Goal: Task Accomplishment & Management: Use online tool/utility

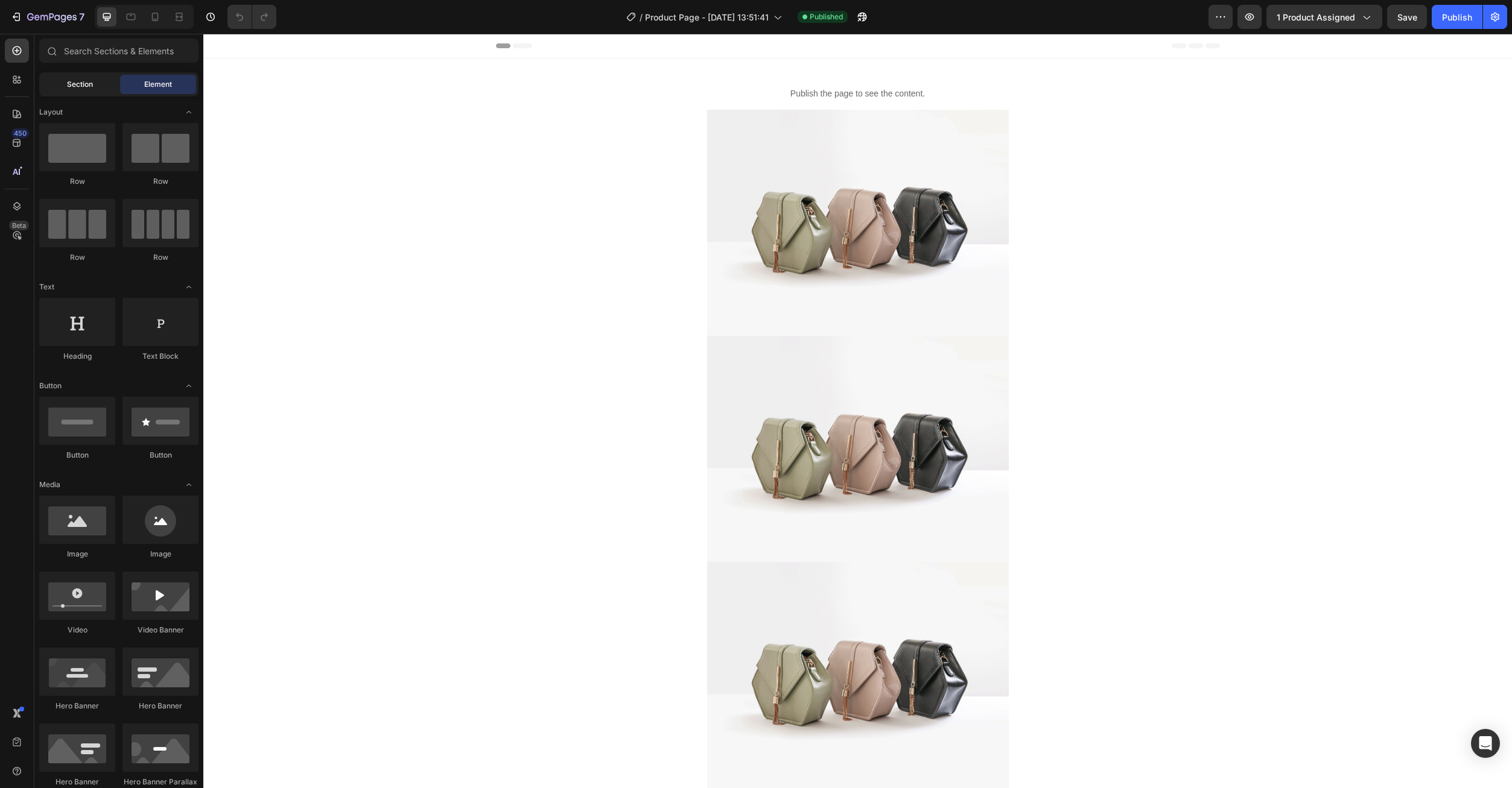
click at [74, 88] on span "Section" at bounding box center [80, 84] width 26 height 11
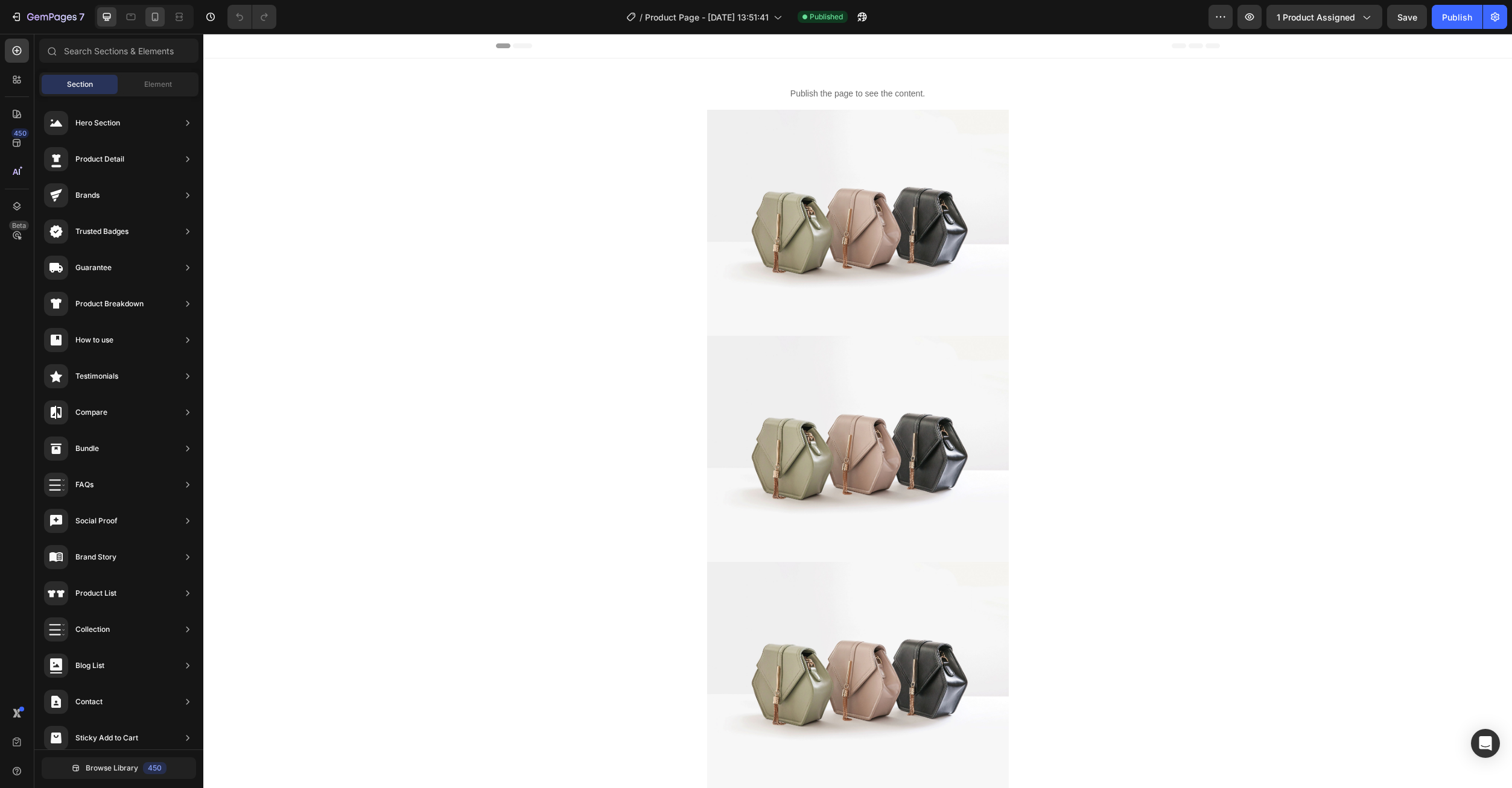
click at [163, 19] on div at bounding box center [155, 17] width 19 height 19
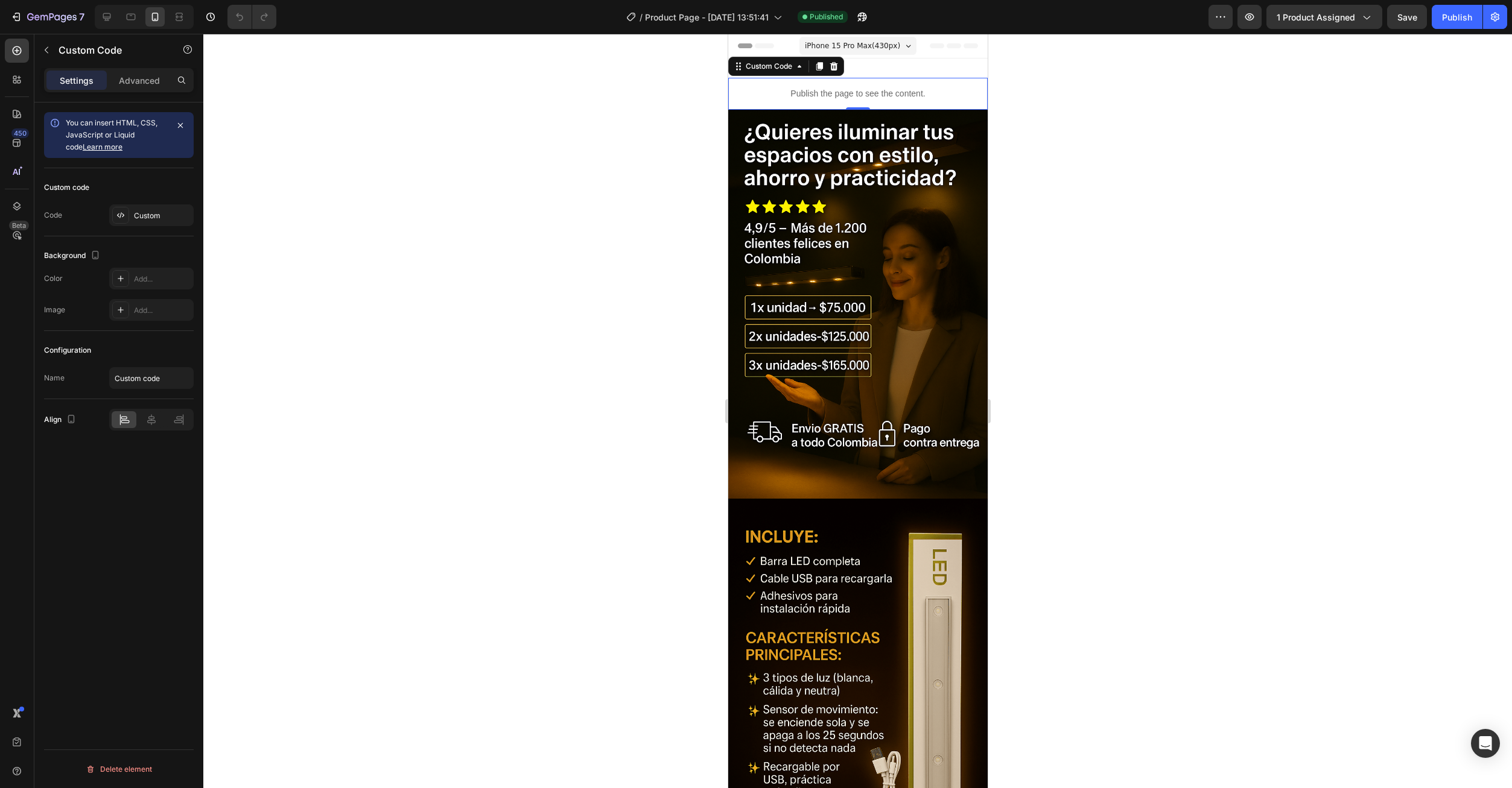
click at [811, 91] on p "Publish the page to see the content." at bounding box center [857, 94] width 260 height 13
click at [128, 207] on div "Custom" at bounding box center [151, 215] width 84 height 22
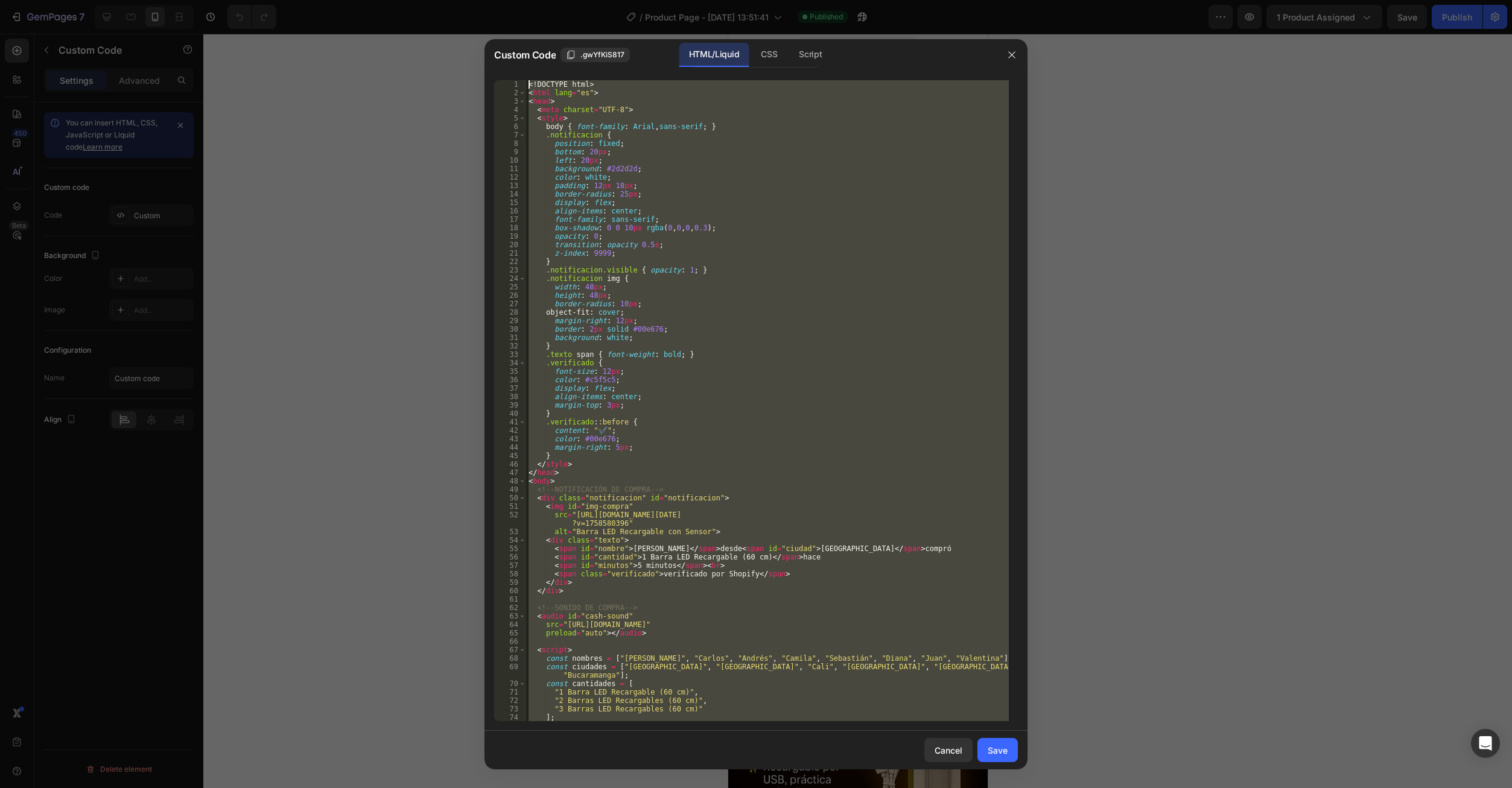
drag, startPoint x: 558, startPoint y: 703, endPoint x: 496, endPoint y: 45, distance: 660.9
click at [496, 45] on div "Custom Code .gwYfKiS817 HTML/Liquid CSS Script </html> 1 2 3 4 5 6 7 8 9 10 11 …" at bounding box center [755, 405] width 543 height 730
paste textarea "/html"
type textarea "</html>"
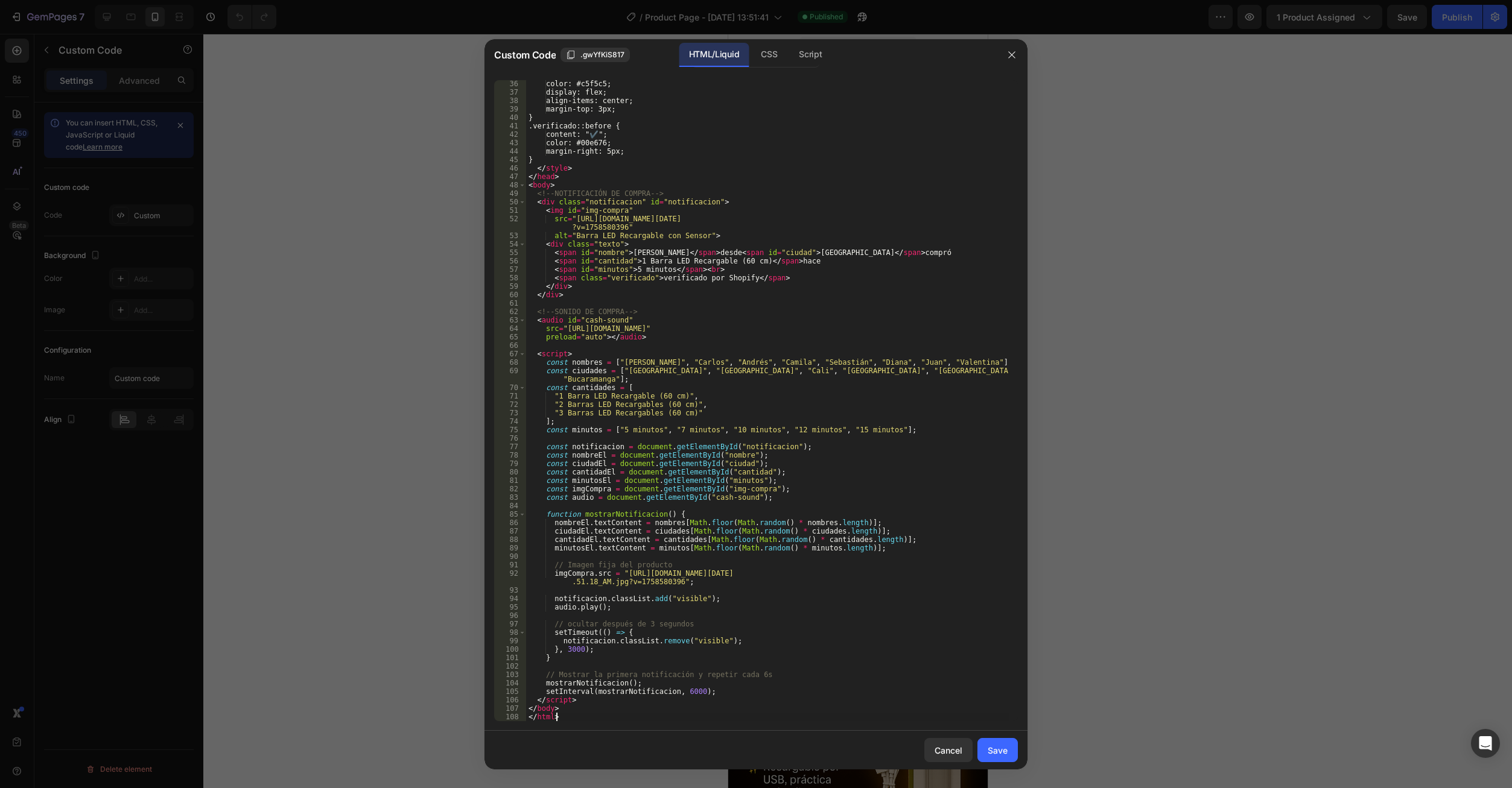
scroll to position [296, 0]
click at [996, 746] on div "Save" at bounding box center [998, 751] width 20 height 13
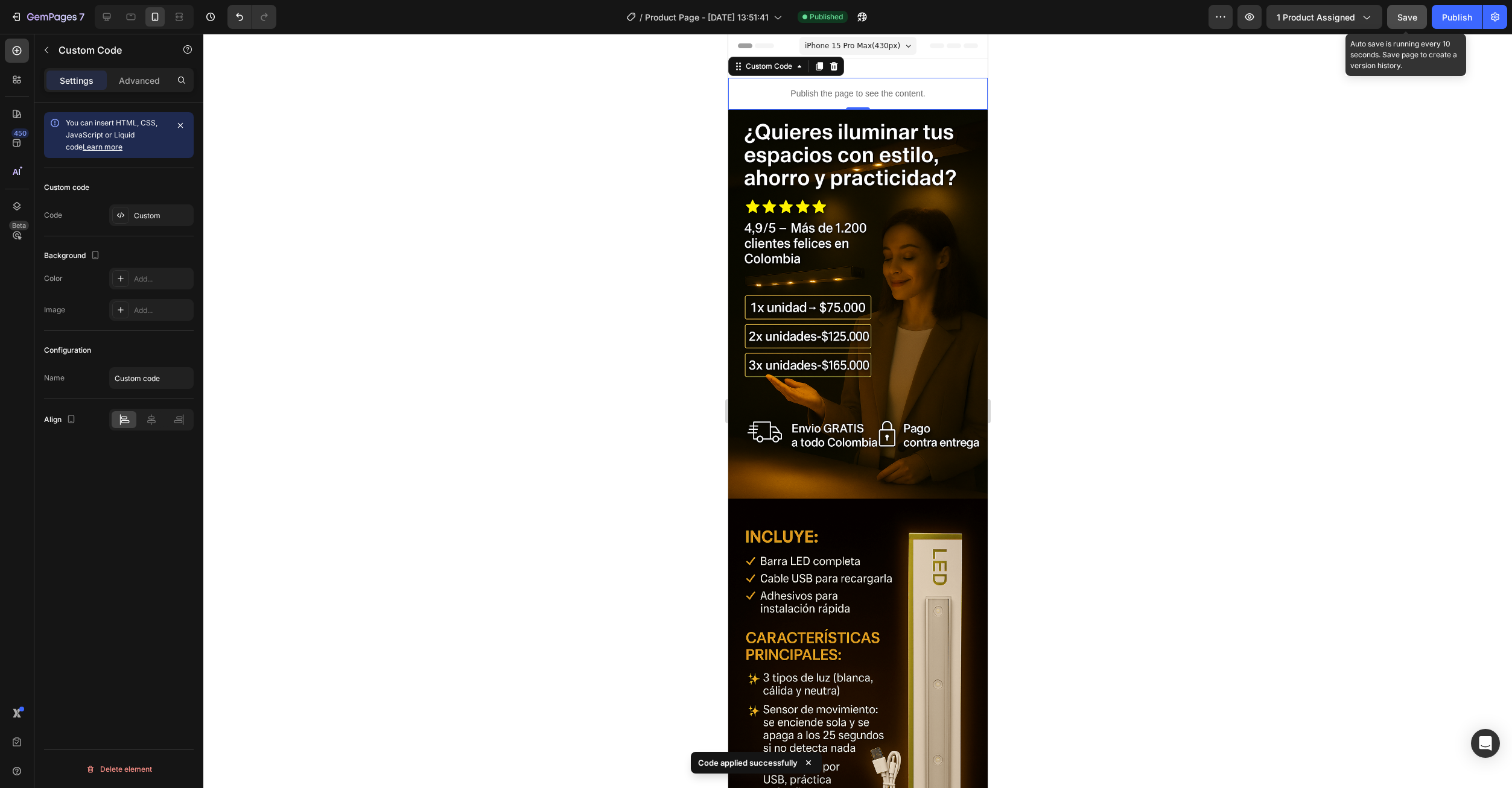
click at [1410, 28] on button "Save" at bounding box center [1406, 17] width 40 height 24
click at [1461, 22] on div "Publish" at bounding box center [1457, 17] width 30 height 13
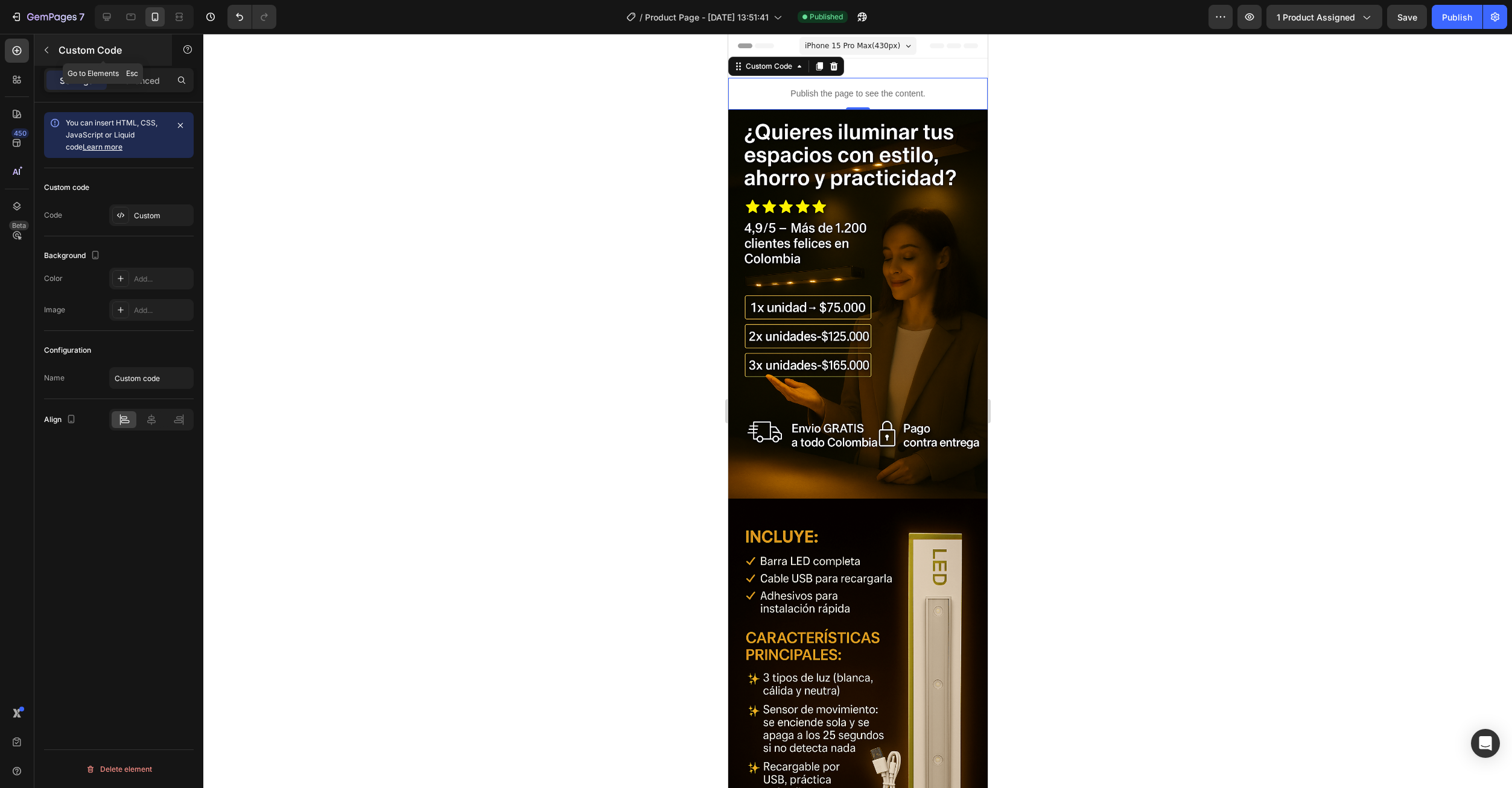
click at [62, 52] on p "Custom Code" at bounding box center [109, 50] width 103 height 14
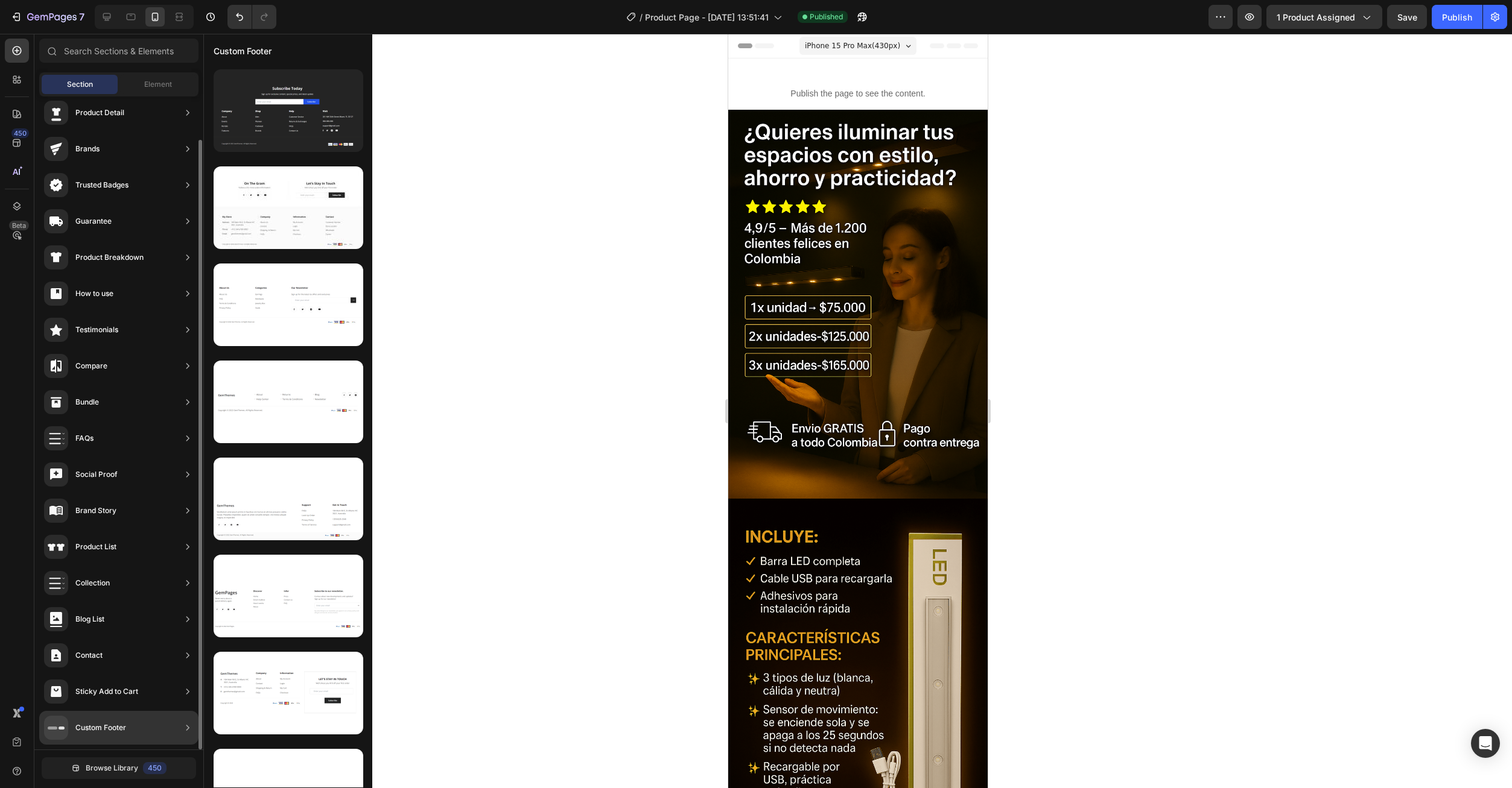
scroll to position [0, 0]
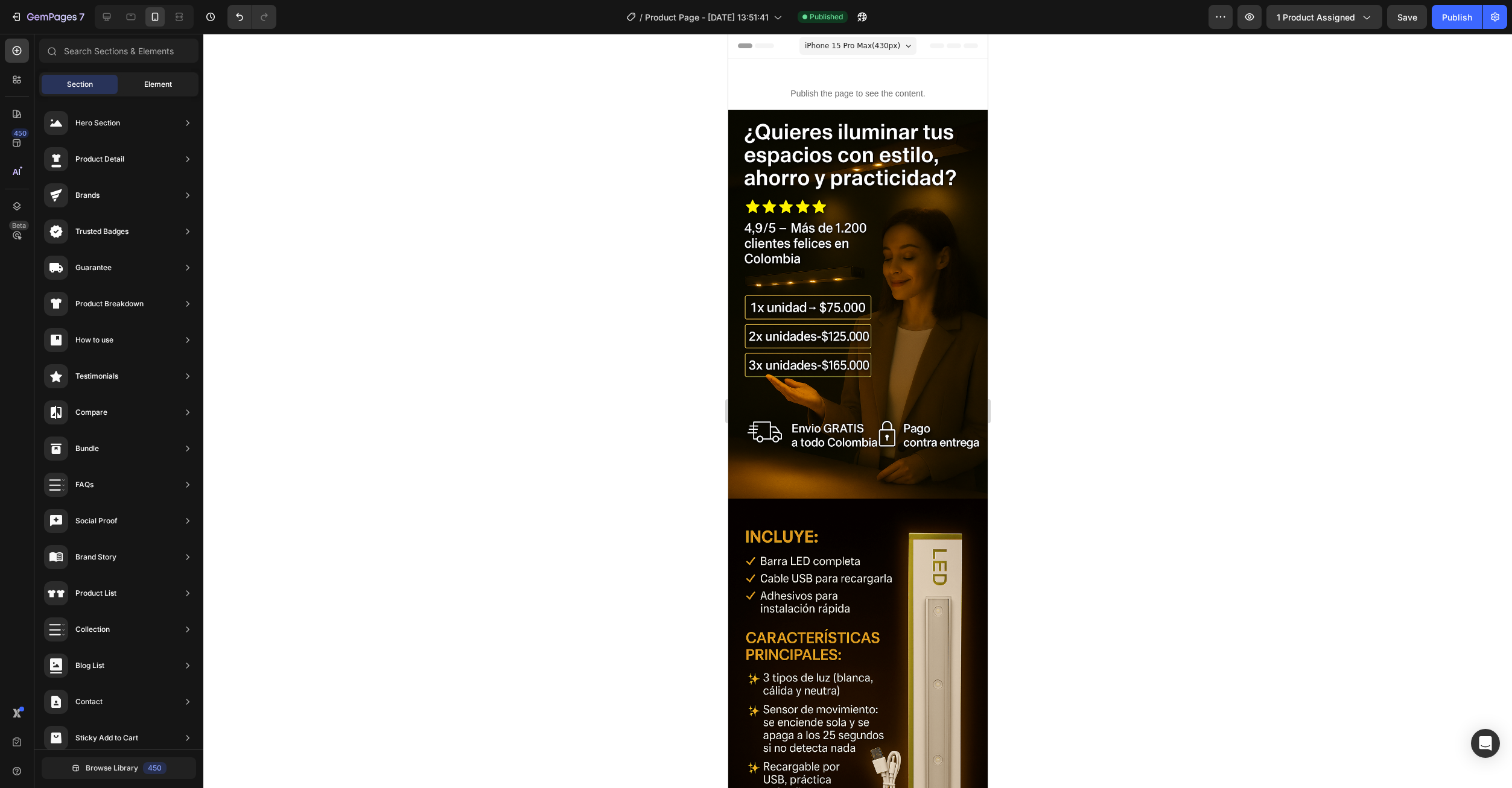
click at [146, 90] on div "Element" at bounding box center [158, 84] width 76 height 19
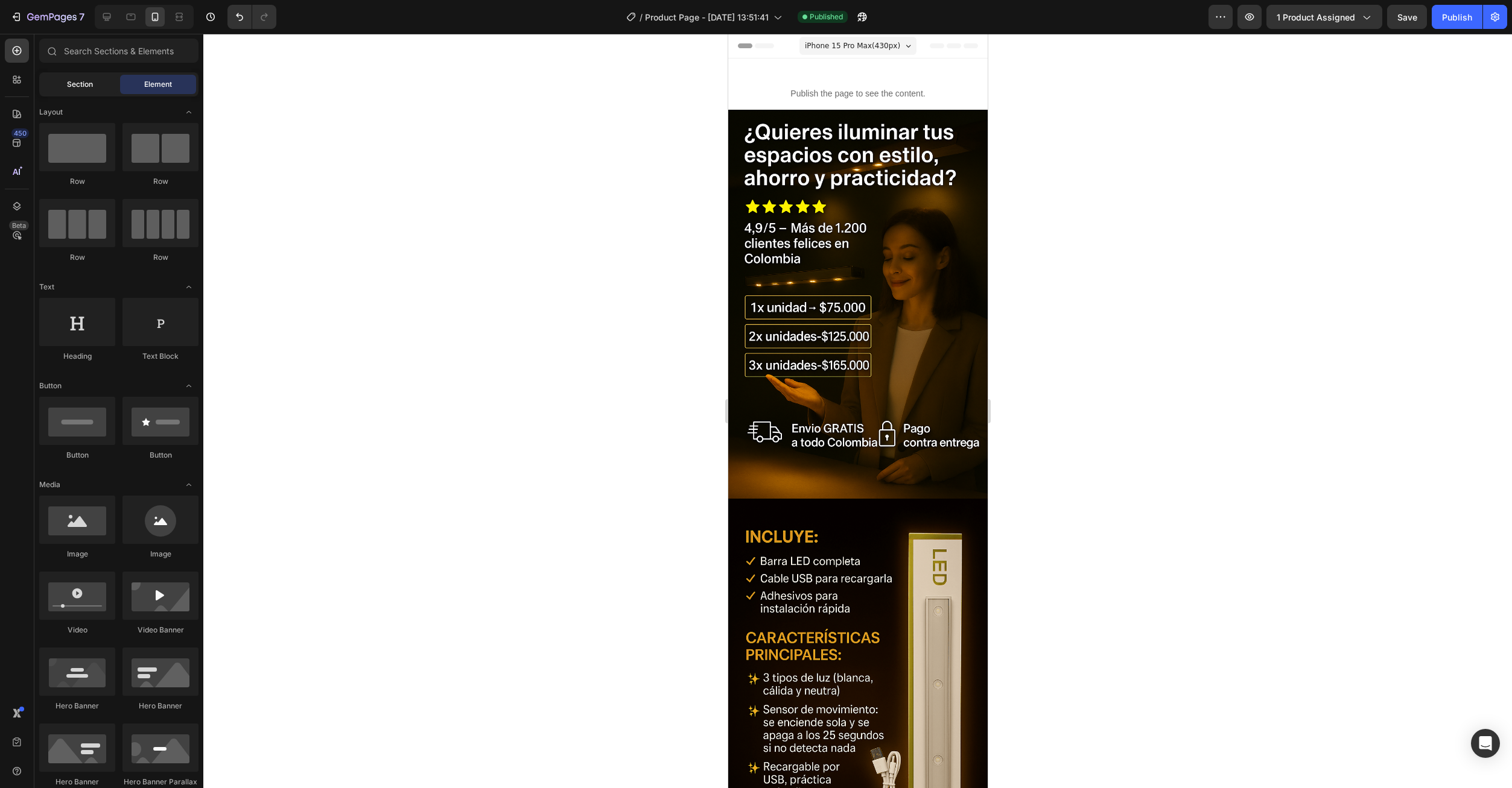
click at [86, 91] on div "Section" at bounding box center [80, 84] width 76 height 19
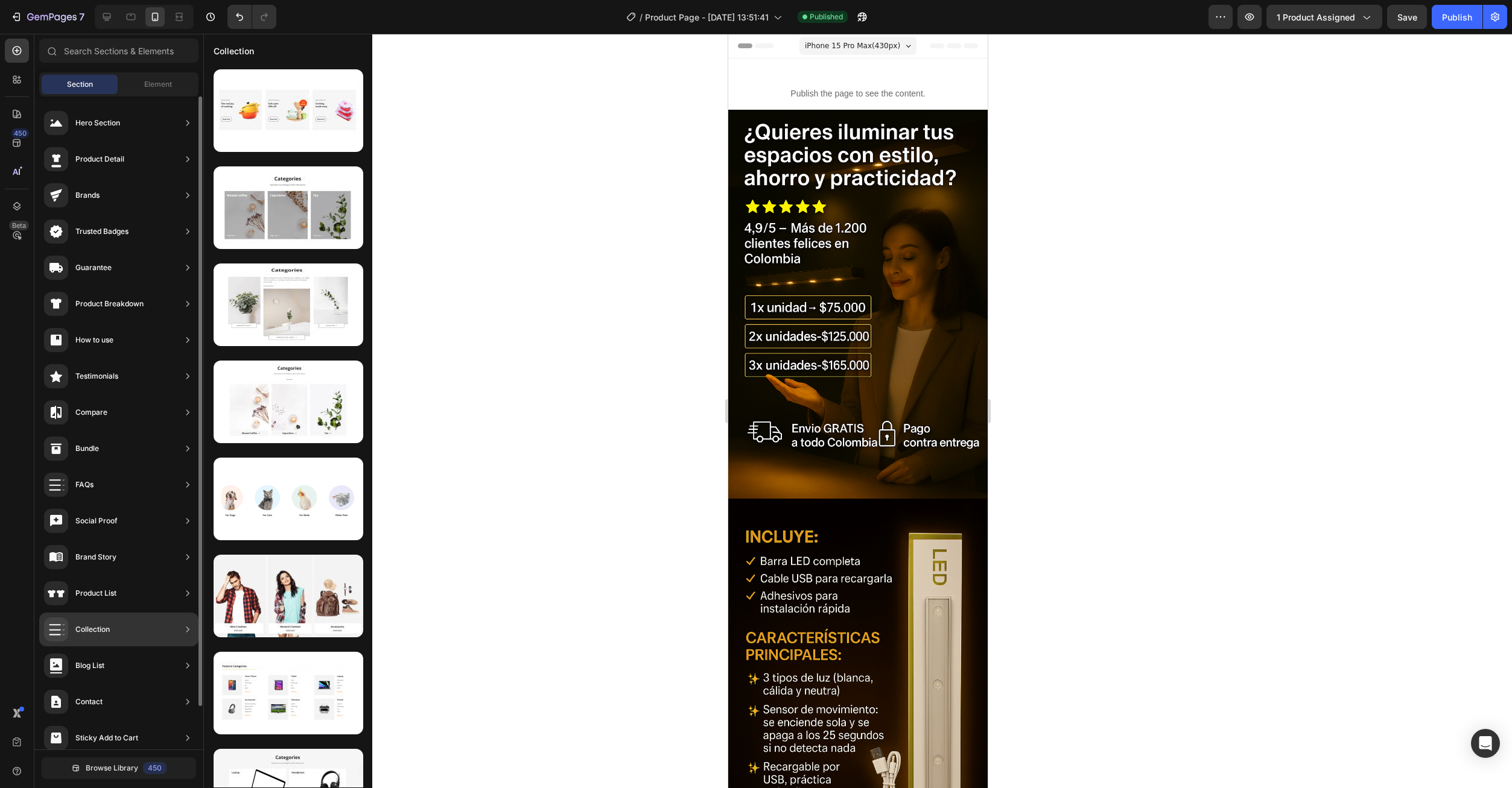
scroll to position [47, 0]
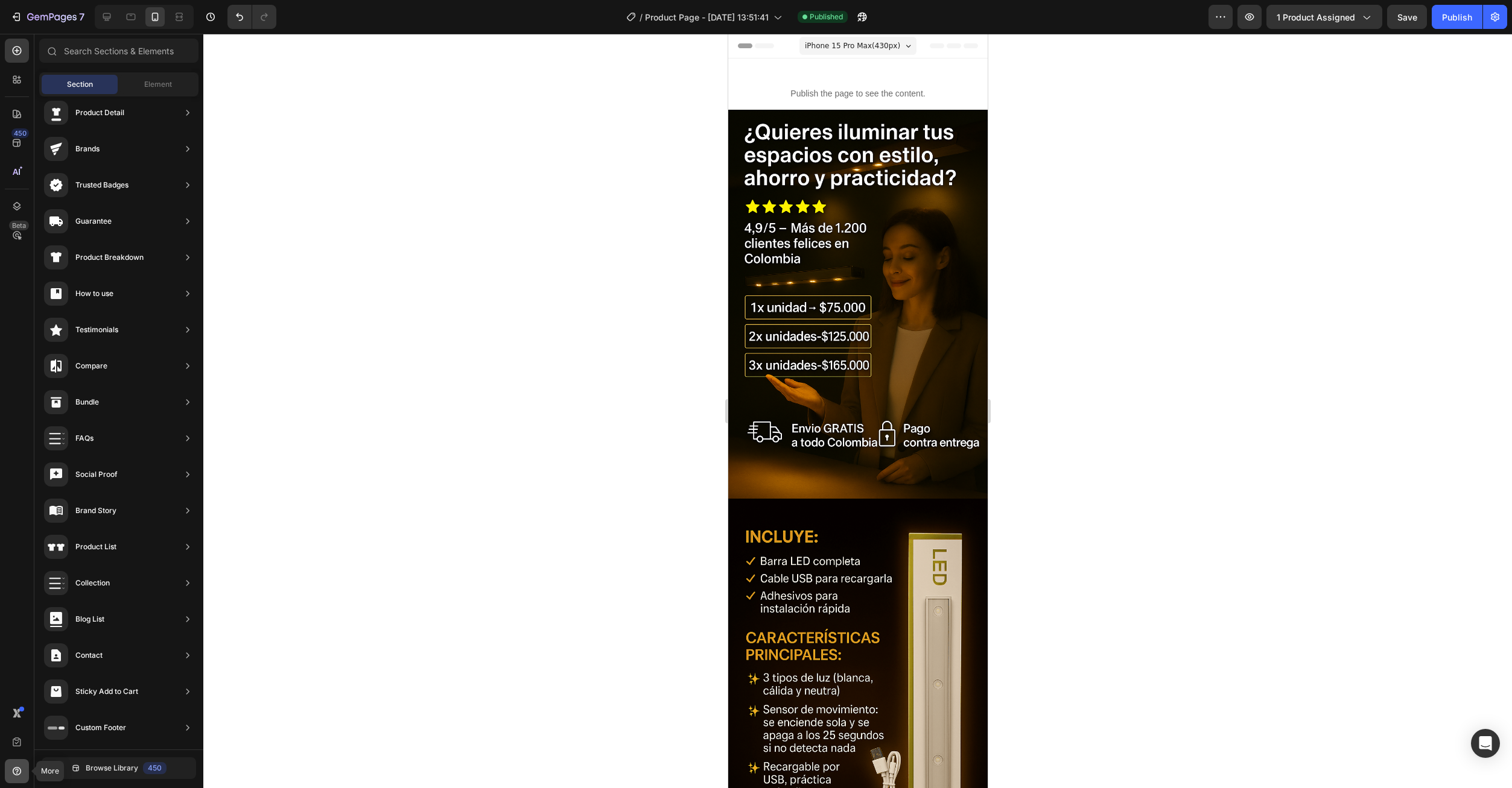
click at [18, 782] on div at bounding box center [17, 771] width 24 height 24
click at [17, 465] on div "450 Beta" at bounding box center [17, 370] width 24 height 663
click at [17, 116] on icon at bounding box center [17, 114] width 9 height 9
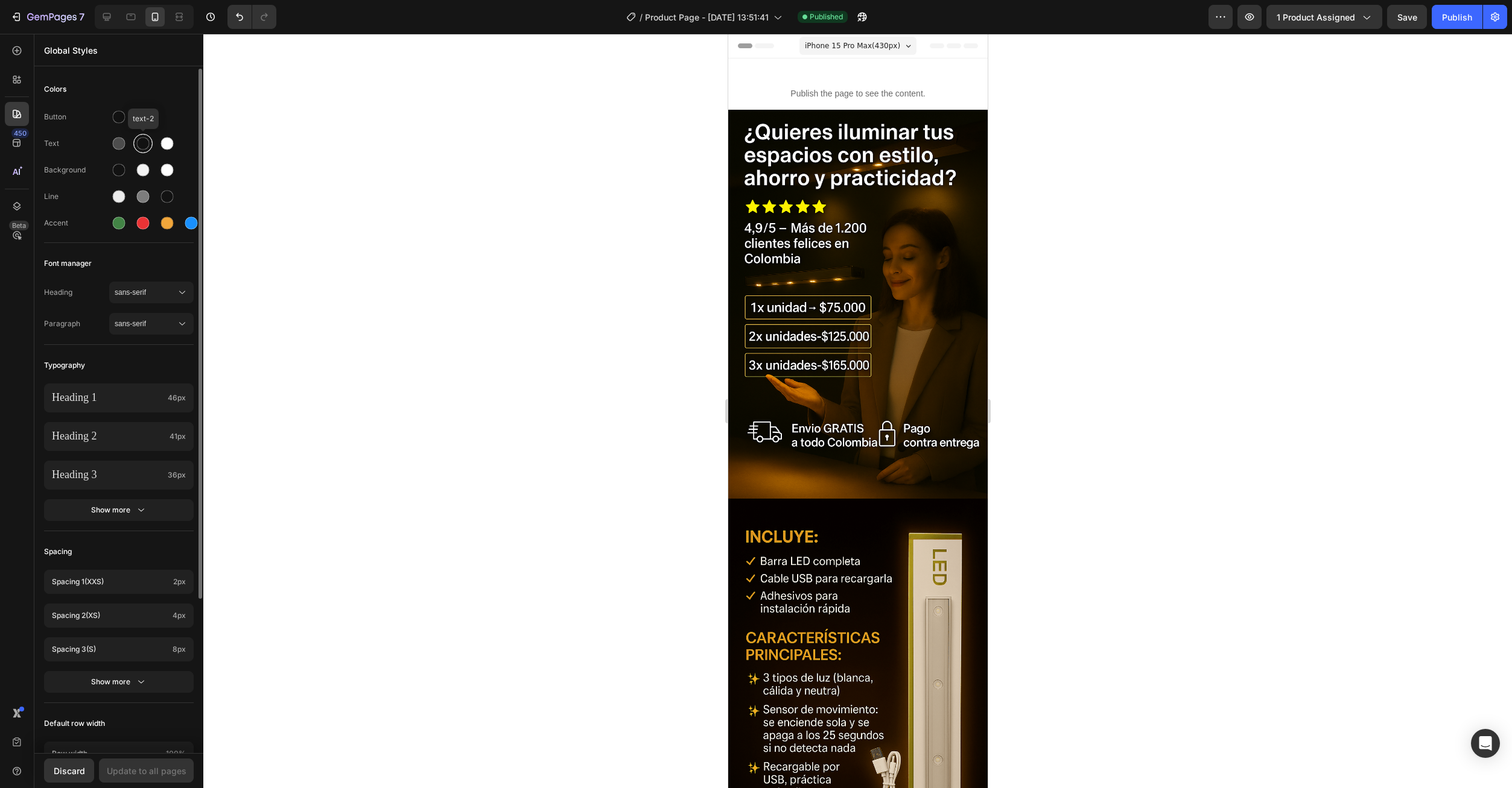
click at [148, 144] on div at bounding box center [143, 144] width 13 height 13
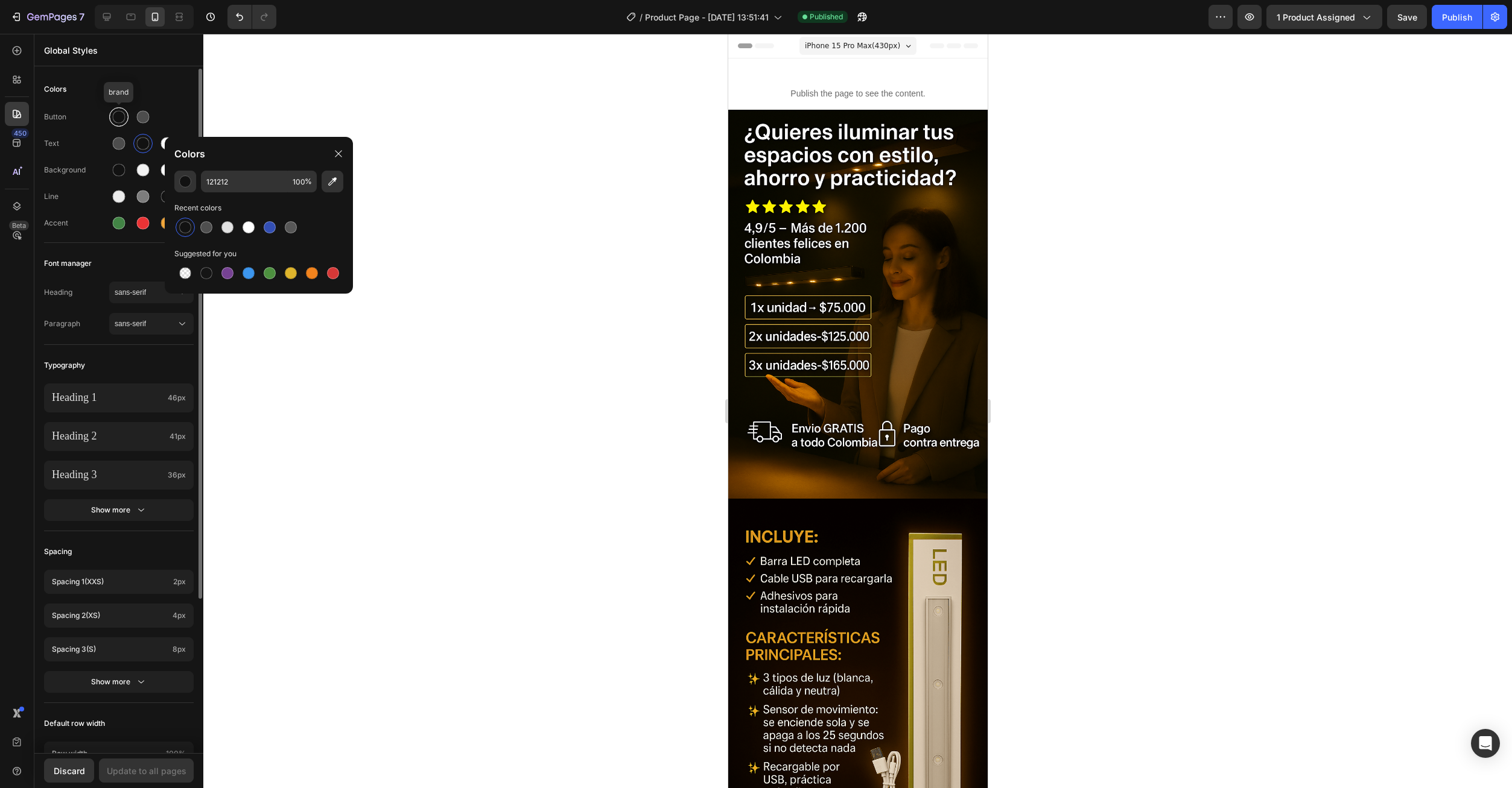
click at [116, 124] on div at bounding box center [119, 116] width 19 height 19
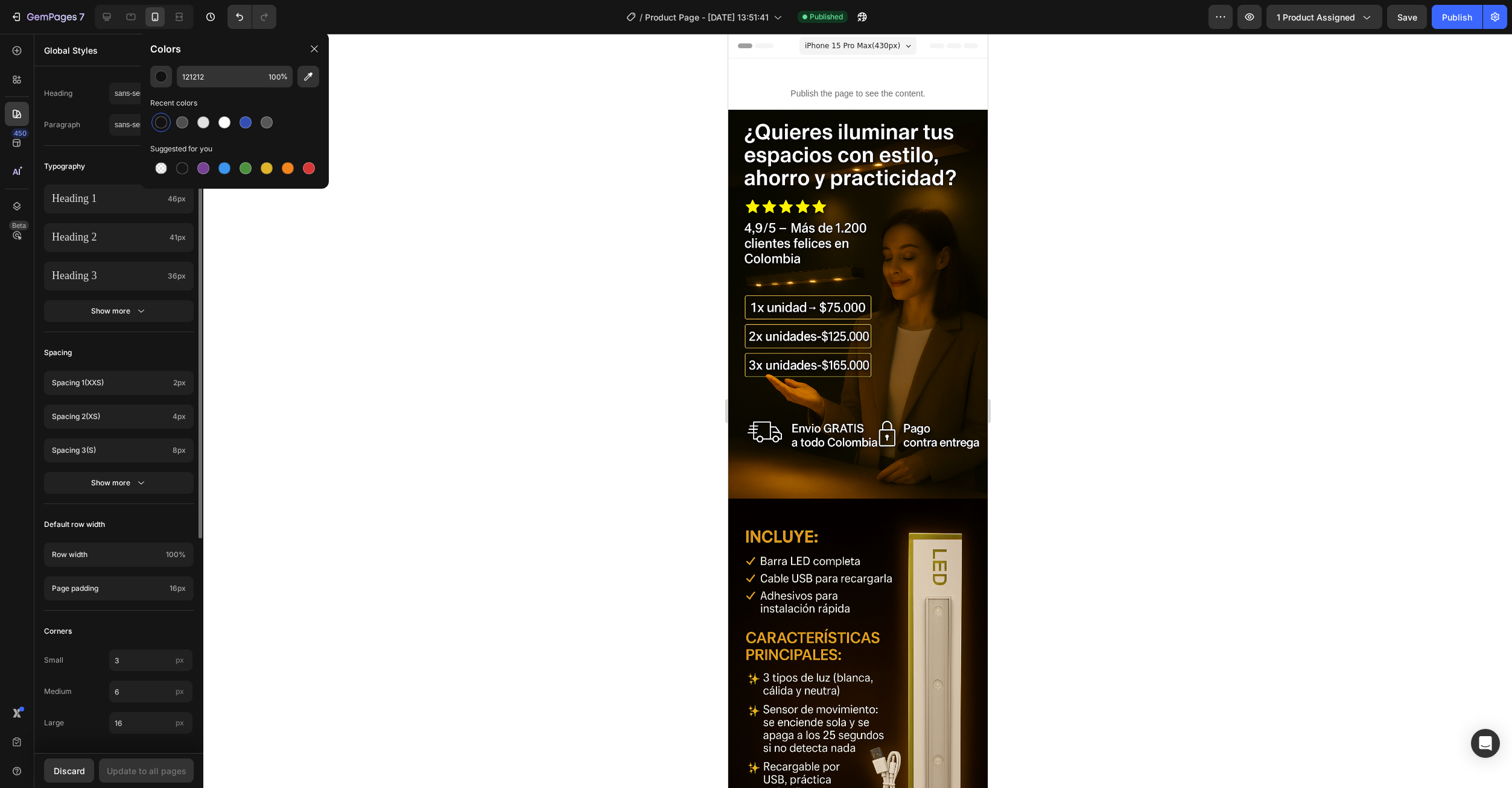
scroll to position [0, 0]
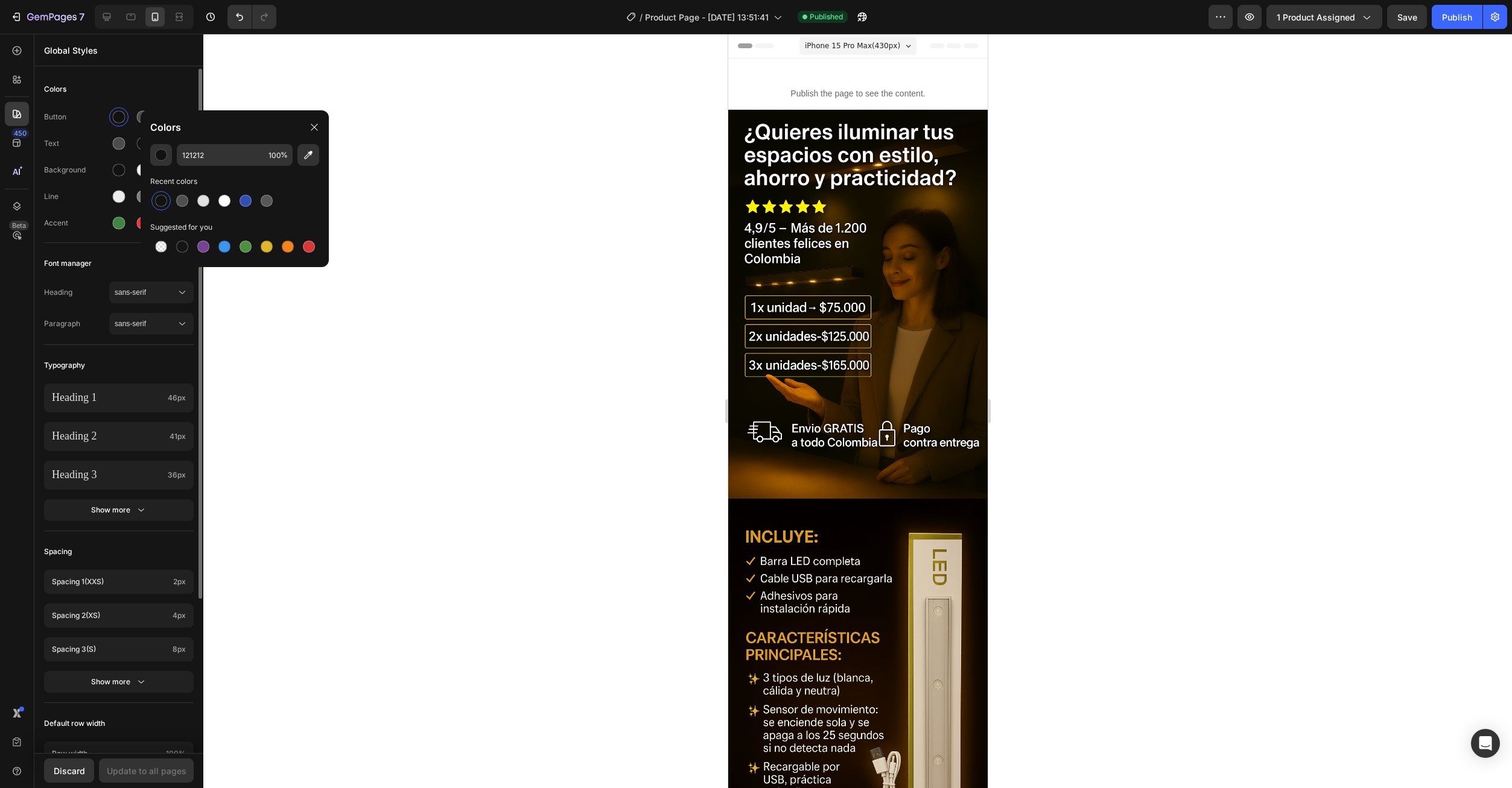
click at [99, 73] on div "Colors Button Text Background Line Accent Font manager Heading sans-serif Parag…" at bounding box center [119, 510] width 169 height 884
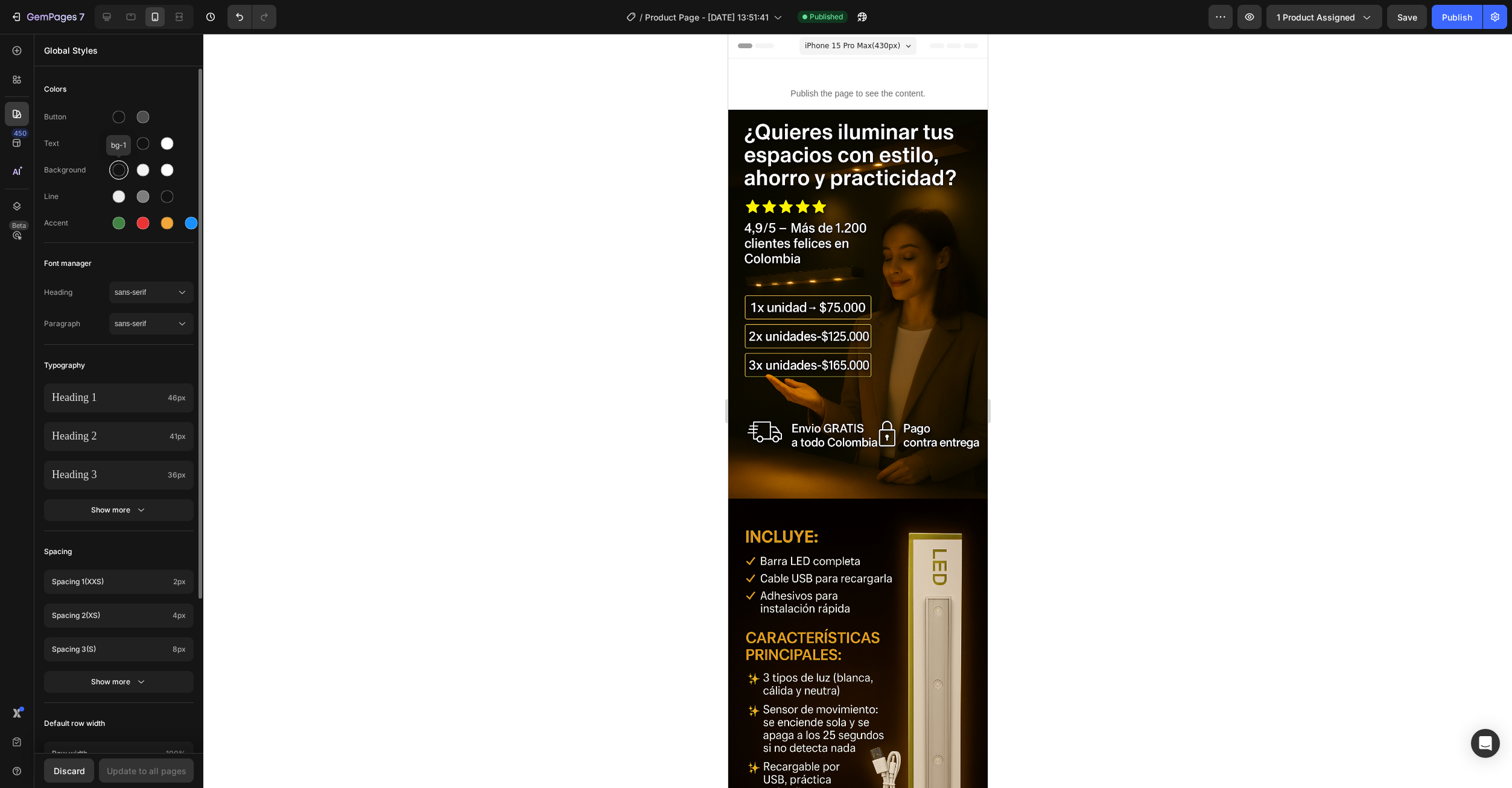
click at [120, 176] on div at bounding box center [119, 170] width 13 height 13
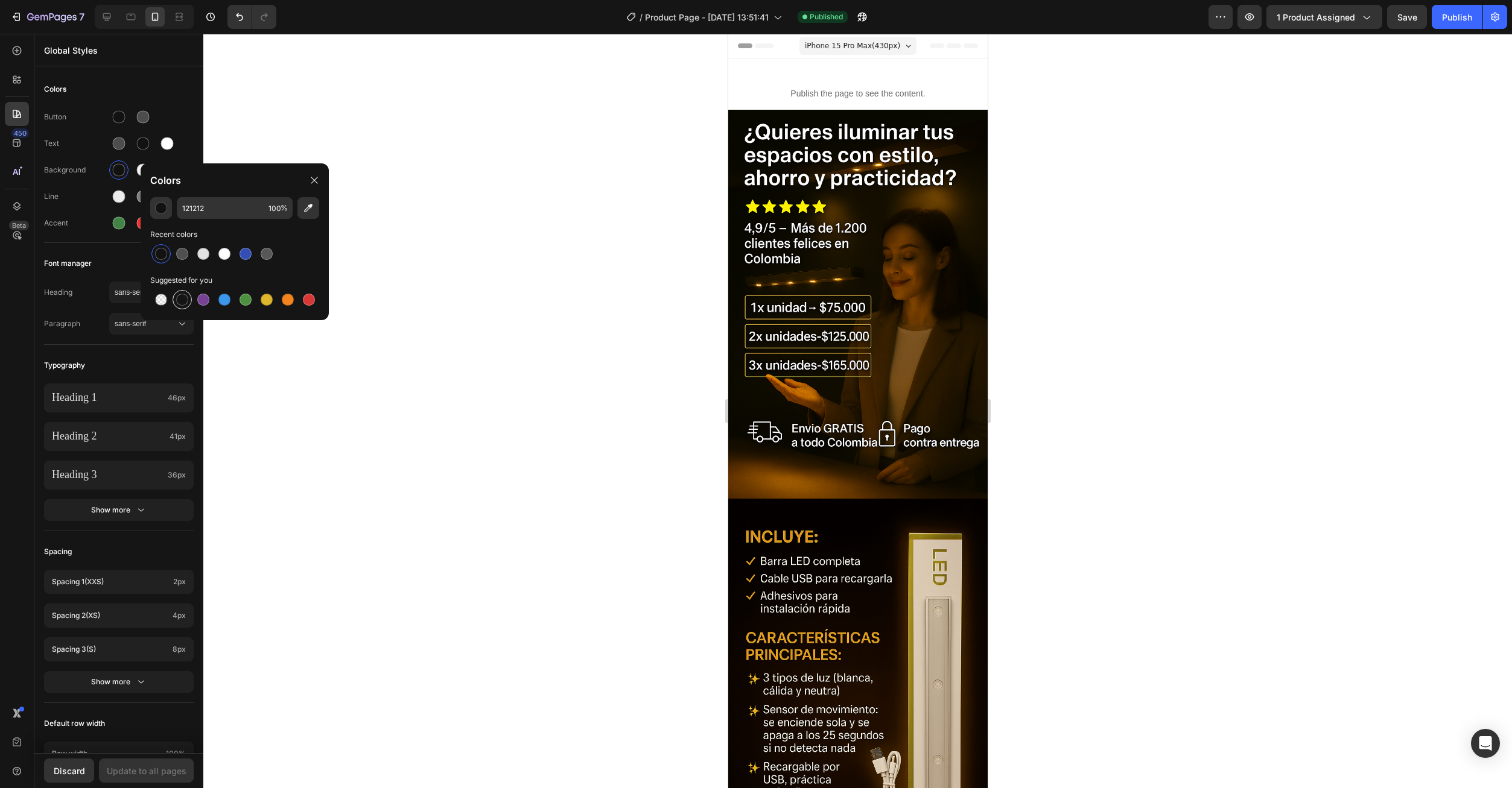
click at [183, 303] on div at bounding box center [182, 299] width 12 height 12
drag, startPoint x: 163, startPoint y: 256, endPoint x: 165, endPoint y: 249, distance: 7.3
click at [163, 257] on div at bounding box center [161, 254] width 12 height 12
click at [310, 209] on icon "button" at bounding box center [308, 208] width 12 height 12
click at [163, 252] on div at bounding box center [161, 254] width 12 height 12
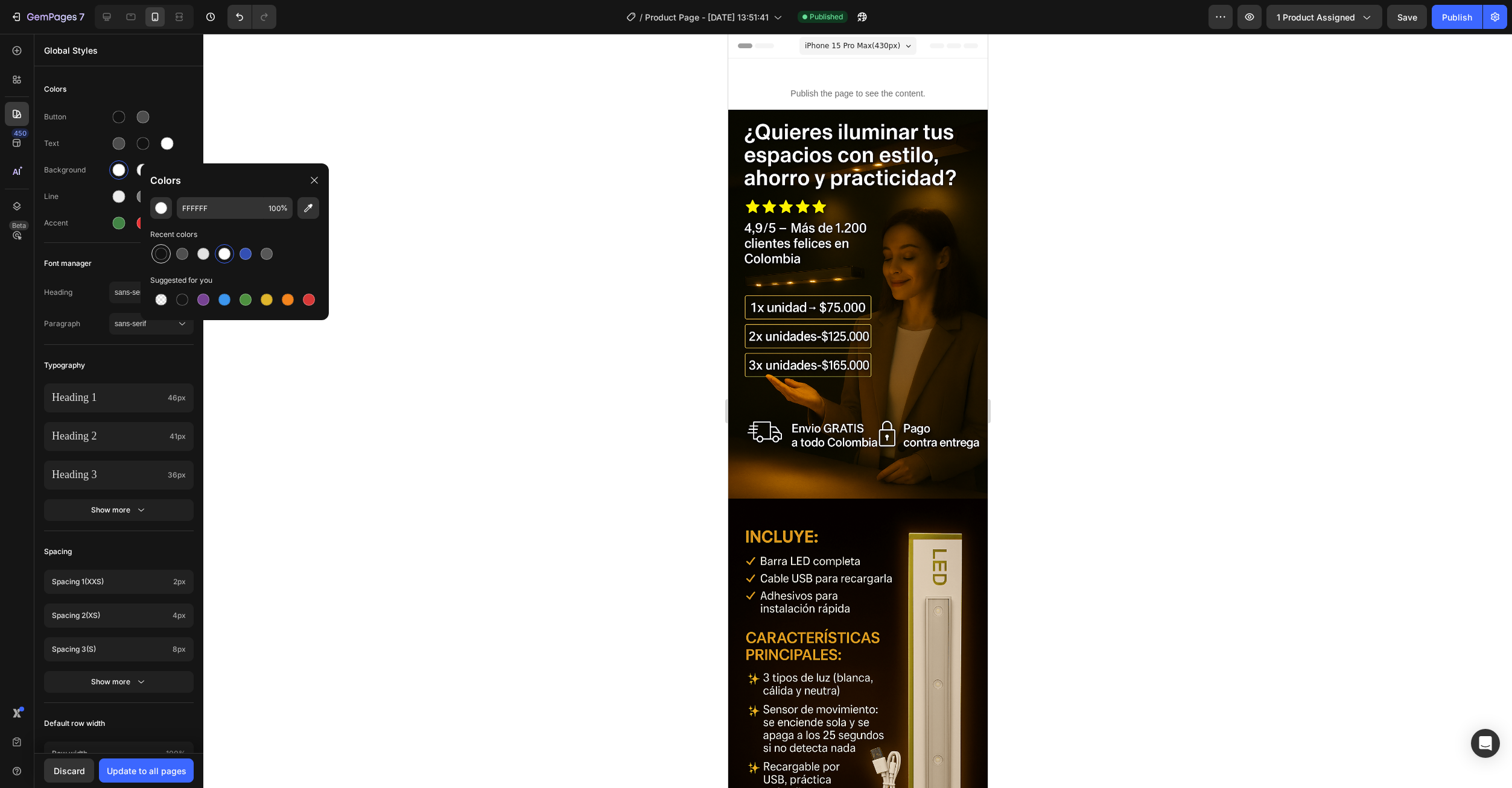
type input "121212"
click at [306, 184] on div "Colors" at bounding box center [234, 180] width 188 height 34
click at [316, 181] on icon at bounding box center [314, 180] width 9 height 9
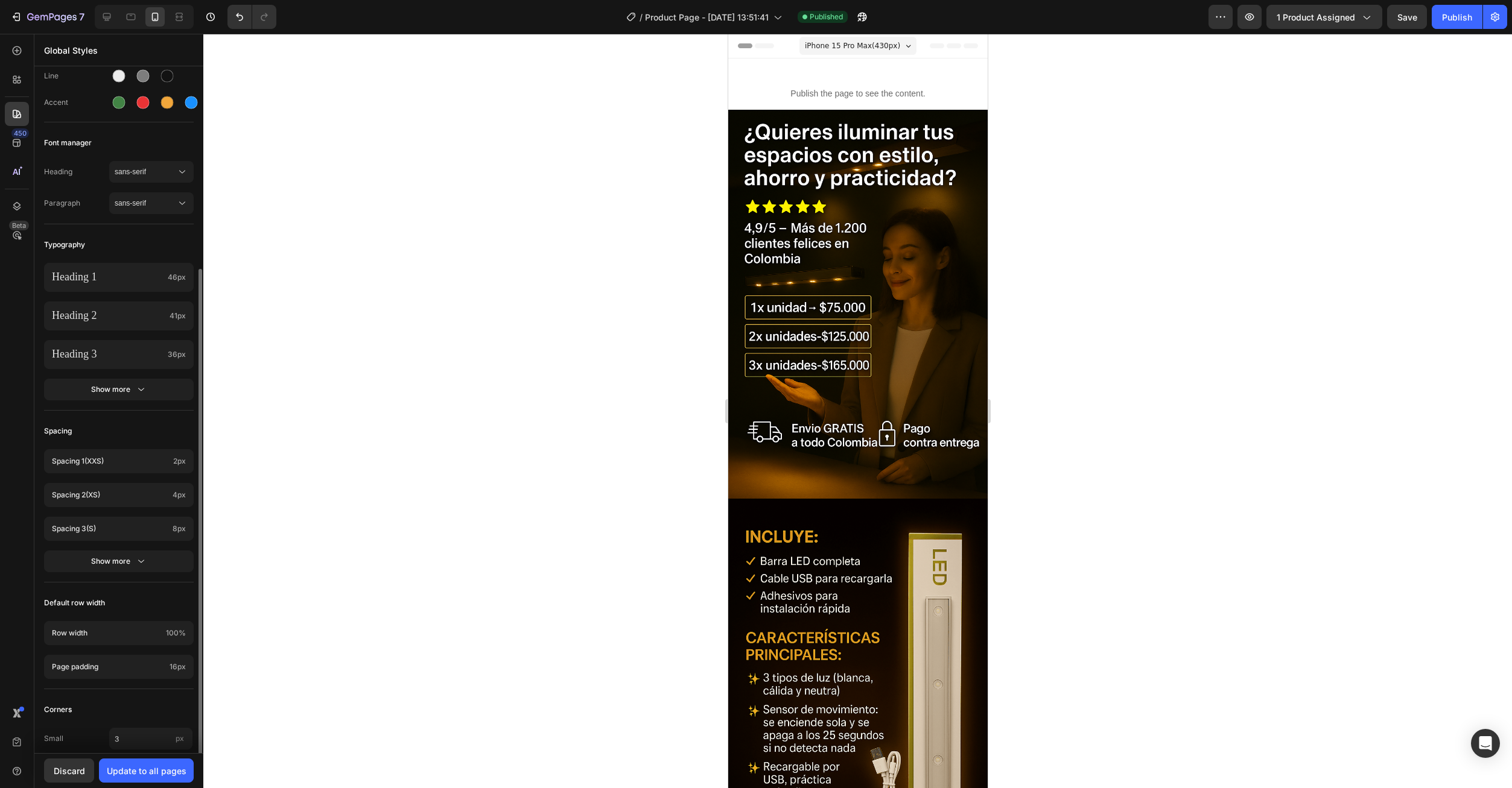
scroll to position [199, 0]
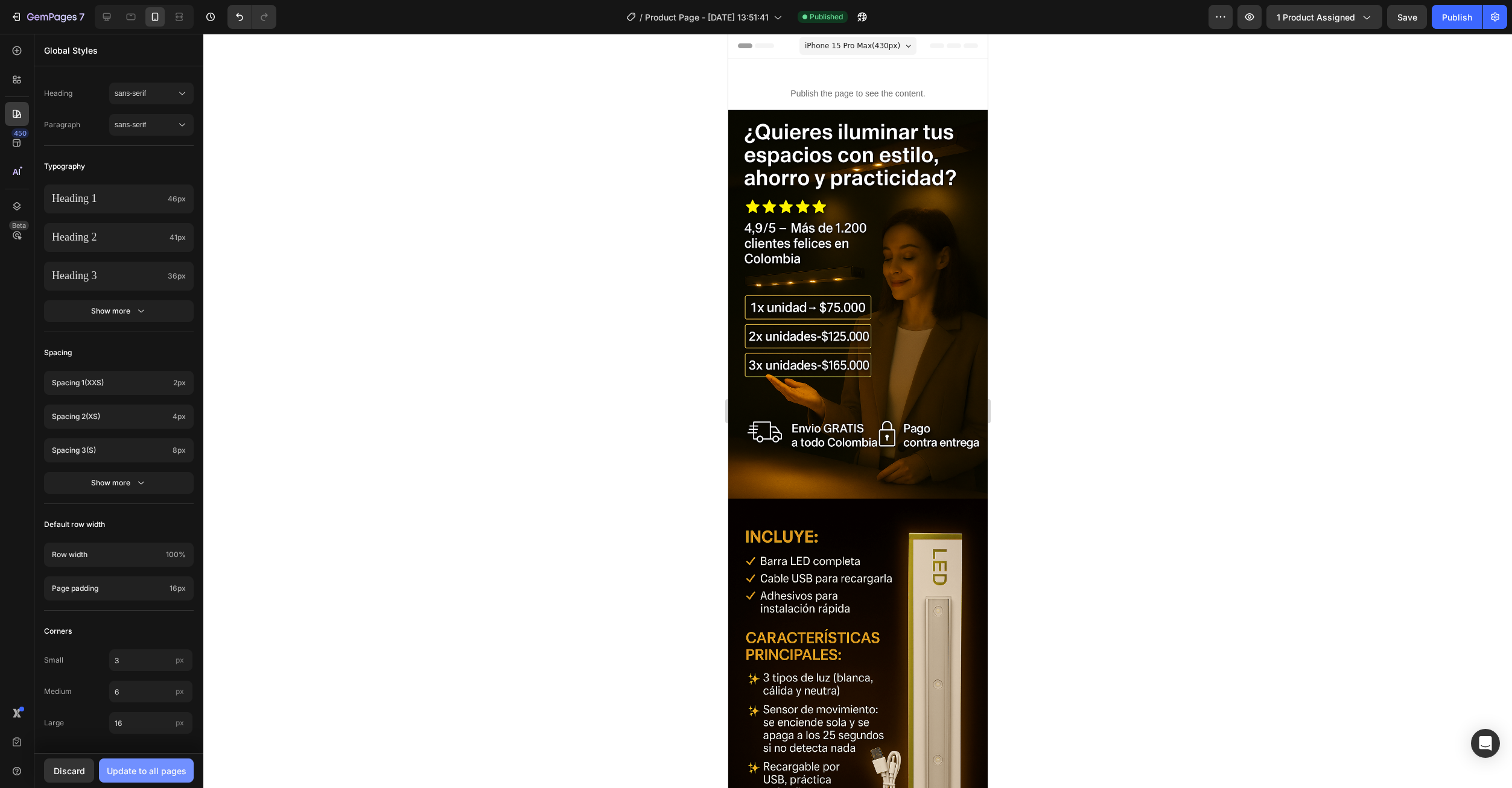
click at [145, 769] on div "Update to all pages" at bounding box center [146, 771] width 80 height 13
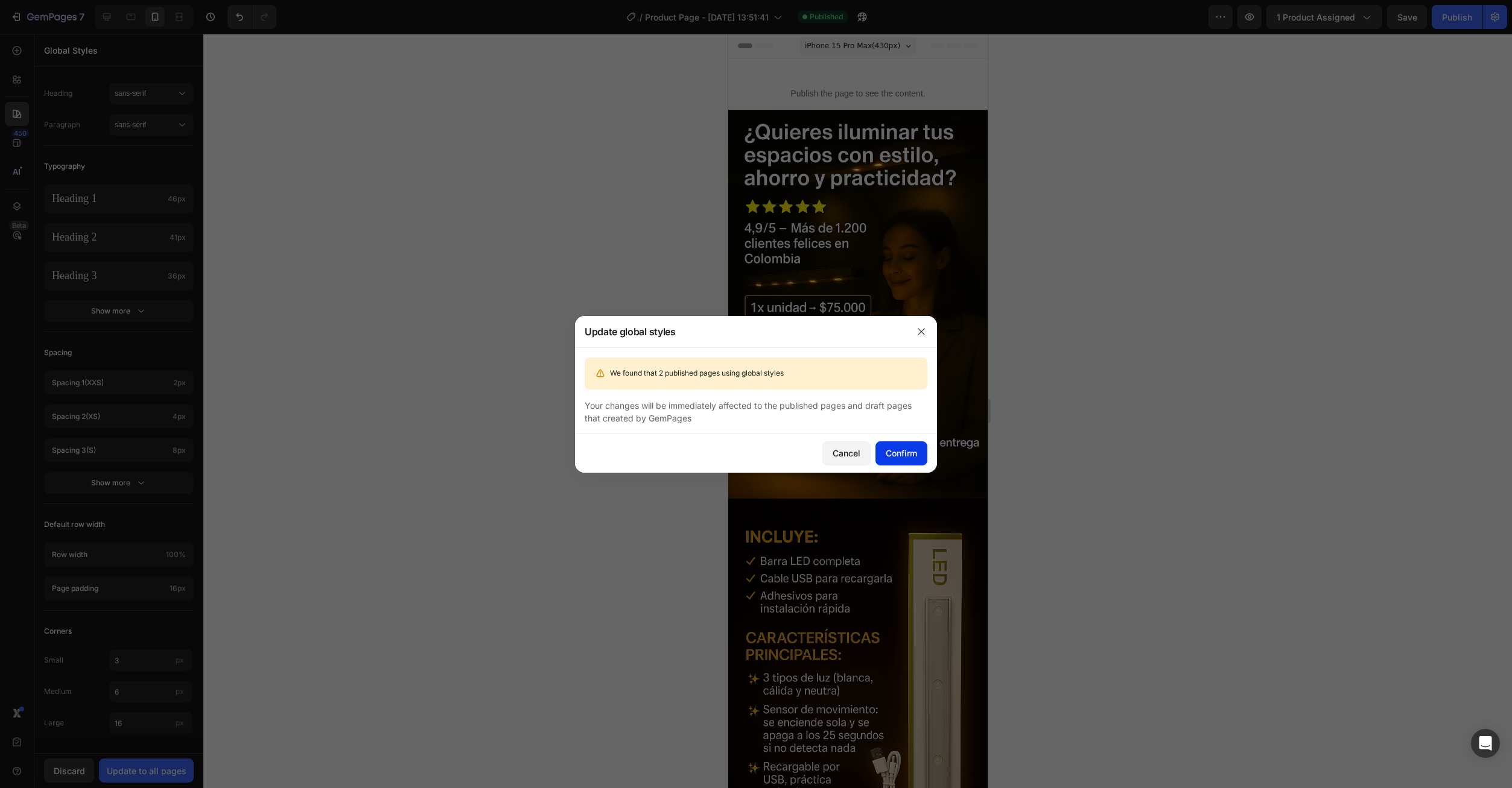
click at [894, 464] on button "Confirm" at bounding box center [901, 454] width 52 height 24
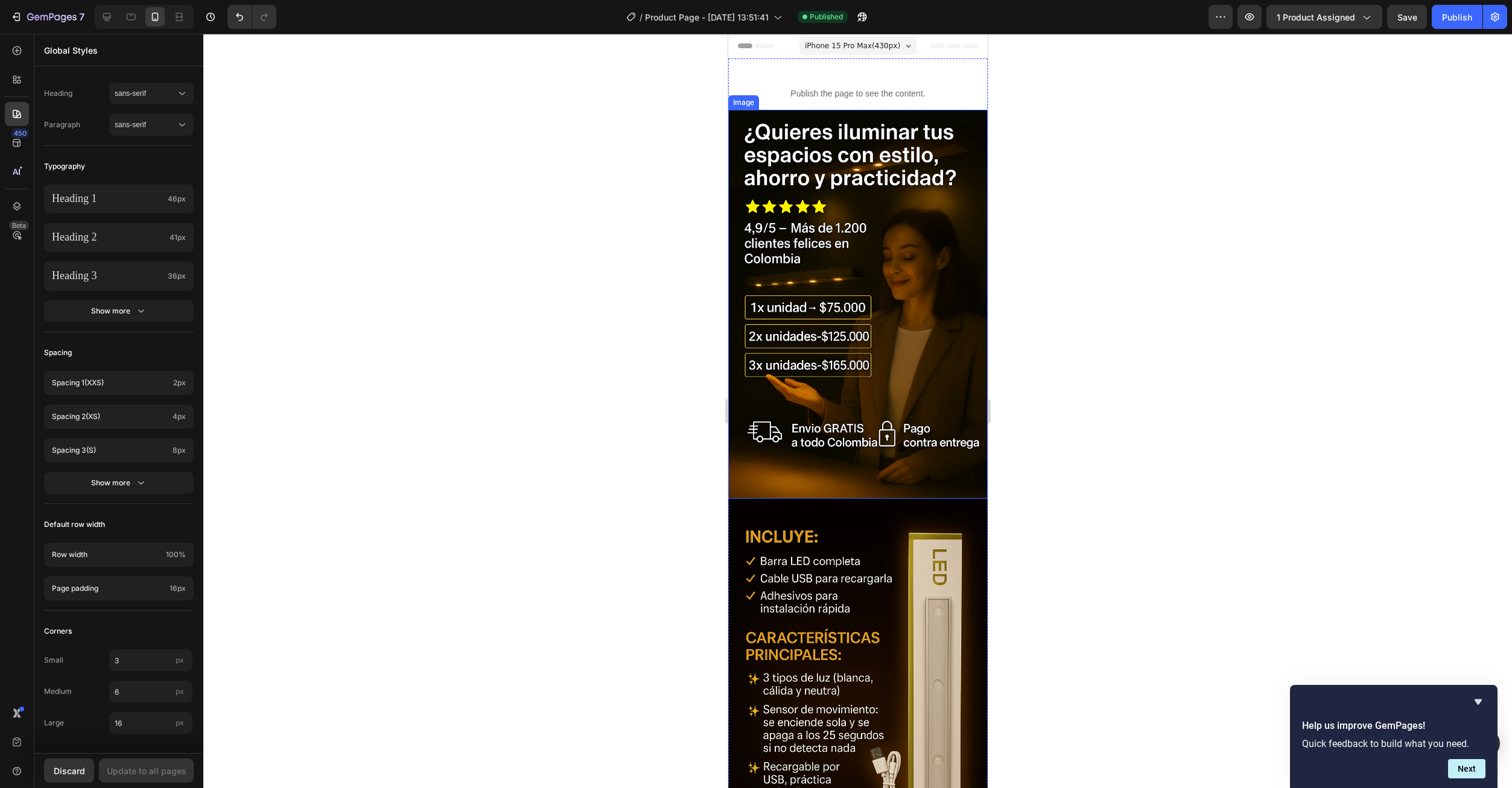
click at [877, 267] on img at bounding box center [857, 304] width 260 height 389
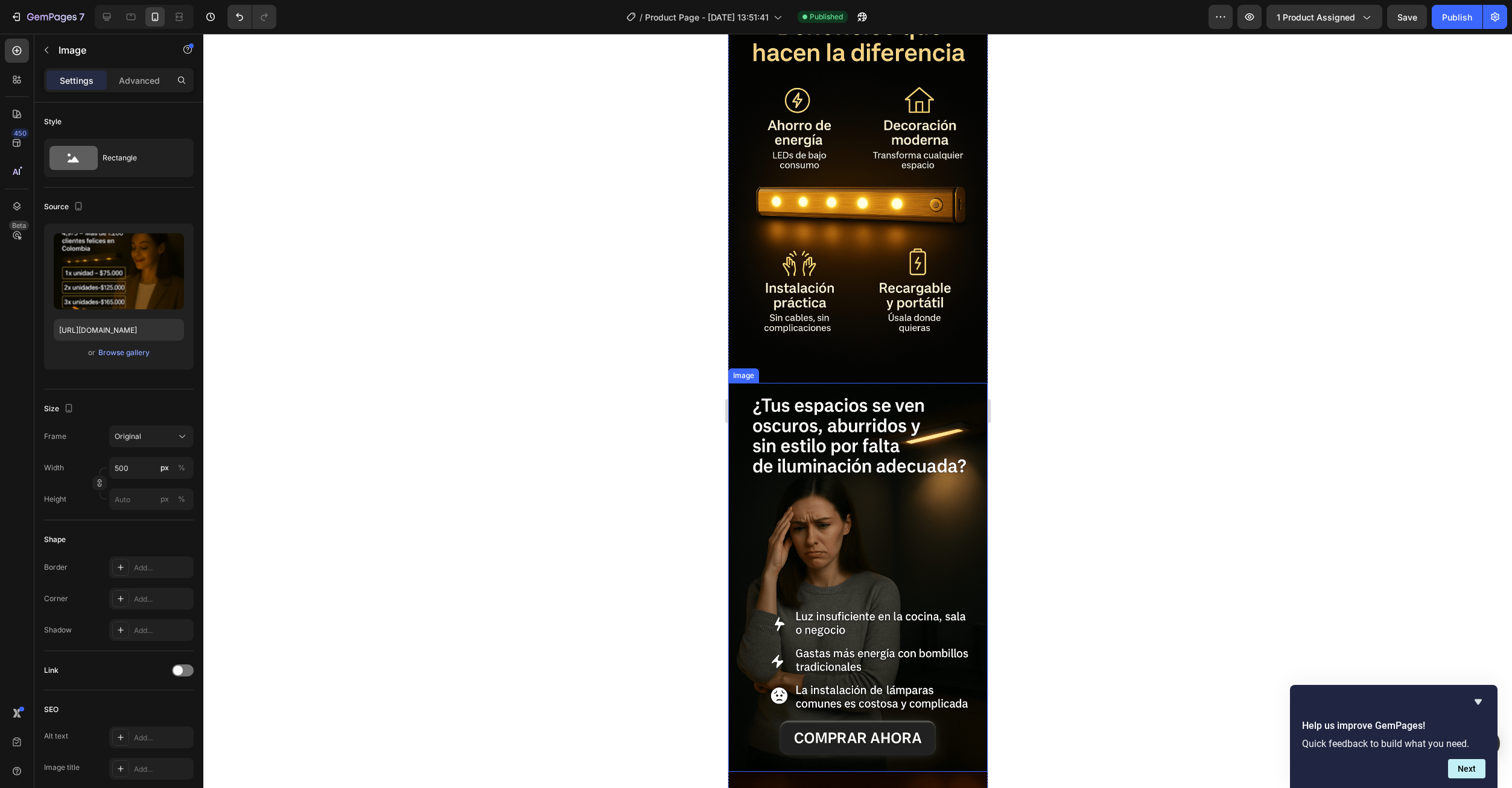
scroll to position [904, 0]
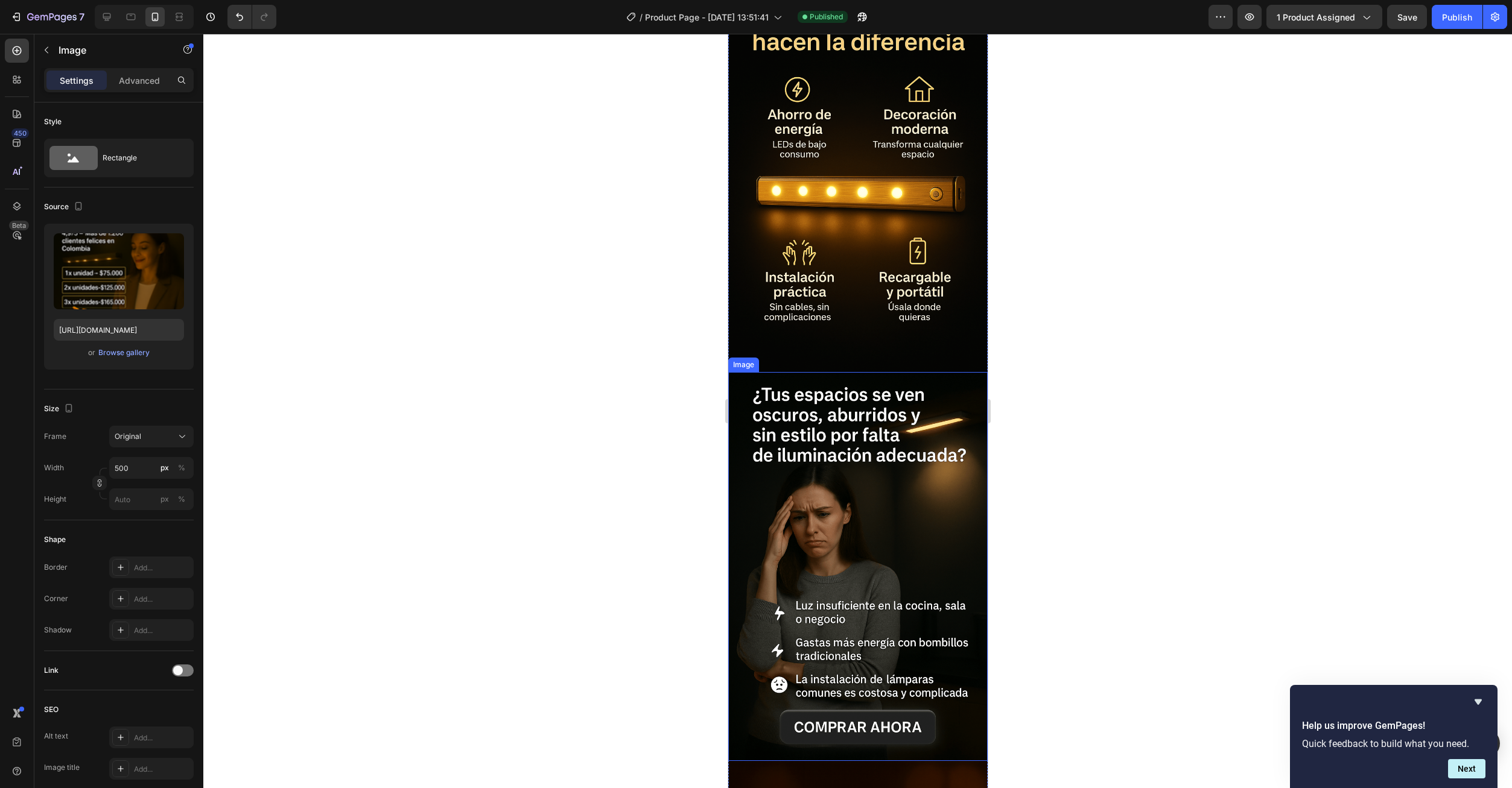
click at [839, 501] on img at bounding box center [857, 566] width 260 height 389
click at [140, 83] on p "Advanced" at bounding box center [139, 81] width 41 height 13
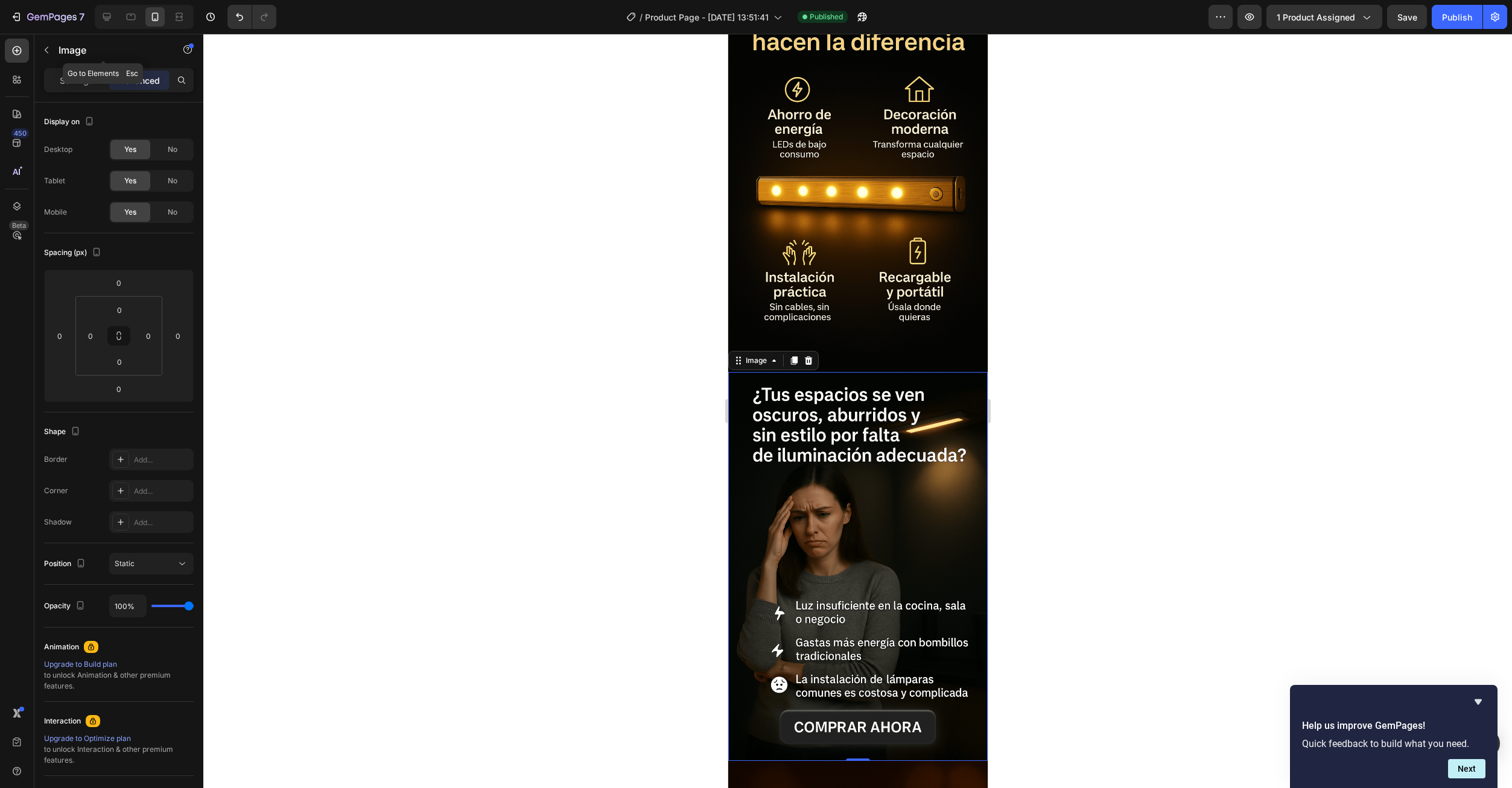
click at [73, 56] on p "Image" at bounding box center [109, 50] width 103 height 14
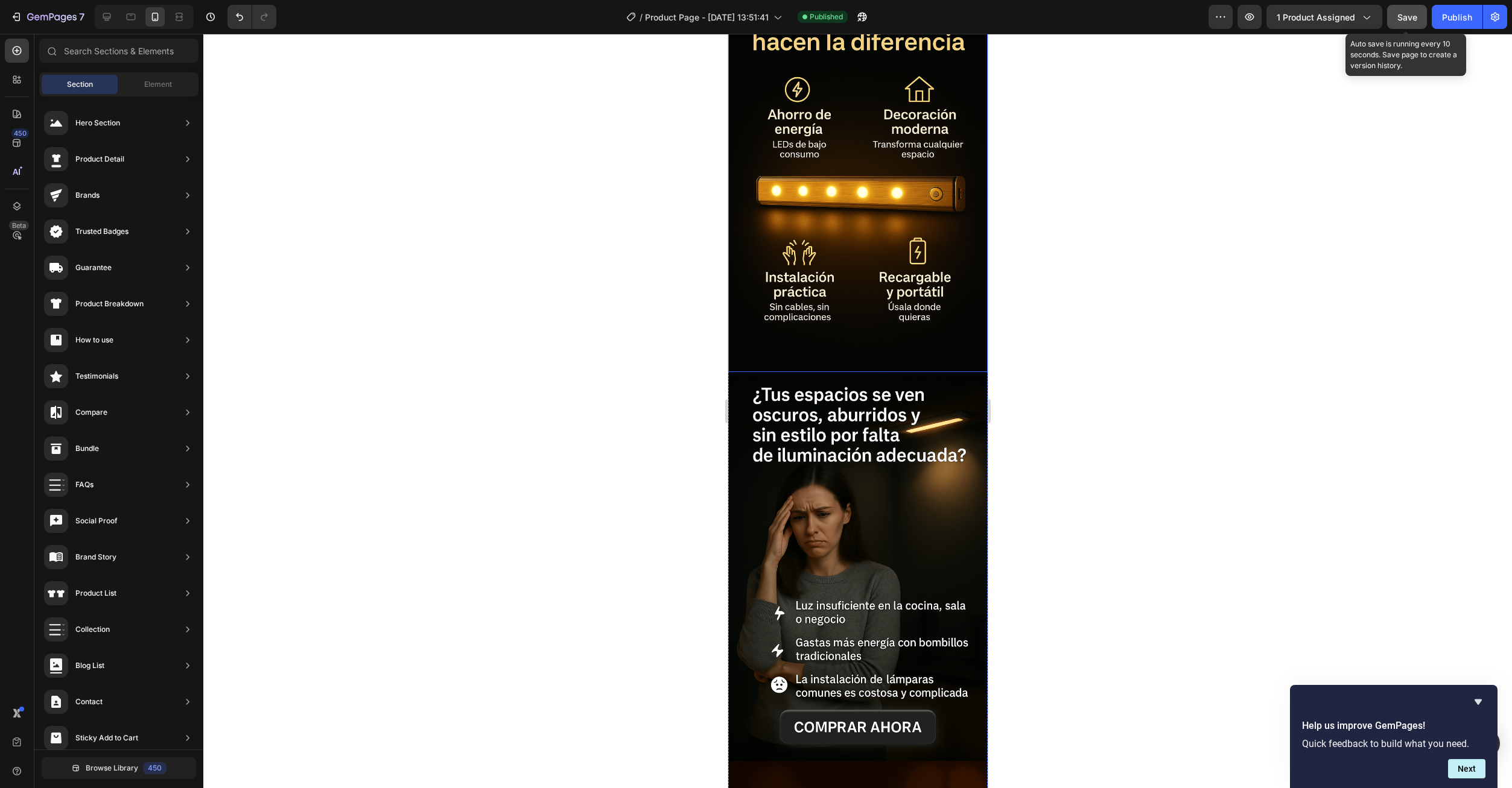
click at [1408, 22] on div "Save" at bounding box center [1407, 17] width 20 height 13
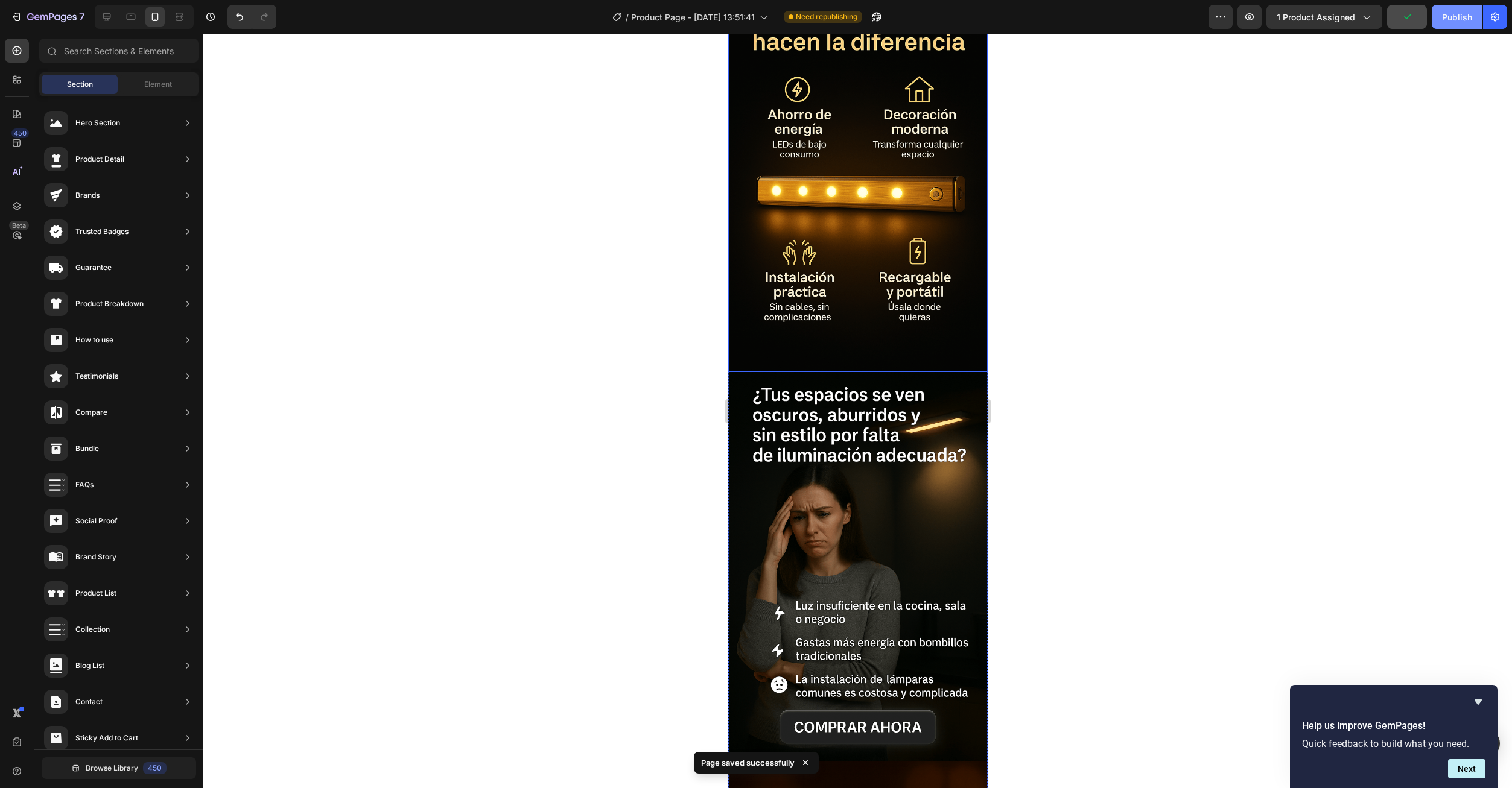
click at [1465, 17] on div "Publish" at bounding box center [1457, 17] width 30 height 13
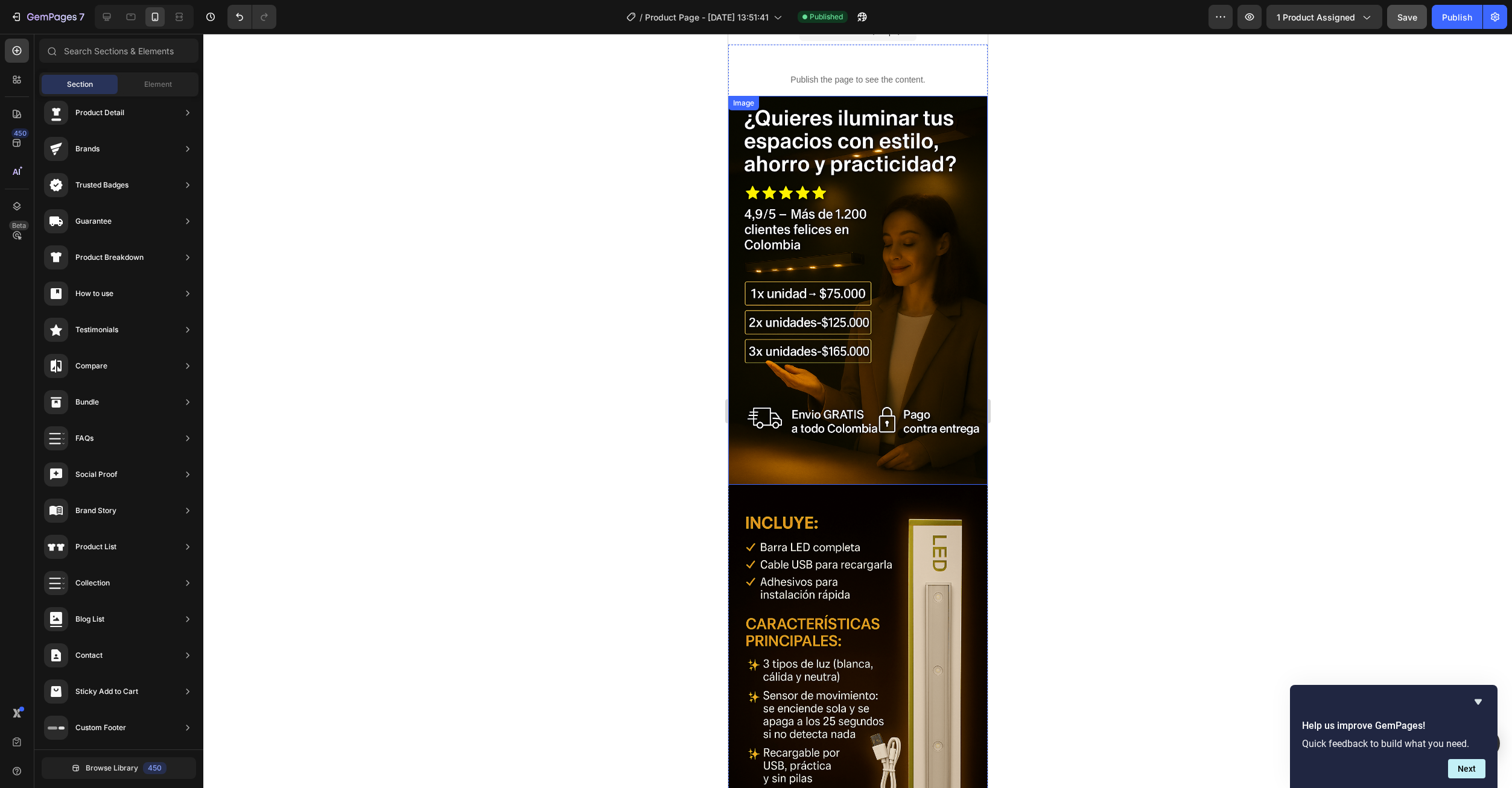
scroll to position [0, 0]
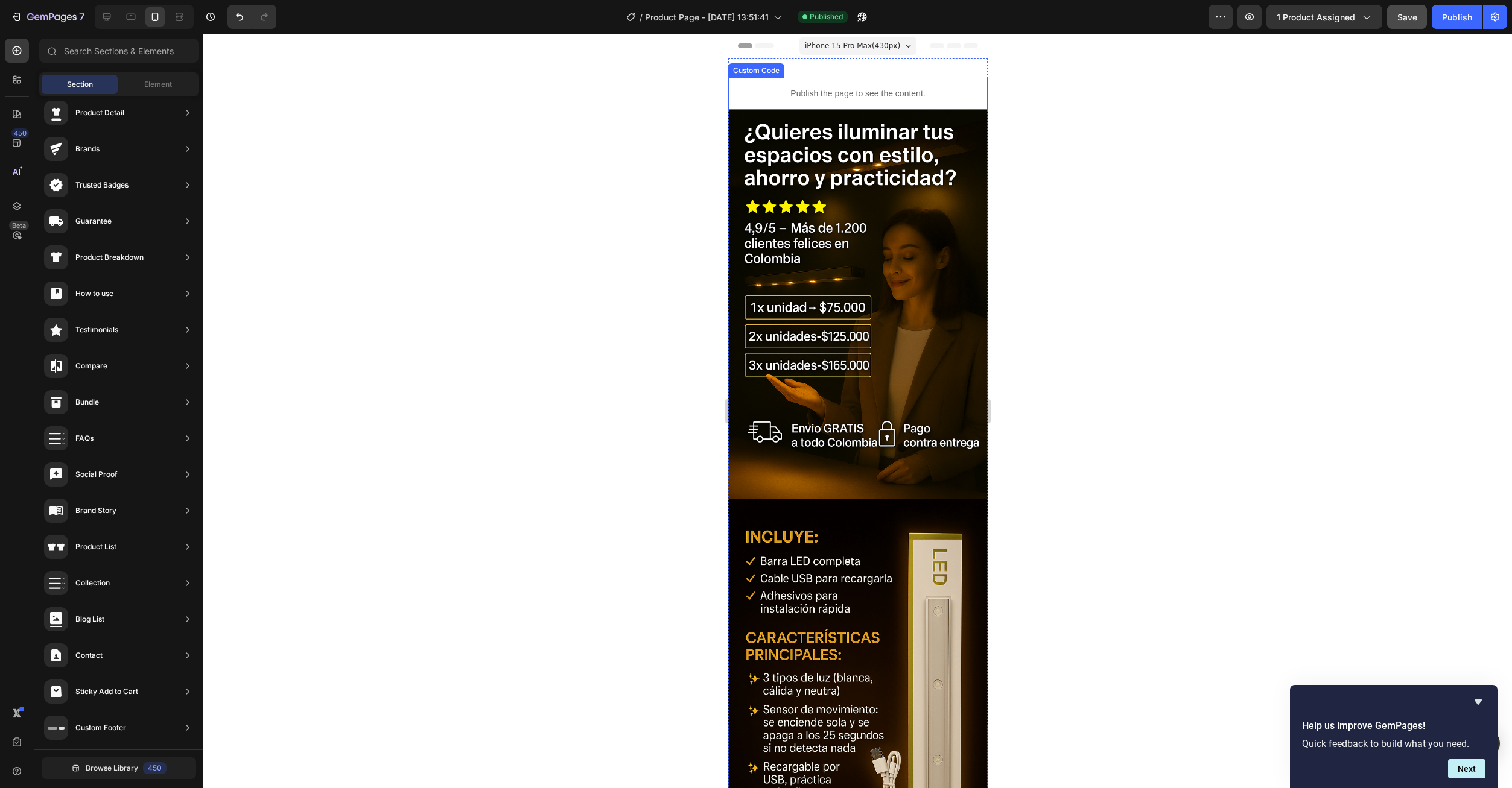
click at [872, 96] on p "Publish the page to see the content." at bounding box center [857, 94] width 260 height 13
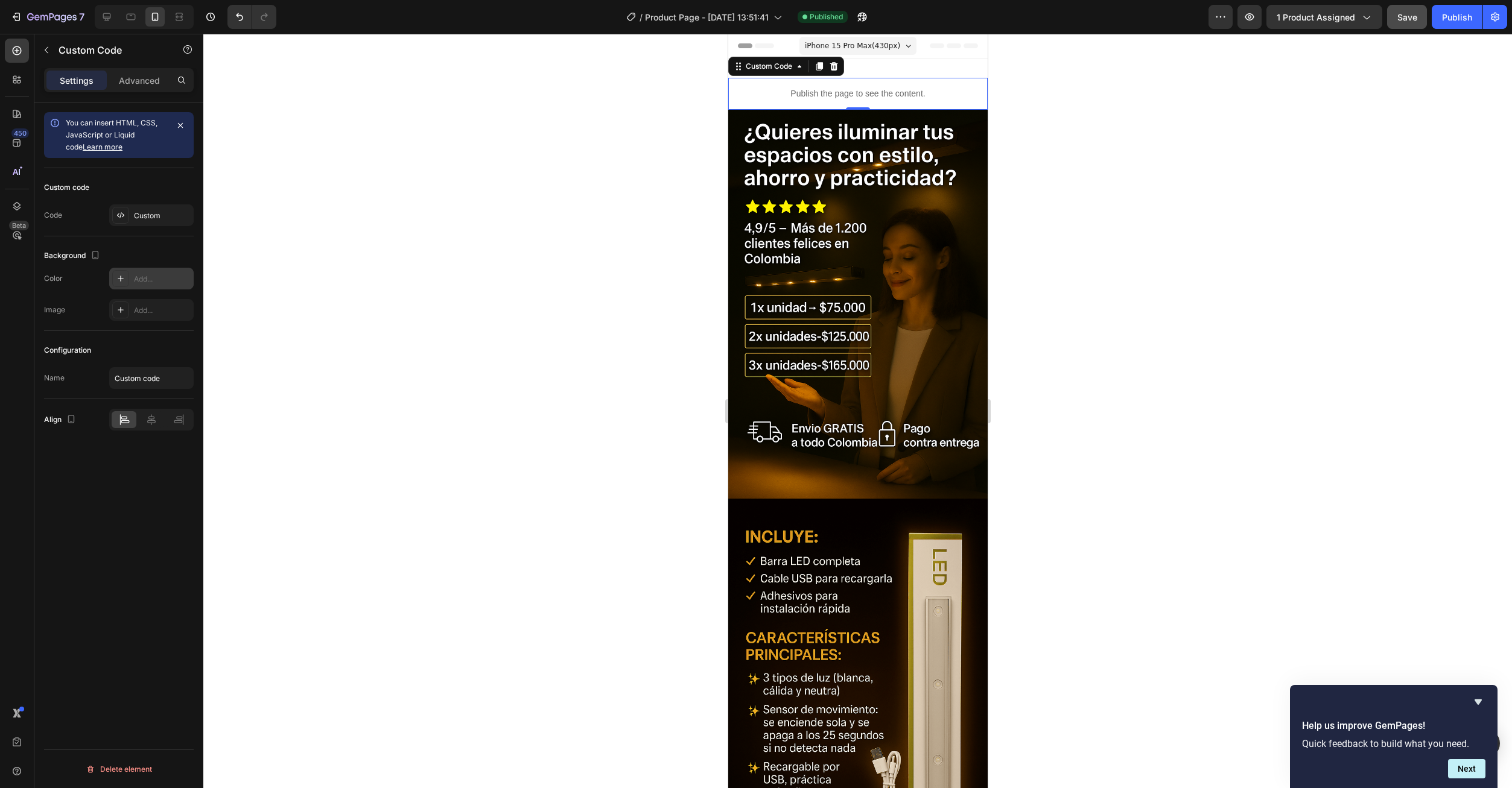
click at [127, 275] on div at bounding box center [120, 278] width 17 height 17
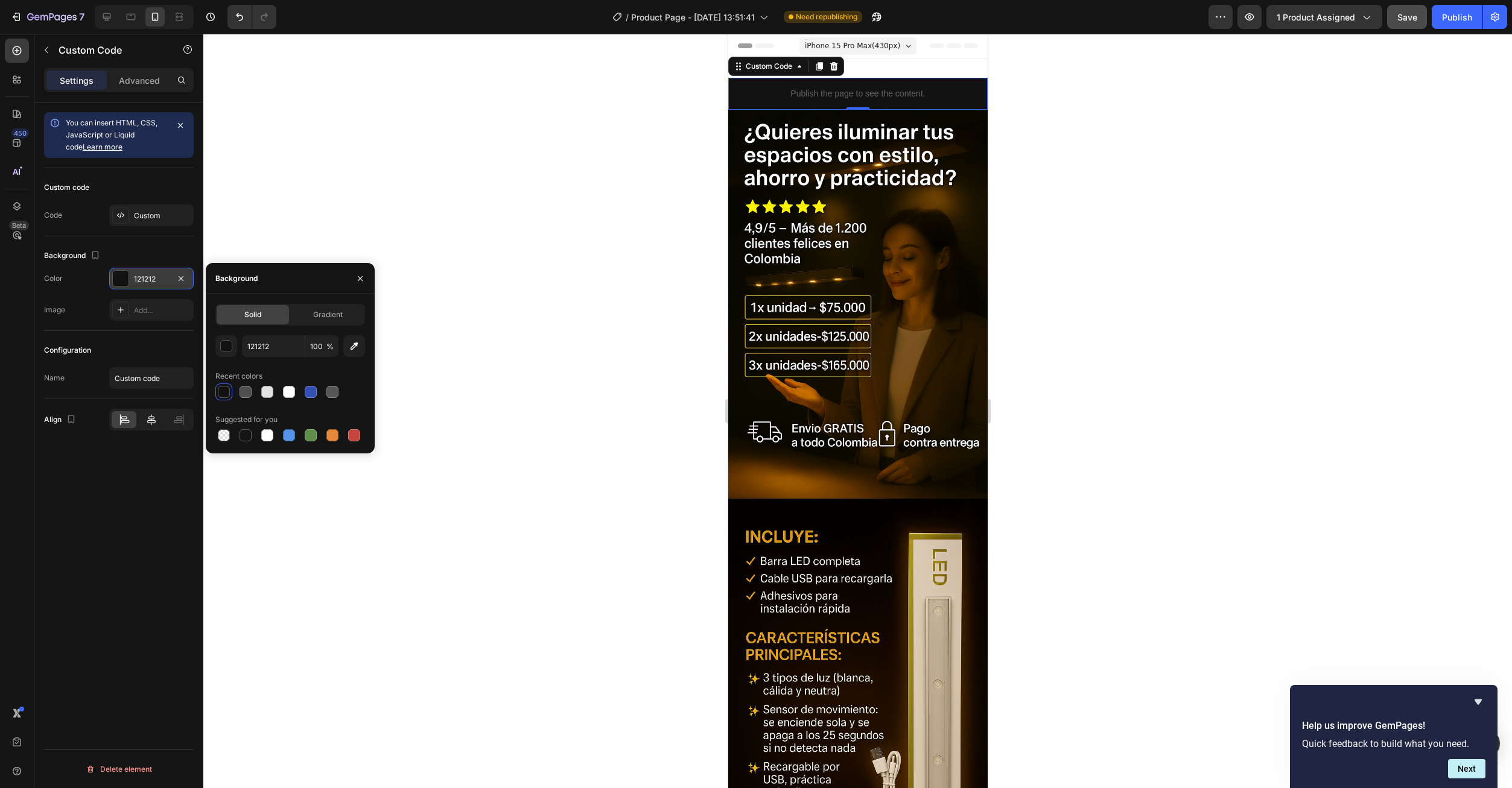
click at [146, 423] on icon at bounding box center [151, 419] width 12 height 12
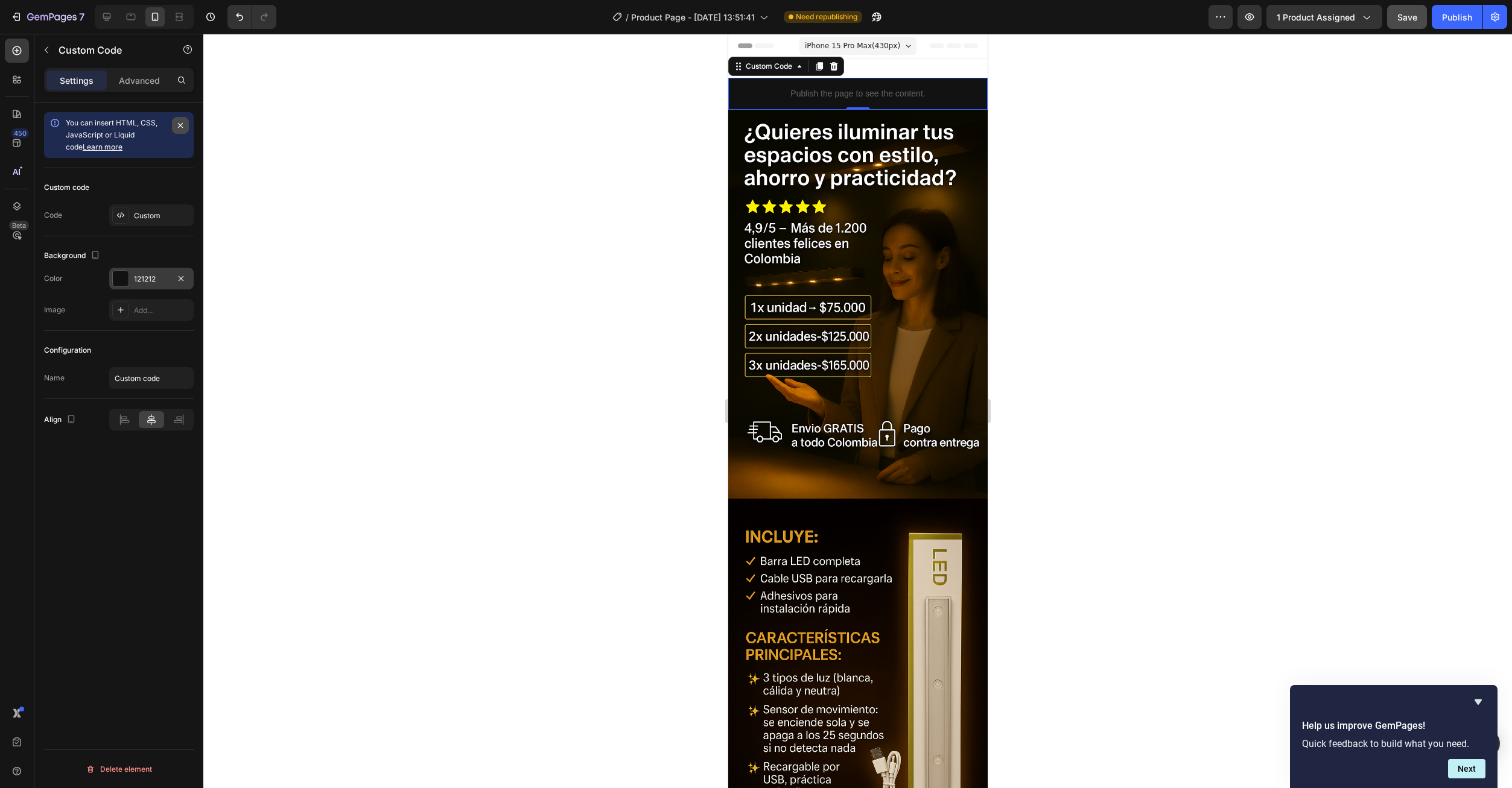
click at [182, 131] on button "button" at bounding box center [180, 125] width 17 height 17
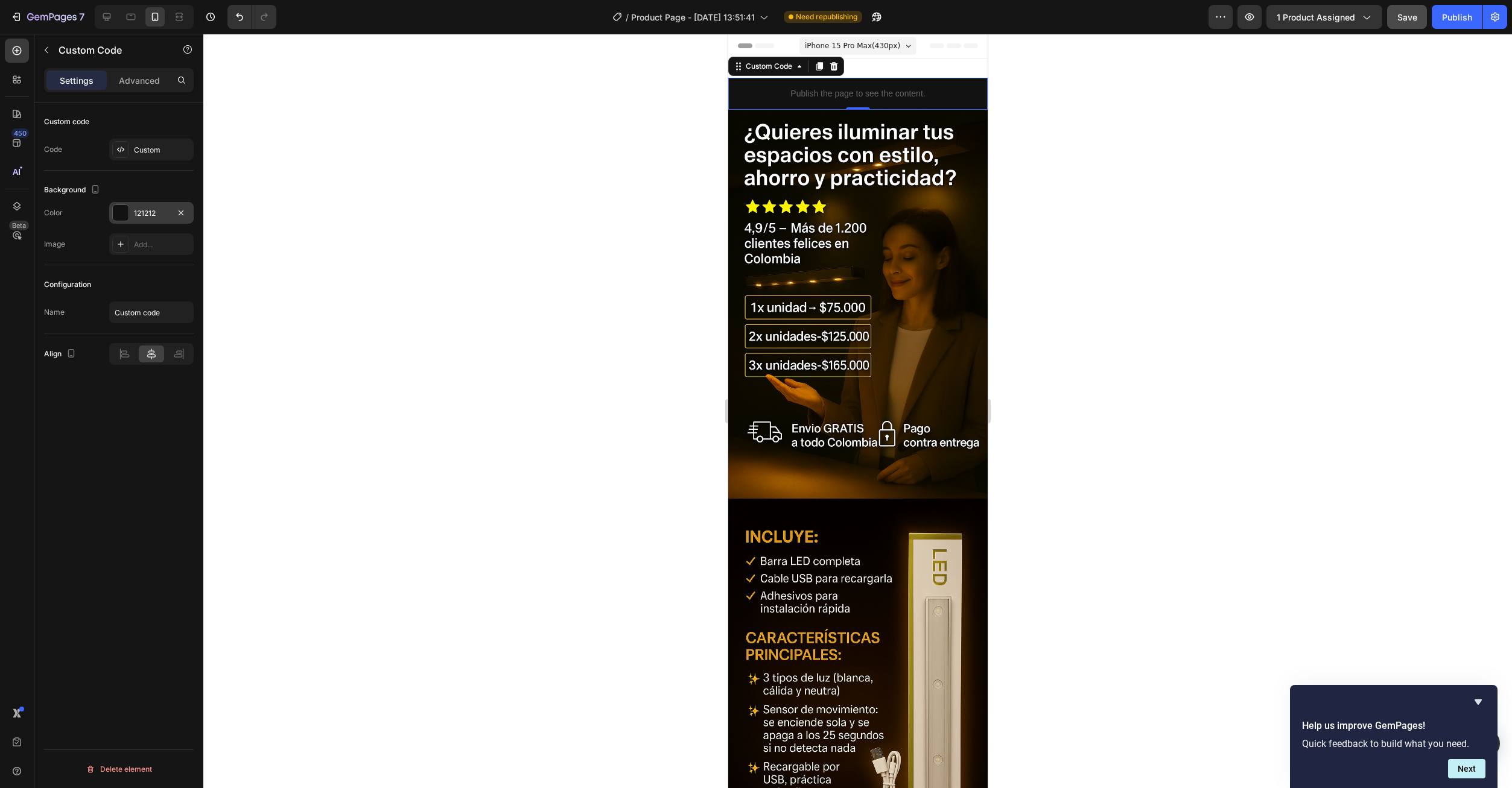
click at [145, 90] on div "Settings Advanced" at bounding box center [119, 81] width 150 height 24
click at [140, 88] on div "Advanced" at bounding box center [140, 80] width 60 height 19
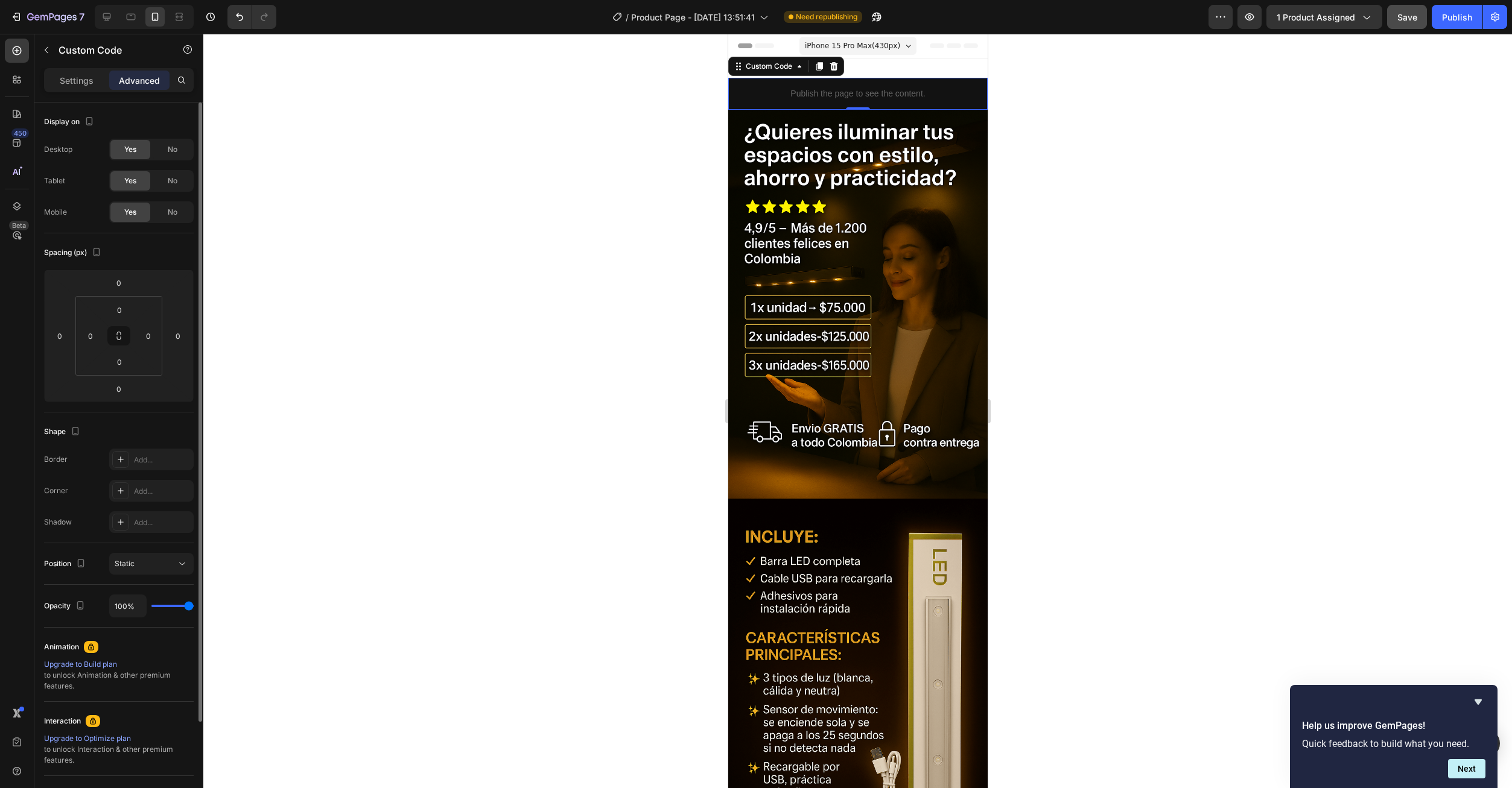
scroll to position [60, 0]
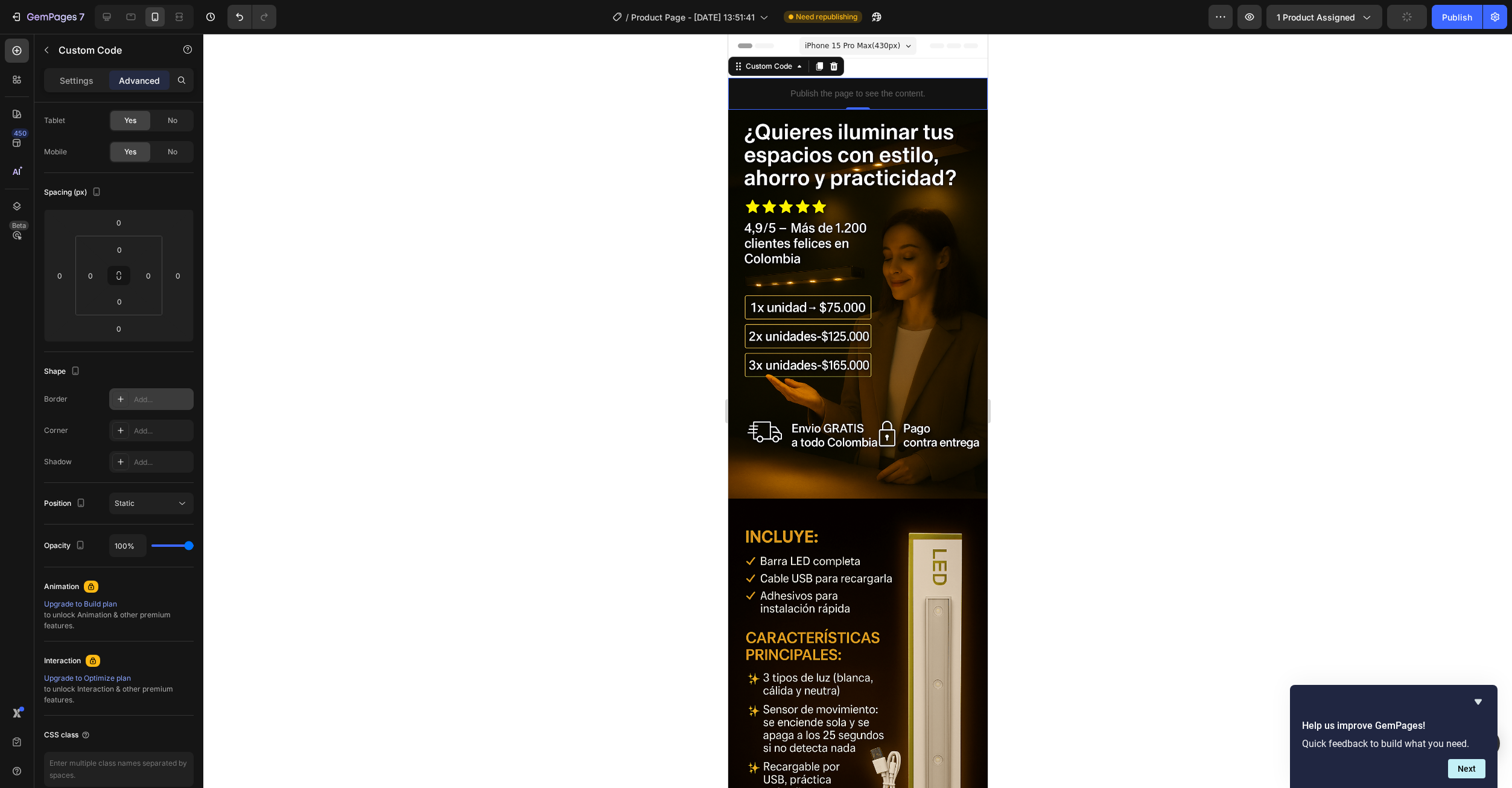
click at [129, 396] on div at bounding box center [120, 398] width 17 height 17
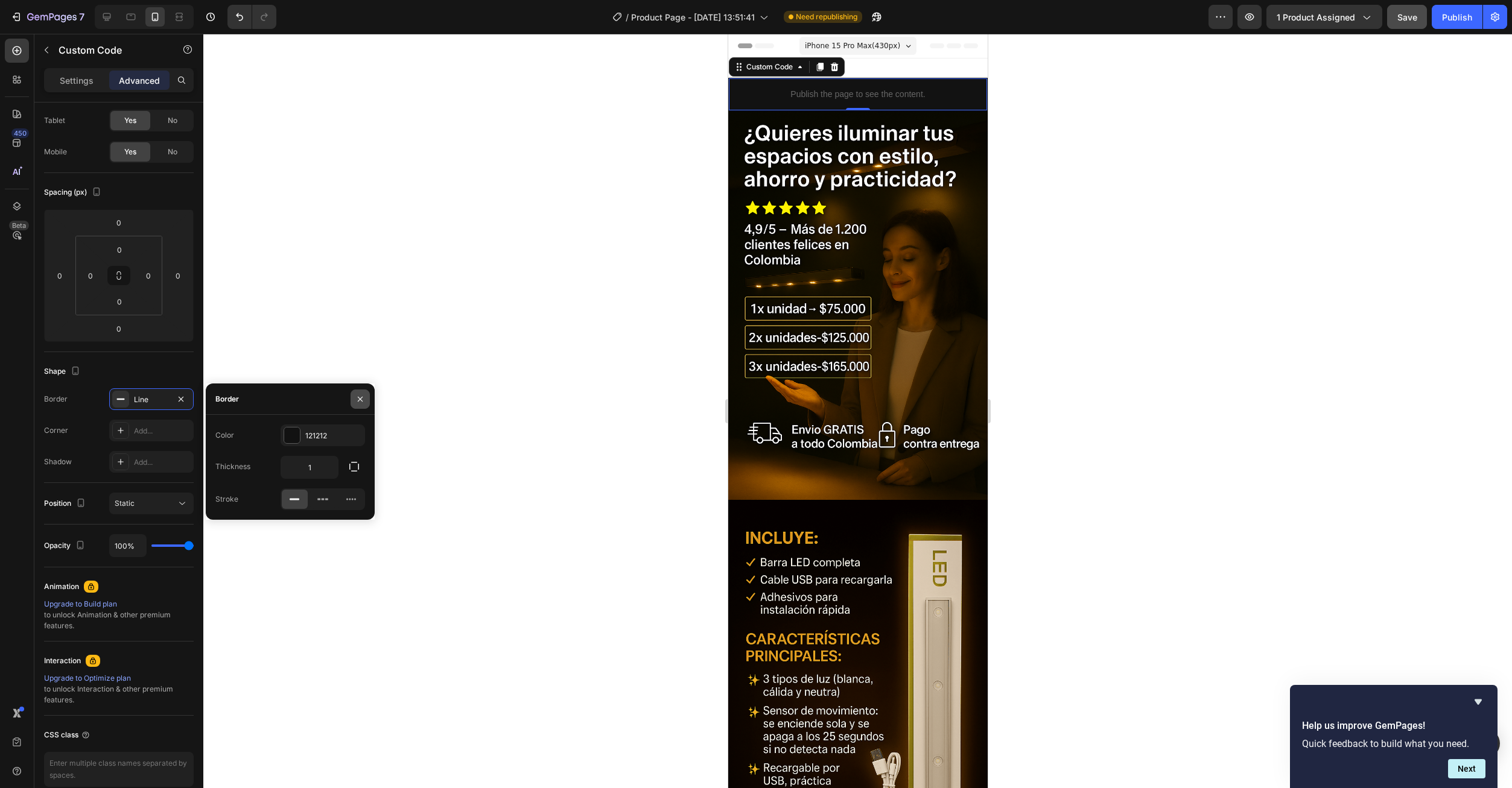
click at [365, 402] on icon "button" at bounding box center [360, 399] width 9 height 9
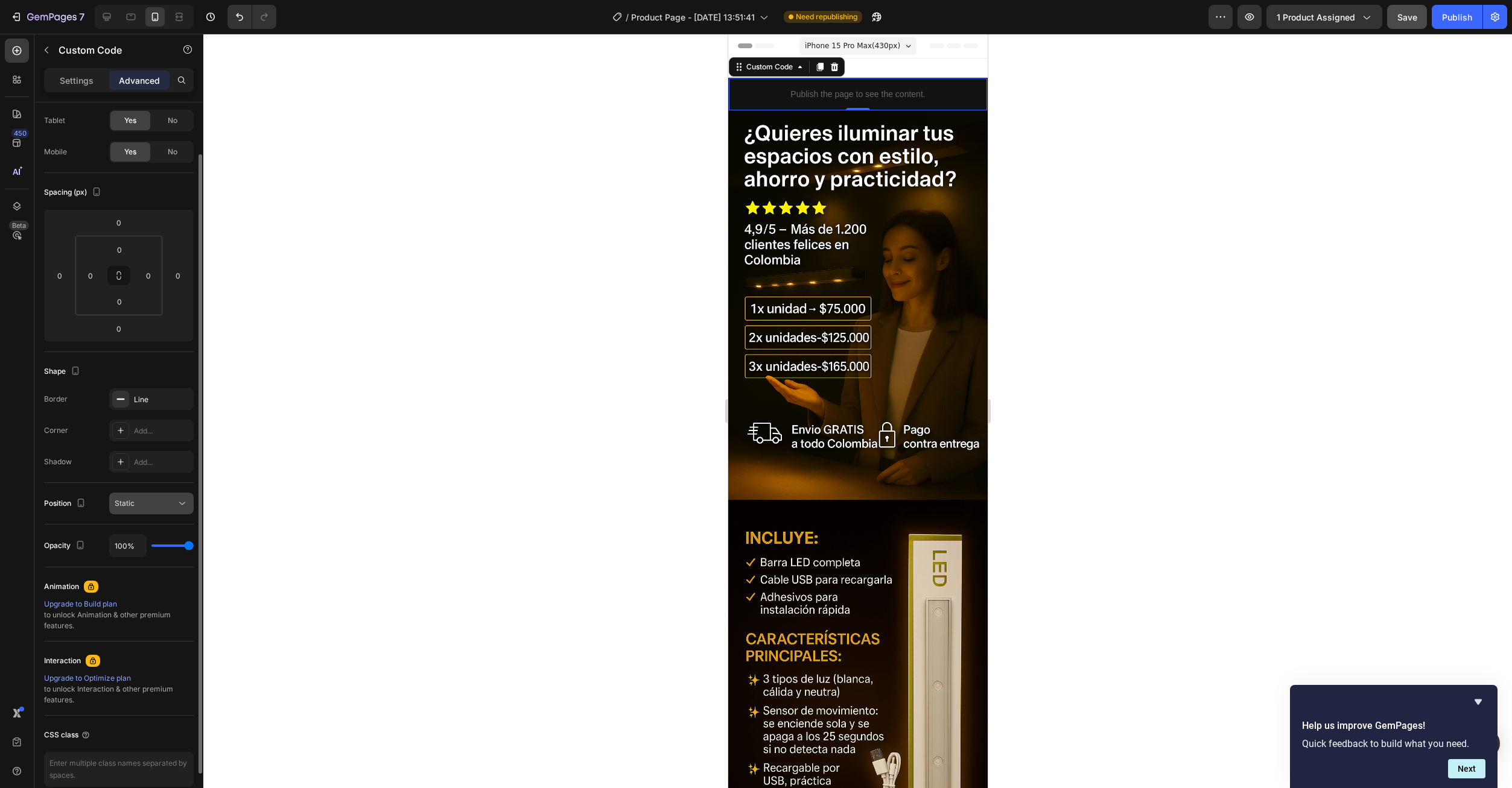
click at [149, 504] on div "Static" at bounding box center [145, 503] width 62 height 11
click at [149, 503] on div "Static" at bounding box center [145, 503] width 62 height 11
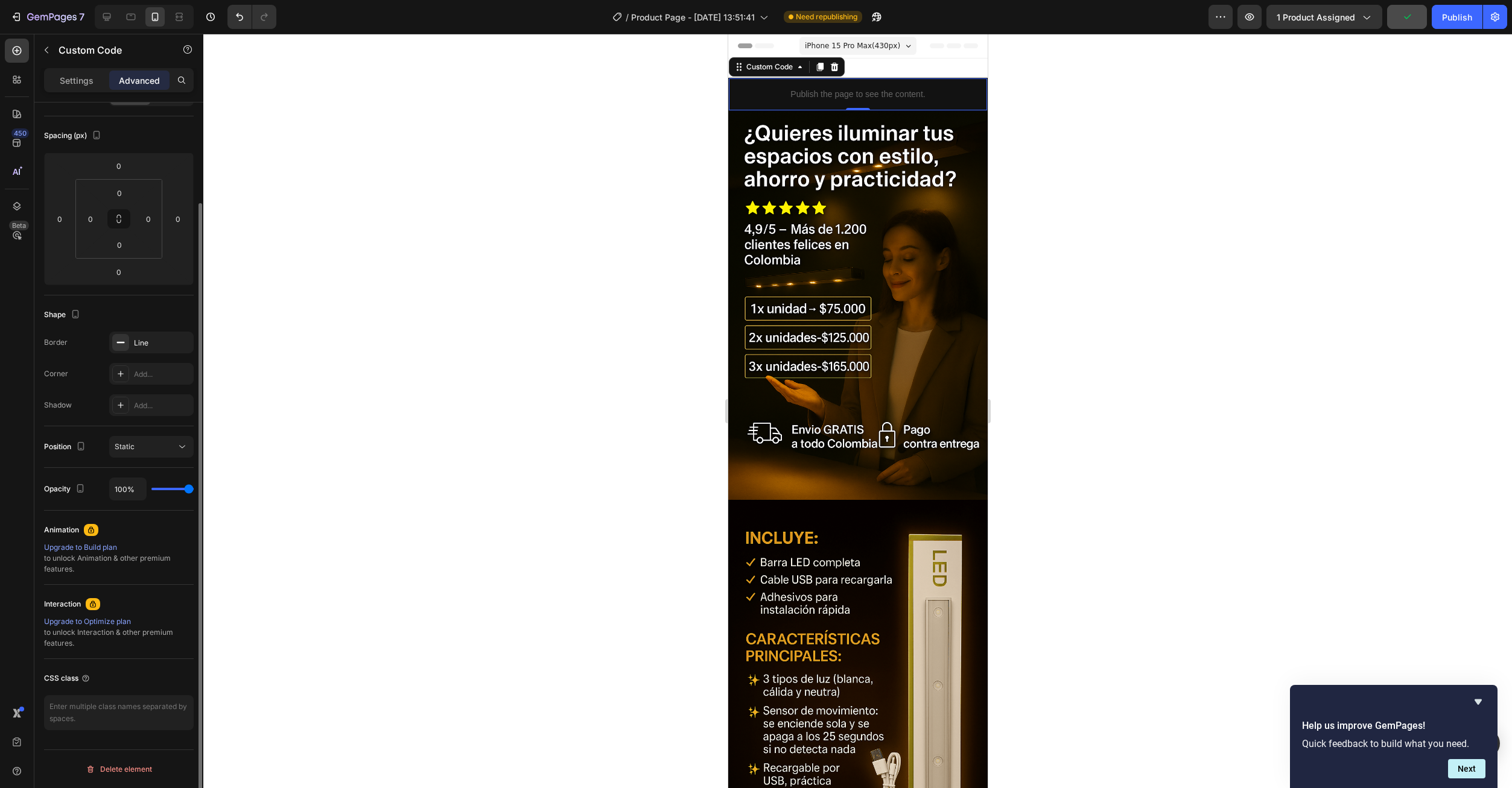
scroll to position [0, 0]
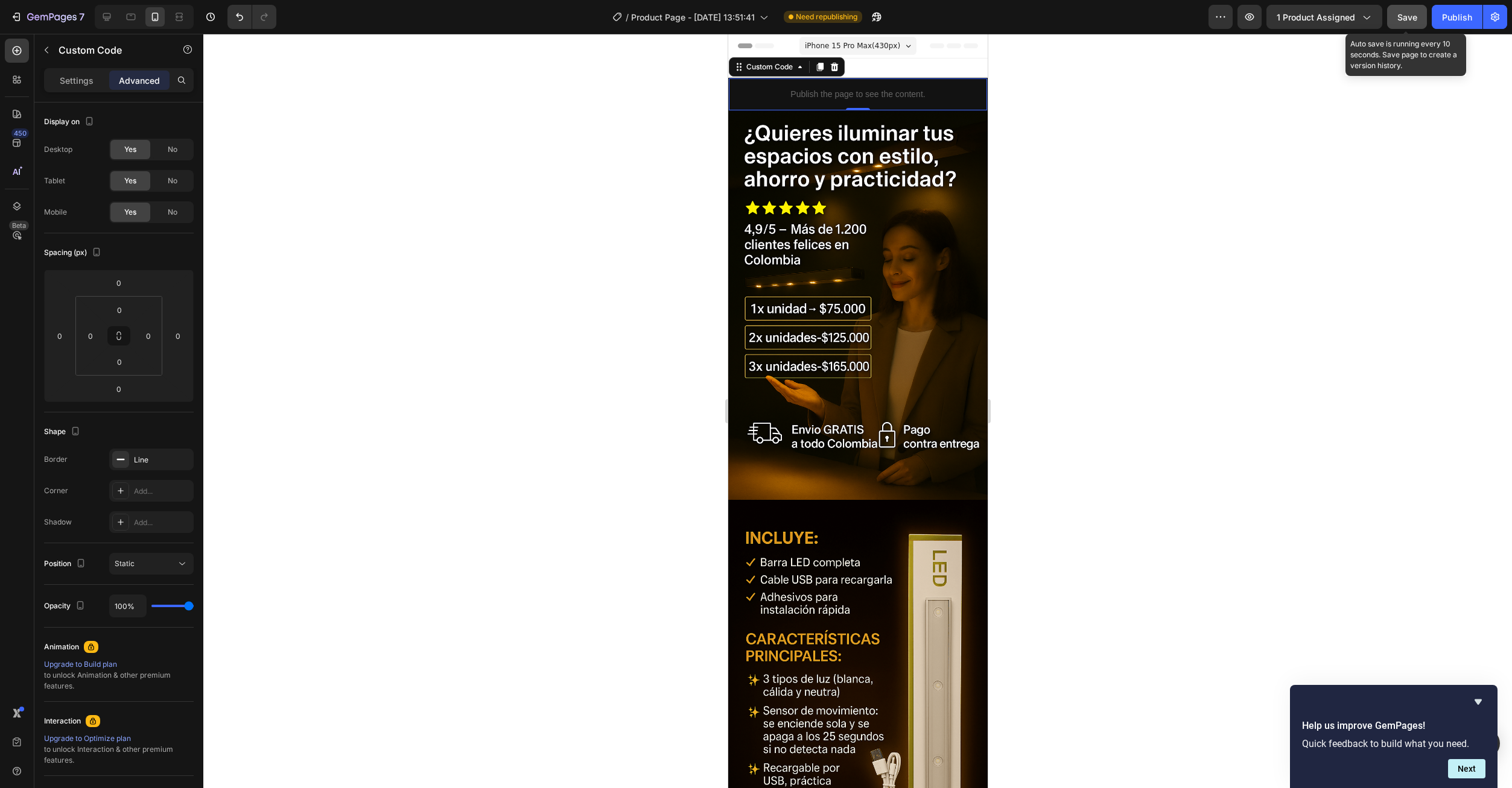
click at [1413, 22] on span "Save" at bounding box center [1407, 17] width 20 height 10
click at [1457, 17] on div "Publish" at bounding box center [1457, 17] width 30 height 13
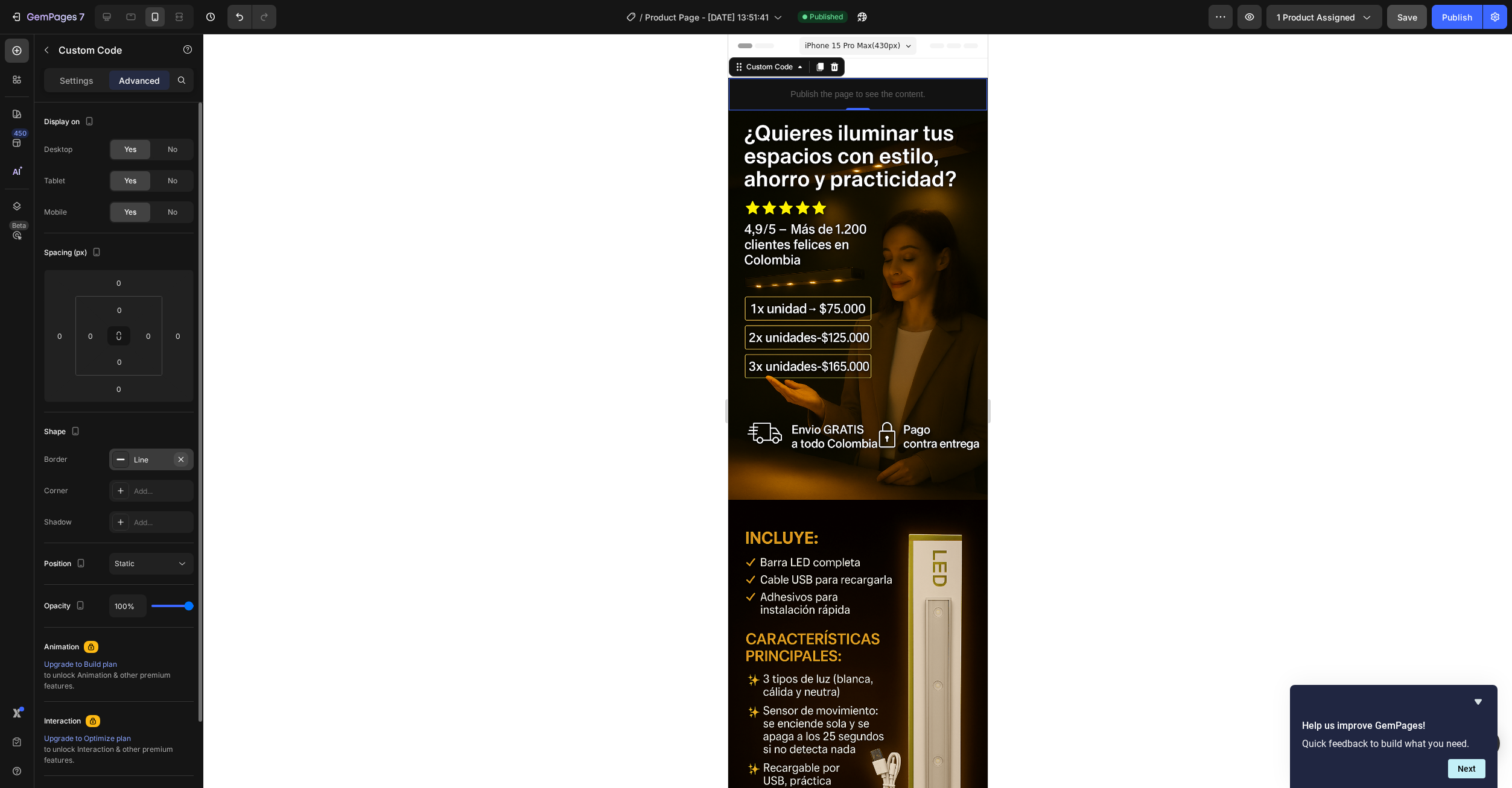
click at [180, 459] on icon "button" at bounding box center [181, 459] width 9 height 9
click at [140, 498] on div "Add..." at bounding box center [151, 491] width 84 height 22
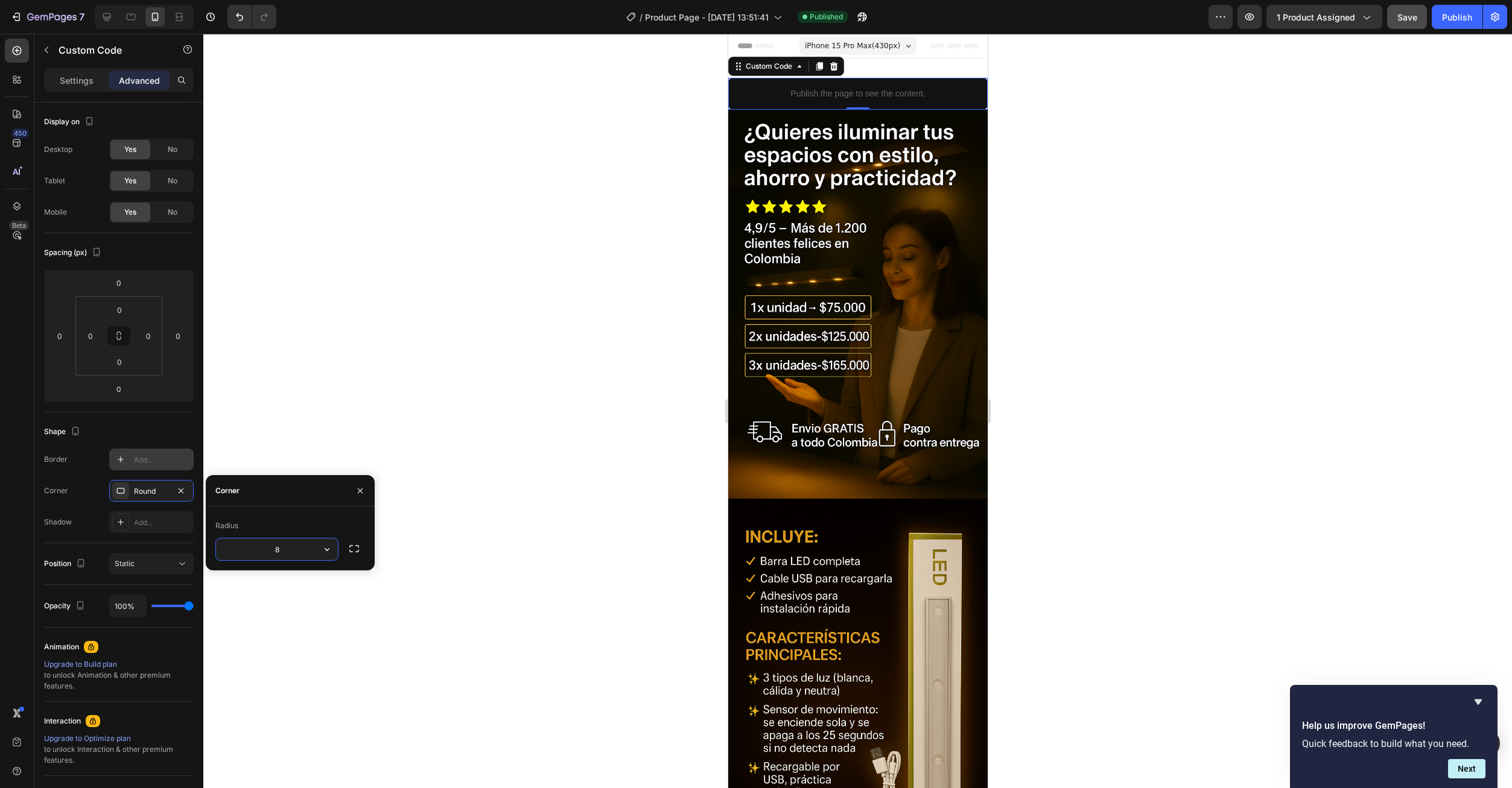
click at [305, 546] on input "8" at bounding box center [276, 549] width 122 height 22
click at [347, 549] on button "button" at bounding box center [354, 549] width 22 height 22
click at [352, 551] on icon "button" at bounding box center [354, 549] width 12 height 12
click at [352, 549] on icon "button" at bounding box center [354, 549] width 12 height 12
type input "12"
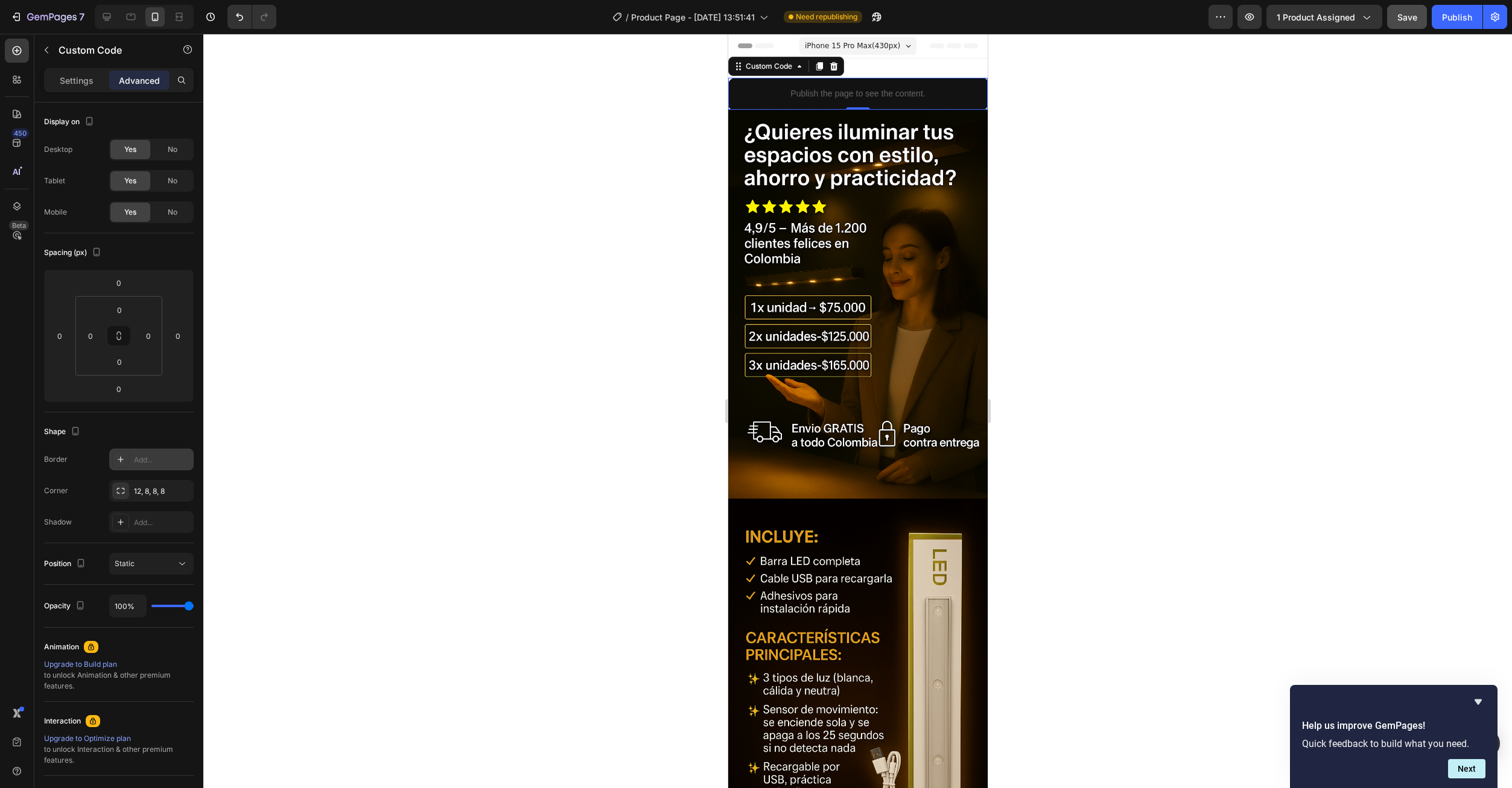
click at [381, 643] on div at bounding box center [857, 411] width 1308 height 754
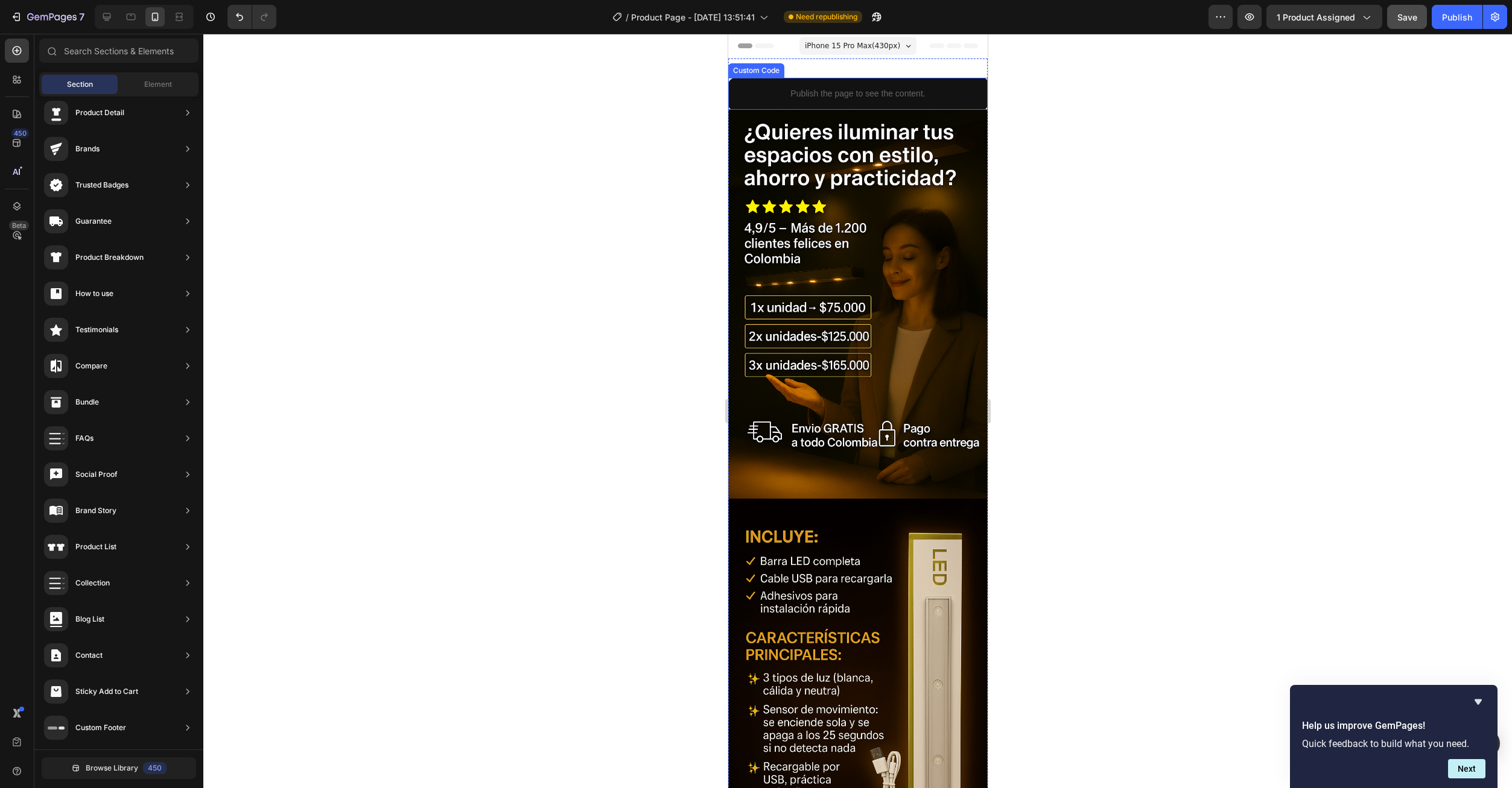
click at [773, 96] on p "Publish the page to see the content." at bounding box center [857, 94] width 260 height 13
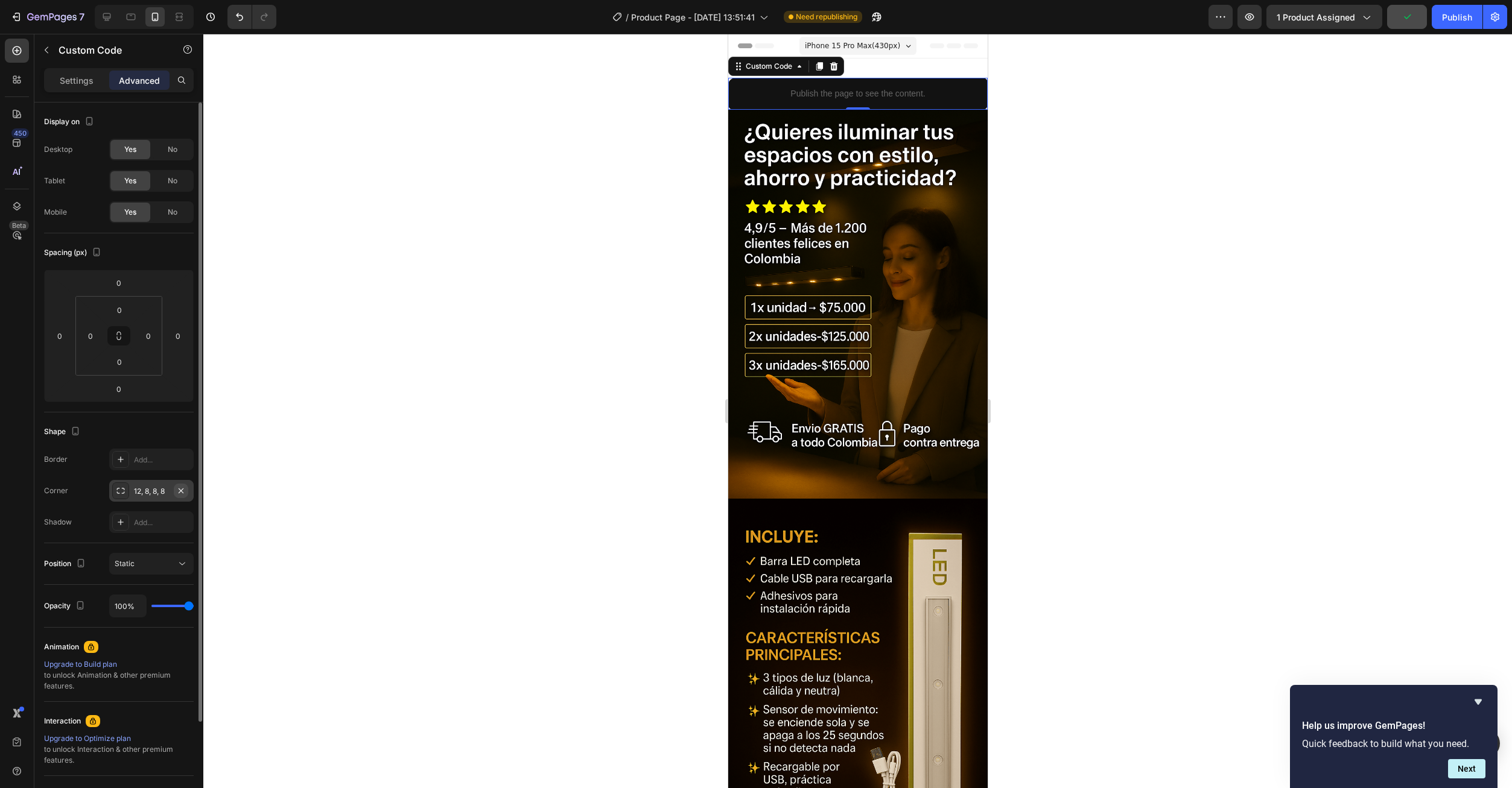
click at [185, 489] on icon "button" at bounding box center [181, 490] width 9 height 9
click at [120, 518] on icon at bounding box center [120, 522] width 9 height 9
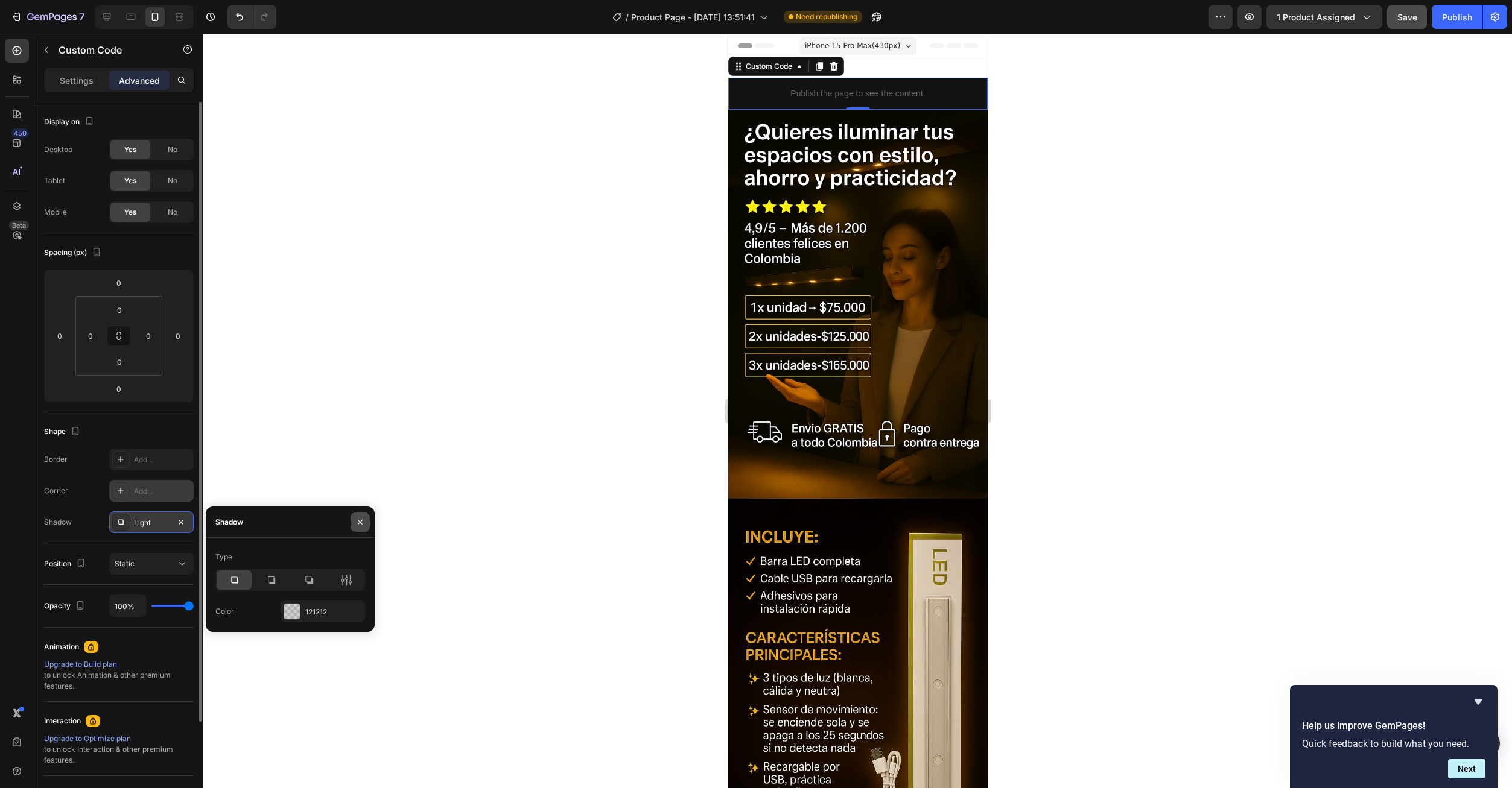
click at [361, 518] on icon "button" at bounding box center [360, 522] width 9 height 9
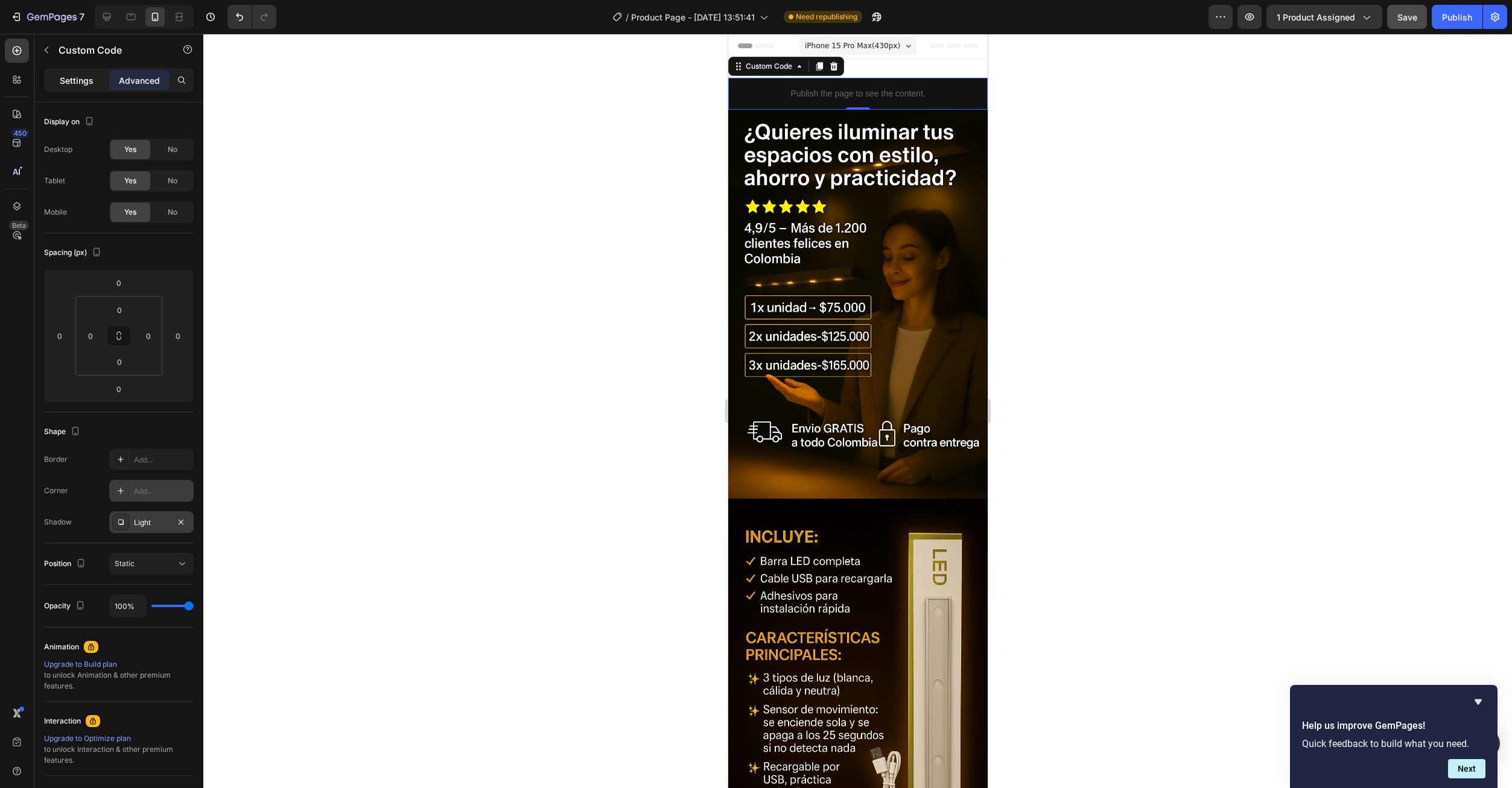
click at [81, 84] on p "Settings" at bounding box center [76, 81] width 34 height 13
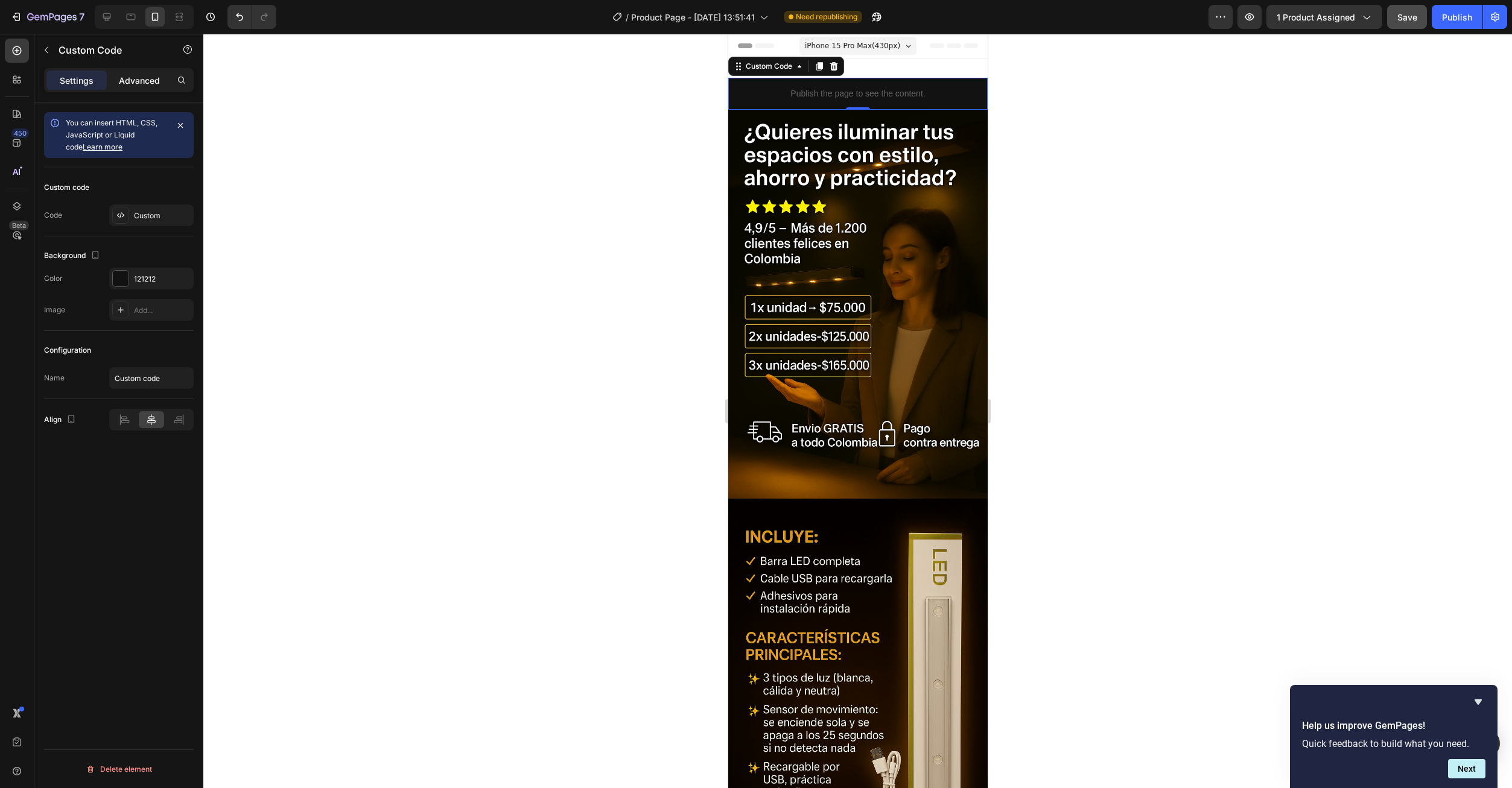
click at [137, 73] on div "Advanced" at bounding box center [140, 80] width 60 height 19
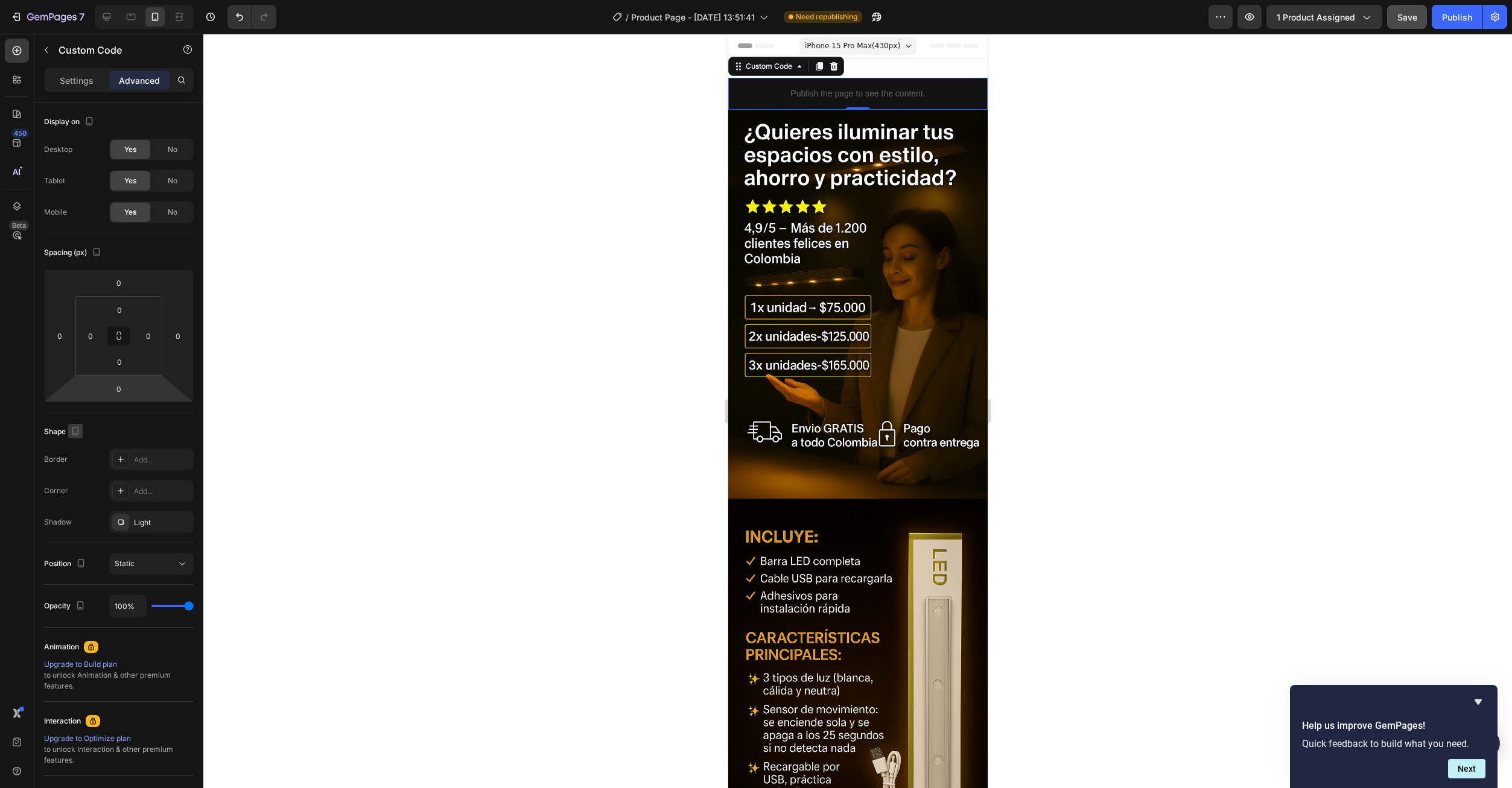
click at [76, 426] on icon "button" at bounding box center [75, 431] width 12 height 12
click at [76, 501] on button "button" at bounding box center [78, 493] width 19 height 19
click at [183, 521] on icon "button" at bounding box center [181, 522] width 9 height 9
click at [66, 96] on div "Settings Advanced" at bounding box center [119, 86] width 169 height 35
click at [68, 87] on div "Settings" at bounding box center [77, 80] width 60 height 19
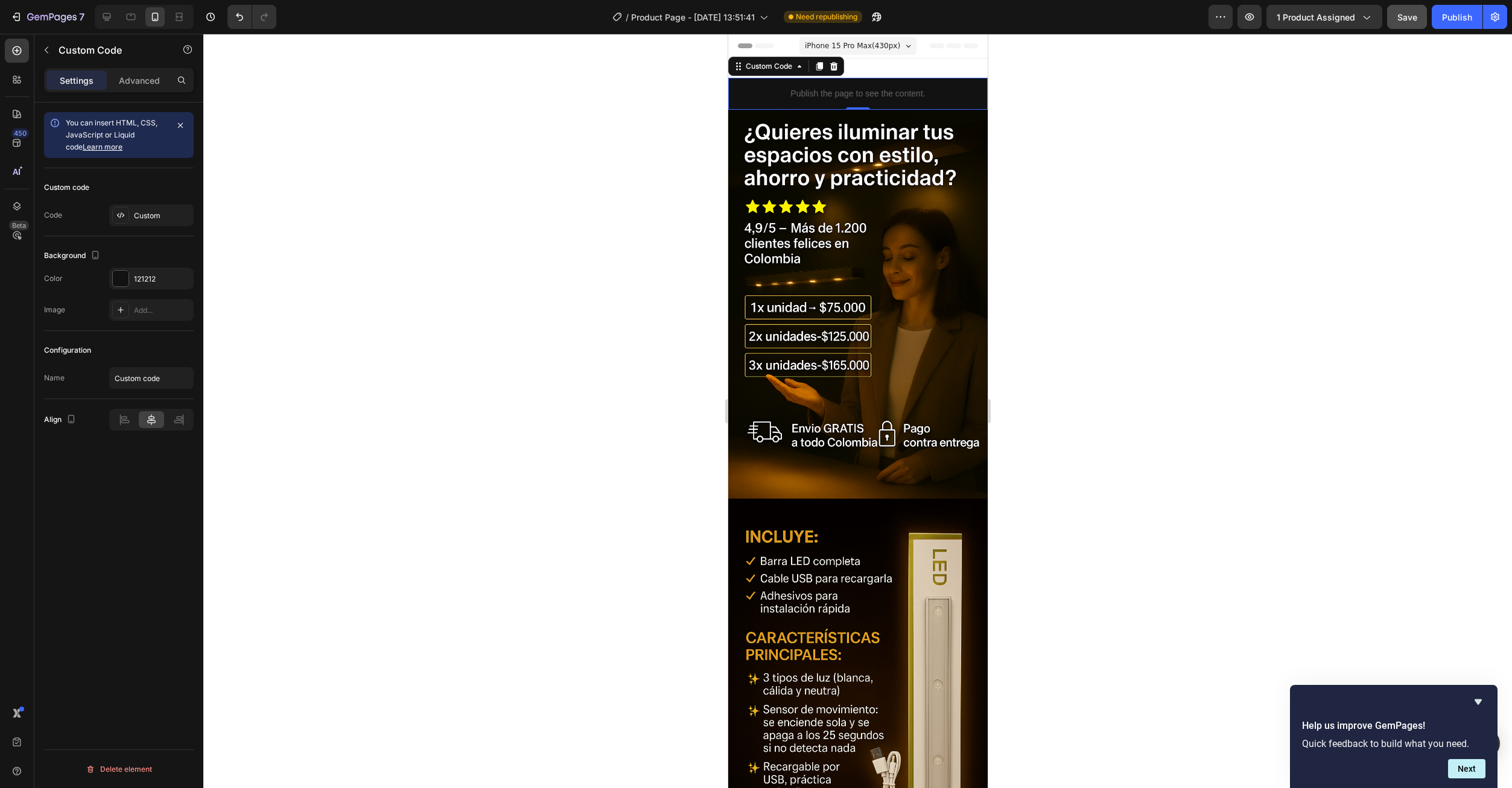
click at [178, 429] on div at bounding box center [151, 420] width 84 height 22
click at [1418, 22] on button "Save" at bounding box center [1406, 17] width 40 height 24
click at [1453, 28] on div "7 Version history / Product Page - Sep 25, 13:51:41 Need republishing Preview 1…" at bounding box center [756, 17] width 1512 height 35
click at [1453, 30] on div "7 Version history / Product Page - Sep 25, 13:51:41 Need republishing Preview 1…" at bounding box center [756, 17] width 1512 height 35
click at [1456, 21] on div "Publish" at bounding box center [1457, 17] width 30 height 13
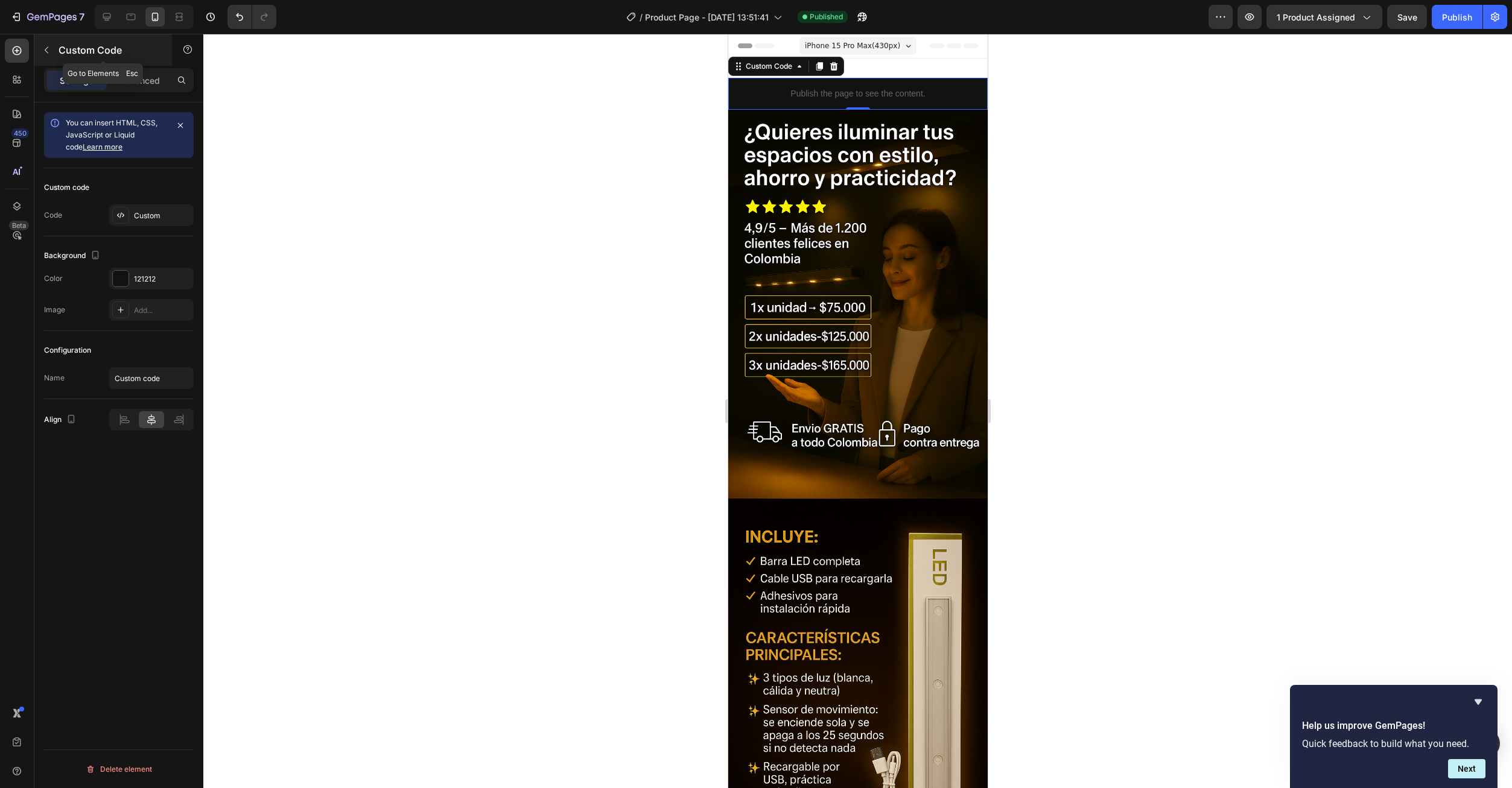
click at [54, 56] on button "button" at bounding box center [46, 50] width 19 height 19
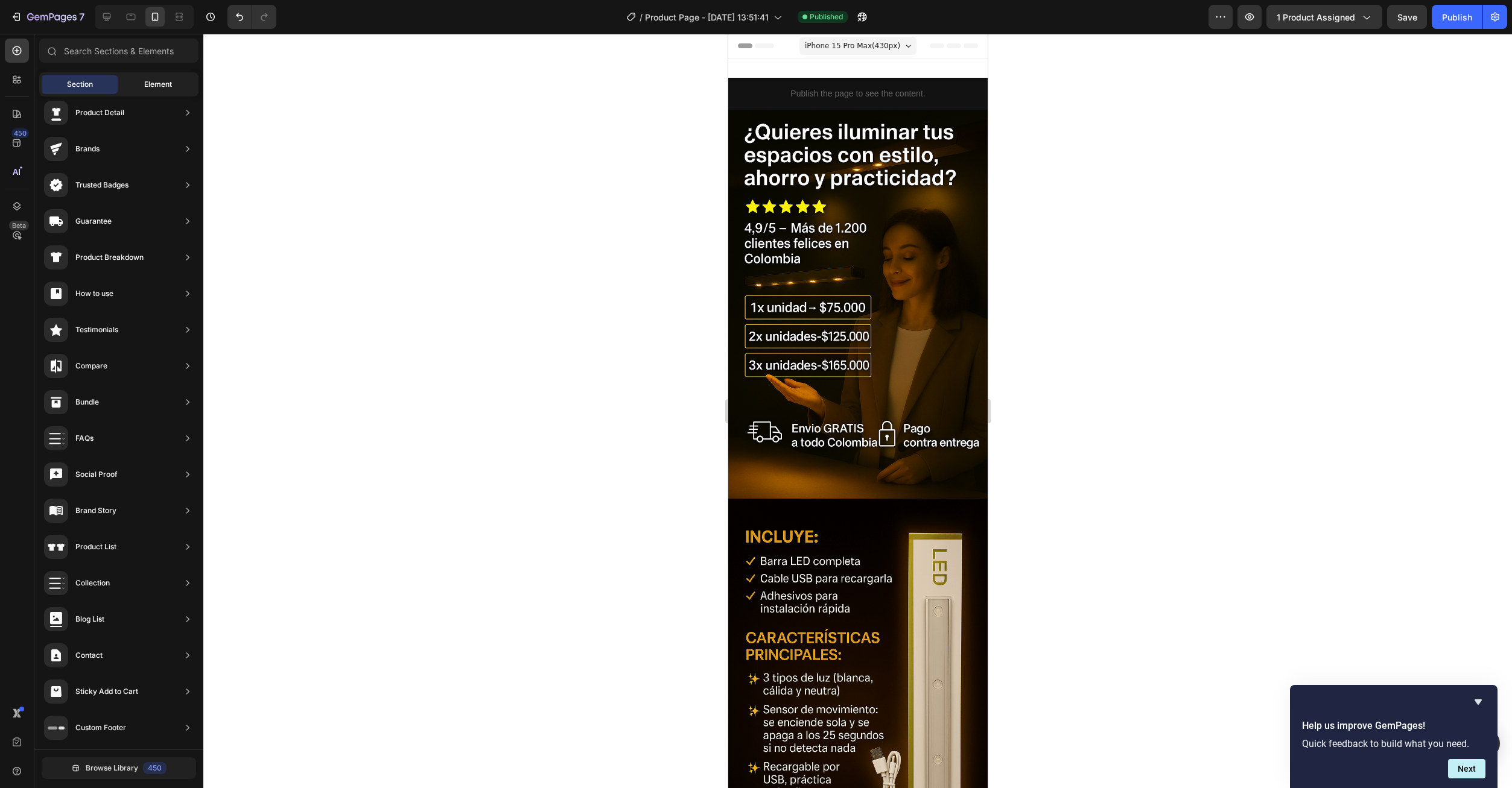
click at [137, 78] on div "Element" at bounding box center [158, 84] width 76 height 19
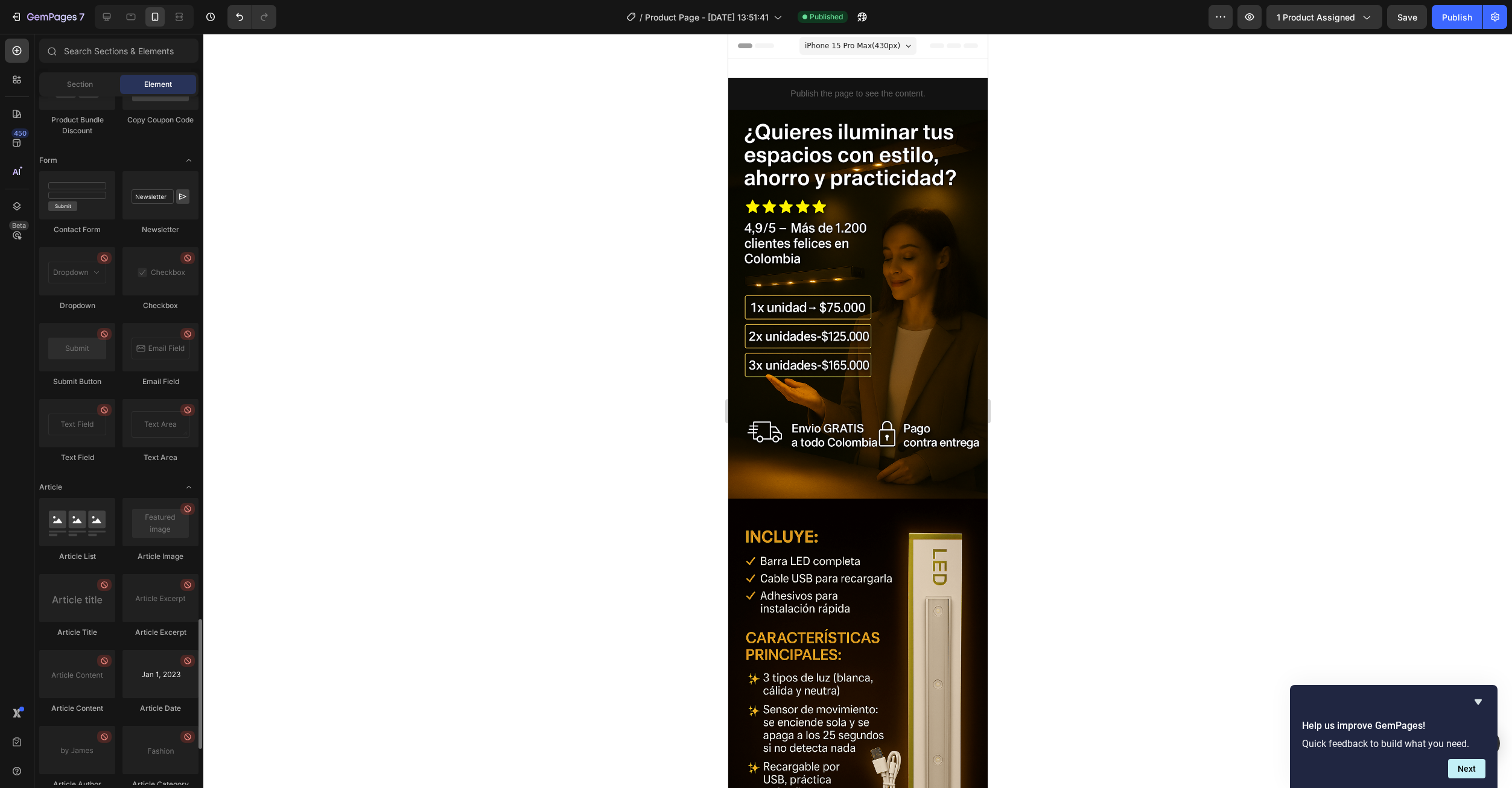
scroll to position [2964, 0]
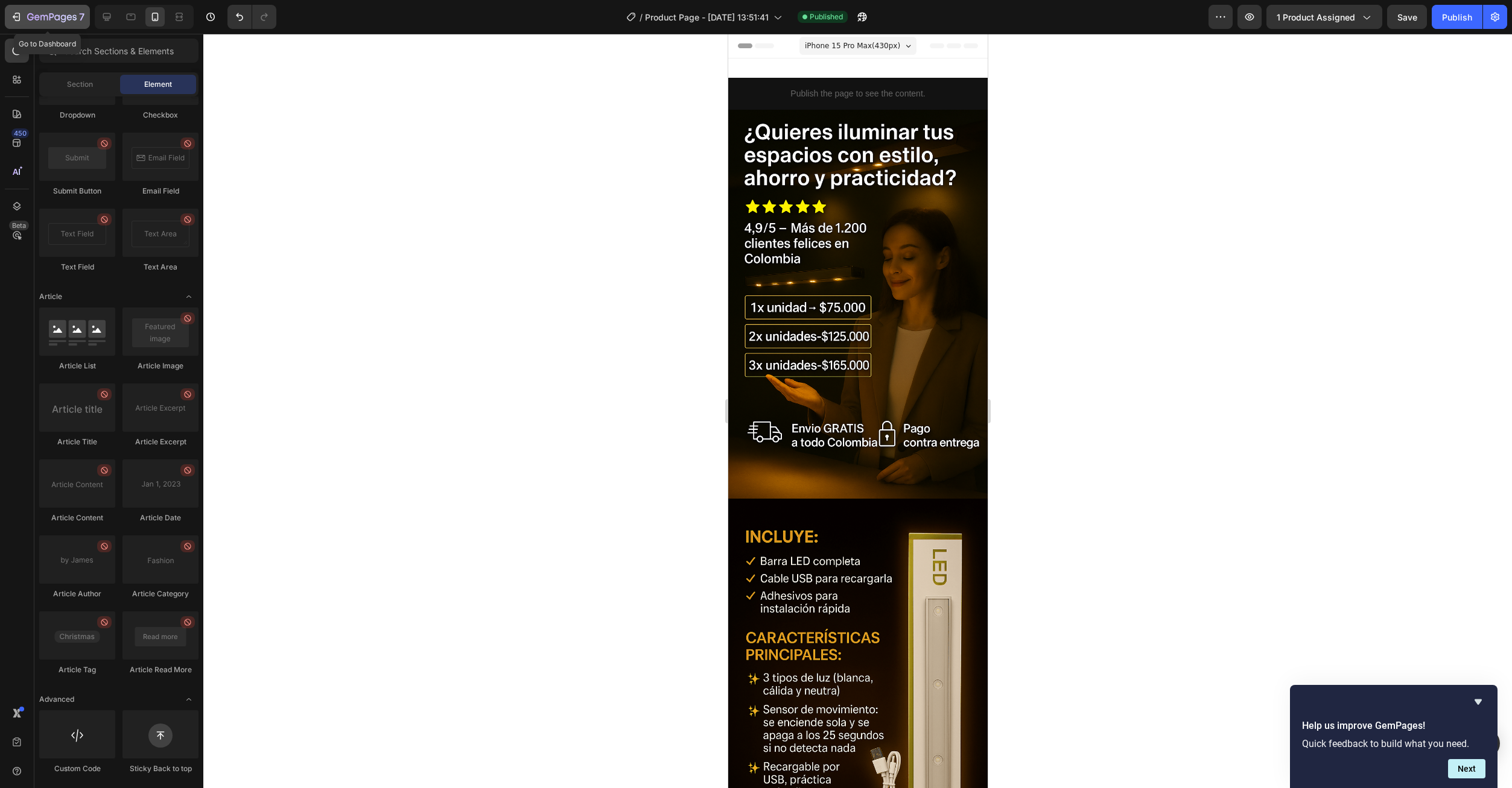
click at [18, 14] on icon "button" at bounding box center [16, 17] width 12 height 12
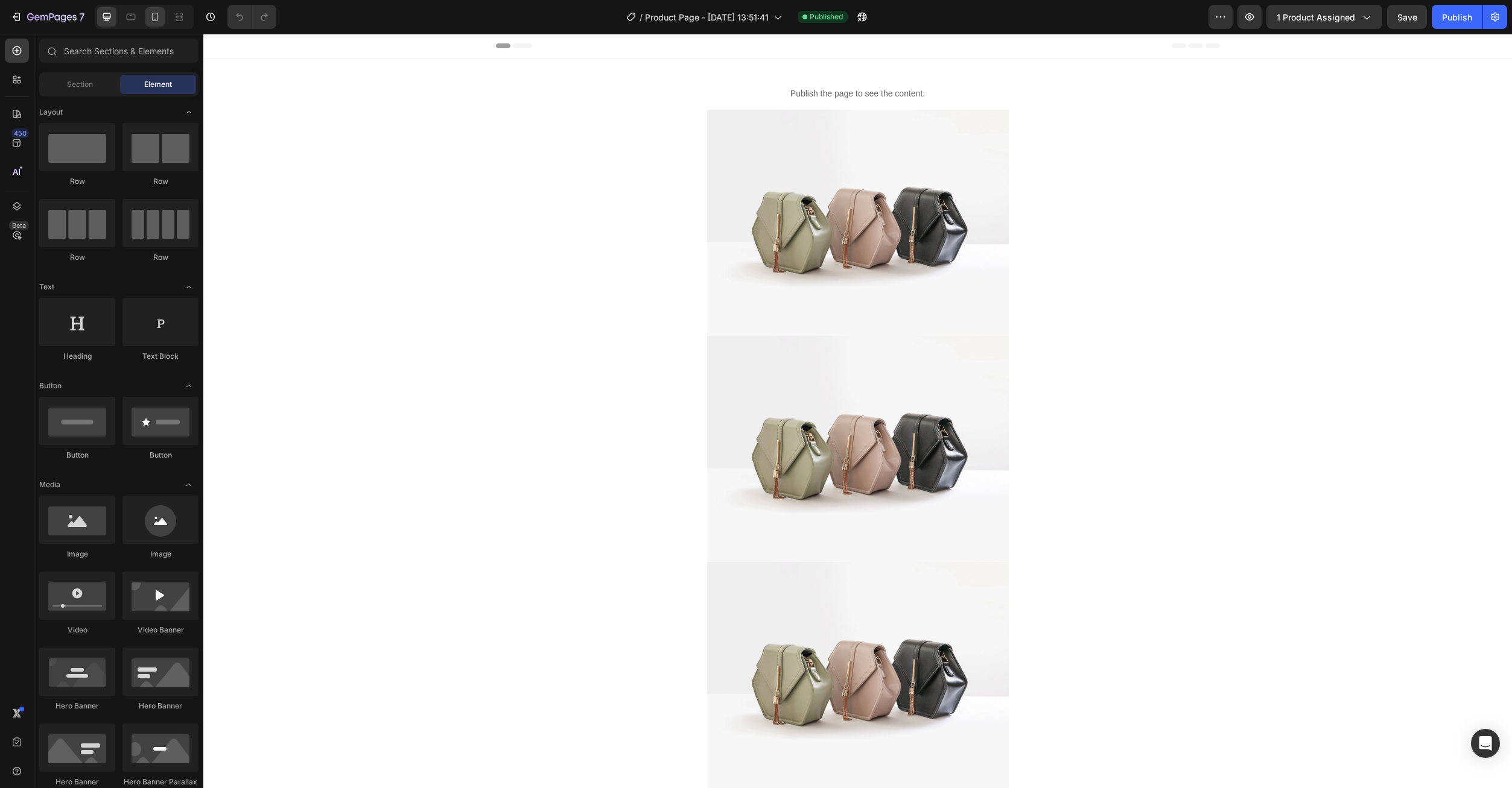
click at [152, 27] on div at bounding box center [145, 17] width 99 height 24
click at [152, 19] on icon at bounding box center [155, 17] width 6 height 9
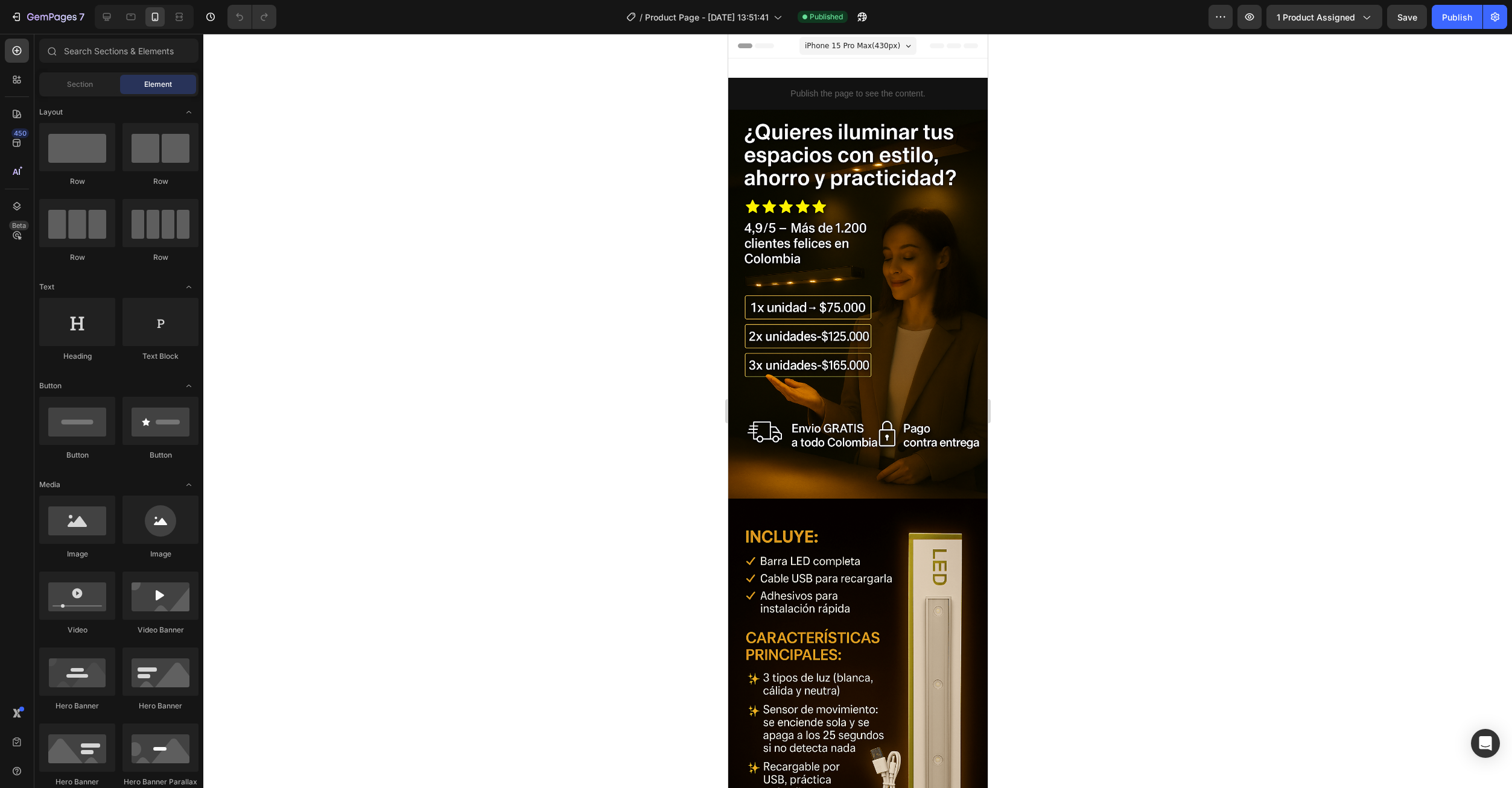
click at [1395, 37] on div at bounding box center [857, 411] width 1308 height 754
click at [1398, 10] on button "Save" at bounding box center [1406, 17] width 40 height 24
drag, startPoint x: 1467, startPoint y: 27, endPoint x: 1462, endPoint y: 88, distance: 61.2
click at [1467, 28] on button "Publish" at bounding box center [1457, 17] width 50 height 24
click at [70, 86] on span "Section" at bounding box center [80, 84] width 26 height 11
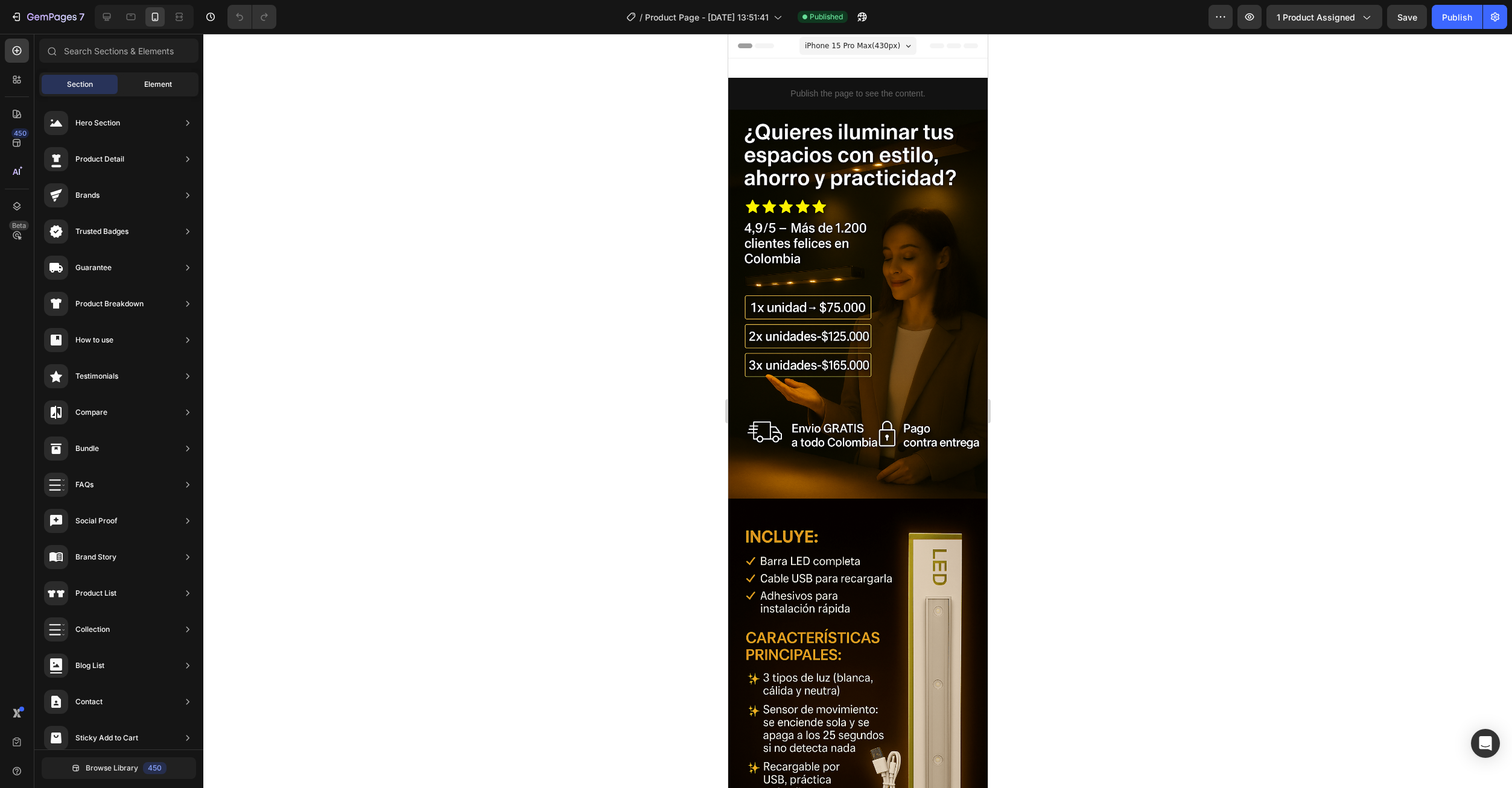
click at [147, 88] on span "Element" at bounding box center [158, 84] width 28 height 11
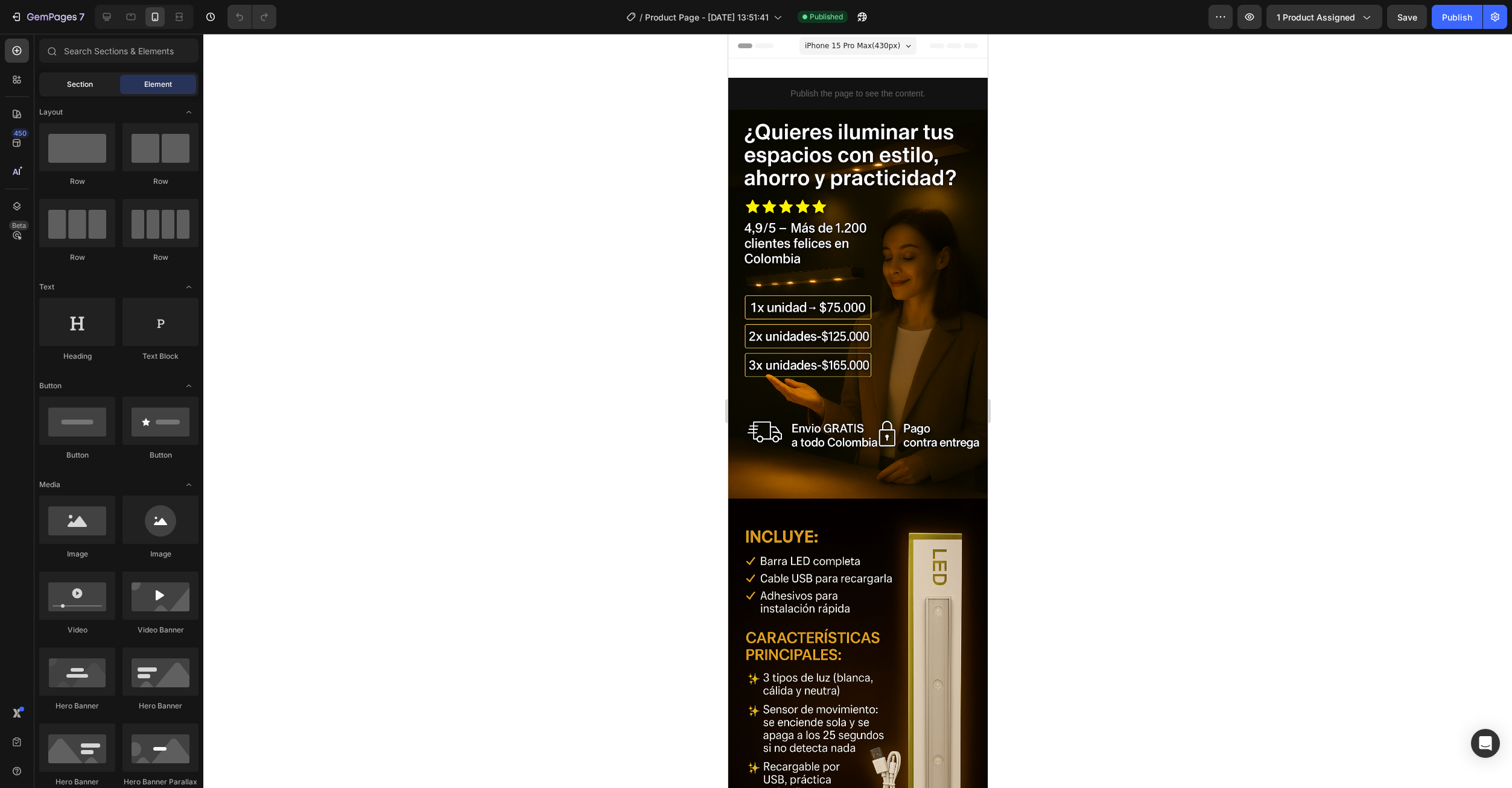
click at [74, 90] on div "Section" at bounding box center [80, 84] width 76 height 19
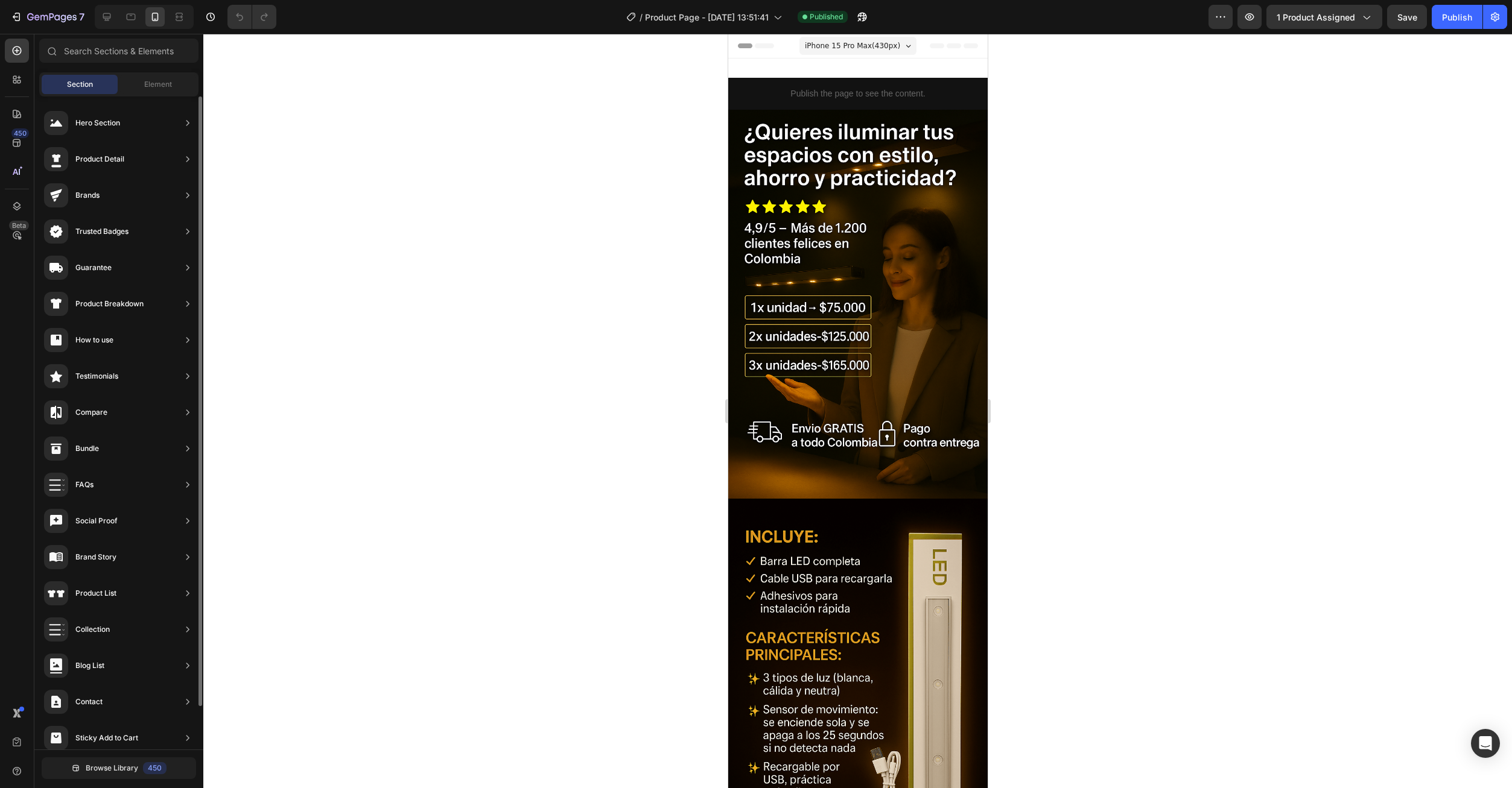
click at [162, 69] on div "Sections(18) Elements(84) Section Element Hero Section Product Detail Brands Tr…" at bounding box center [119, 413] width 169 height 748
click at [163, 82] on span "Element" at bounding box center [158, 84] width 28 height 11
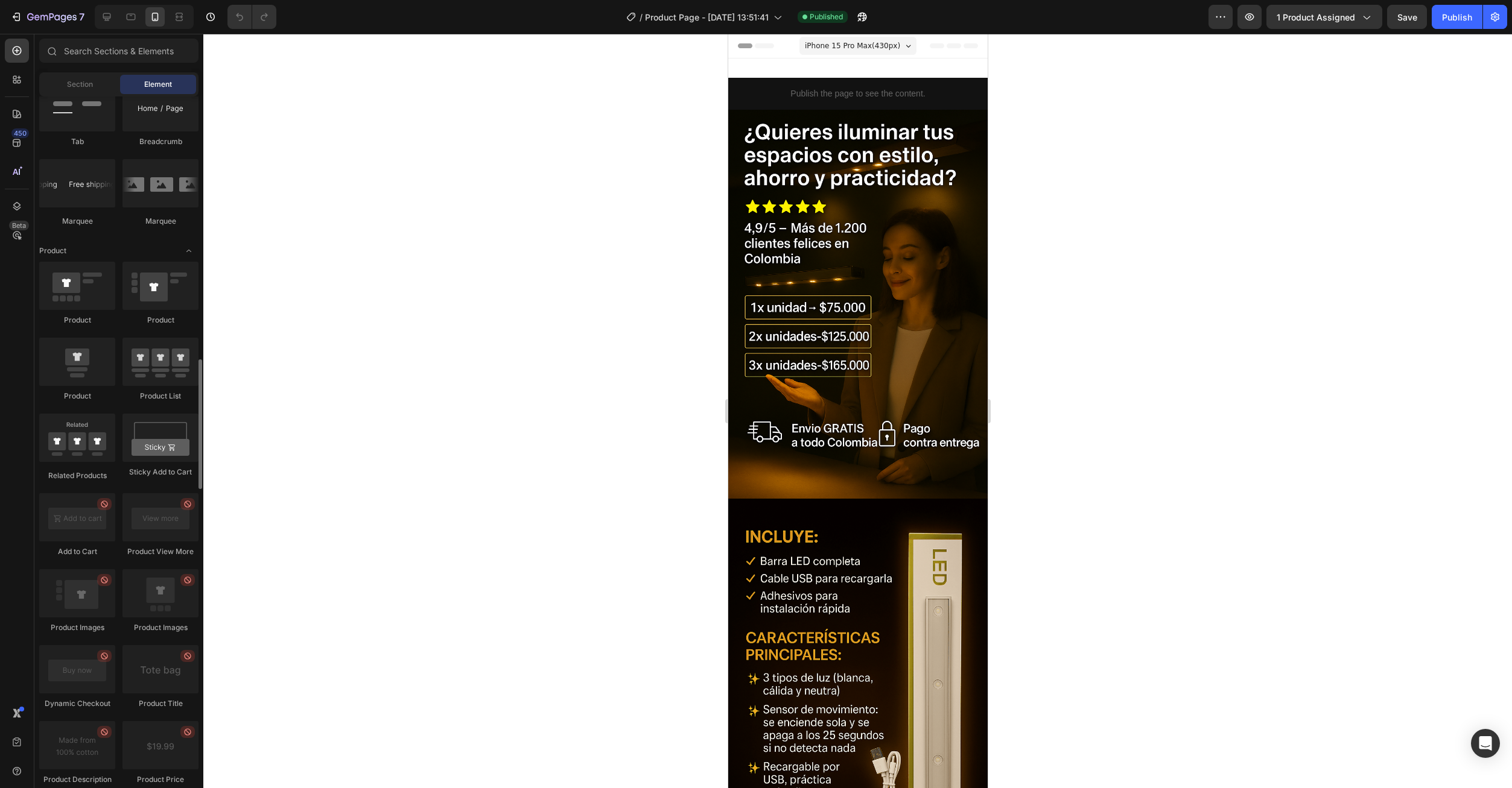
scroll to position [1216, 0]
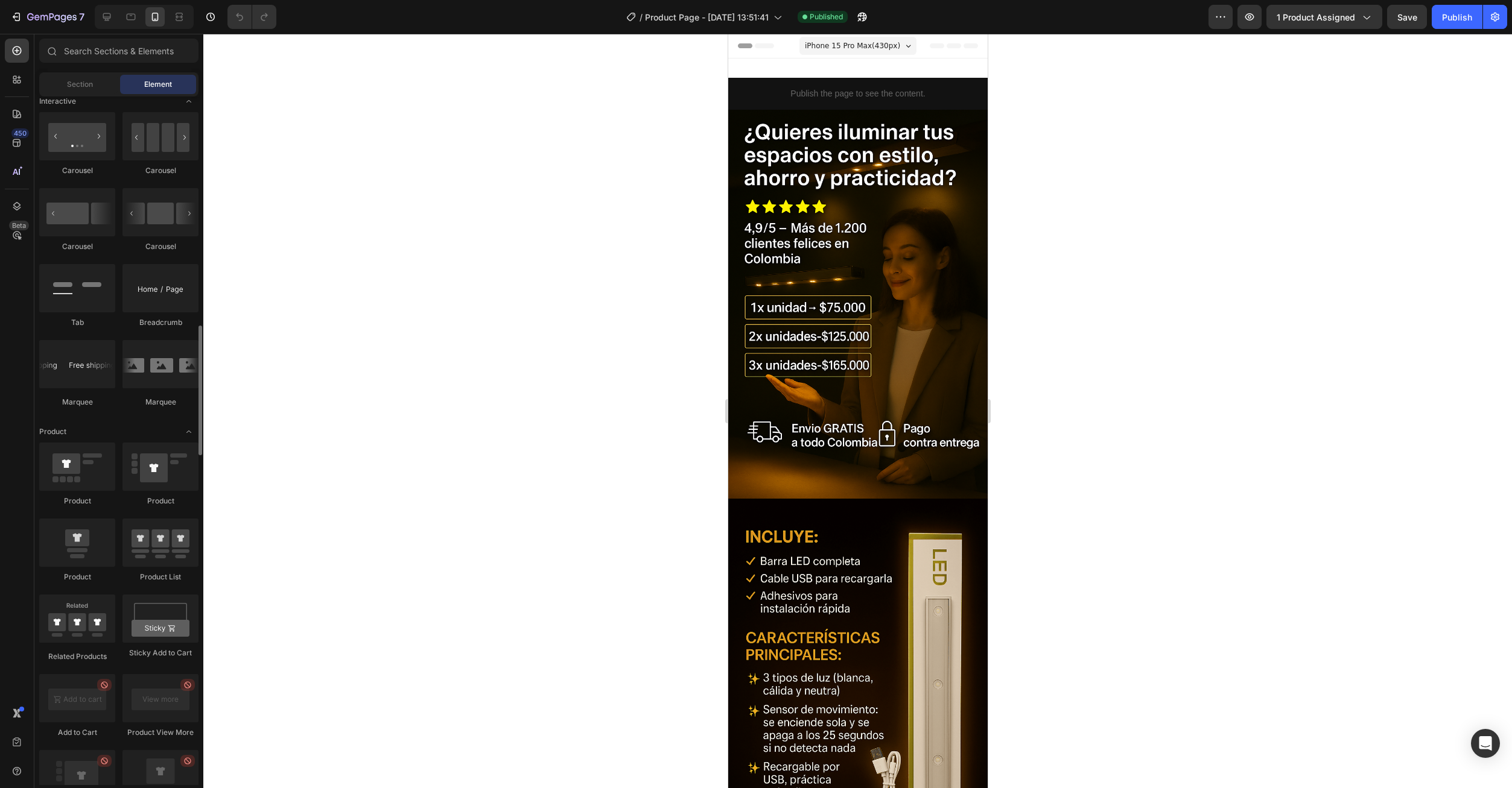
click at [71, 73] on div "Section Element" at bounding box center [119, 85] width 159 height 24
click at [71, 84] on span "Section" at bounding box center [80, 84] width 26 height 11
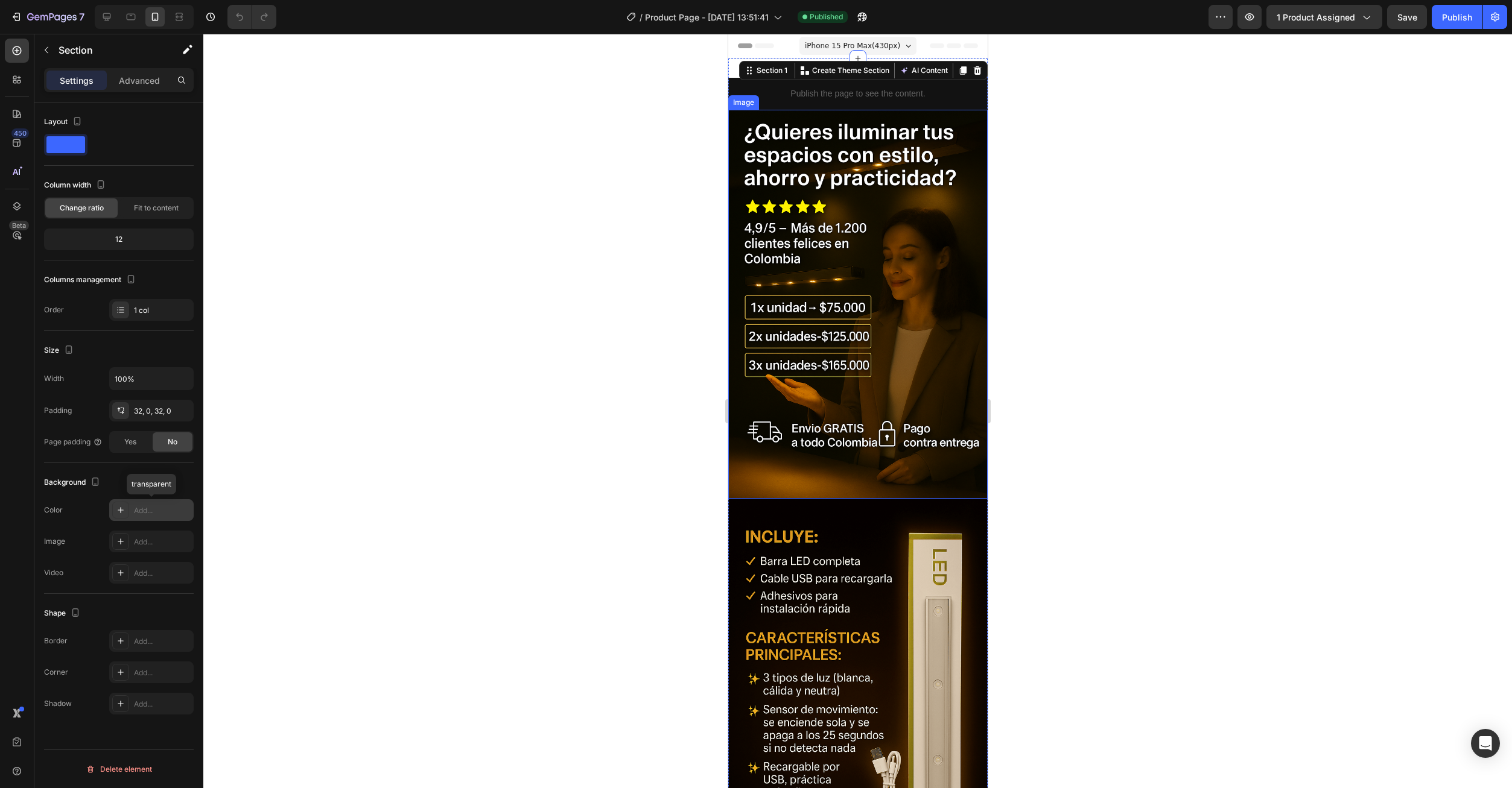
click at [144, 510] on div "Add..." at bounding box center [162, 510] width 57 height 11
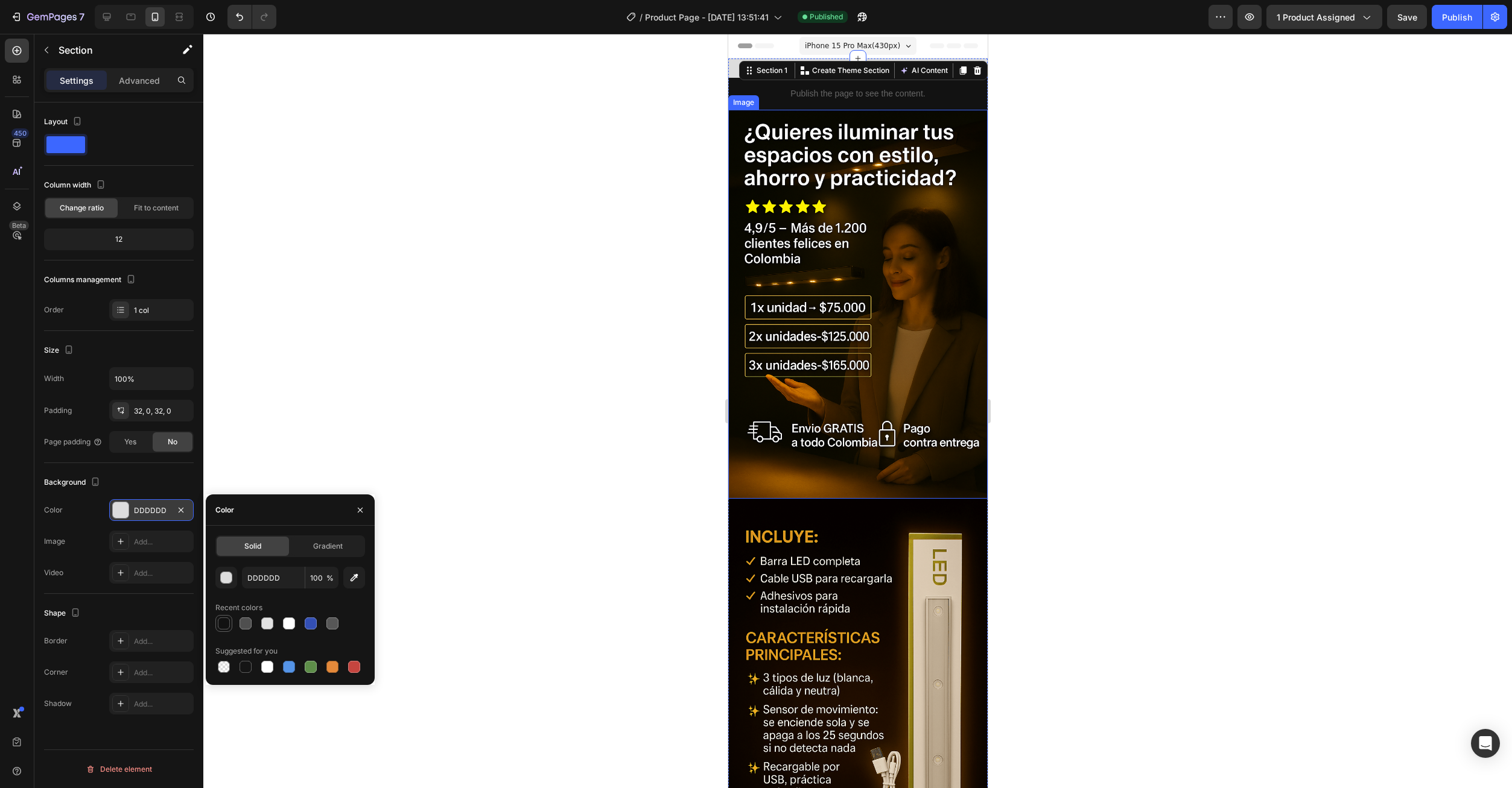
click at [229, 626] on div at bounding box center [224, 623] width 12 height 12
type input "121212"
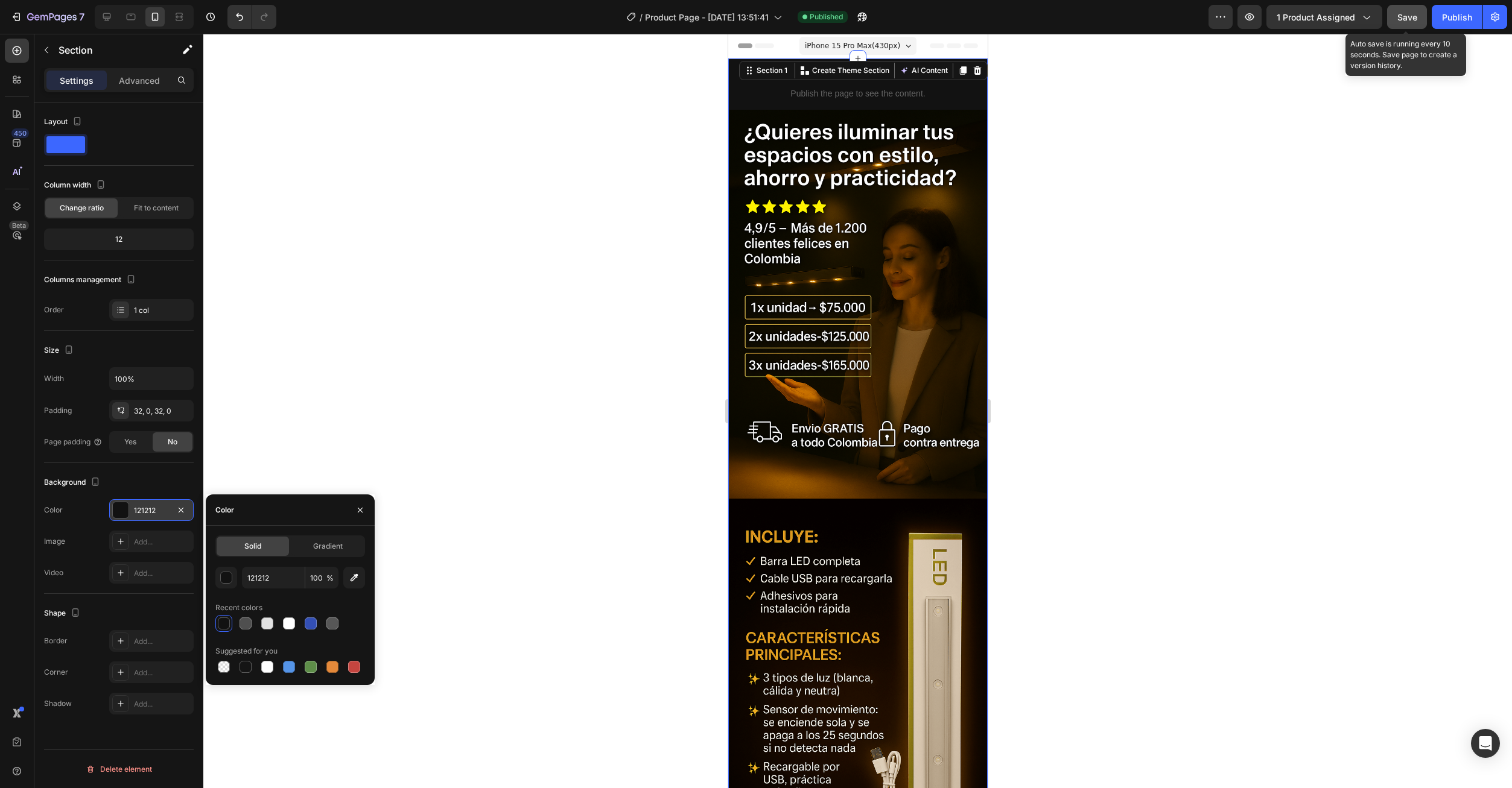
click at [1416, 13] on span "Save" at bounding box center [1407, 17] width 20 height 10
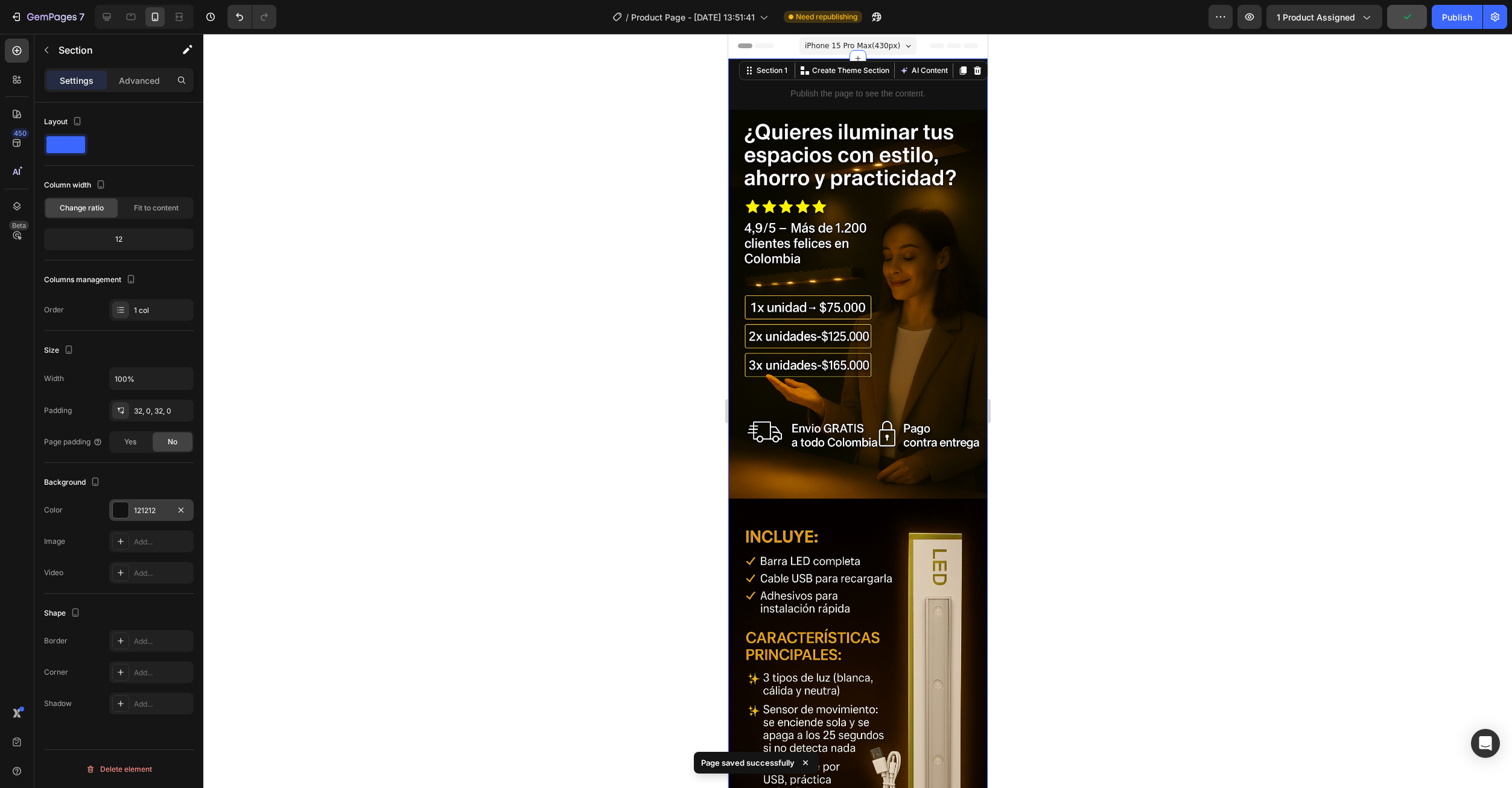
click at [1459, 29] on div "7 Version history / Product Page - Sep 25, 13:51:41 Need republishing Preview 1…" at bounding box center [756, 17] width 1512 height 35
click at [1453, 17] on div "Publish" at bounding box center [1457, 17] width 30 height 13
click at [155, 508] on div "121212" at bounding box center [151, 510] width 35 height 11
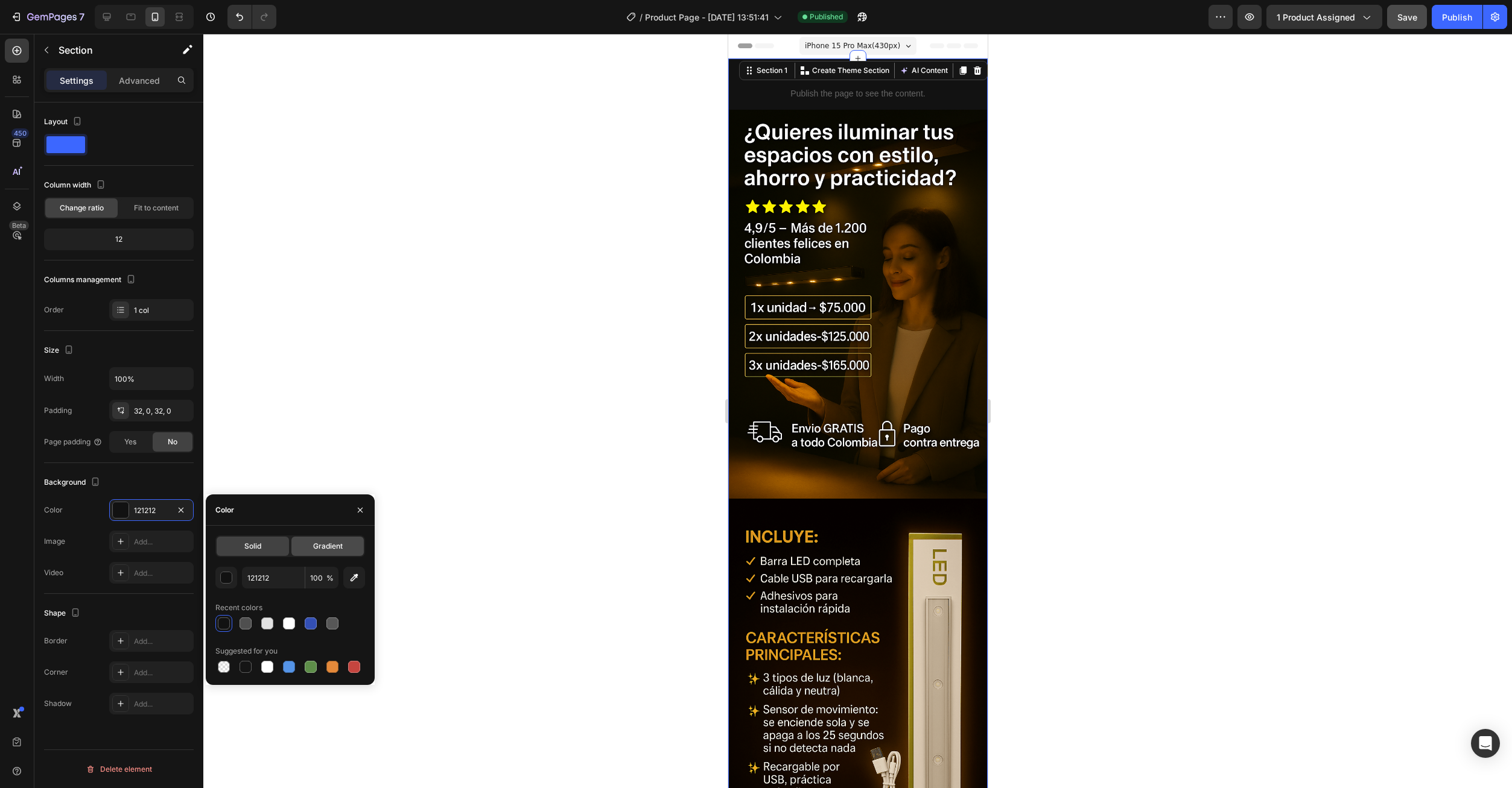
click at [334, 546] on span "Gradient" at bounding box center [327, 546] width 29 height 11
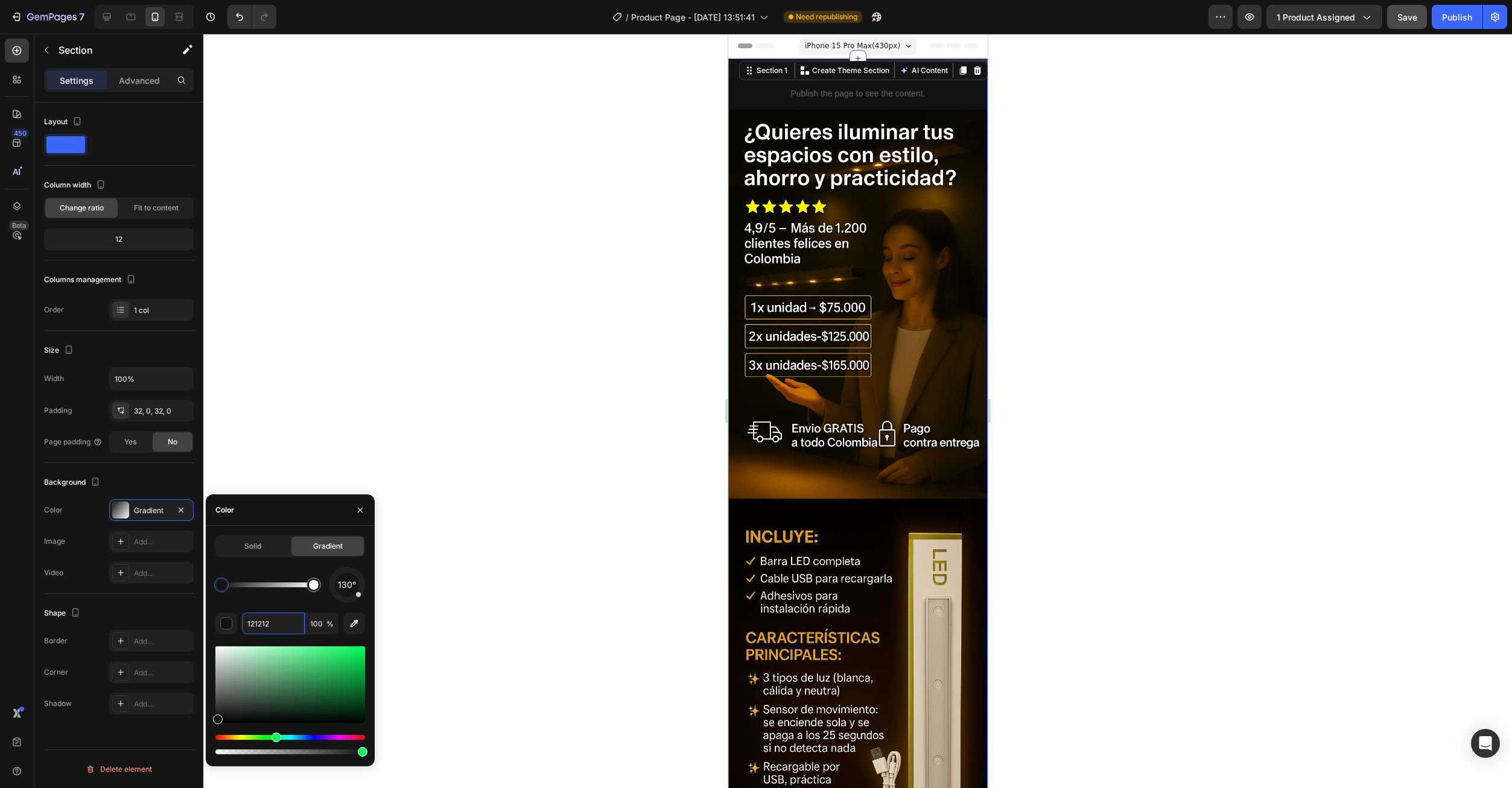
drag, startPoint x: 214, startPoint y: 736, endPoint x: 275, endPoint y: 736, distance: 61.0
click at [275, 738] on div "Hue" at bounding box center [275, 737] width 9 height 9
click at [355, 627] on icon "button" at bounding box center [354, 623] width 12 height 12
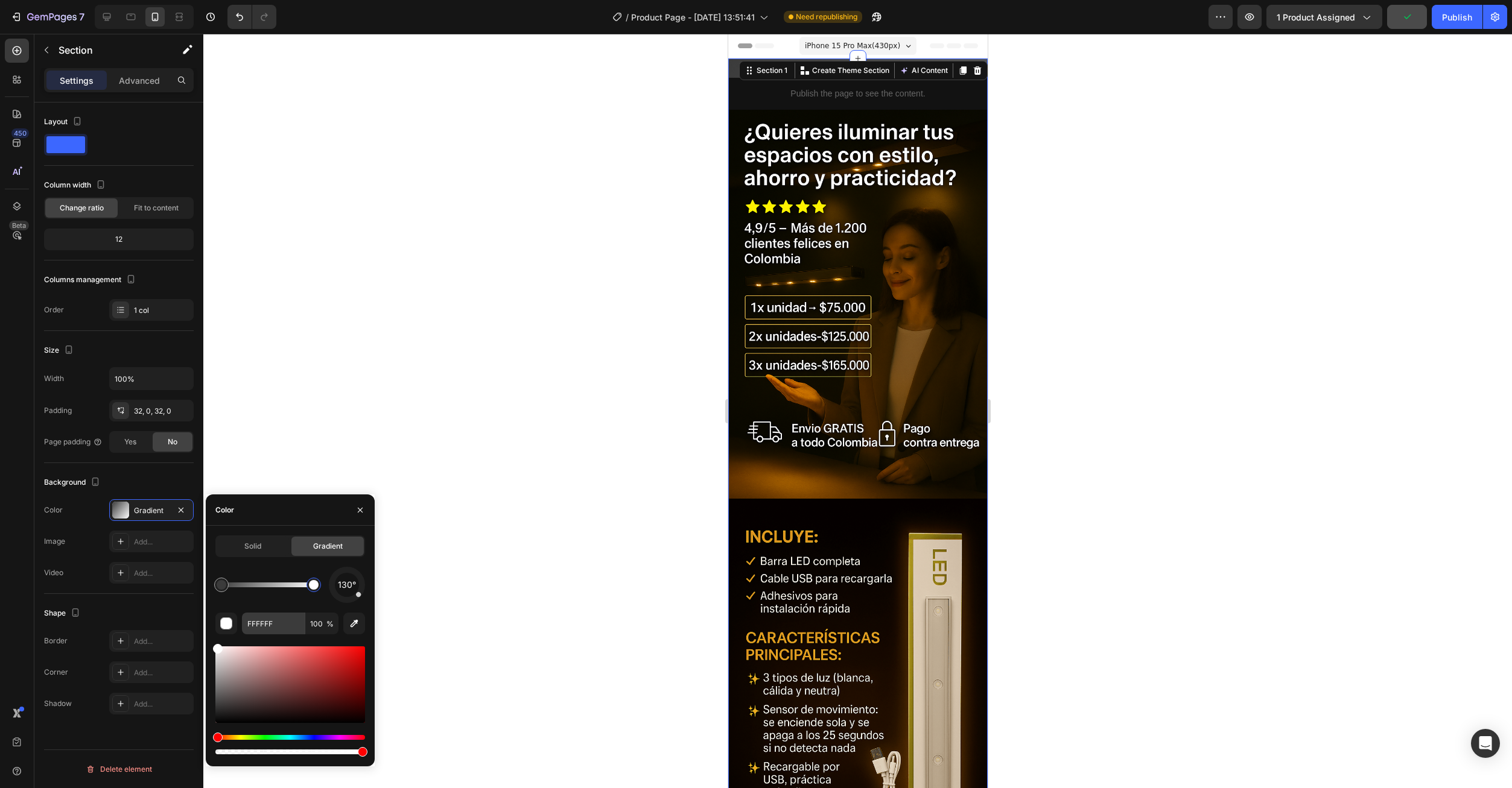
drag, startPoint x: 309, startPoint y: 592, endPoint x: 255, endPoint y: 630, distance: 66.0
click at [357, 599] on div "130°" at bounding box center [290, 585] width 150 height 36
drag, startPoint x: 220, startPoint y: 589, endPoint x: 346, endPoint y: 603, distance: 126.8
click at [346, 604] on div "130° 3B3B3B 100 %" at bounding box center [290, 661] width 150 height 190
drag, startPoint x: 217, startPoint y: 710, endPoint x: 256, endPoint y: 735, distance: 46.3
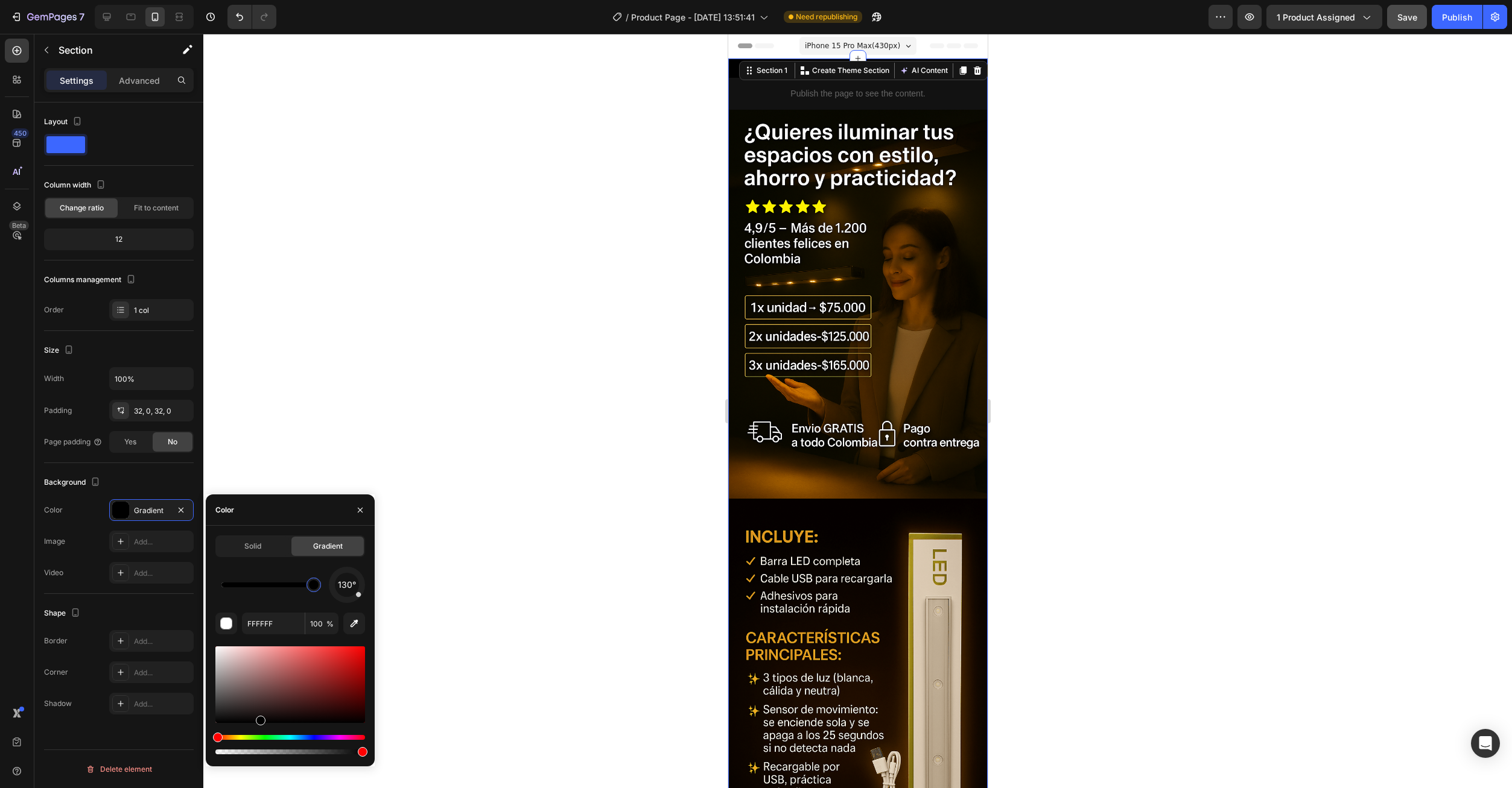
drag, startPoint x: 217, startPoint y: 649, endPoint x: 259, endPoint y: 723, distance: 85.1
click at [259, 723] on div at bounding box center [260, 720] width 9 height 9
type input "000000"
drag, startPoint x: 363, startPoint y: 752, endPoint x: 246, endPoint y: 753, distance: 117.0
click at [246, 753] on div at bounding box center [249, 751] width 9 height 9
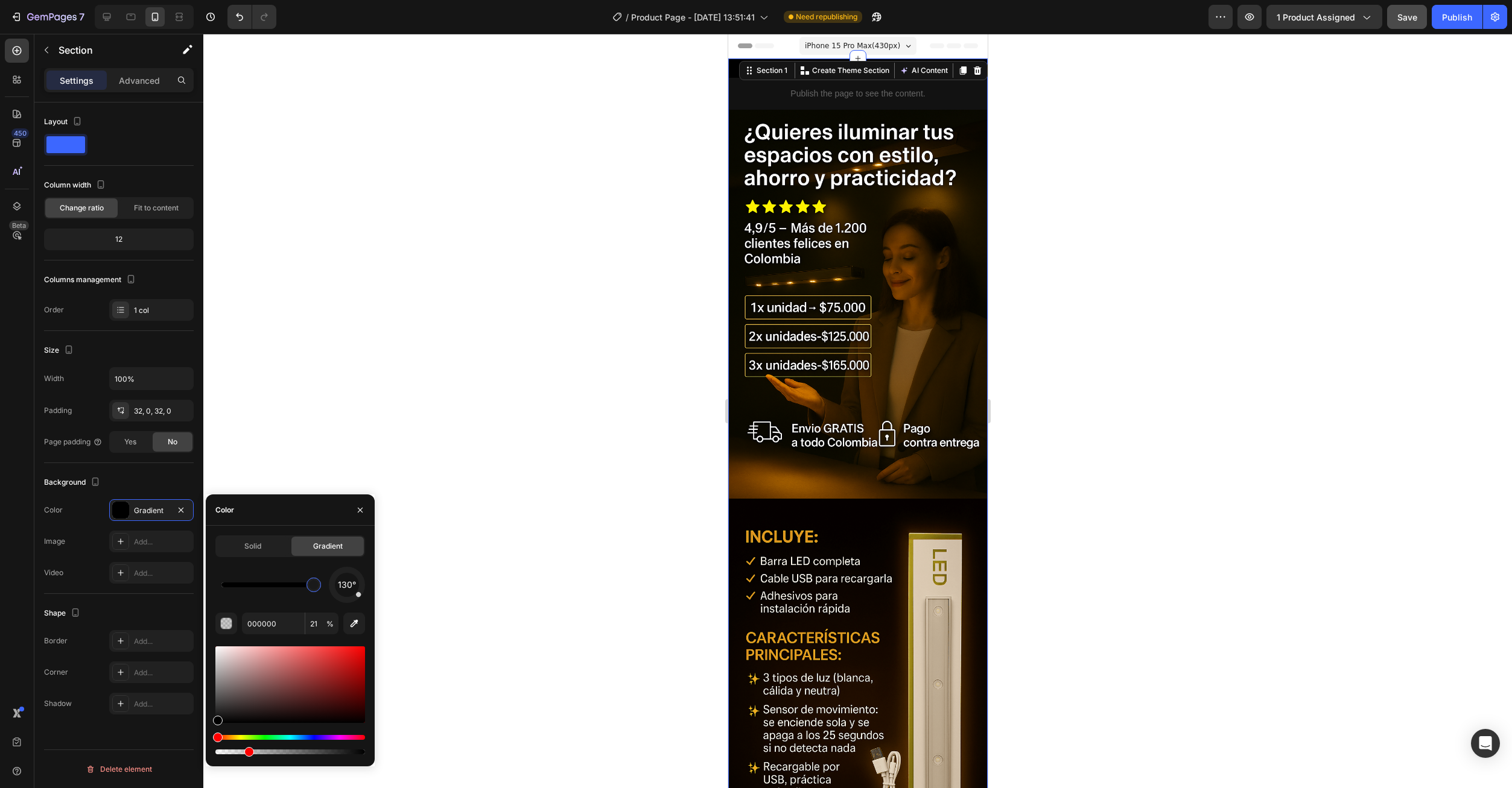
drag, startPoint x: 247, startPoint y: 753, endPoint x: 199, endPoint y: 748, distance: 48.3
drag, startPoint x: 250, startPoint y: 755, endPoint x: 360, endPoint y: 786, distance: 114.3
click at [360, 754] on div at bounding box center [361, 751] width 9 height 9
type input "96"
drag, startPoint x: 219, startPoint y: 721, endPoint x: 228, endPoint y: 727, distance: 10.8
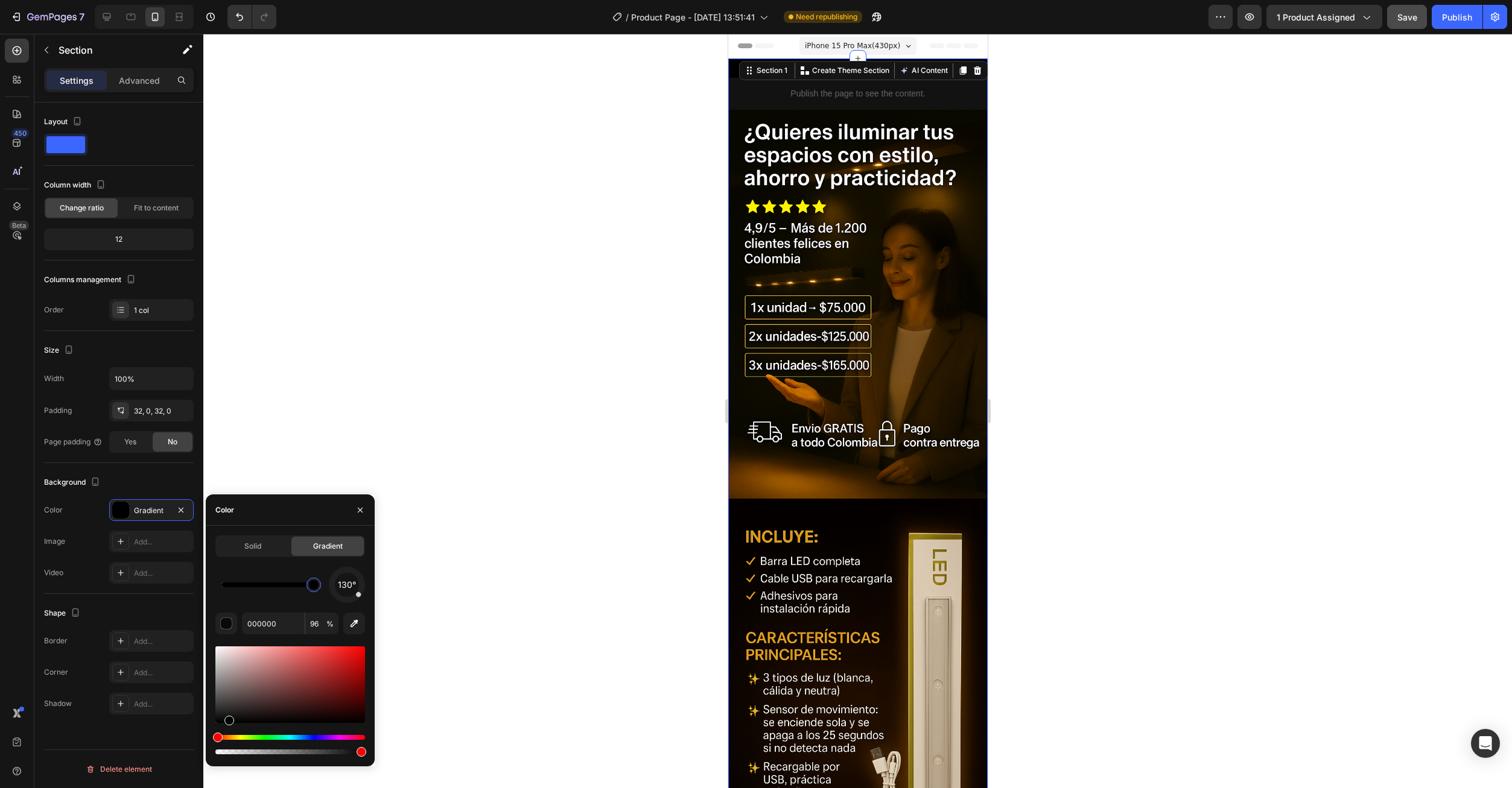
click at [228, 727] on div at bounding box center [290, 700] width 150 height 113
drag, startPoint x: 356, startPoint y: 594, endPoint x: 332, endPoint y: 571, distance: 33.2
click at [332, 571] on div "313°" at bounding box center [347, 585] width 36 height 36
click at [357, 513] on icon "button" at bounding box center [360, 510] width 9 height 9
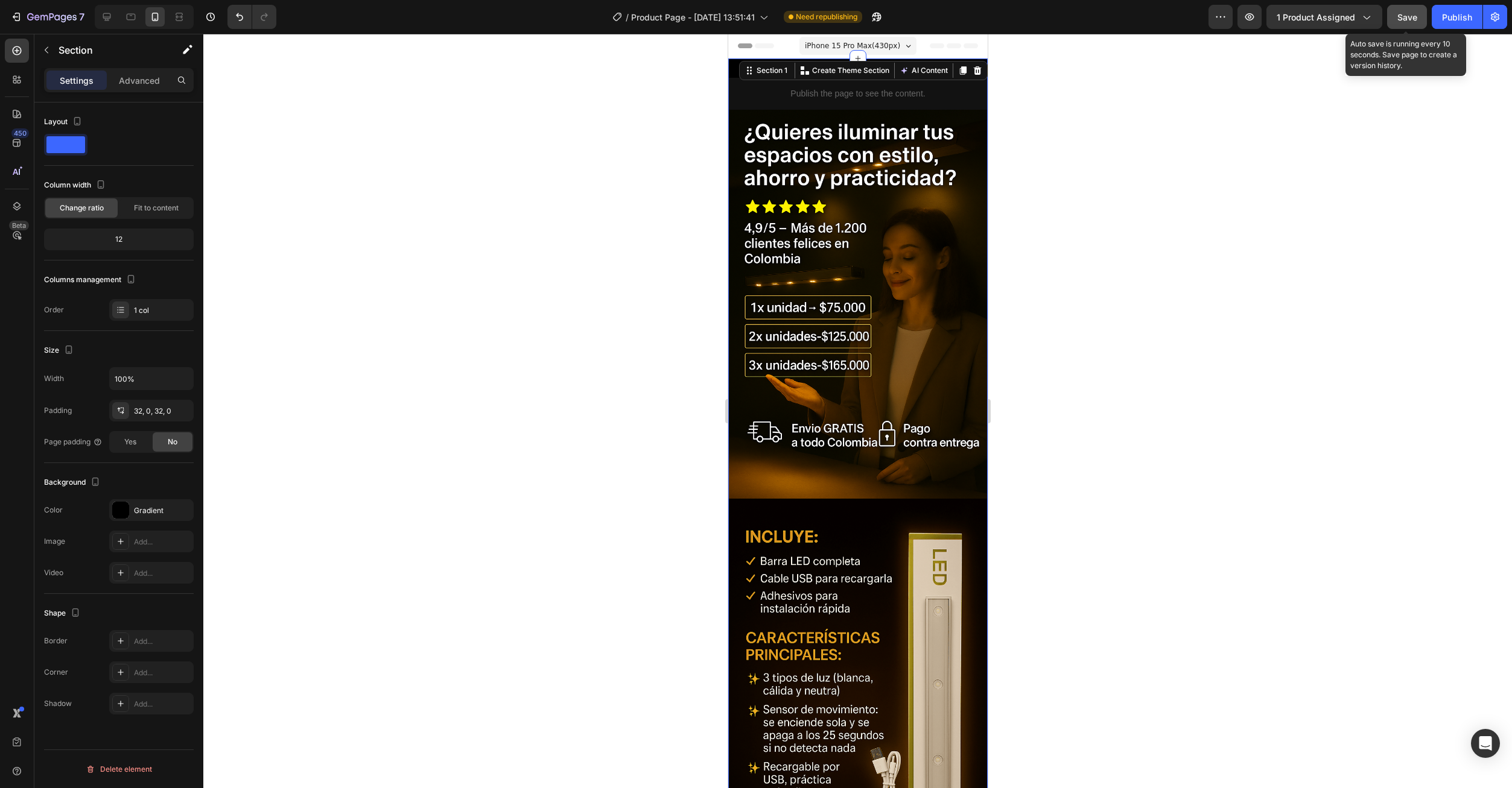
click at [1405, 23] on div "Save" at bounding box center [1407, 17] width 20 height 13
click at [1448, 23] on div "Publish" at bounding box center [1457, 17] width 30 height 13
click at [776, 98] on p "Publish the page to see the content." at bounding box center [857, 94] width 260 height 13
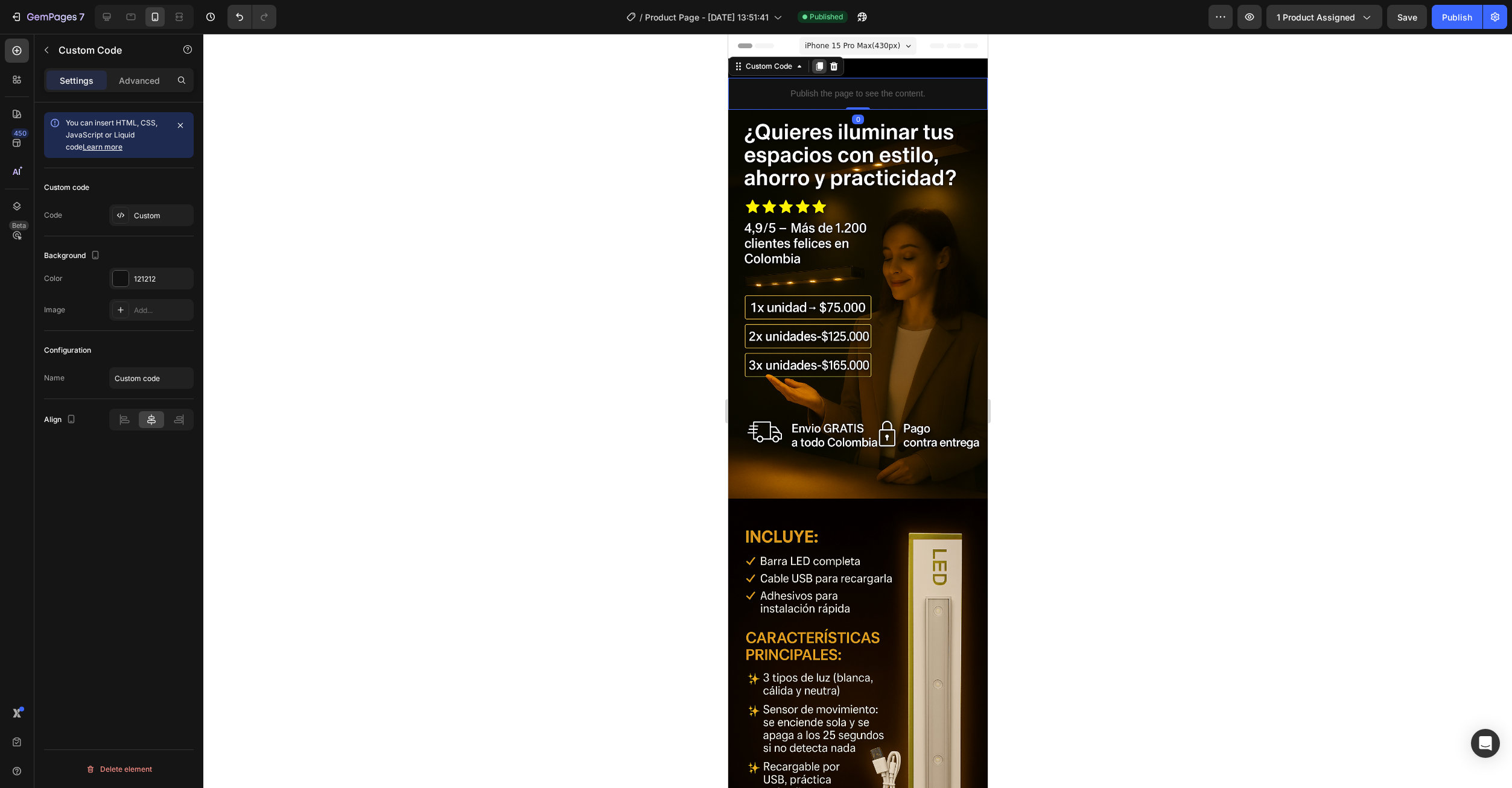
click at [819, 68] on icon at bounding box center [819, 66] width 6 height 9
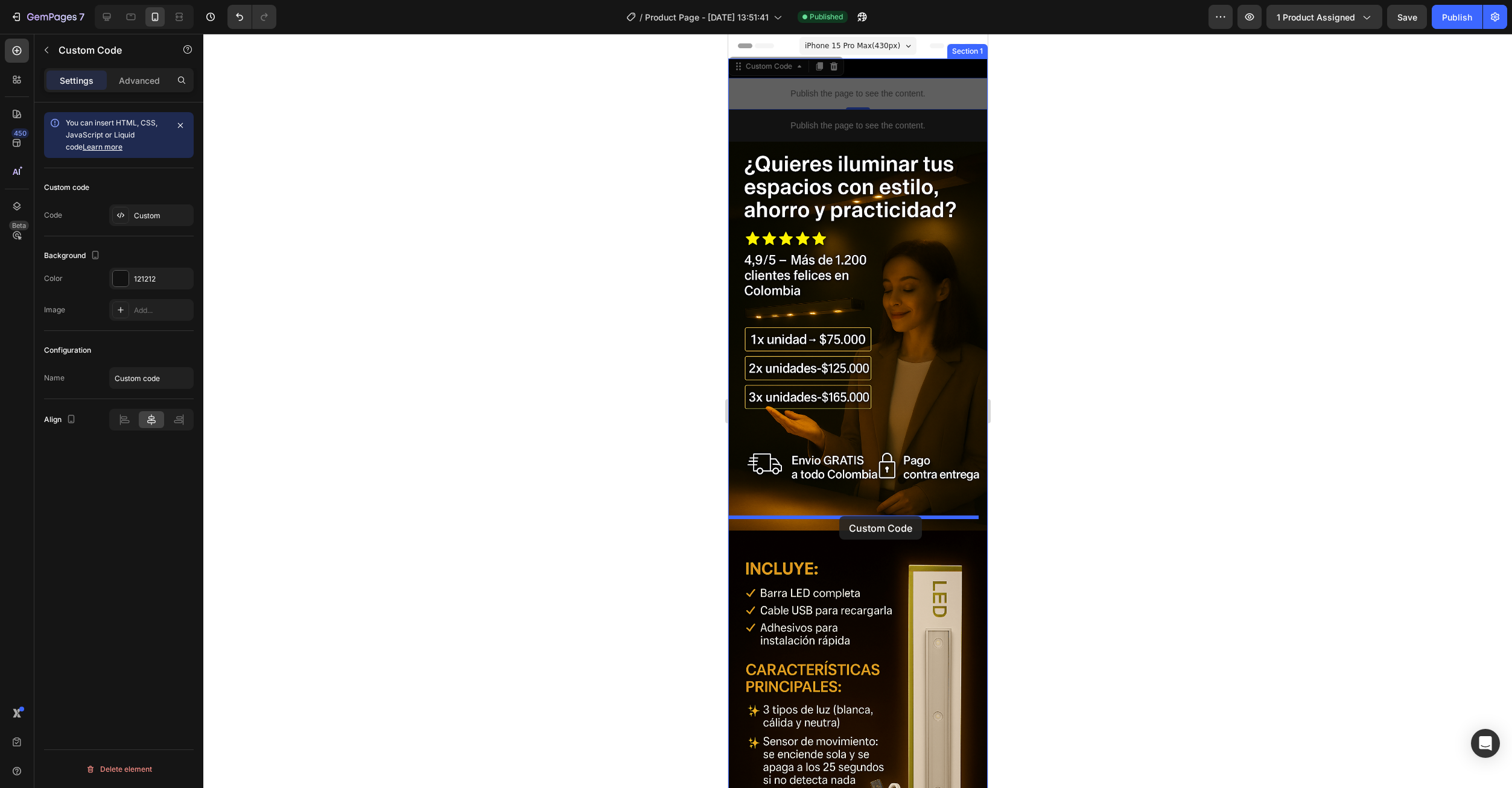
drag, startPoint x: 873, startPoint y: 91, endPoint x: 839, endPoint y: 516, distance: 426.4
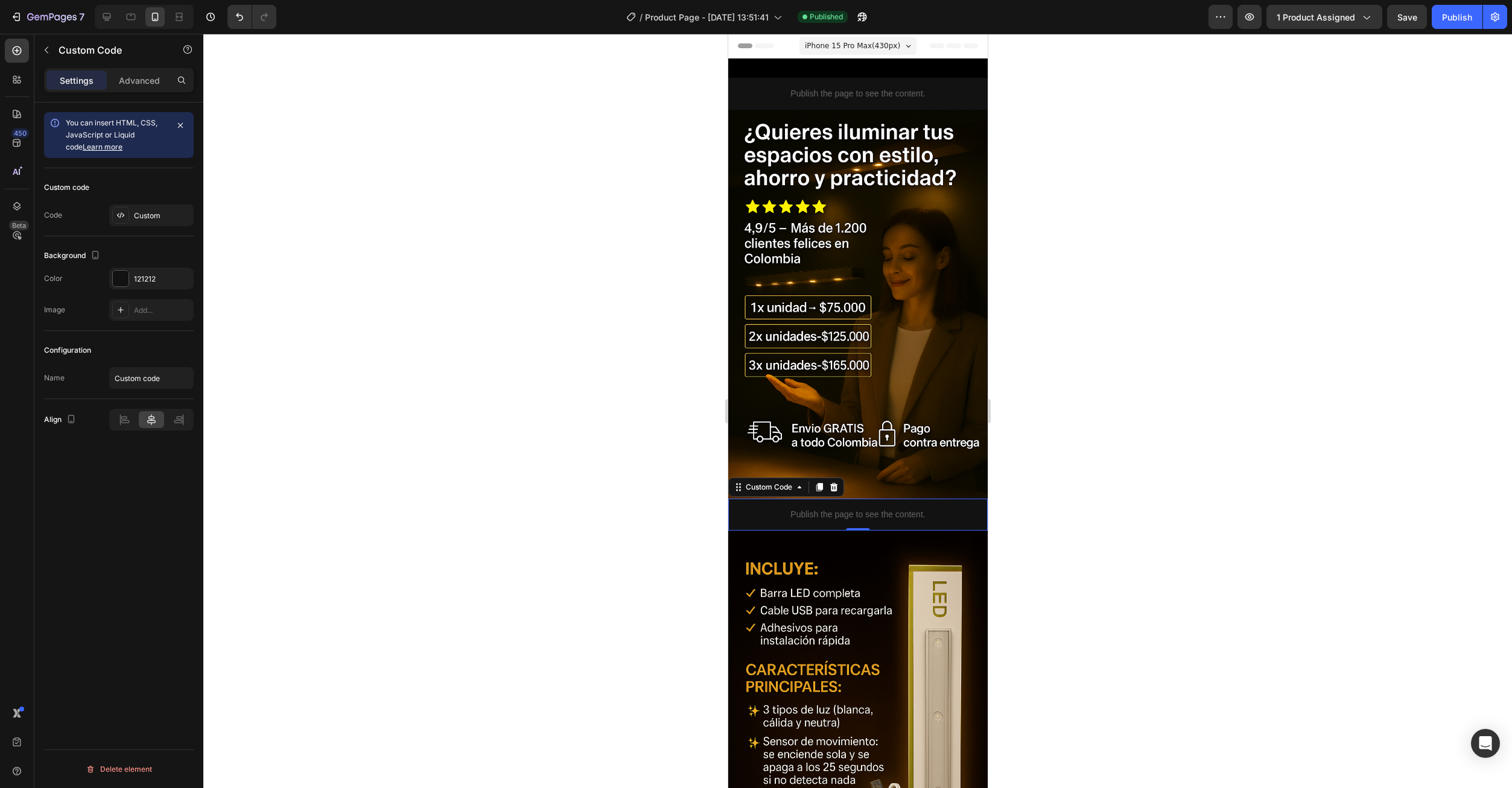
click at [870, 508] on p "Publish the page to see the content." at bounding box center [857, 515] width 260 height 13
click at [135, 219] on div "Custom" at bounding box center [162, 216] width 57 height 11
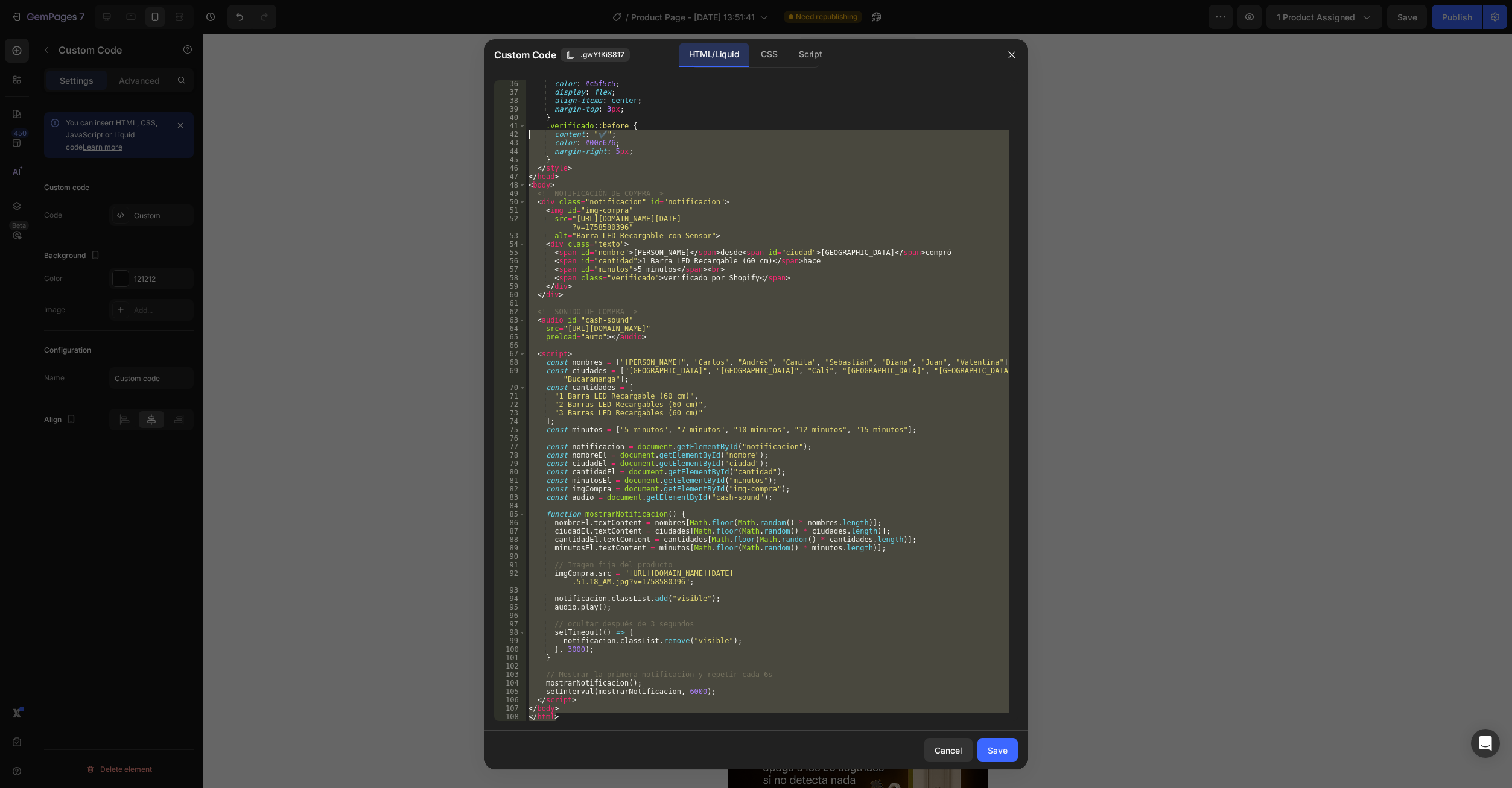
scroll to position [0, 0]
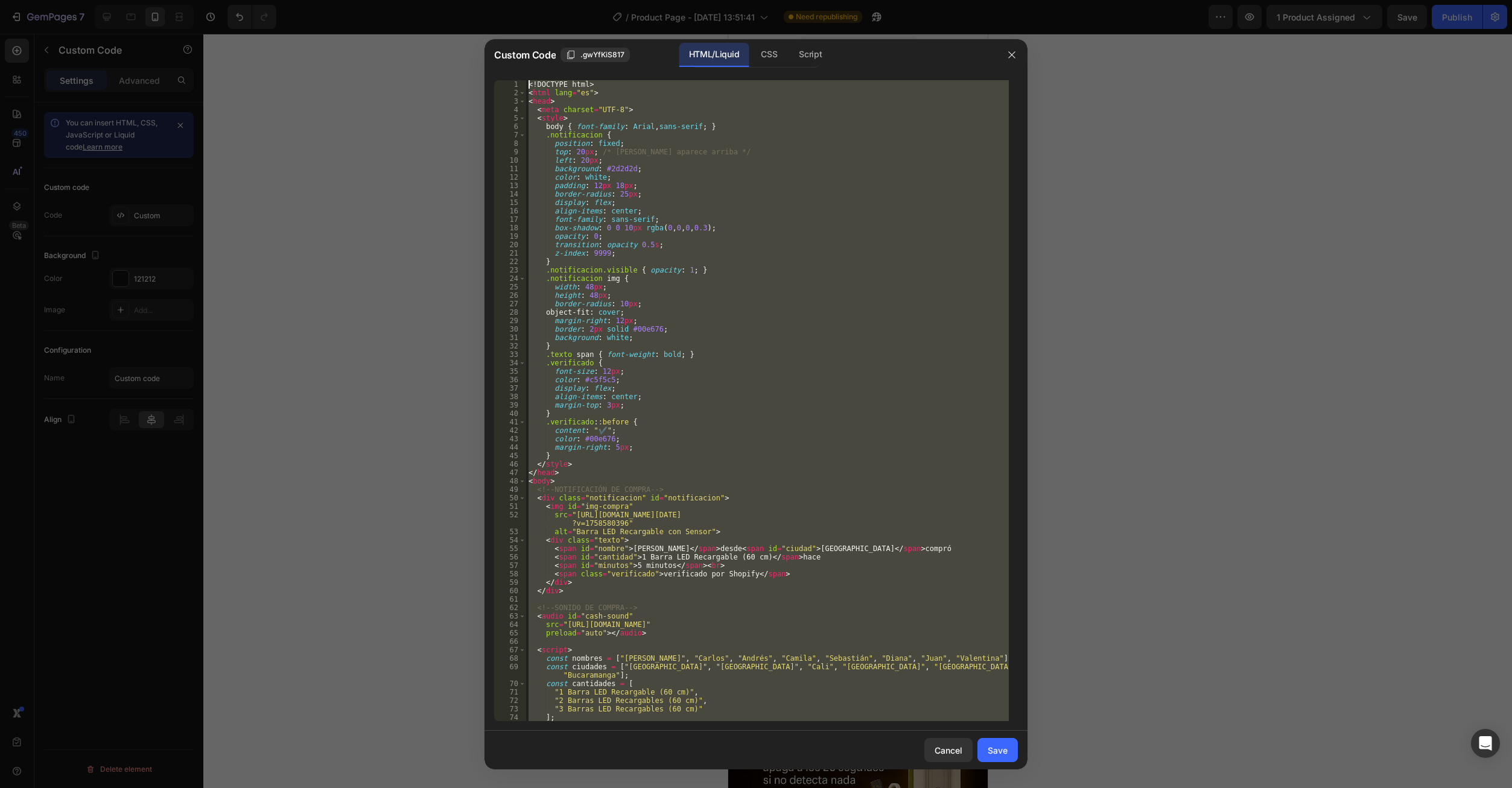
drag, startPoint x: 591, startPoint y: 706, endPoint x: 473, endPoint y: 62, distance: 654.7
click at [473, 62] on div "Custom Code .gwYfKiS817 HTML/Liquid CSS Script </html> 1 2 3 4 5 6 7 8 9 10 11 …" at bounding box center [756, 394] width 1512 height 788
paste textarea "div id="_rsi-cod-form-embed-custom-hook"></div"
type textarea "<div id="_rsi-cod-form-embed-custom-hook"></div>"
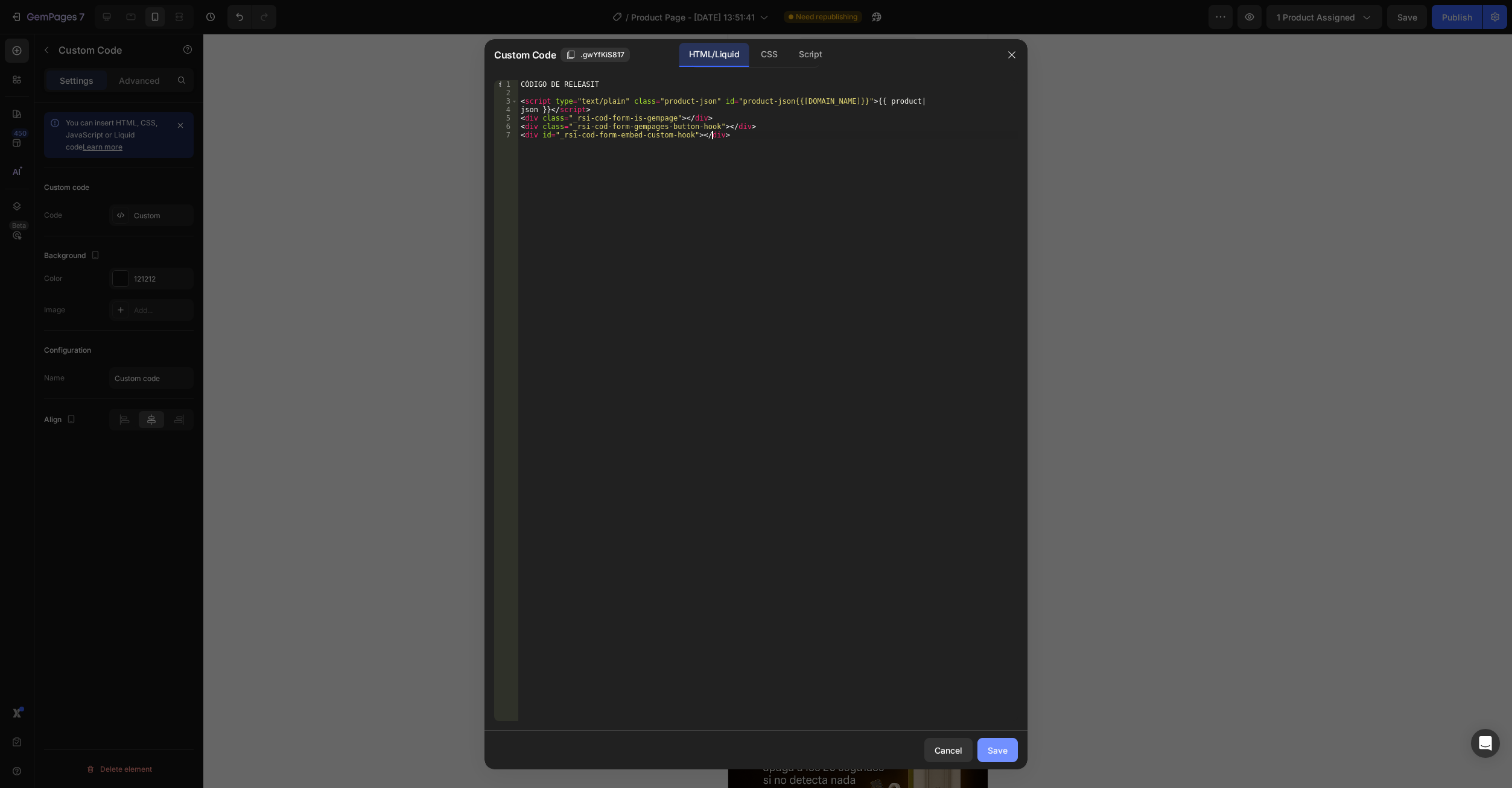
click at [982, 747] on button "Save" at bounding box center [998, 751] width 40 height 24
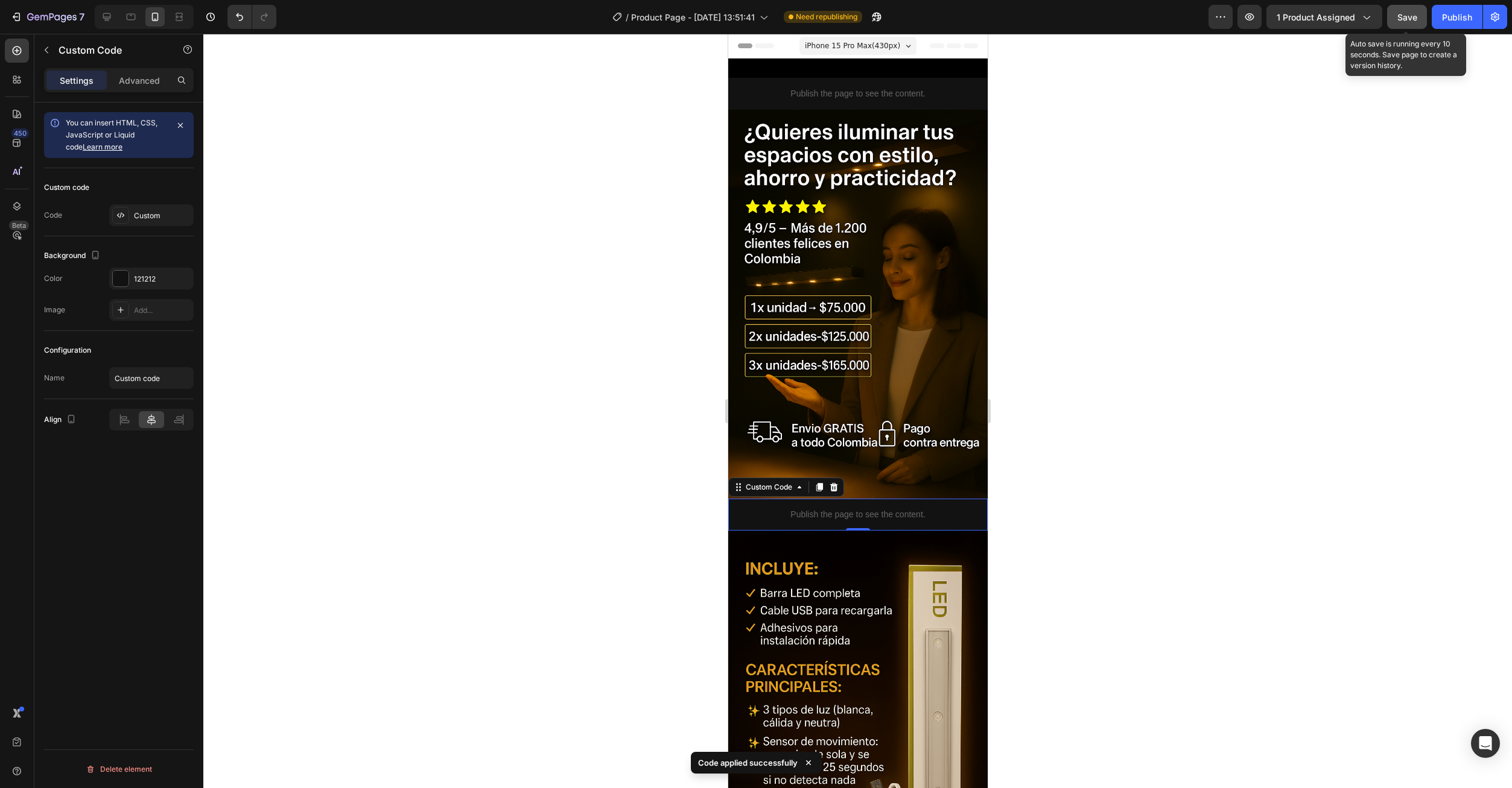
click at [1405, 24] on button "Save" at bounding box center [1406, 17] width 40 height 24
click at [1457, 17] on div "Publish" at bounding box center [1457, 17] width 30 height 13
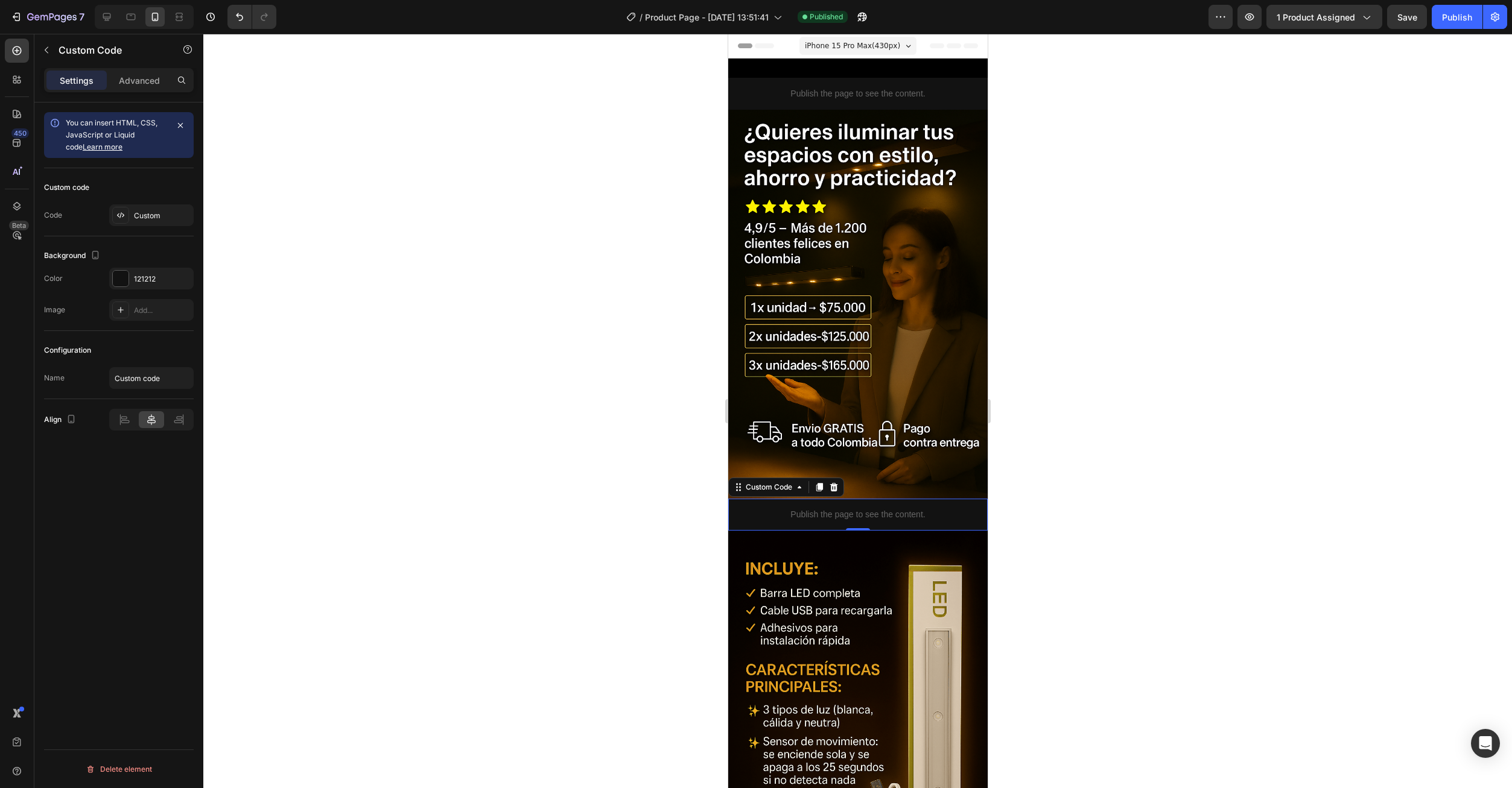
click at [872, 508] on p "Publish the page to see the content." at bounding box center [857, 515] width 260 height 13
click at [122, 280] on div at bounding box center [121, 279] width 16 height 16
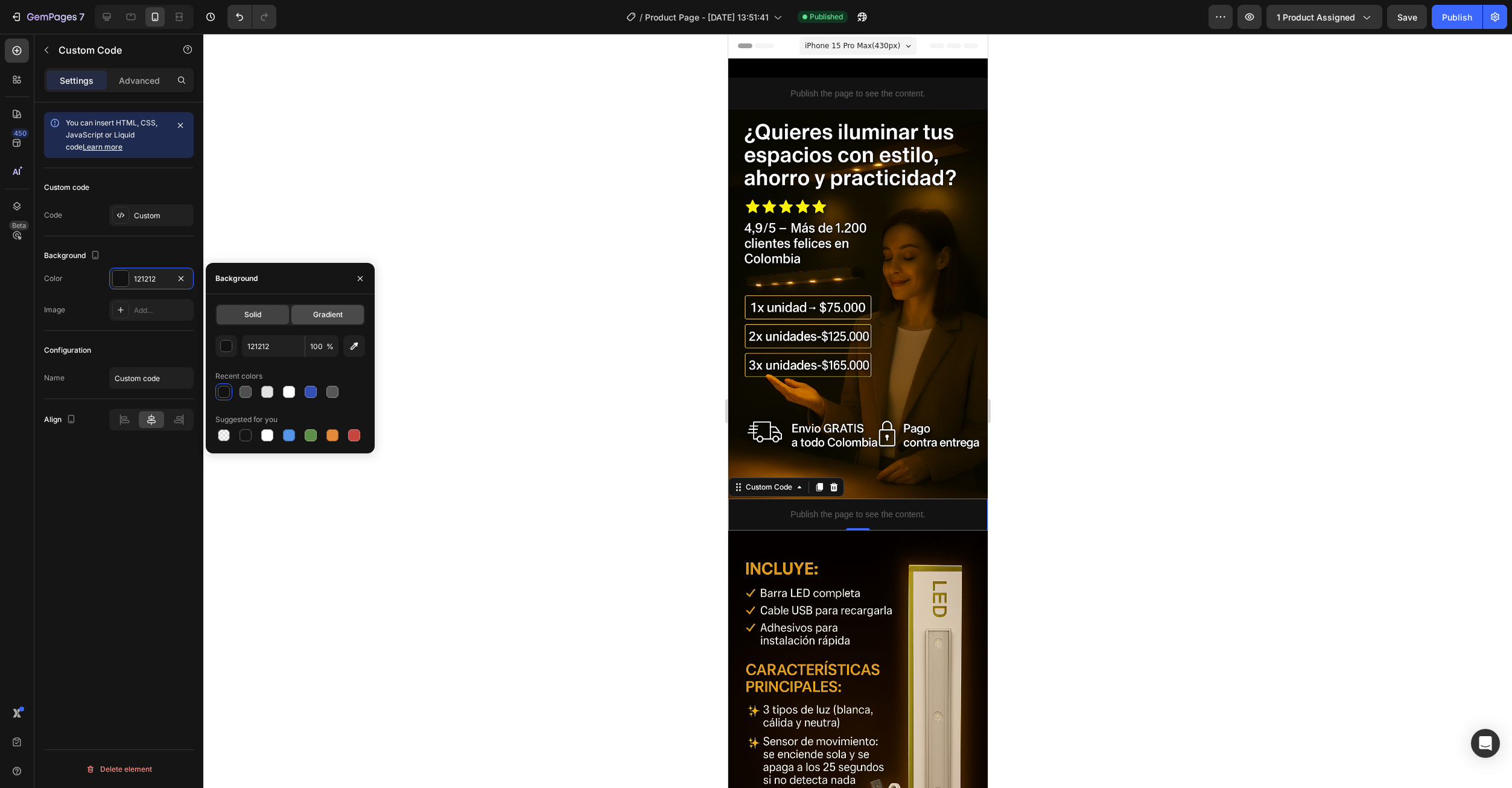
click at [307, 323] on div "Gradient" at bounding box center [327, 314] width 73 height 19
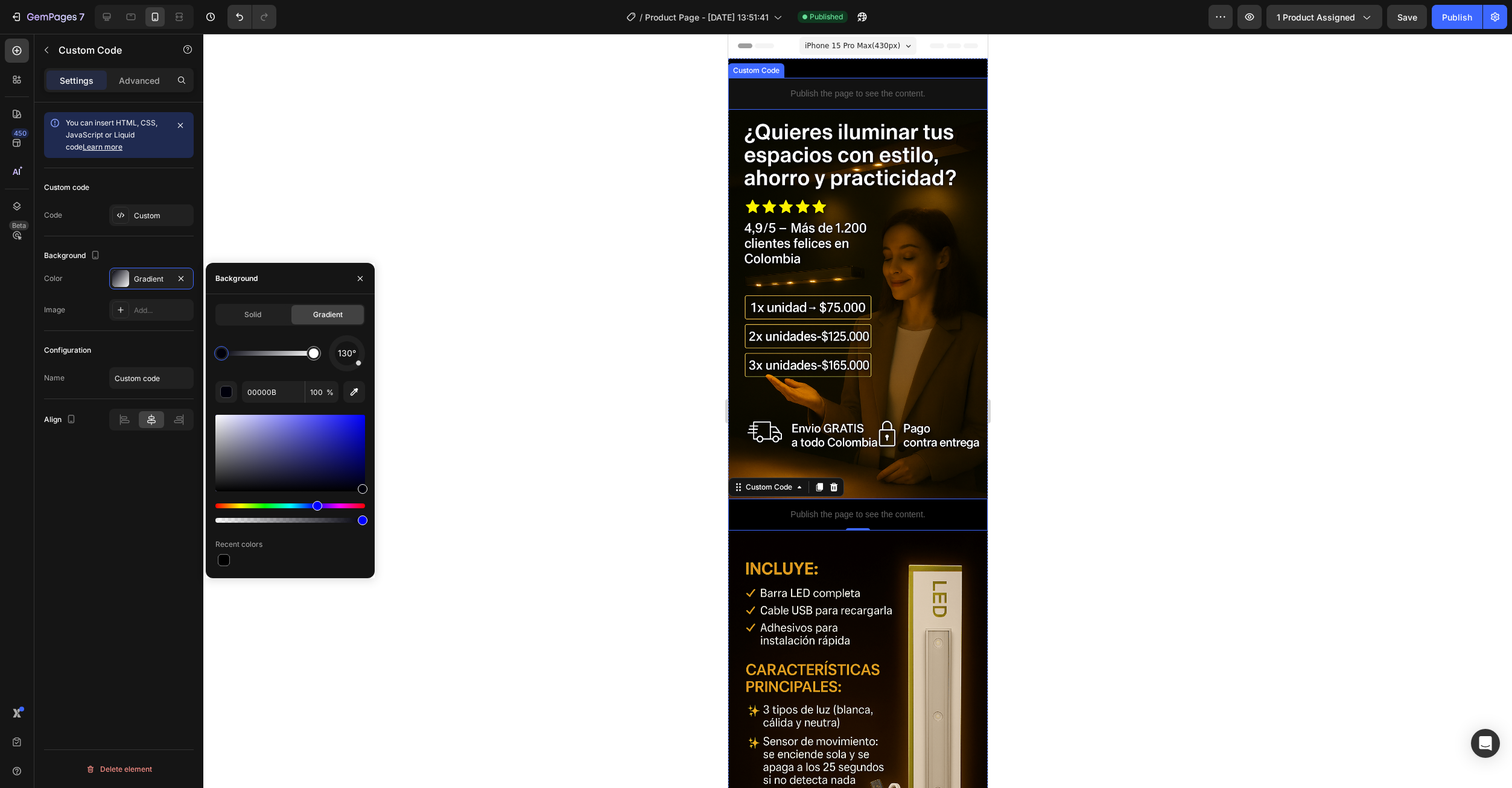
click at [861, 89] on p "Publish the page to see the content." at bounding box center [857, 94] width 260 height 13
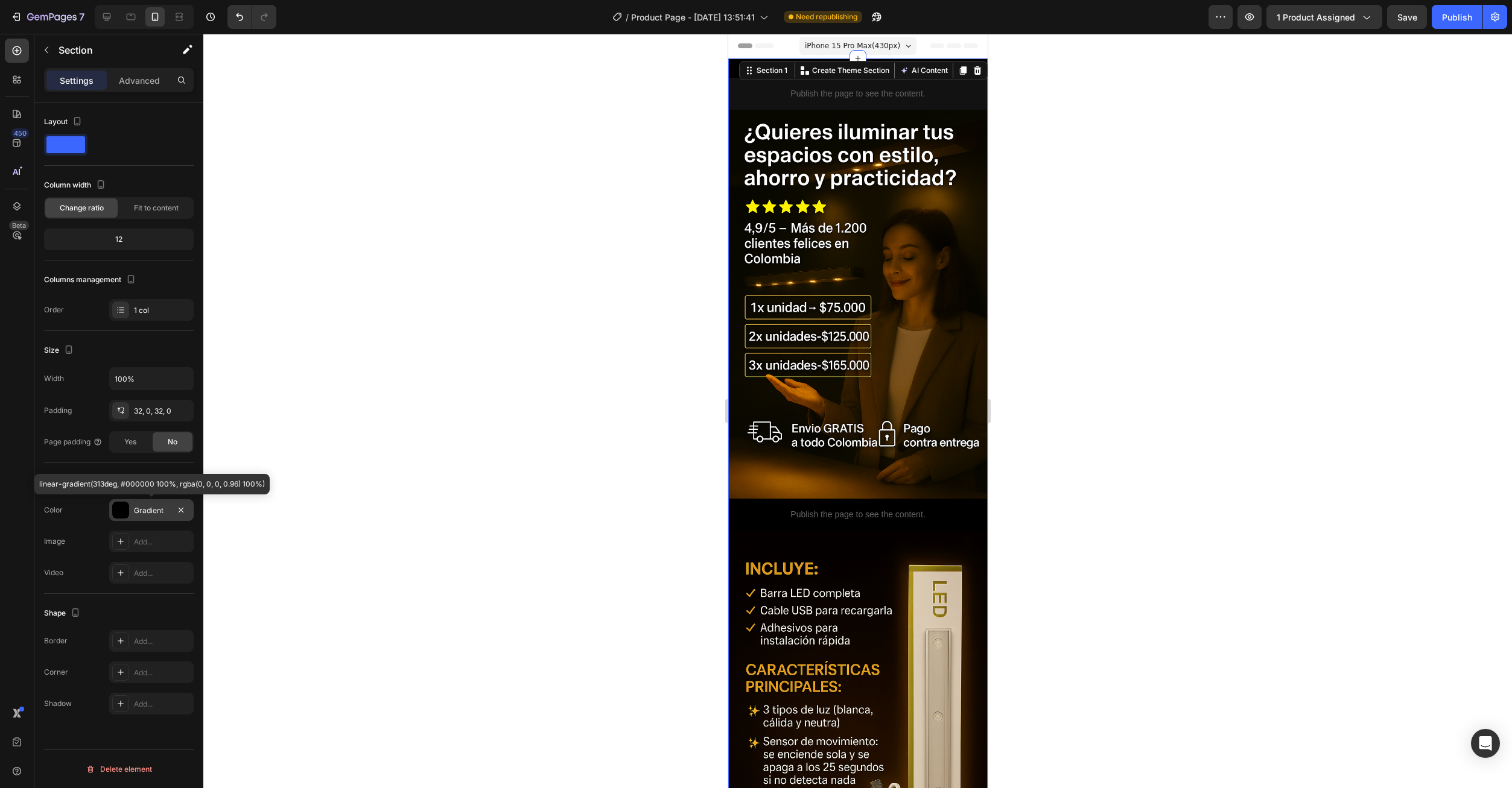
click at [127, 507] on div at bounding box center [120, 510] width 17 height 17
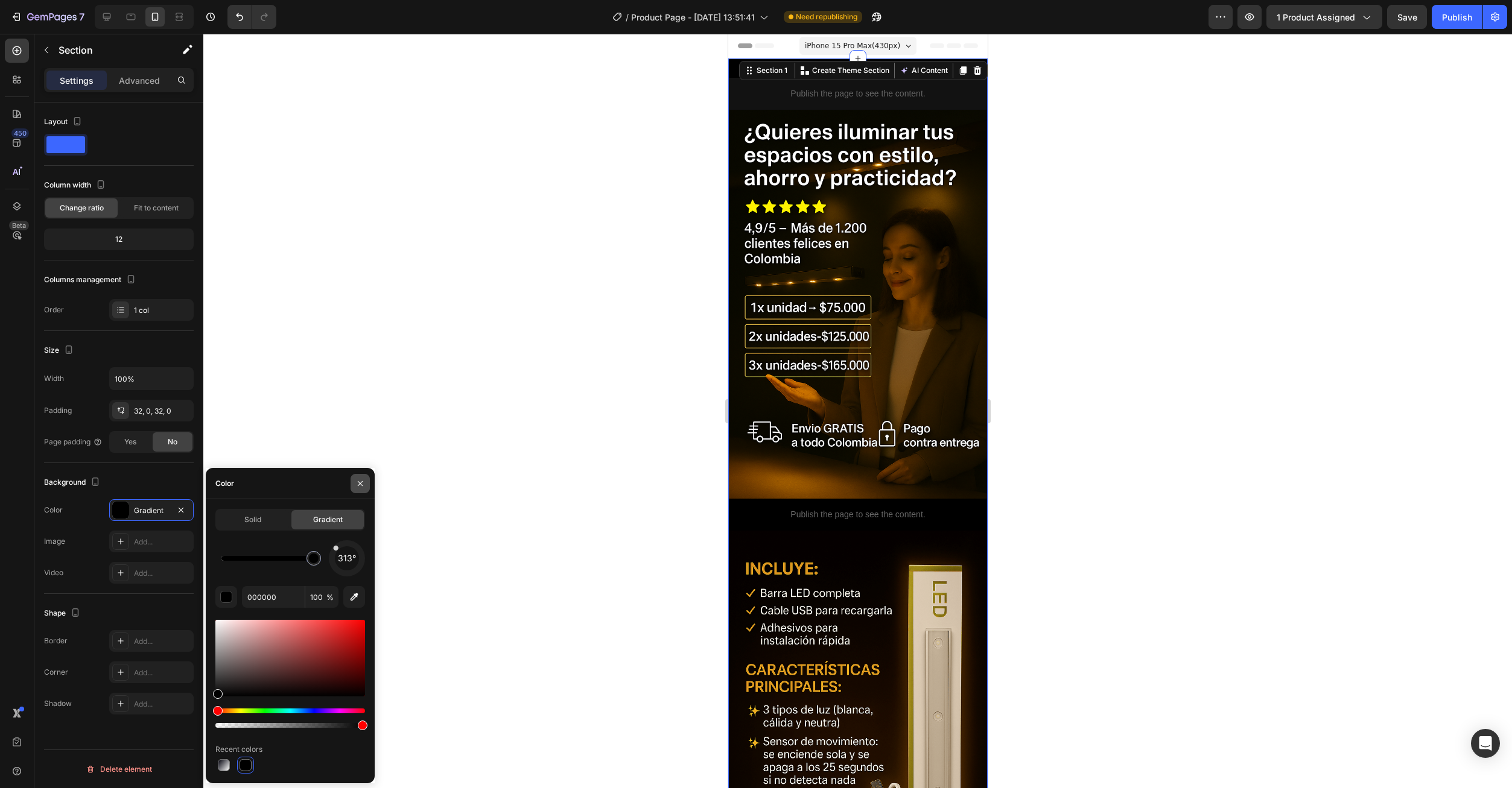
click at [360, 481] on icon "button" at bounding box center [360, 483] width 9 height 9
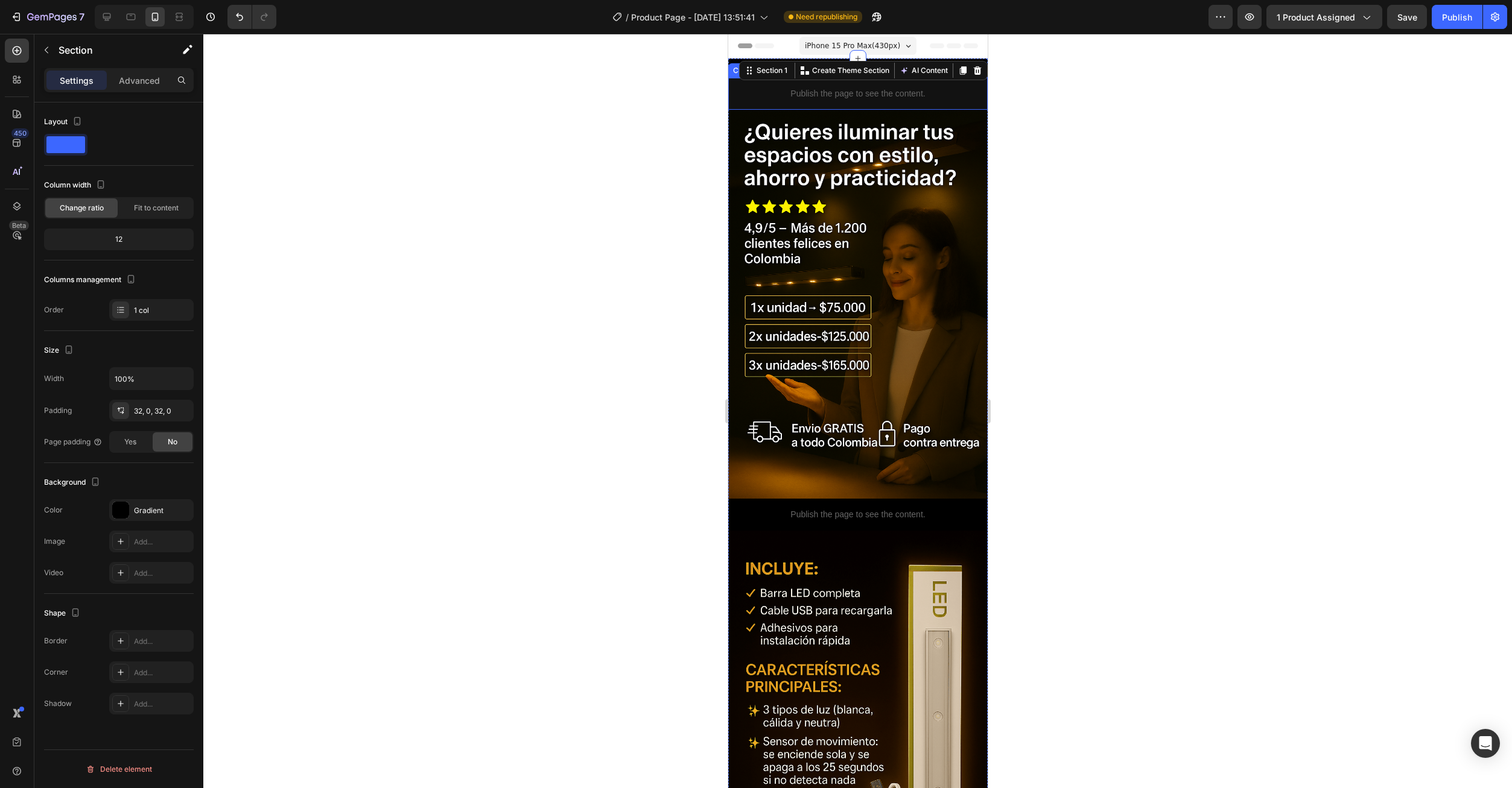
click at [834, 102] on div "Publish the page to see the content." at bounding box center [857, 93] width 260 height 32
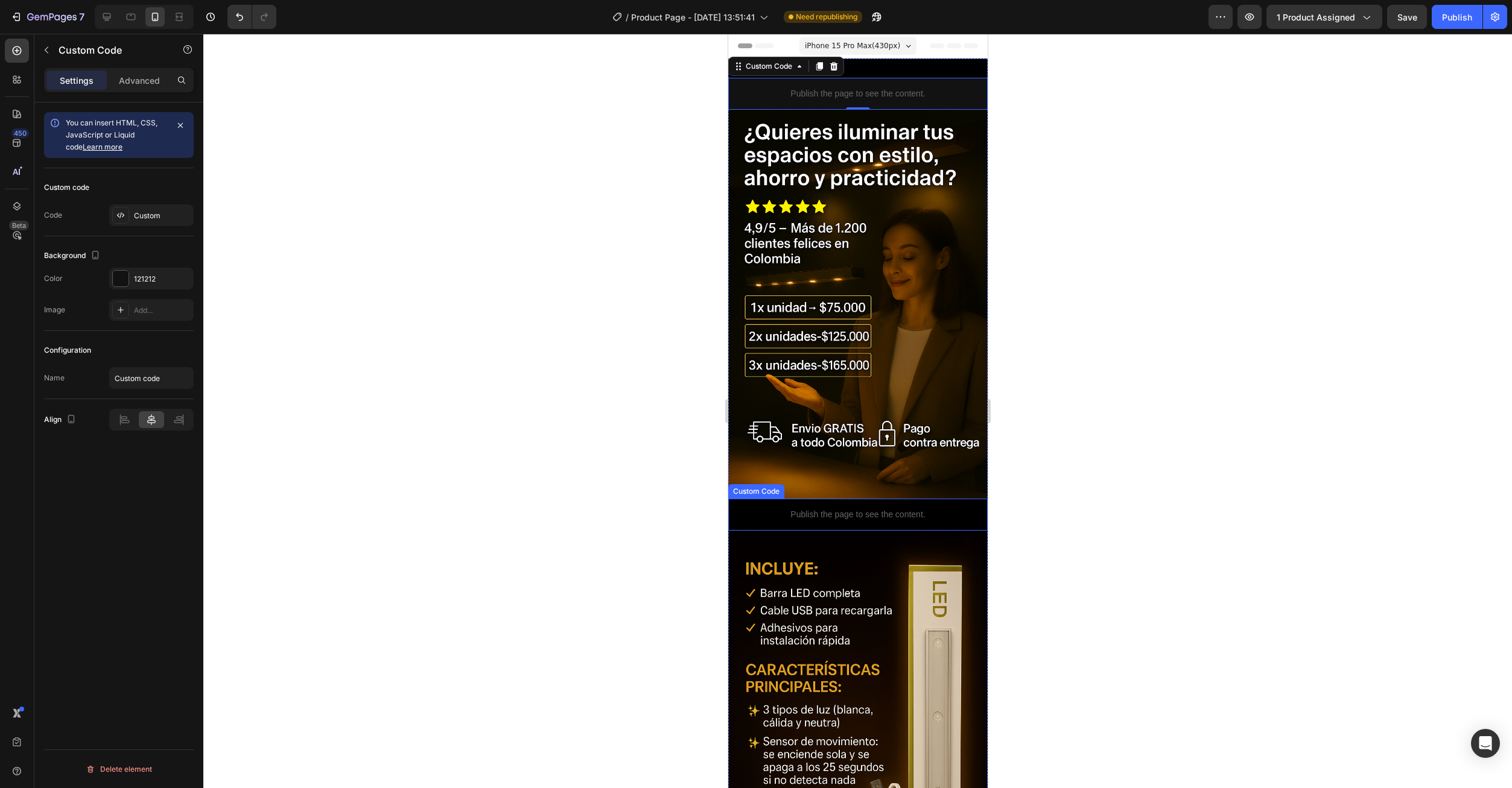
click at [817, 508] on p "Publish the page to see the content." at bounding box center [857, 515] width 260 height 13
click at [127, 278] on div at bounding box center [120, 278] width 17 height 17
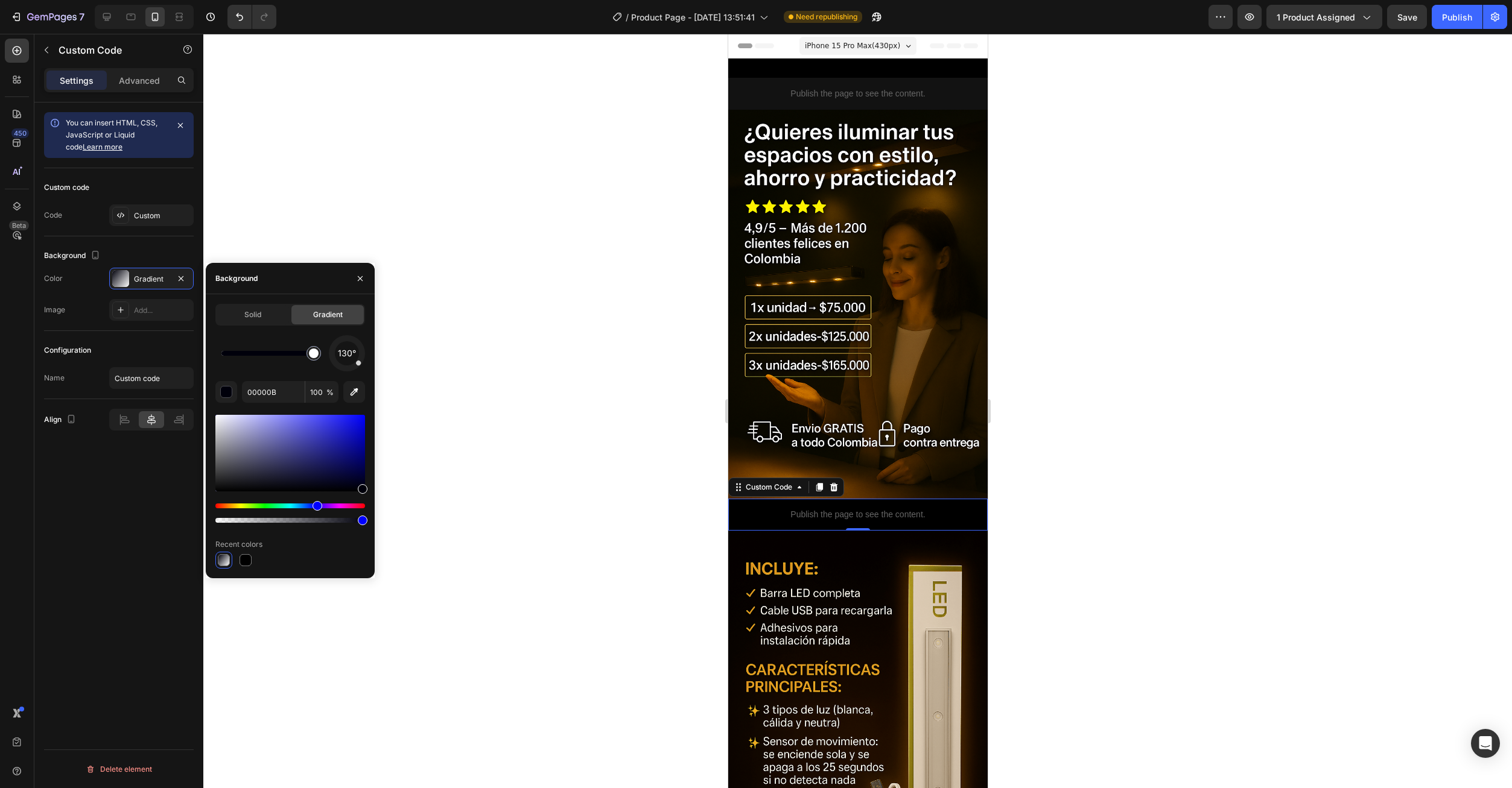
drag, startPoint x: 229, startPoint y: 358, endPoint x: 352, endPoint y: 370, distance: 123.6
click at [352, 370] on div "130°" at bounding box center [290, 353] width 150 height 36
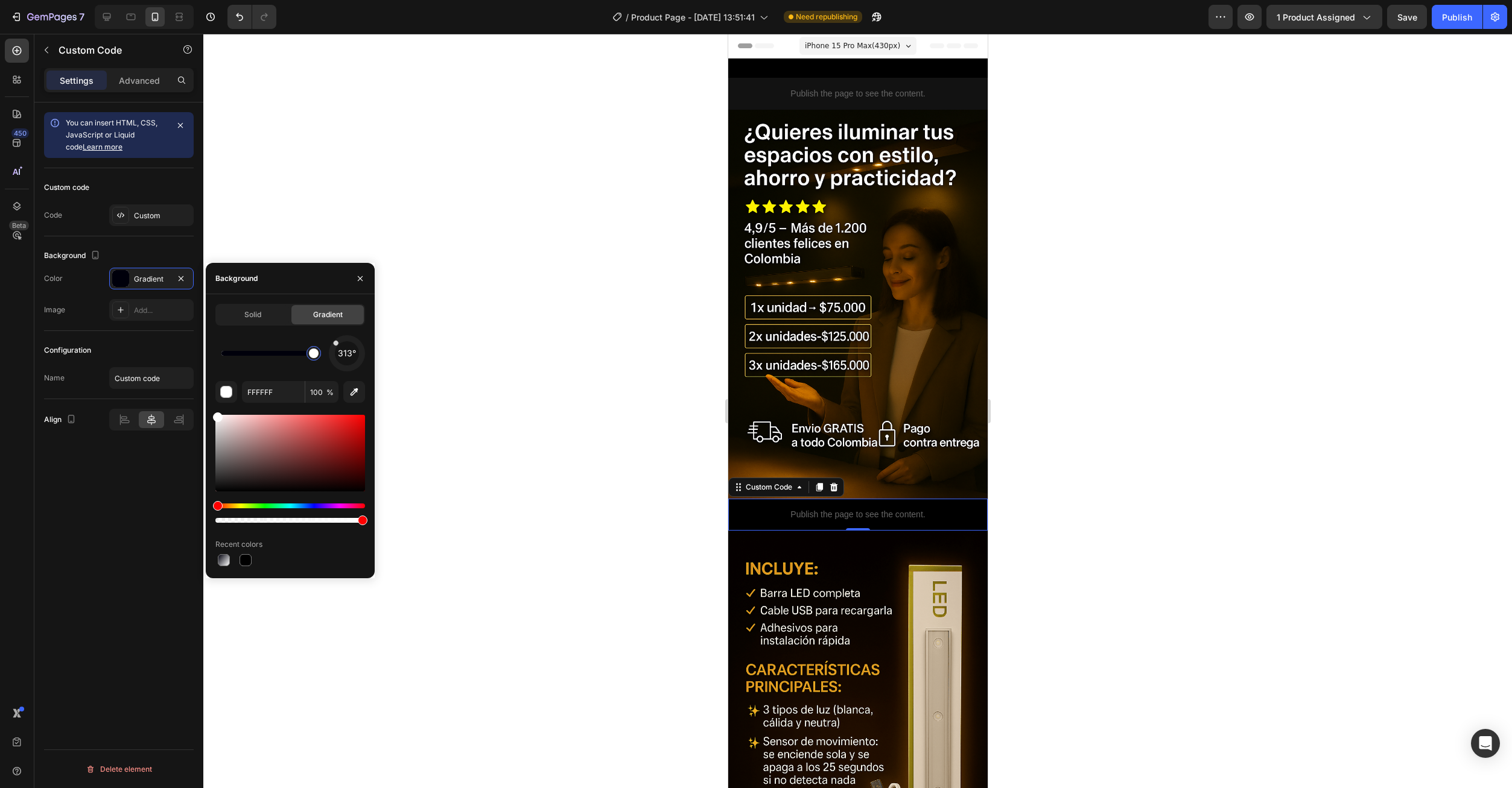
drag, startPoint x: 360, startPoint y: 365, endPoint x: 325, endPoint y: 334, distance: 46.8
click at [325, 334] on div "Solid Gradient 313° FFFFFF 100 % Recent colors" at bounding box center [290, 436] width 150 height 265
type input "000000"
drag, startPoint x: 217, startPoint y: 418, endPoint x: 235, endPoint y: 506, distance: 89.8
click at [358, 283] on icon "button" at bounding box center [360, 278] width 9 height 9
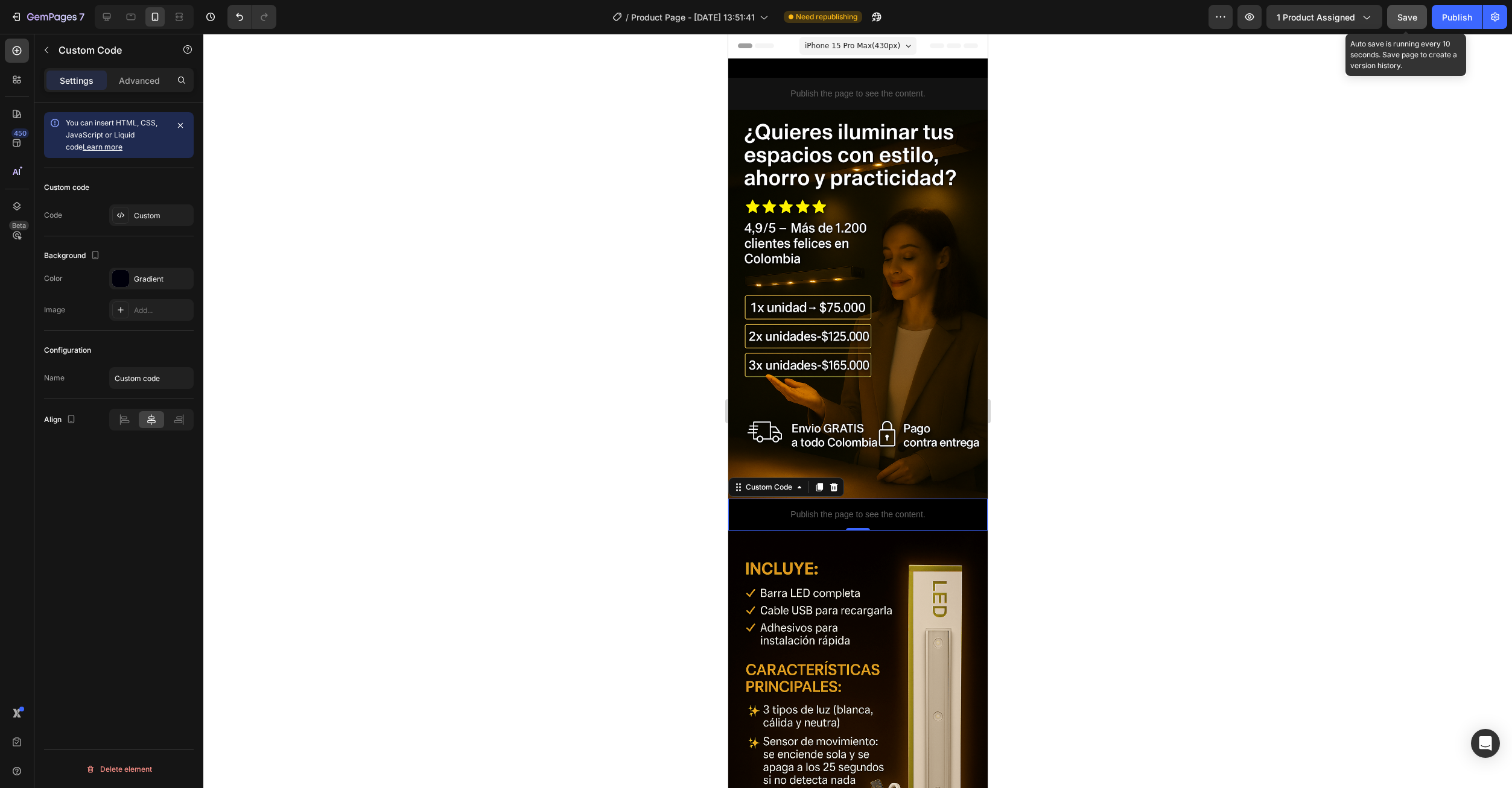
click at [1408, 14] on span "Save" at bounding box center [1407, 17] width 20 height 10
click at [1455, 28] on button "Publish" at bounding box center [1457, 17] width 50 height 24
click at [1454, 22] on button "Publish" at bounding box center [1457, 17] width 50 height 24
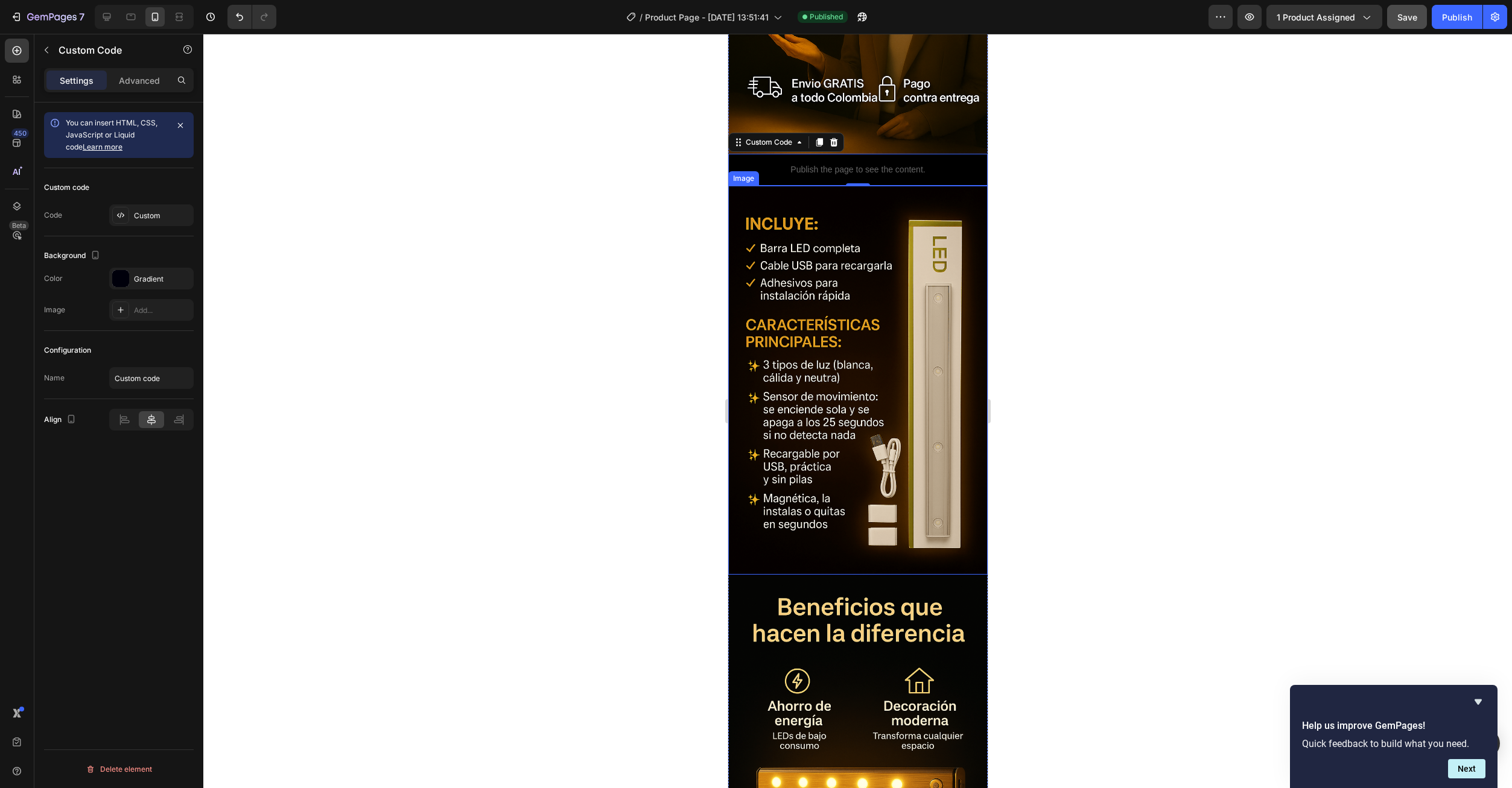
scroll to position [362, 0]
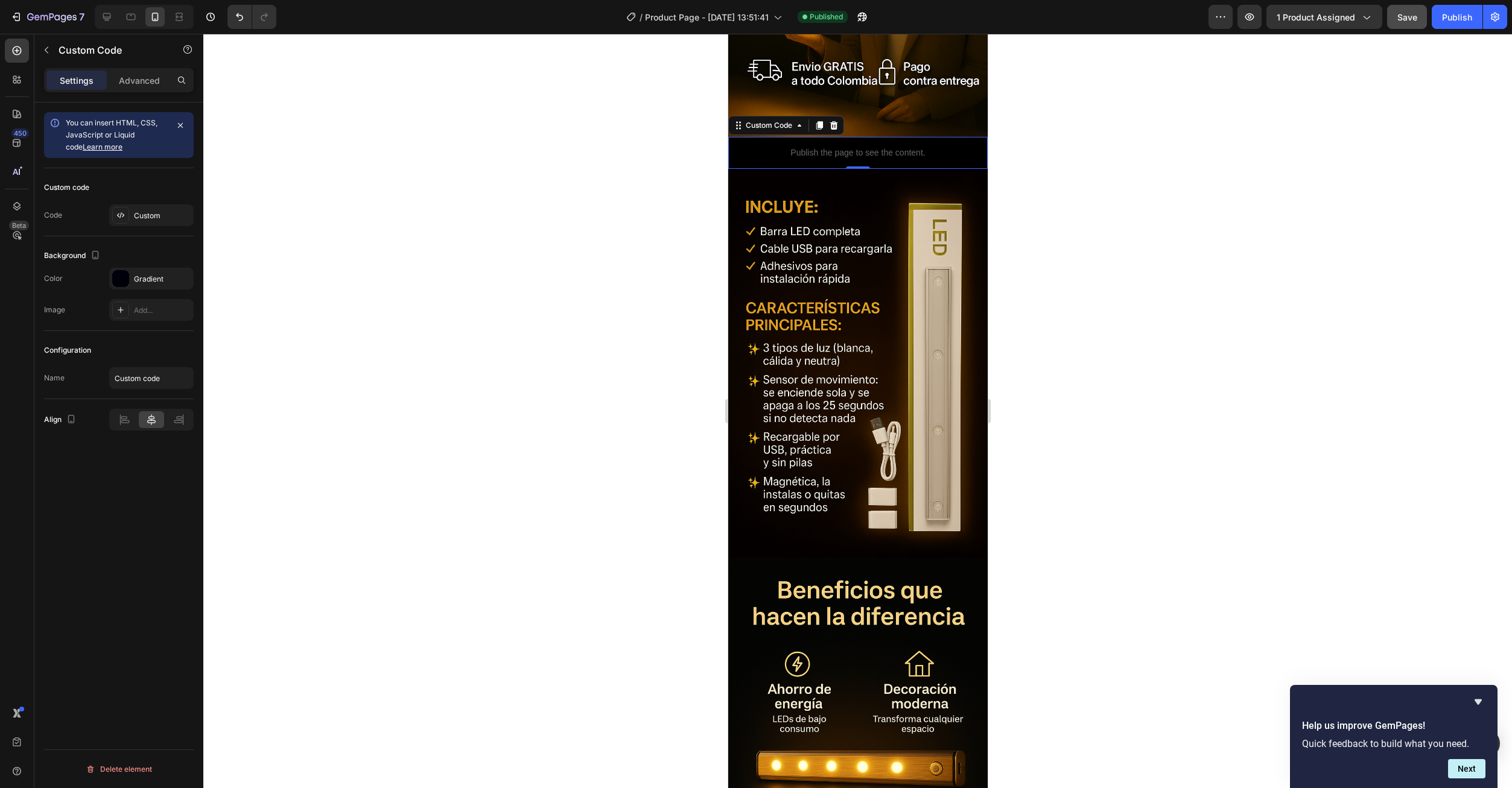
click at [889, 147] on p "Publish the page to see the content." at bounding box center [857, 153] width 260 height 13
drag, startPoint x: 821, startPoint y: 111, endPoint x: 830, endPoint y: 132, distance: 22.8
click at [821, 122] on icon at bounding box center [819, 126] width 6 height 9
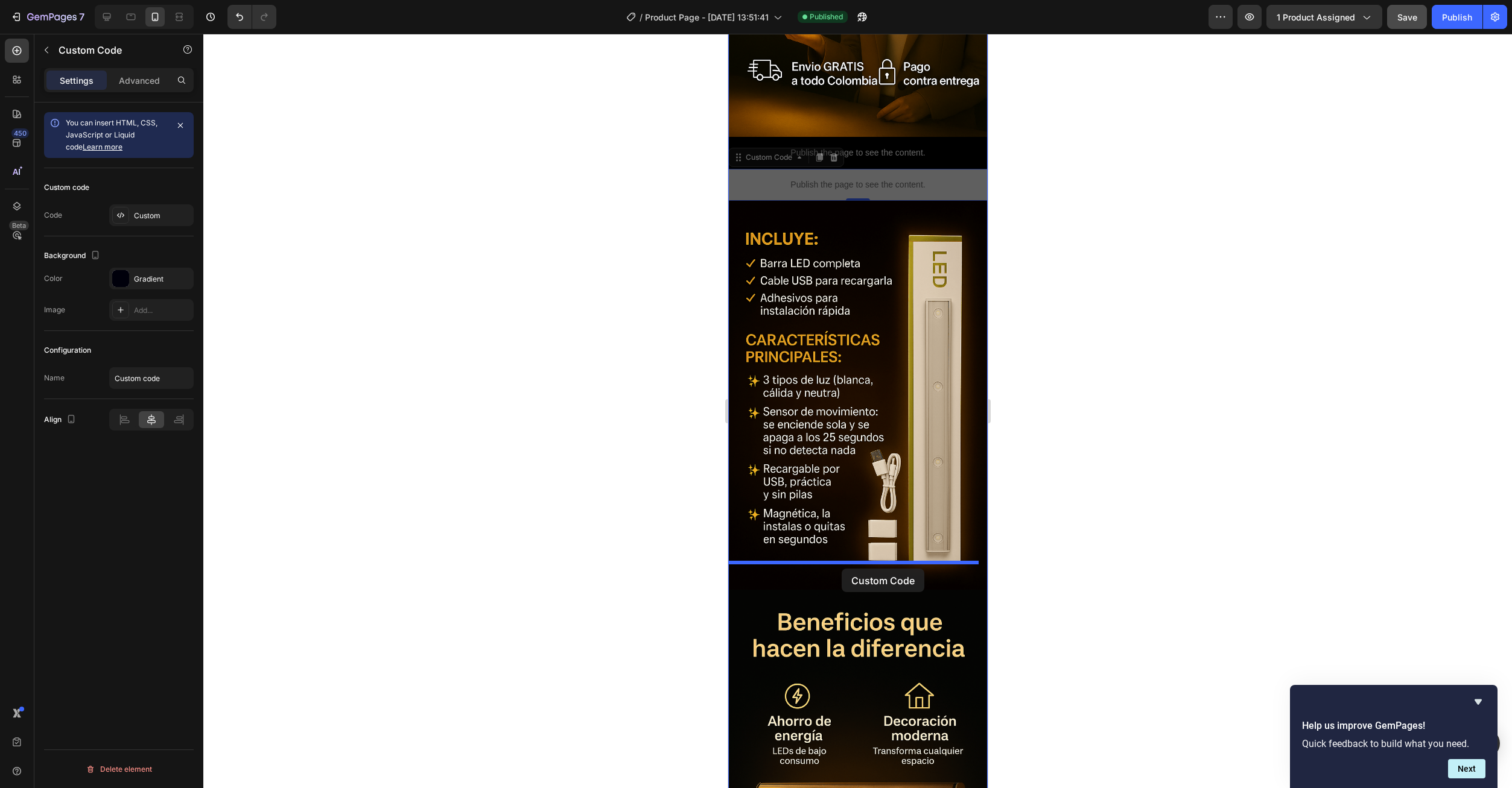
drag, startPoint x: 881, startPoint y: 172, endPoint x: 840, endPoint y: 569, distance: 399.1
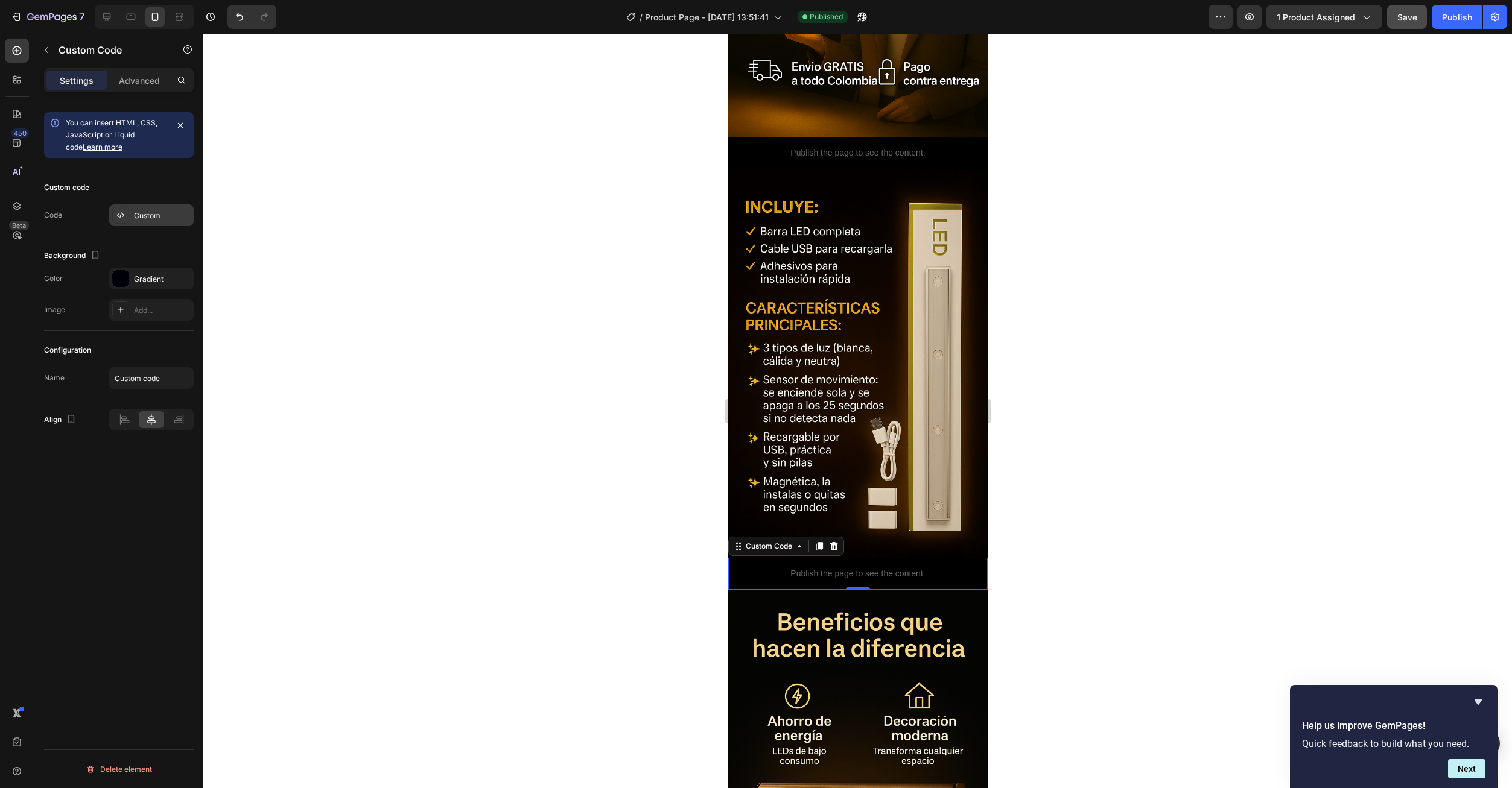
click at [155, 220] on div "Custom" at bounding box center [162, 216] width 57 height 11
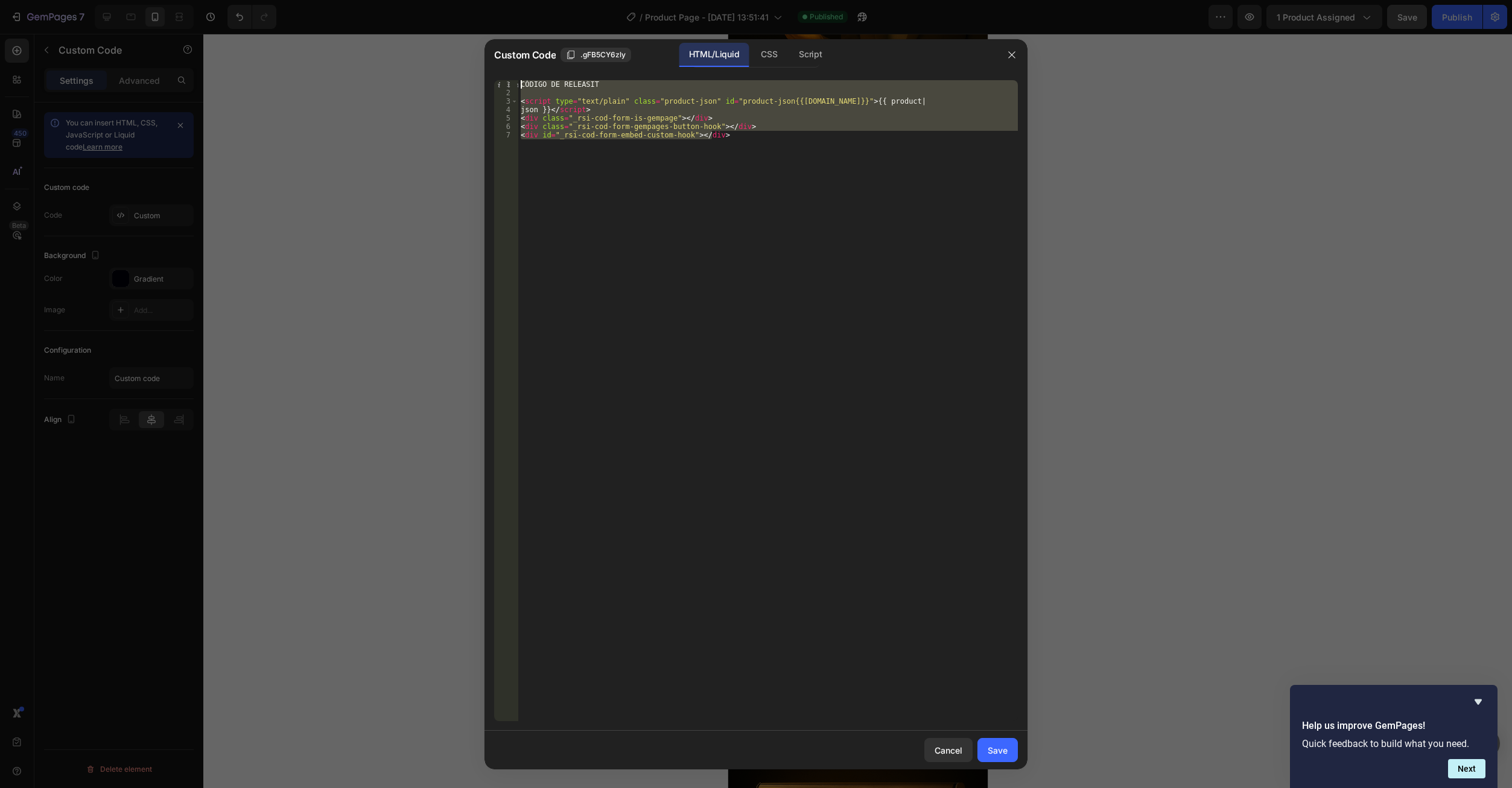
drag, startPoint x: 758, startPoint y: 210, endPoint x: 499, endPoint y: 83, distance: 288.5
click at [499, 83] on div "<div id="_rsi-cod-form-embed-custom-hook"></div> 1 2 3 4 5 6 7 CÓDIGO DE RELEAS…" at bounding box center [756, 401] width 524 height 641
type textarea "CÓDIGO DE RELEASIT"
paste textarea
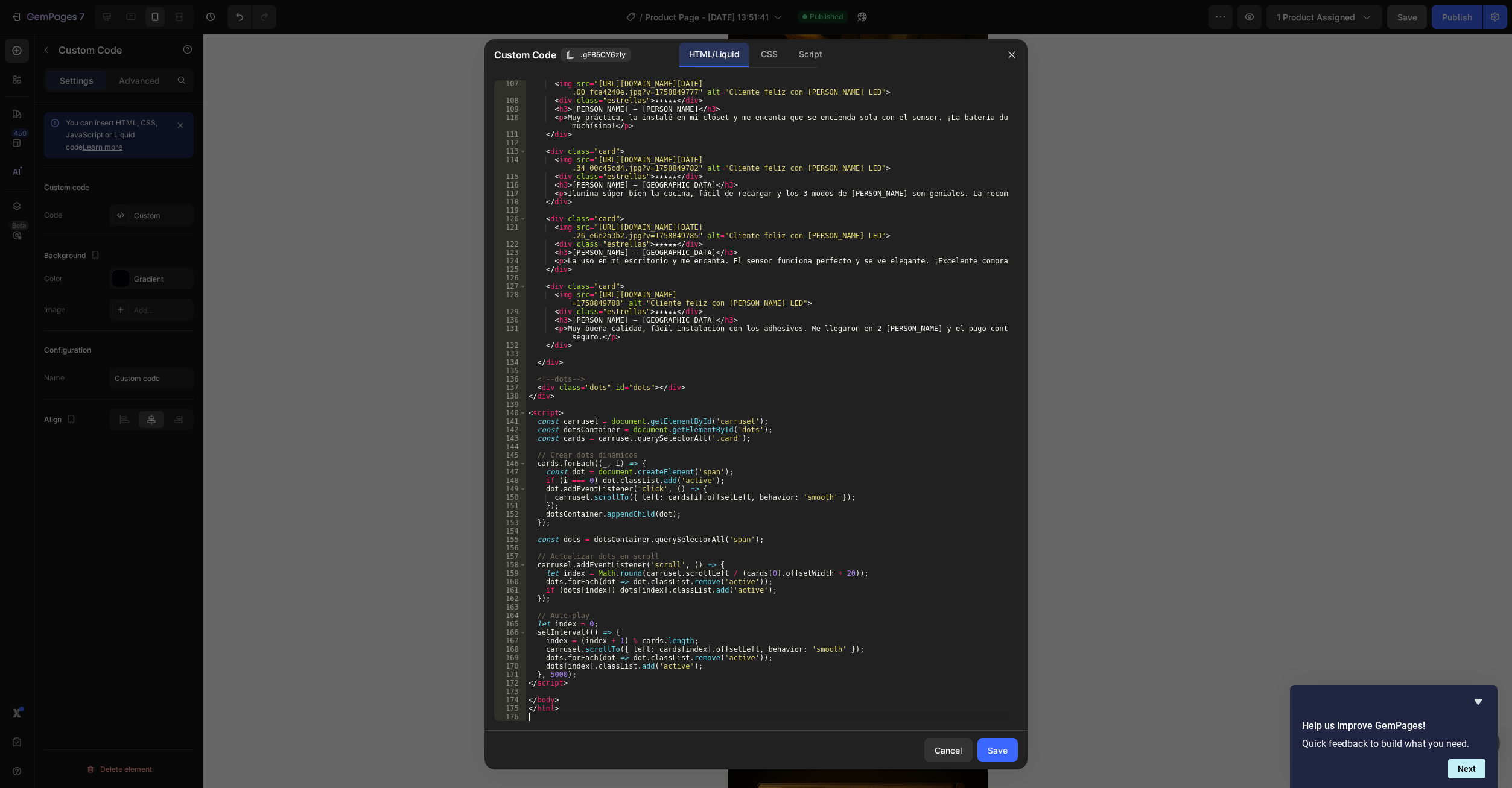
scroll to position [895, 0]
click at [987, 752] on button "Save" at bounding box center [998, 751] width 40 height 24
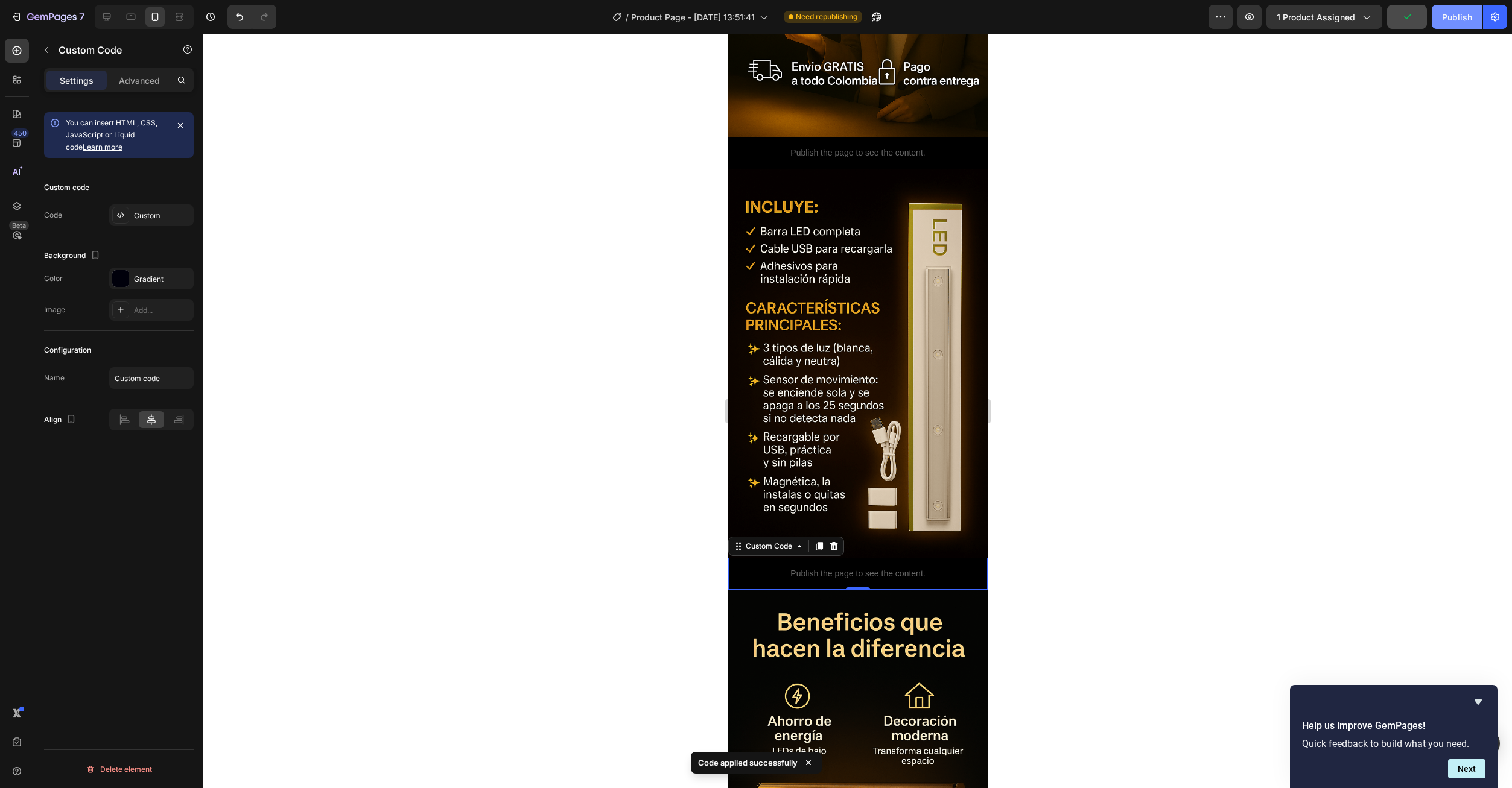
click at [1453, 27] on button "Publish" at bounding box center [1457, 17] width 50 height 24
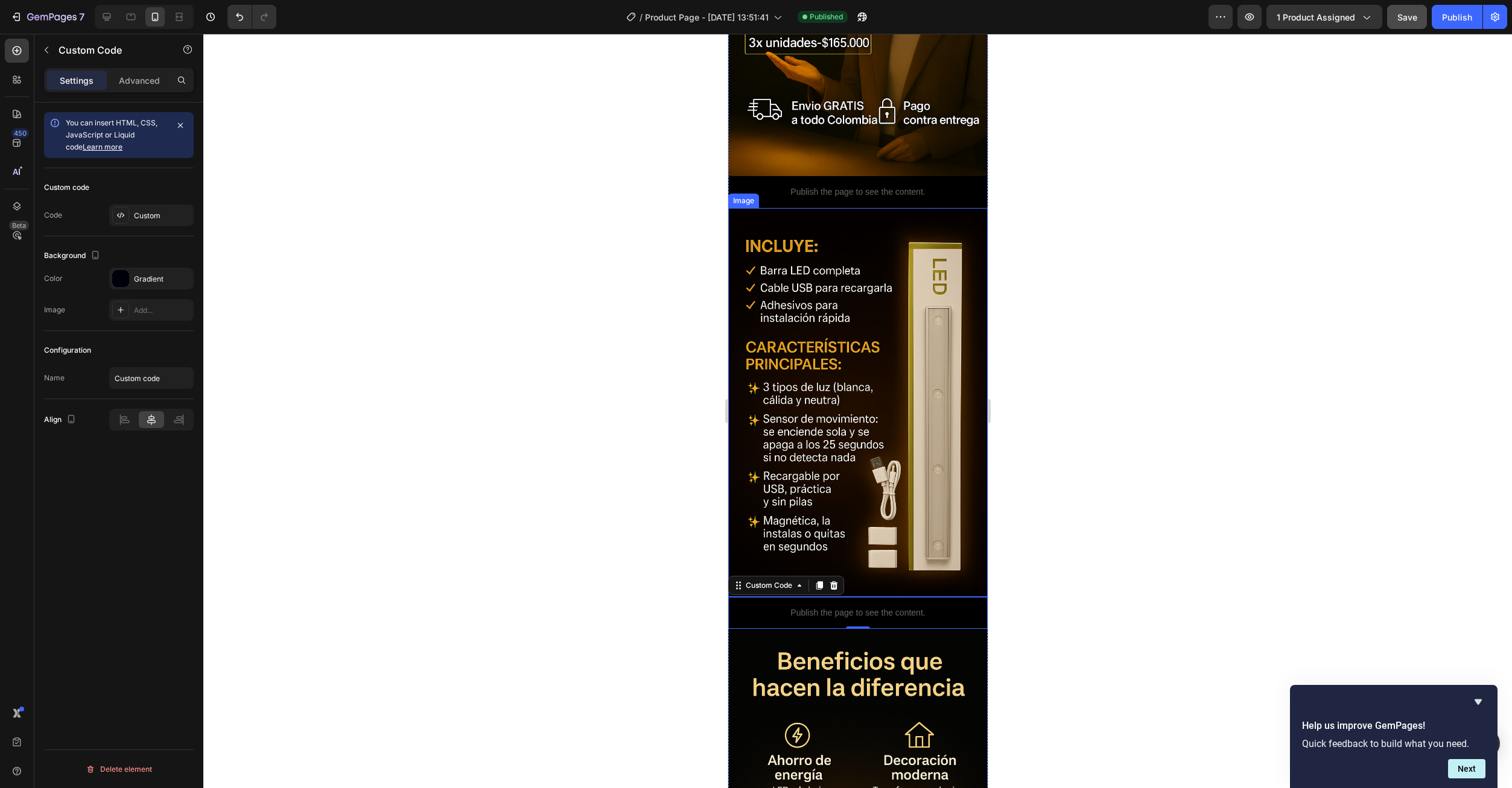
scroll to position [301, 0]
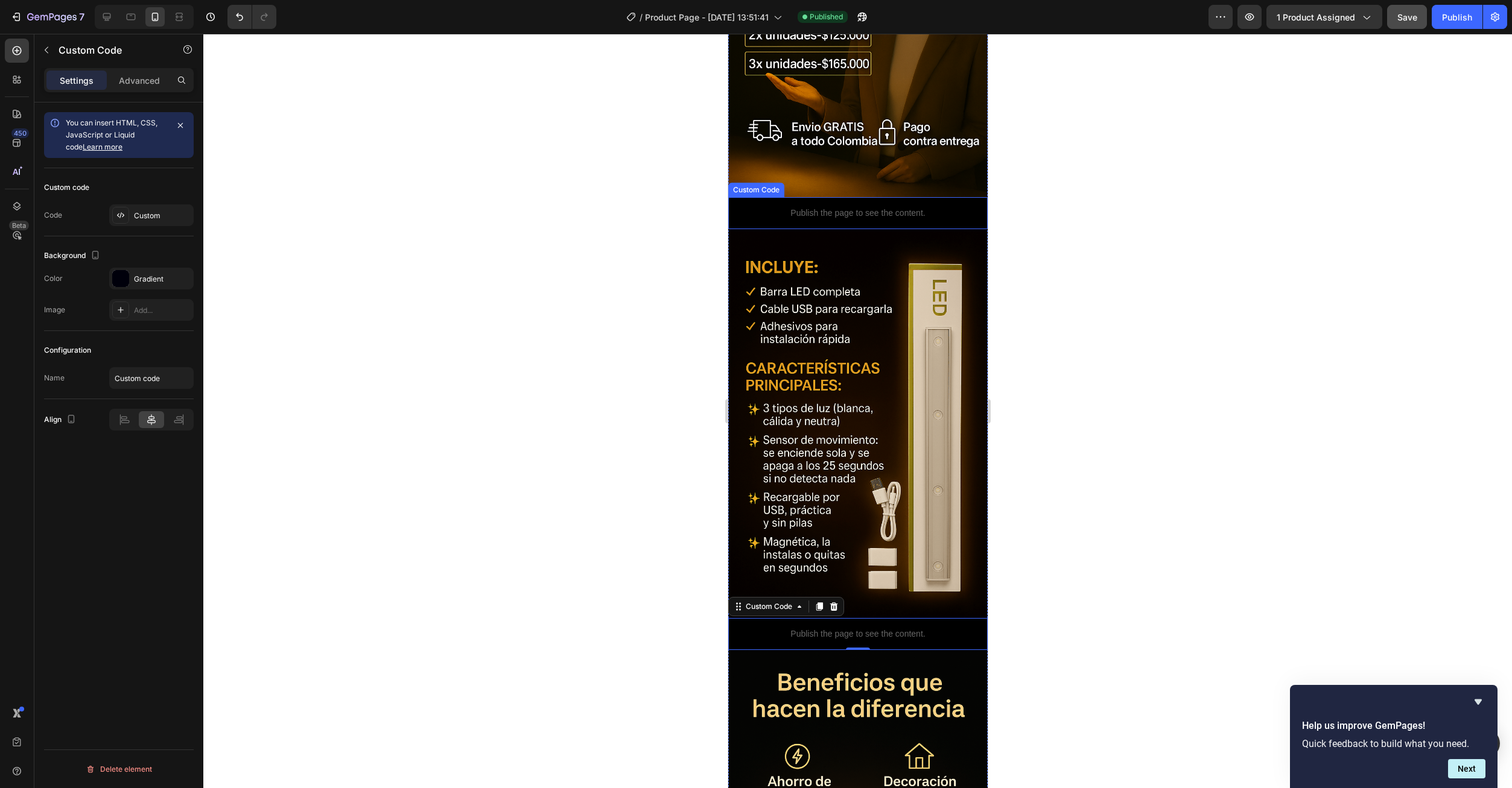
click at [857, 207] on p "Publish the page to see the content." at bounding box center [857, 214] width 260 height 13
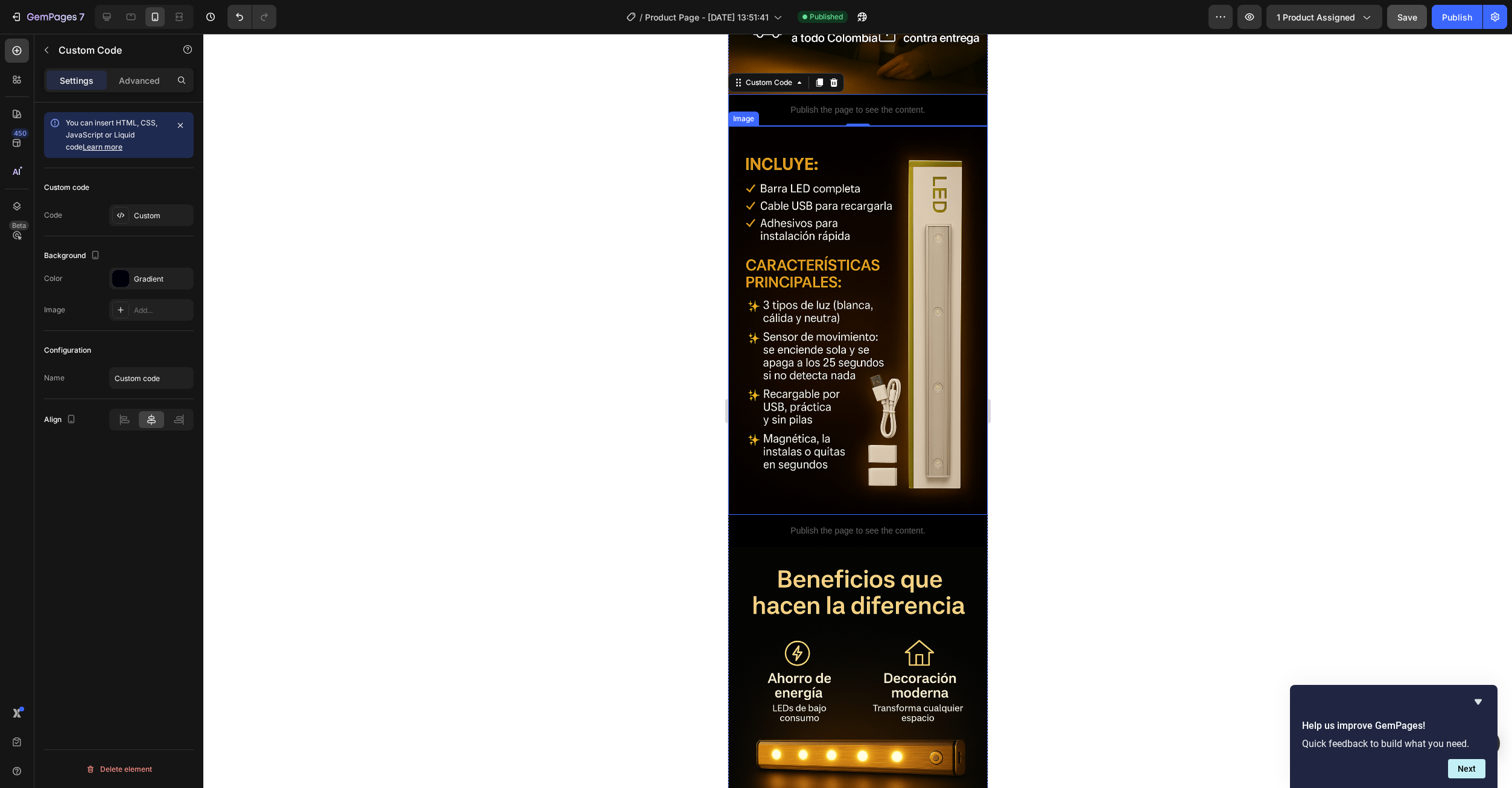
scroll to position [422, 0]
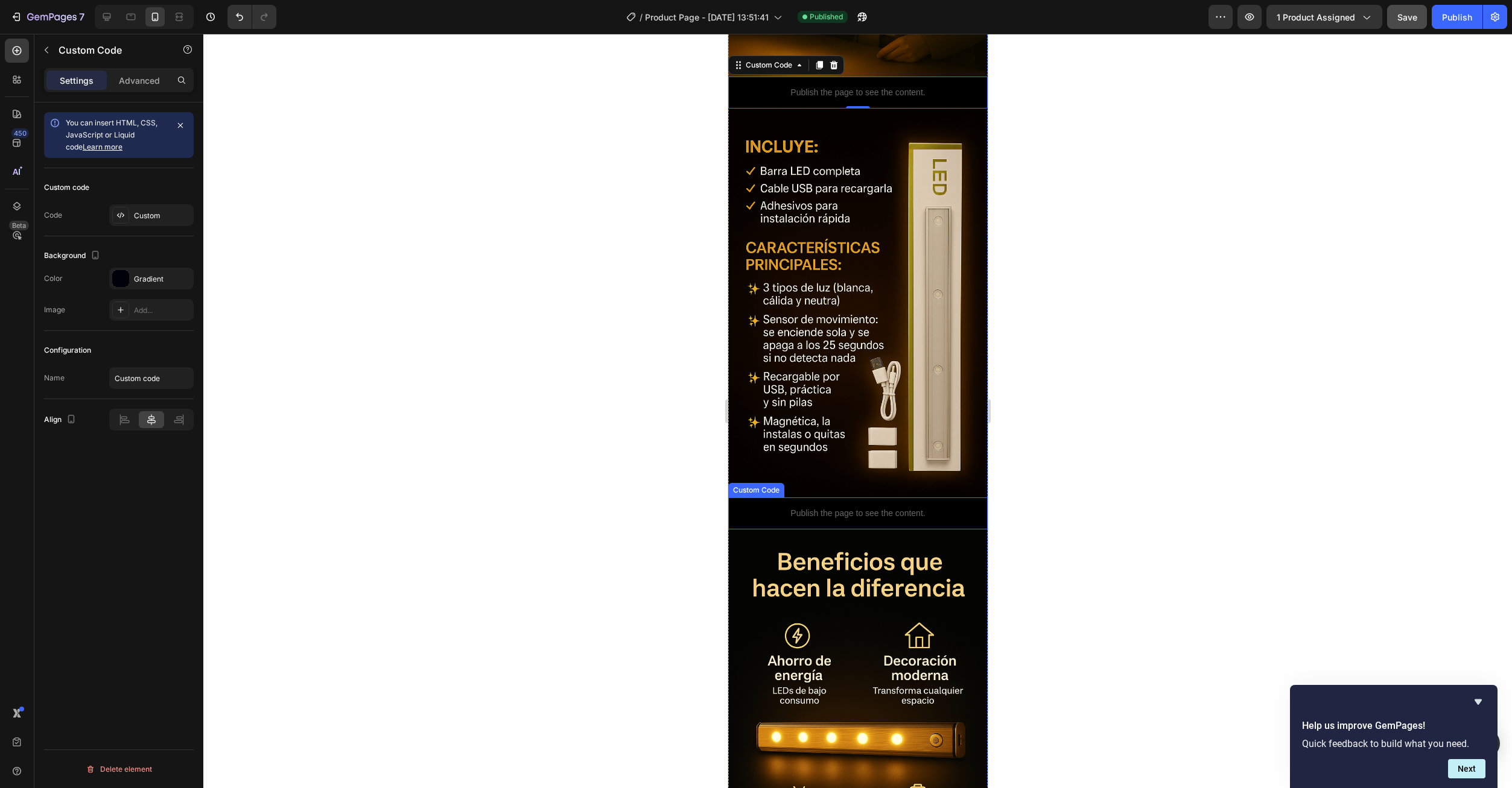
click at [869, 507] on p "Publish the page to see the content." at bounding box center [857, 513] width 260 height 13
click at [139, 214] on div "Custom" at bounding box center [162, 216] width 57 height 11
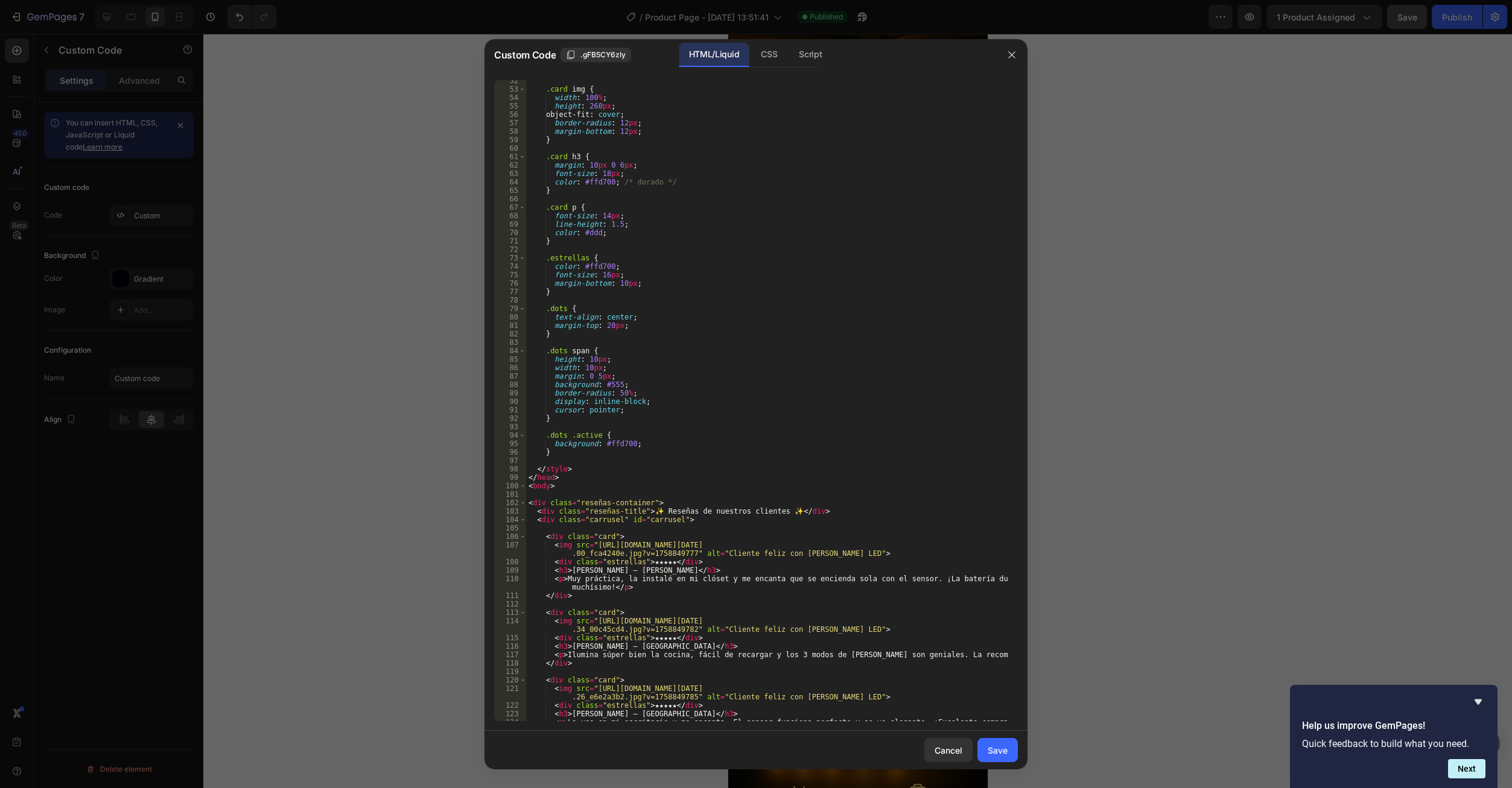
scroll to position [507, 0]
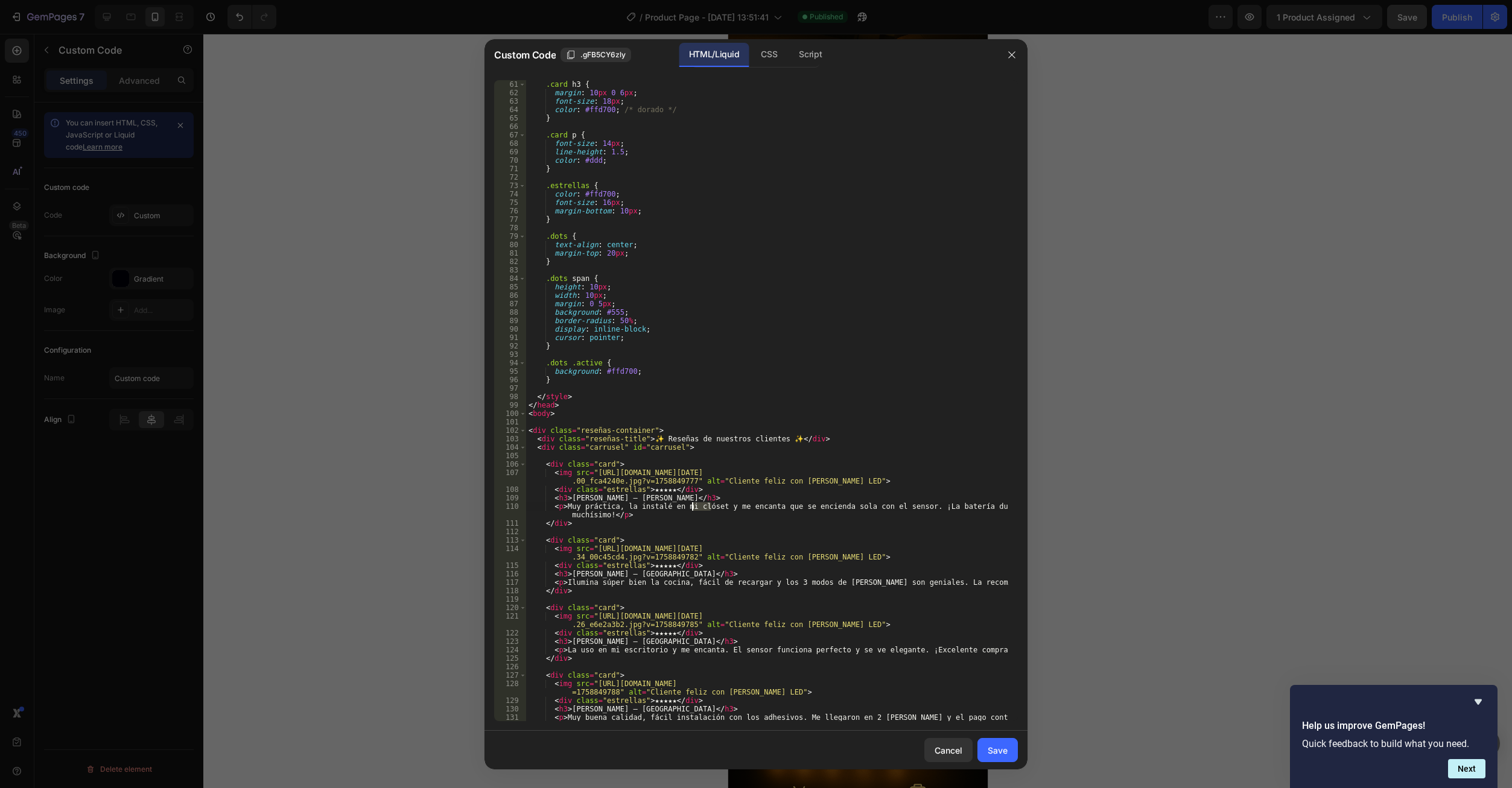
drag, startPoint x: 711, startPoint y: 508, endPoint x: 693, endPoint y: 507, distance: 18.0
click at [693, 507] on div ".card h3 { margin : 10 px 0 6 px ; font-size : 18 px ; color : #ffd700 ; /* dor…" at bounding box center [767, 413] width 483 height 666
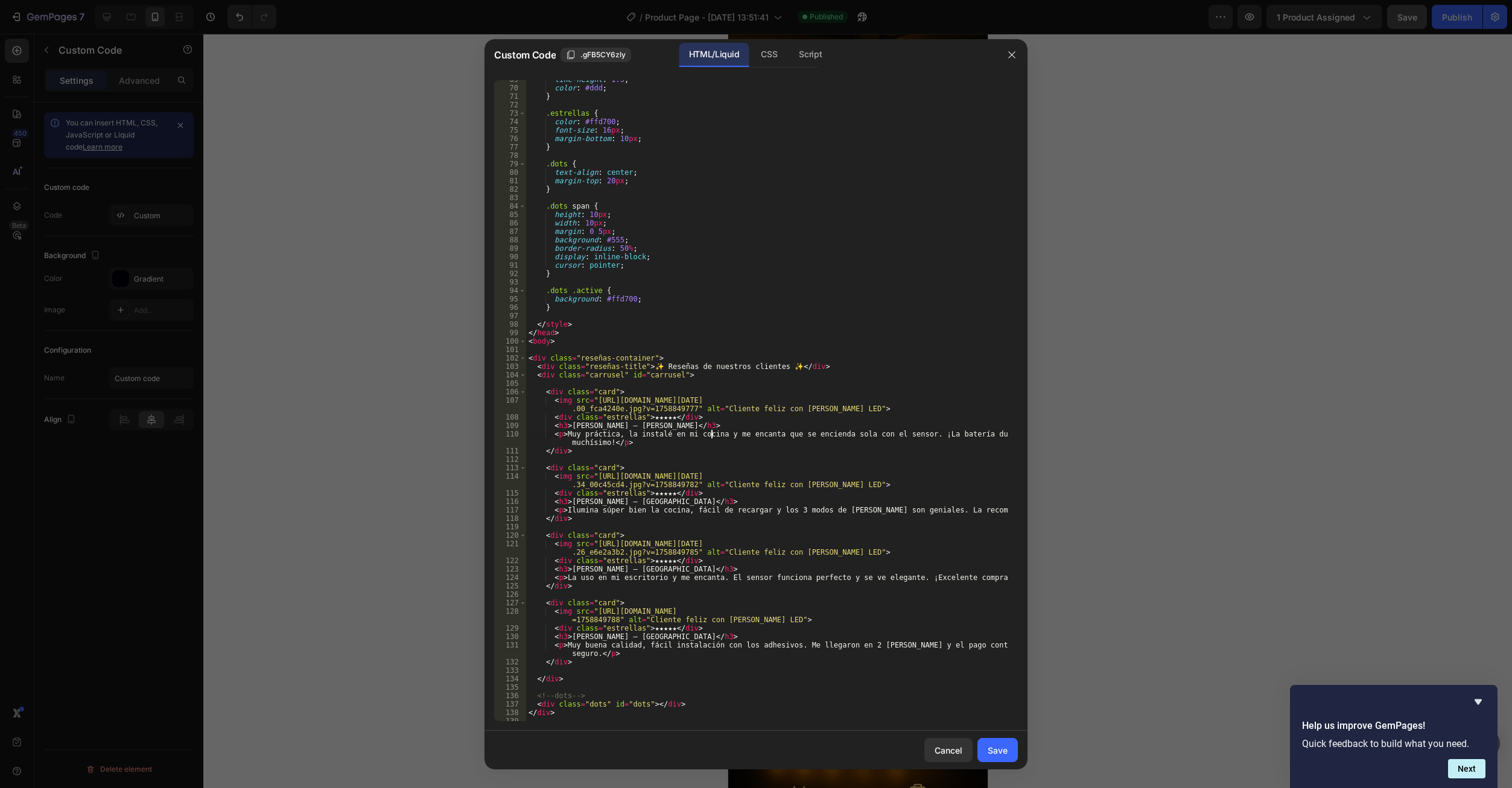
scroll to position [579, 0]
drag, startPoint x: 657, startPoint y: 581, endPoint x: 617, endPoint y: 581, distance: 40.0
click at [617, 581] on div "line-height : 1.5 ; color : #ddd ; } .estrellas { color : #ffd700 ; font-size :…" at bounding box center [767, 404] width 483 height 658
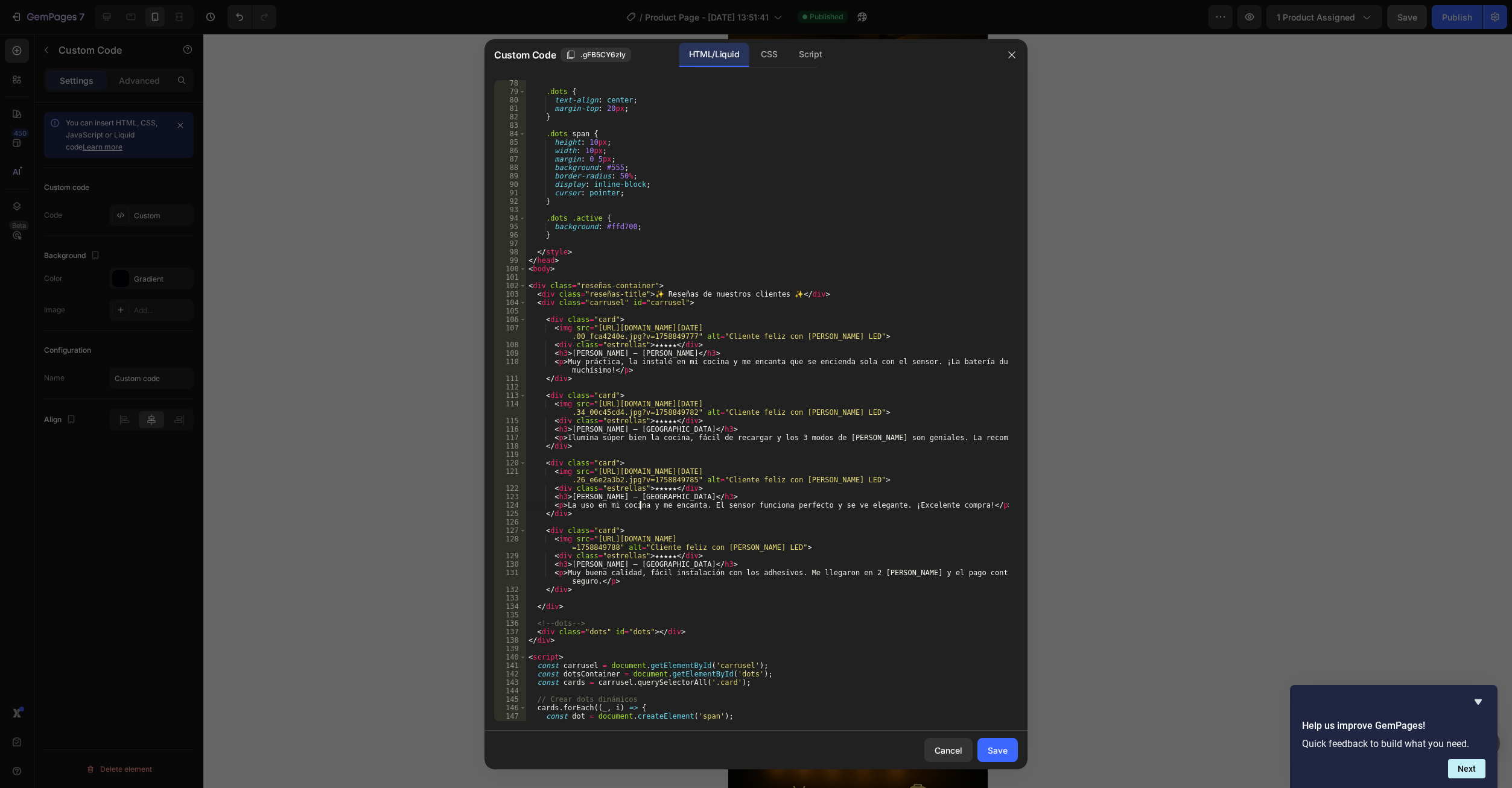
scroll to position [651, 0]
click at [847, 575] on div ".dots { text-align : center ; margin-top : 20 px ; } .dots span { height : 10 p…" at bounding box center [767, 408] width 483 height 658
click at [567, 574] on div ".dots { text-align : center ; margin-top : 20 px ; } .dots span { height : 10 p…" at bounding box center [767, 408] width 483 height 658
drag, startPoint x: 563, startPoint y: 574, endPoint x: 593, endPoint y: 585, distance: 32.0
click at [593, 585] on div ".dots { text-align : center ; margin-top : 20 px ; } .dots span { height : 10 p…" at bounding box center [767, 408] width 483 height 658
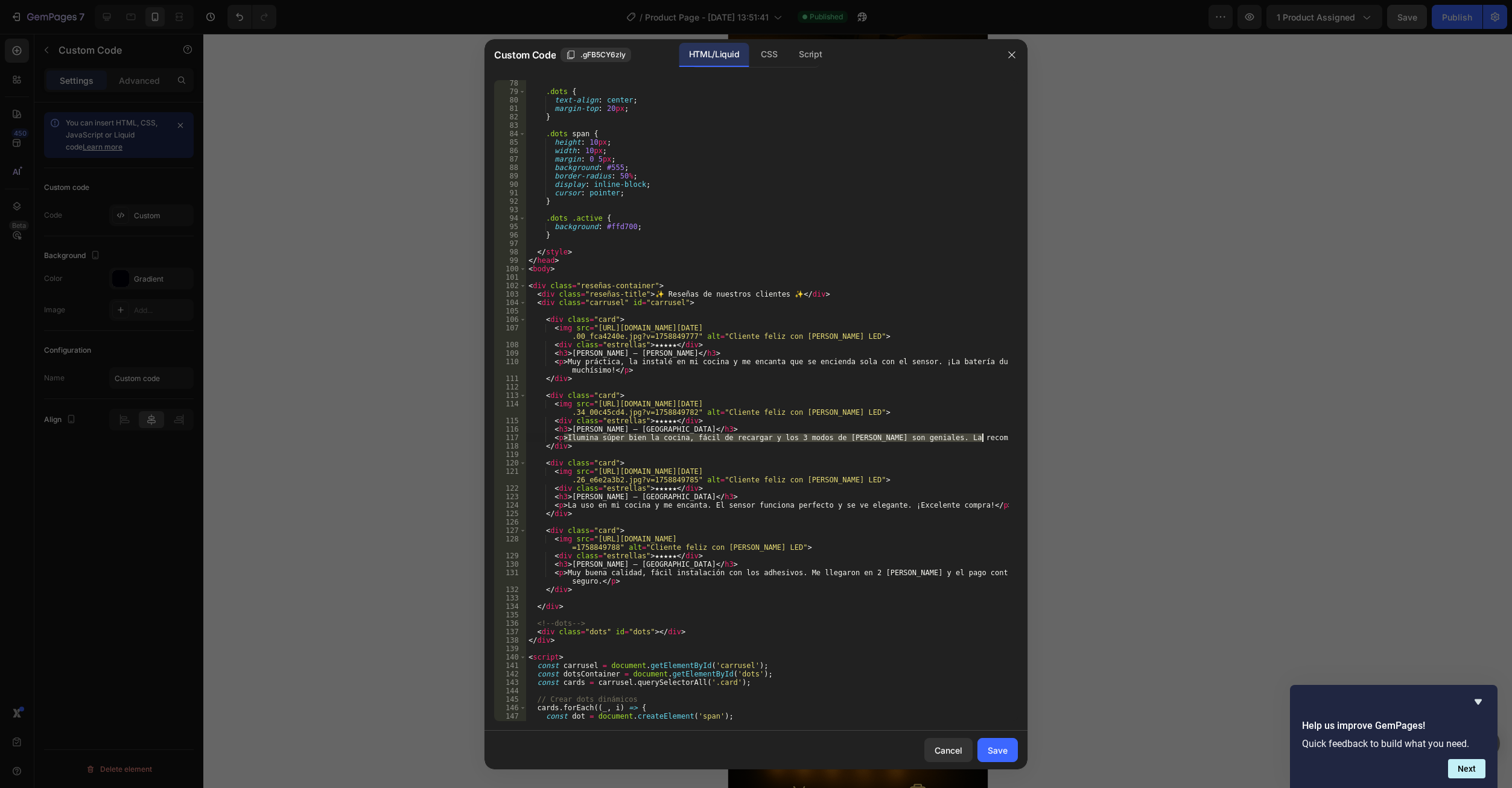
drag, startPoint x: 565, startPoint y: 438, endPoint x: 982, endPoint y: 439, distance: 417.0
click at [982, 439] on div ".dots { text-align : center ; margin-top : 20 px ; } .dots span { height : 10 p…" at bounding box center [767, 408] width 483 height 658
paste textarea "Muy buena calidad, fácil instalación con los adhesivos. Me llegaron en 2 días y…"
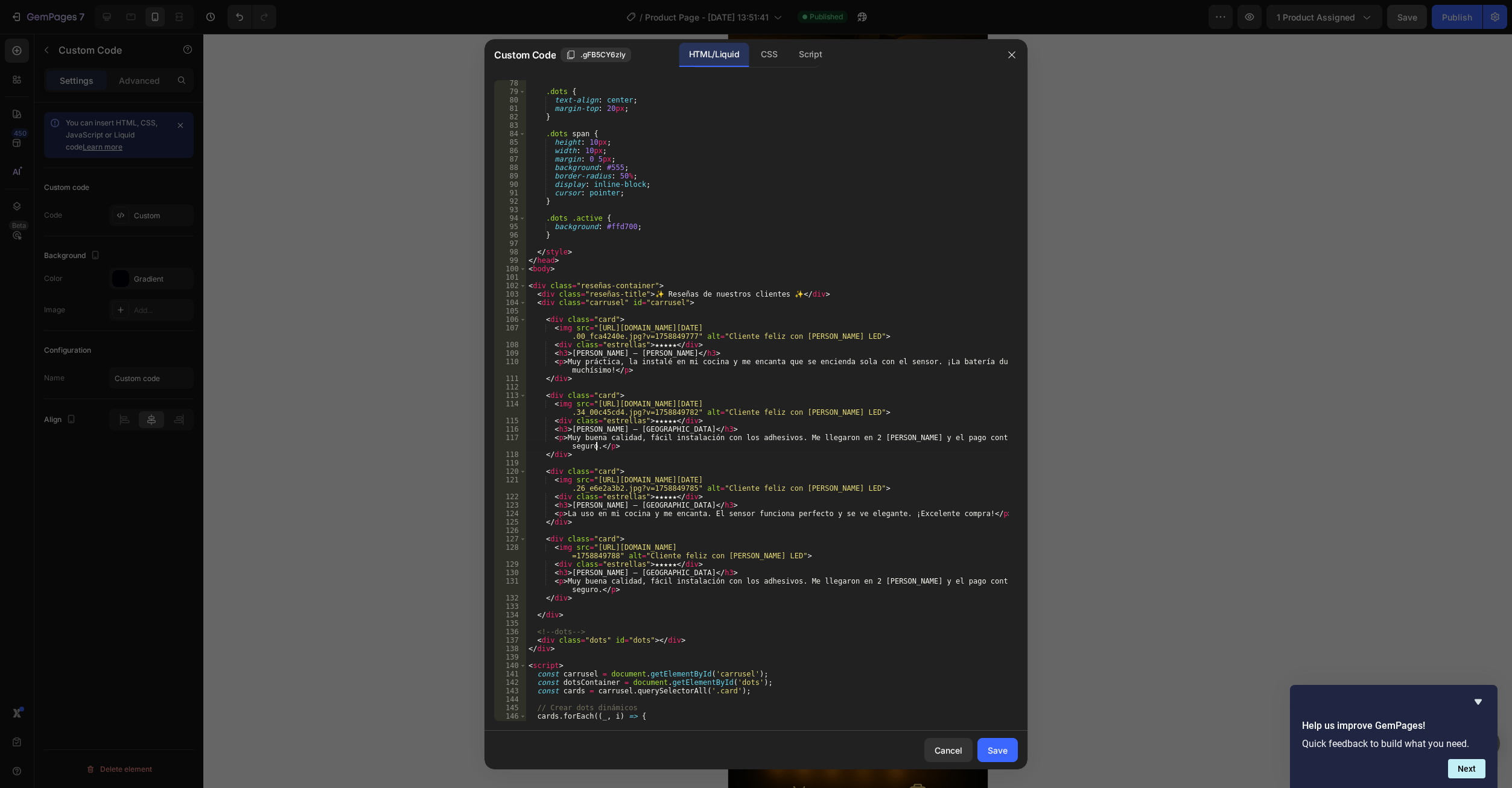
scroll to position [0, 40]
click at [847, 442] on div ".dots { text-align : center ; margin-top : 20 px ; } .dots span { height : 10 p…" at bounding box center [767, 408] width 483 height 658
click at [850, 284] on div ".dots { text-align : center ; margin-top : 20 px ; } .dots span { height : 10 p…" at bounding box center [767, 408] width 483 height 658
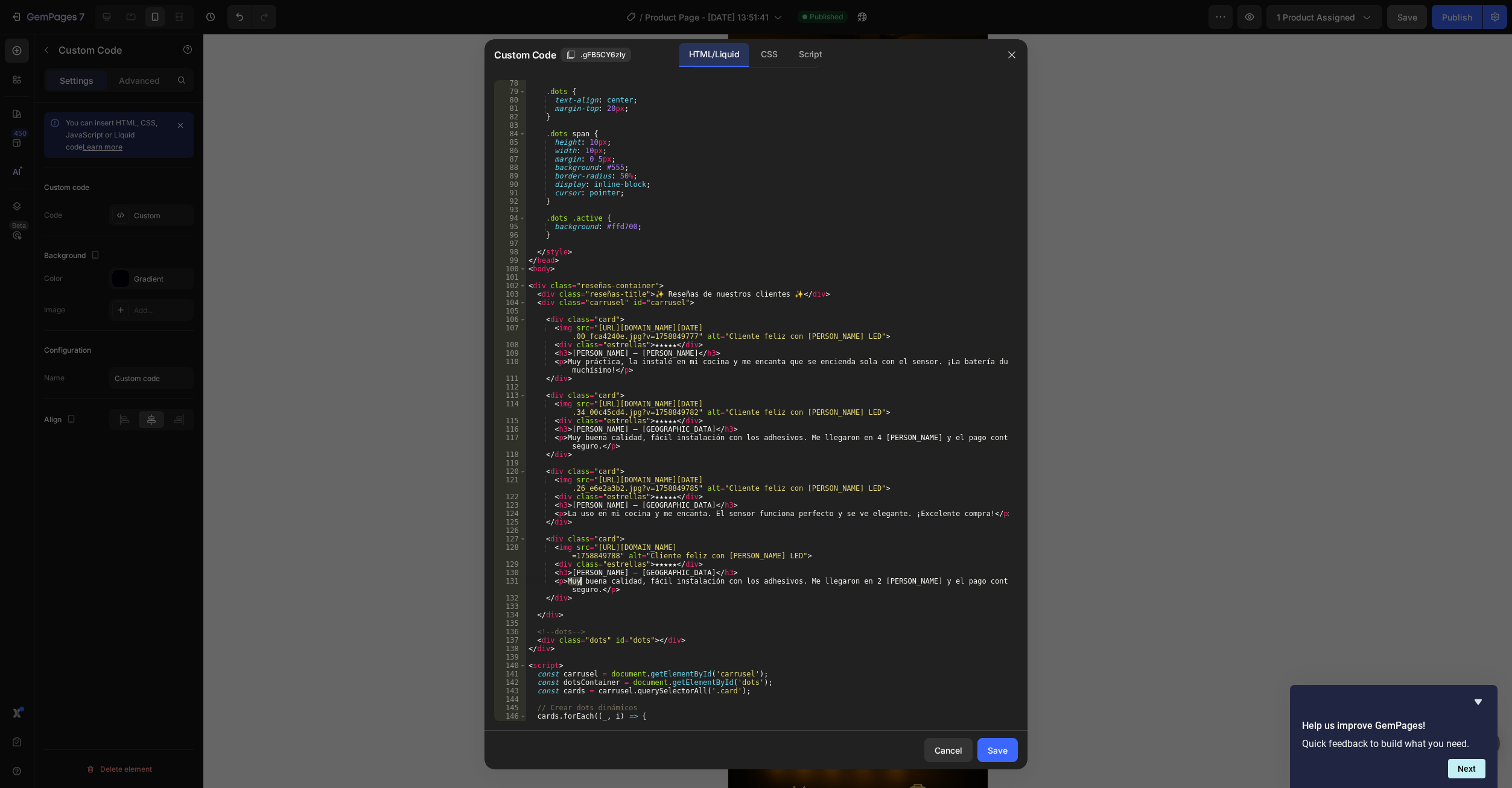
drag, startPoint x: 567, startPoint y: 582, endPoint x: 582, endPoint y: 585, distance: 15.3
click at [582, 585] on div ".dots { text-align : center ; margin-top : 20 px ; } .dots span { height : 10 p…" at bounding box center [767, 408] width 483 height 658
click at [545, 584] on div ".dots { text-align : center ; margin-top : 20 px ; } .dots span { height : 10 p…" at bounding box center [767, 408] width 483 height 658
drag, startPoint x: 565, startPoint y: 581, endPoint x: 594, endPoint y: 593, distance: 31.4
click at [594, 593] on div ".dots { text-align : center ; margin-top : 20 px ; } .dots span { height : 10 p…" at bounding box center [767, 408] width 483 height 658
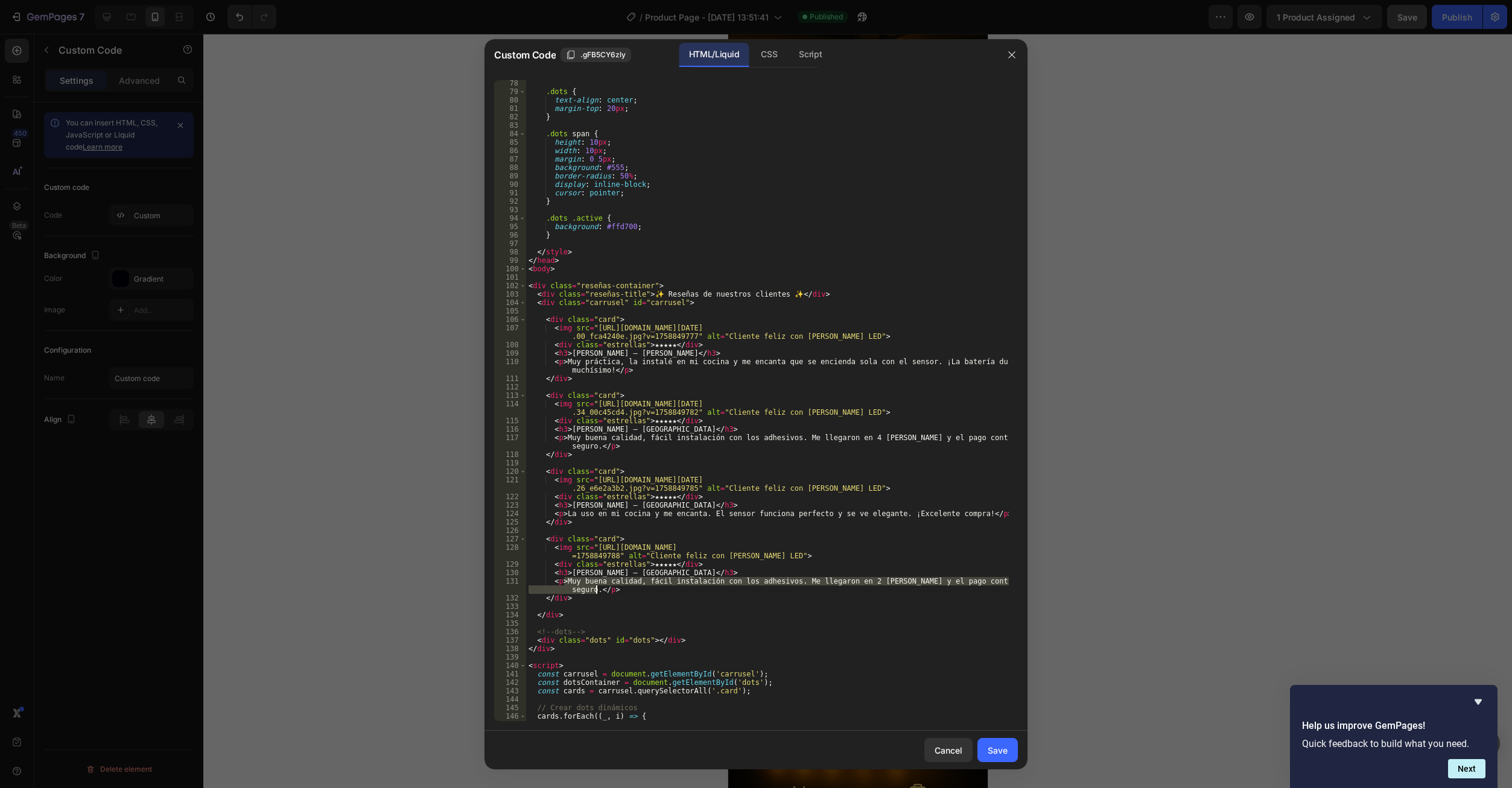
paste textarea "Ilumina súper bien la cocina, fácil de recargar y los 3 modos de luz son genial…"
click at [673, 581] on div ".dots { text-align : center ; margin-top : 20 px ; } .dots span { height : 10 p…" at bounding box center [767, 408] width 483 height 658
drag, startPoint x: 675, startPoint y: 582, endPoint x: 641, endPoint y: 585, distance: 34.1
click at [641, 585] on div ".dots { text-align : center ; margin-top : 20 px ; } .dots span { height : 10 p…" at bounding box center [767, 408] width 483 height 658
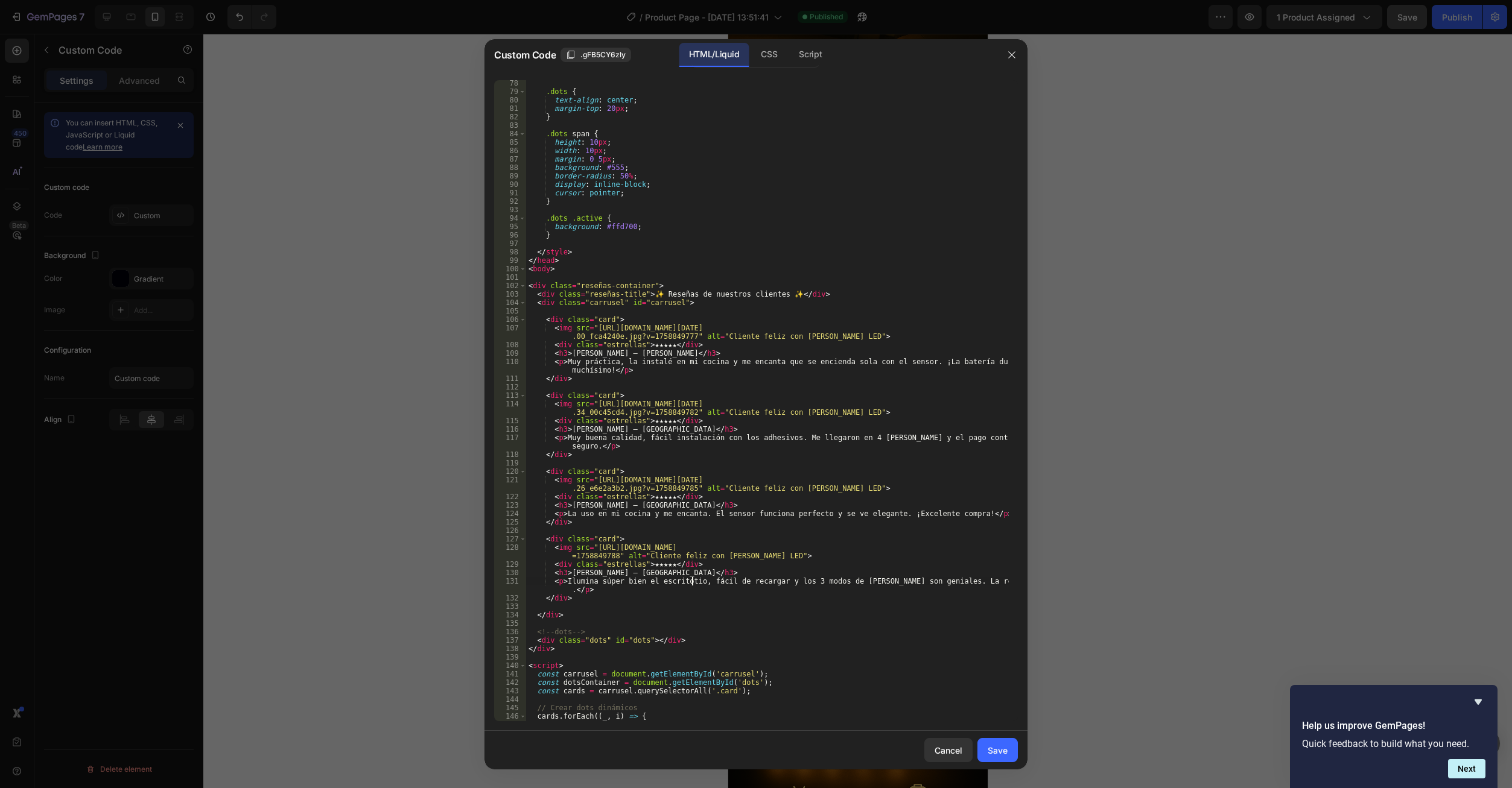
click at [686, 582] on div ".dots { text-align : center ; margin-top : 20 px ; } .dots span { height : 10 p…" at bounding box center [767, 408] width 483 height 658
type textarea "<p>Ilumina súper bien el escritorio, fácil de recargar y los 3 modos de luz son…"
click at [991, 748] on div "Save" at bounding box center [998, 751] width 20 height 13
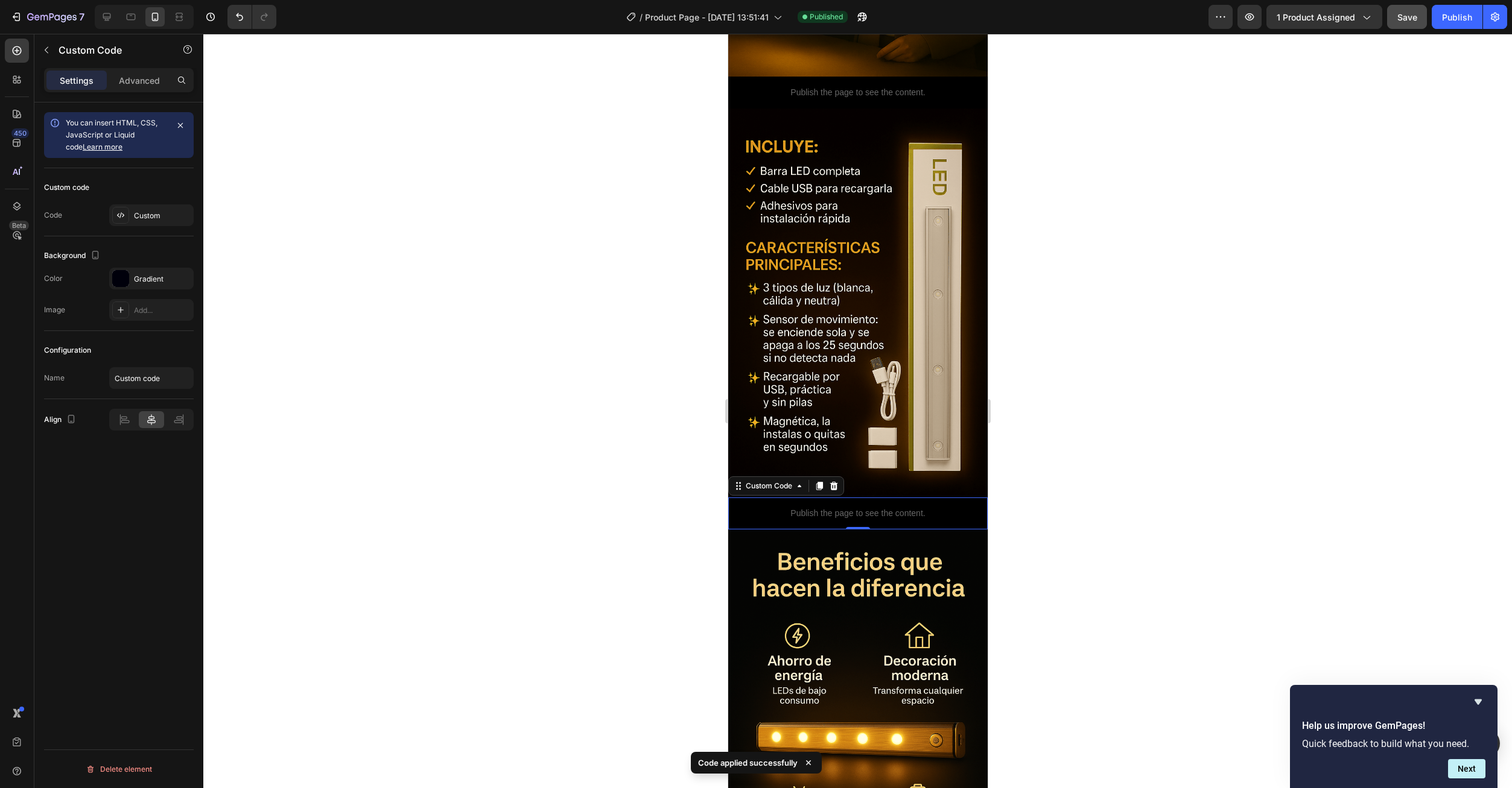
click at [1403, 24] on button "Save" at bounding box center [1406, 17] width 40 height 24
click at [1461, 21] on div "Publish" at bounding box center [1457, 17] width 30 height 13
click at [136, 218] on div "Custom" at bounding box center [162, 216] width 57 height 11
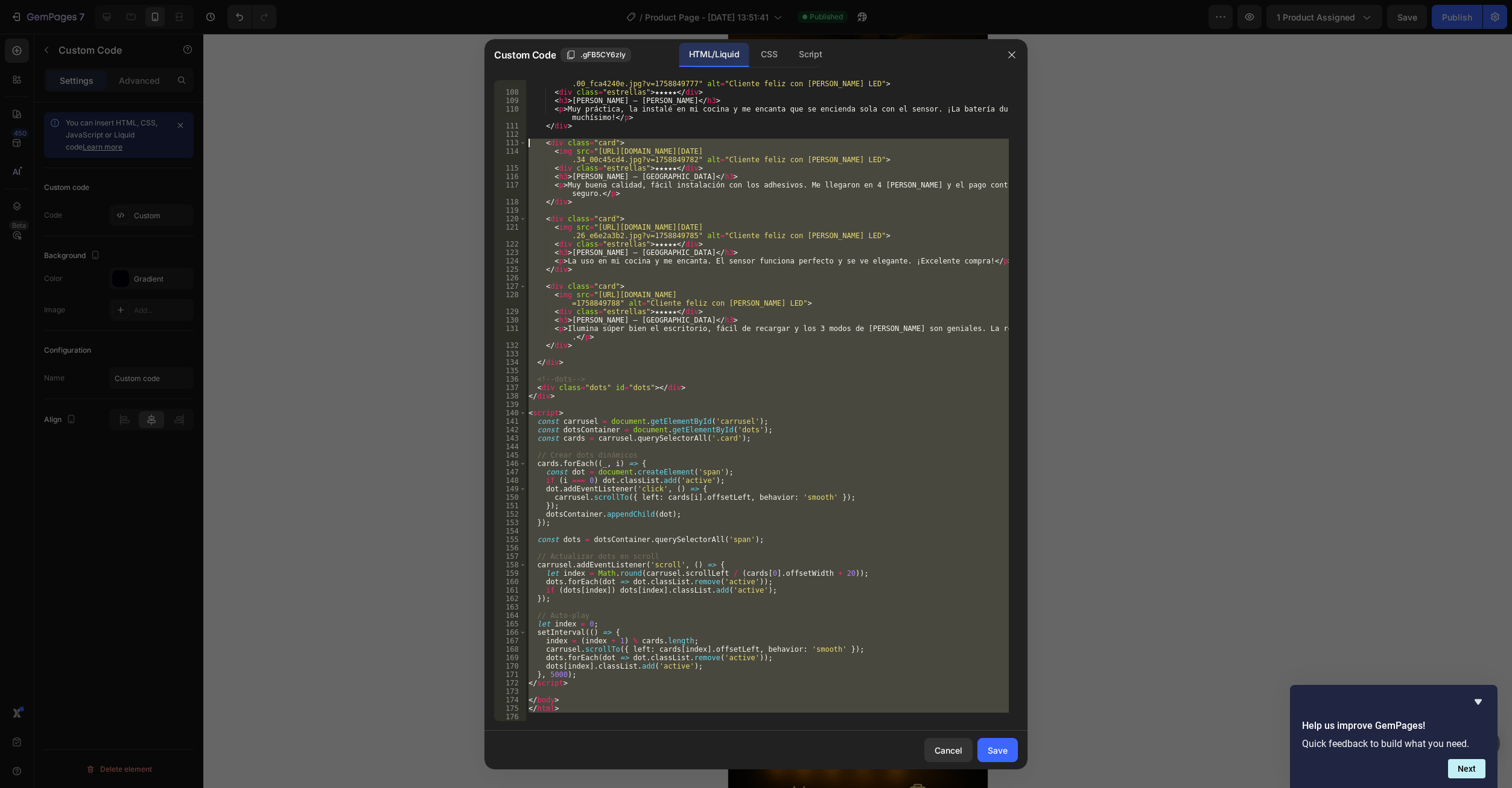
scroll to position [0, 0]
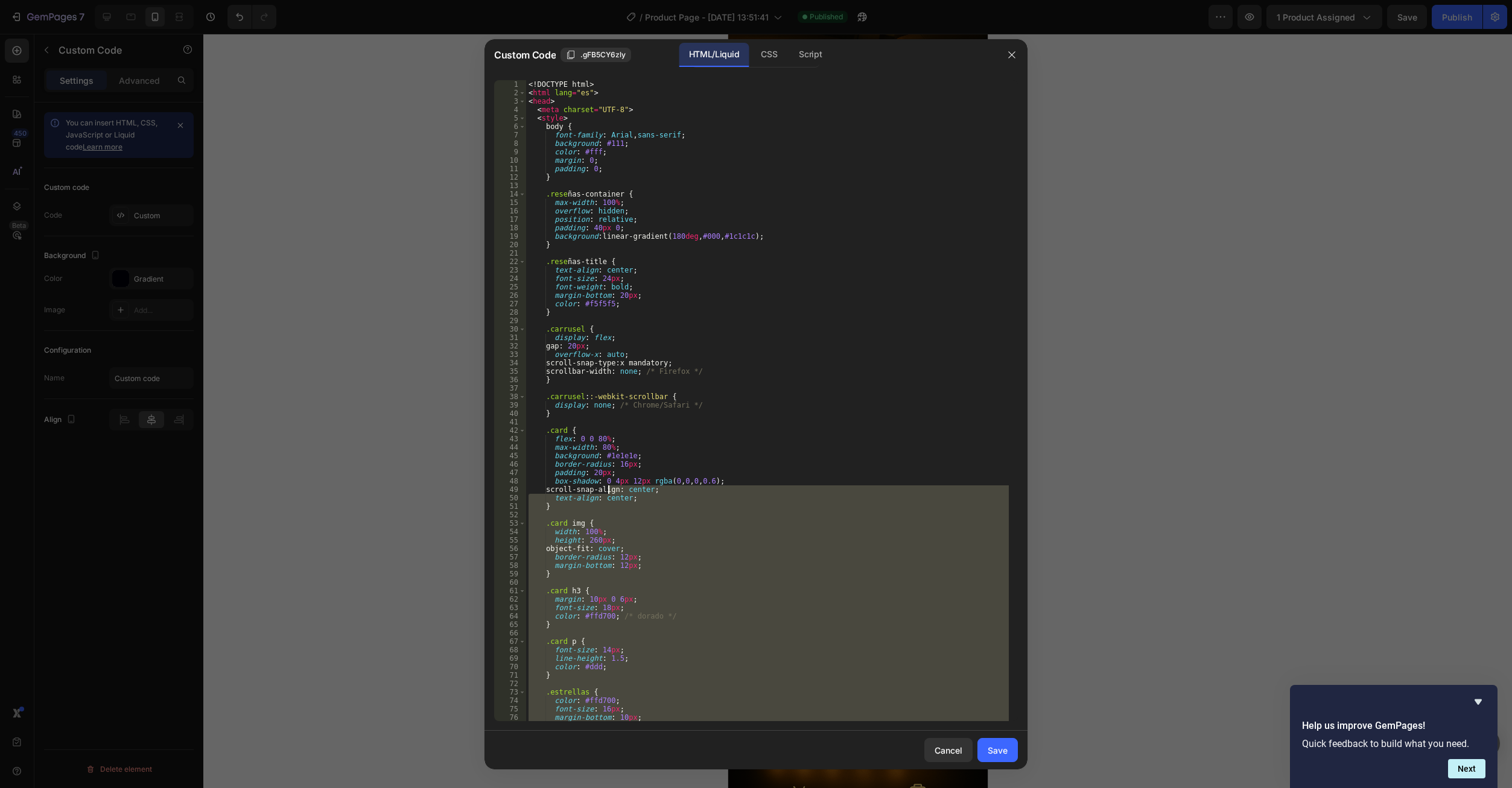
drag, startPoint x: 586, startPoint y: 716, endPoint x: 641, endPoint y: 417, distance: 304.0
click at [641, 417] on div "<! DOCTYPE html > < html lang = "es" > < head > < meta charset = "UTF-8" > < st…" at bounding box center [767, 409] width 483 height 658
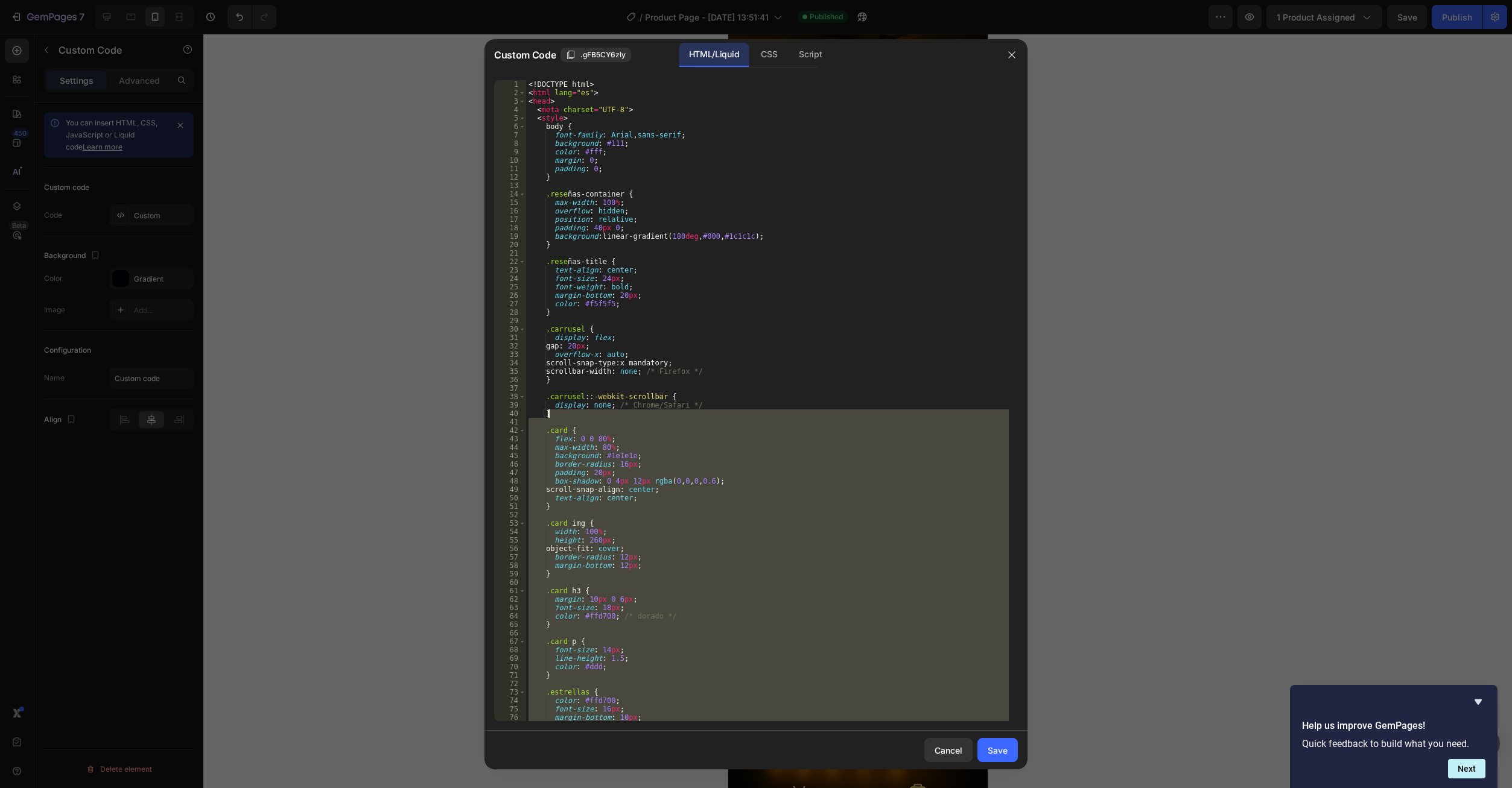
click at [813, 208] on div "<! DOCTYPE html > < html lang = "es" > < head > < meta charset = "UTF-8" > < st…" at bounding box center [767, 409] width 483 height 658
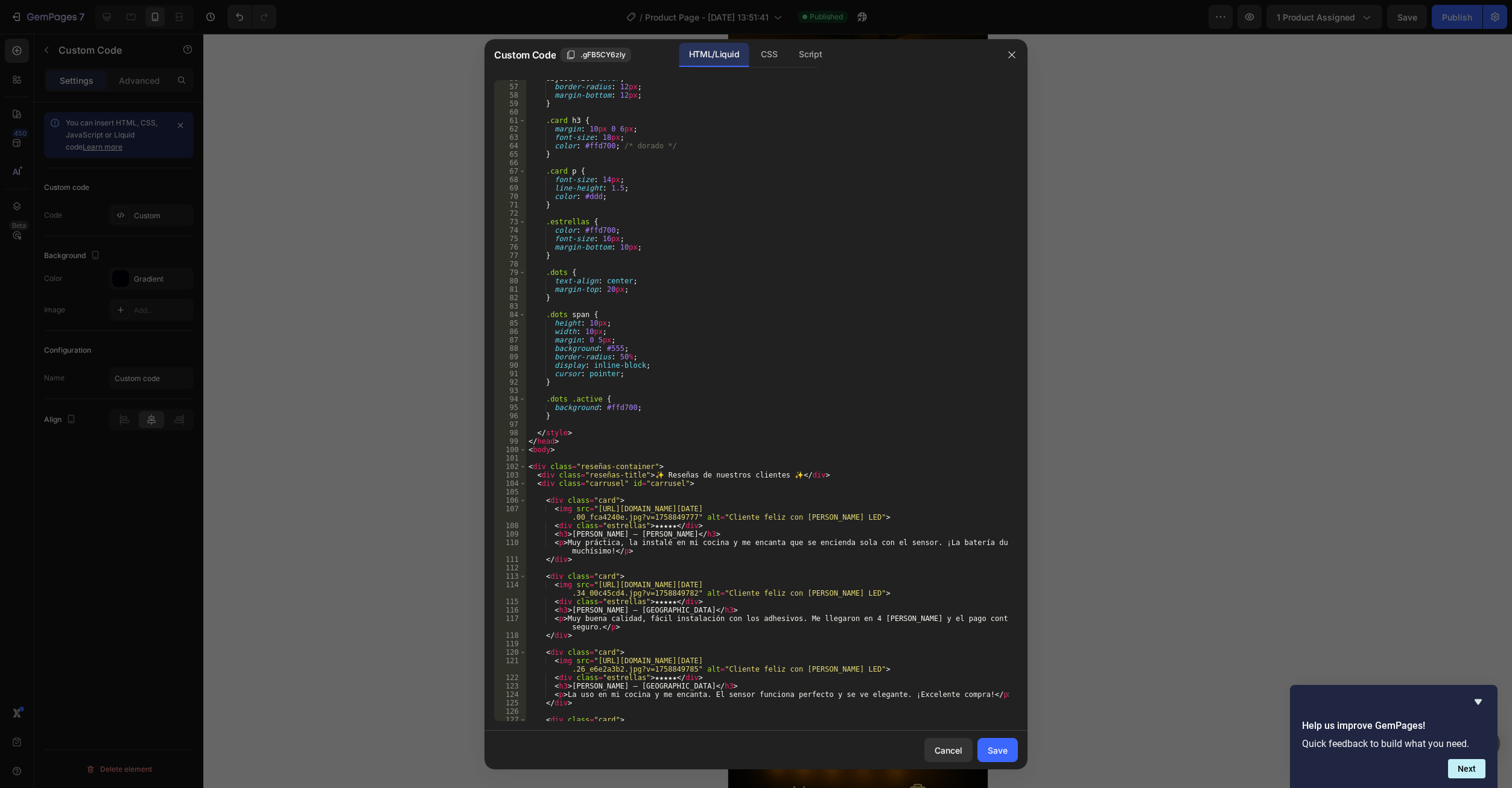
scroll to position [470, 0]
drag, startPoint x: 593, startPoint y: 509, endPoint x: 683, endPoint y: 516, distance: 90.3
click at [683, 516] on div "object-fit : cover ; border-radius : 12 px ; margin-bottom : 12 px ; } .card h3…" at bounding box center [767, 403] width 483 height 658
paste textarea "36.44_d4fb26a3.jpg?v=1758850631"
type textarea "<img src="https://cdn.shopify.com/s/files/1/0673/6973/0136/files/Imagen_de_What…"
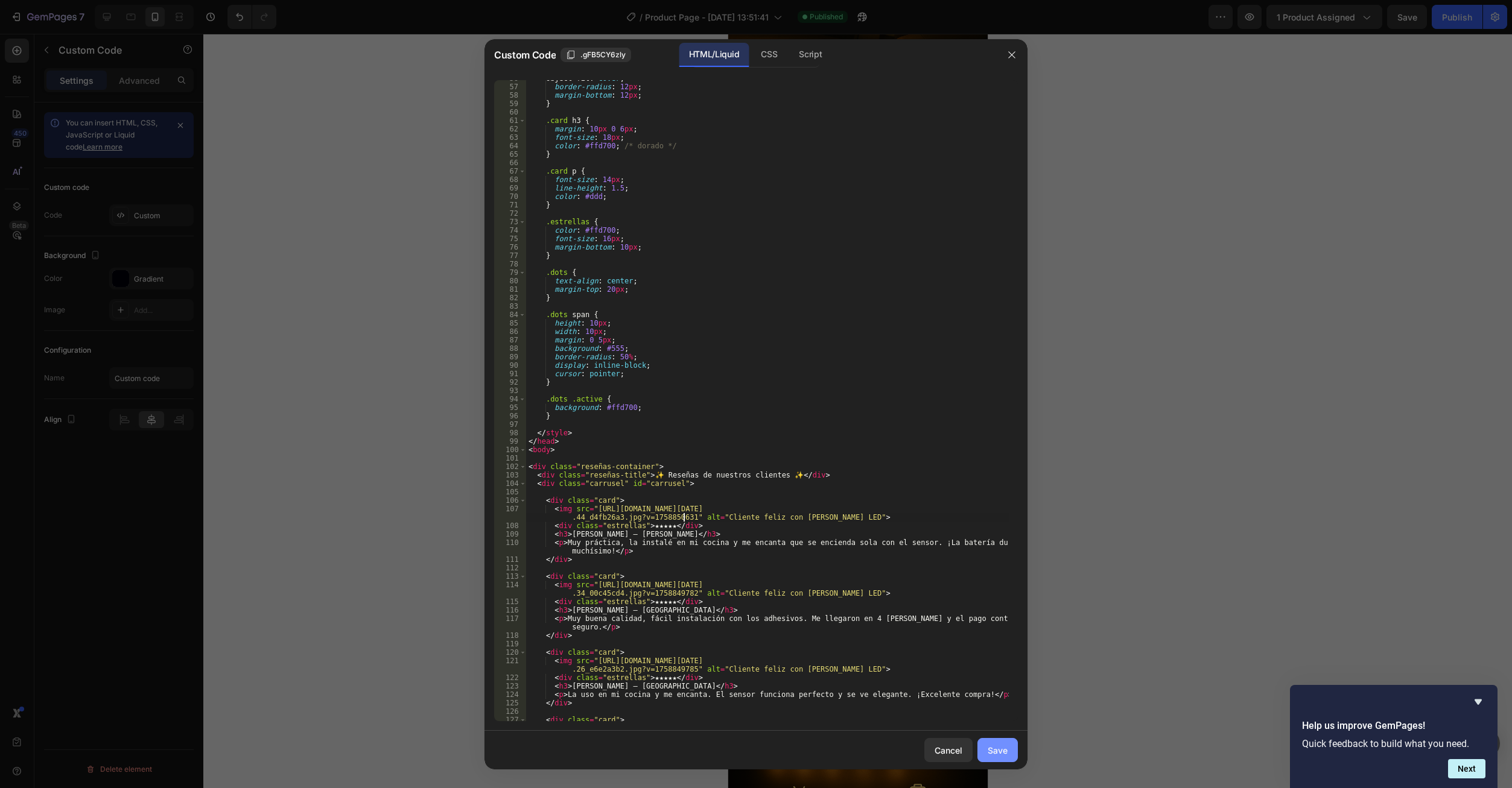
click at [995, 745] on button "Save" at bounding box center [998, 751] width 40 height 24
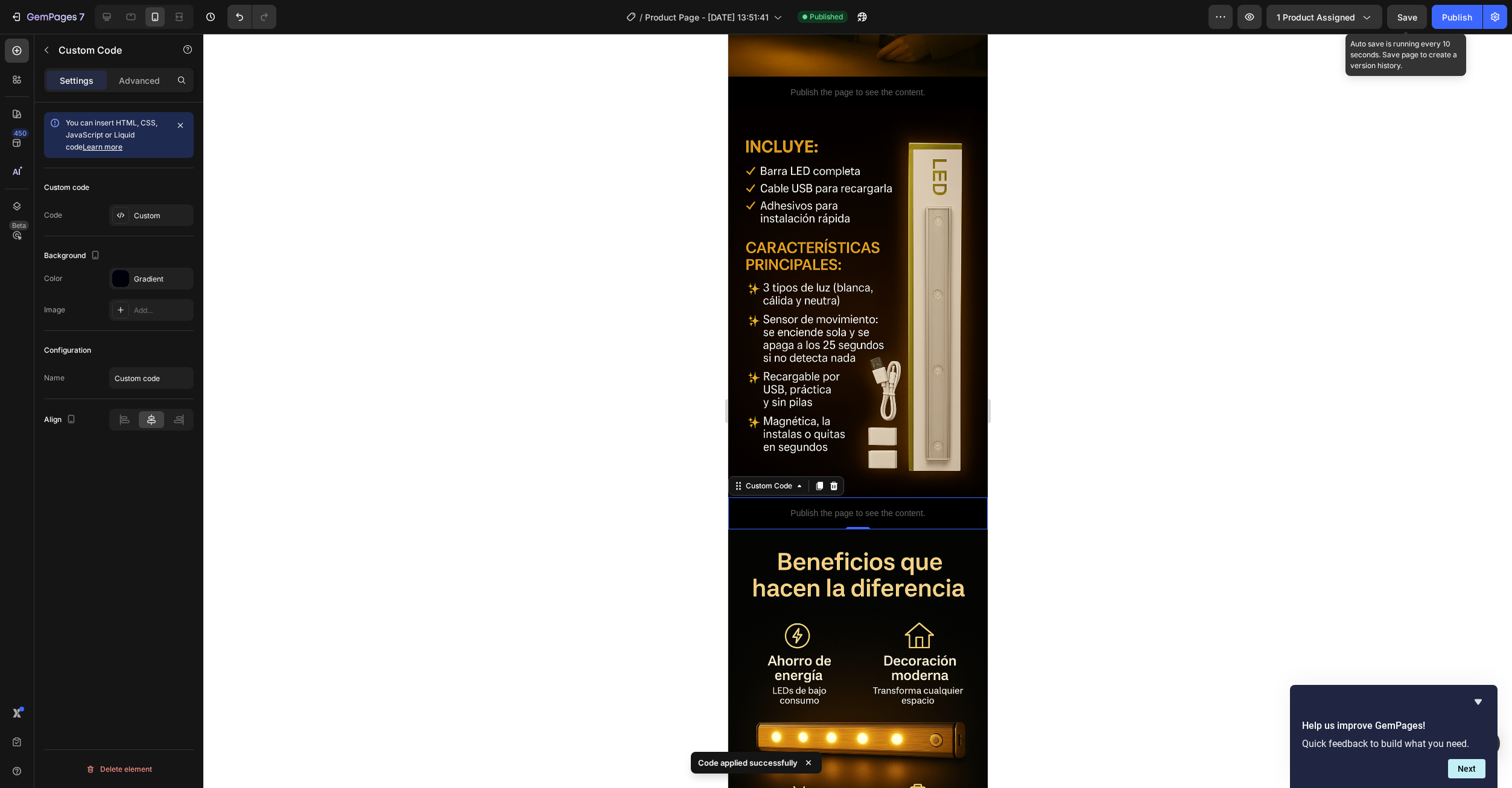
click at [1409, 17] on span "Save" at bounding box center [1407, 17] width 20 height 10
click at [1453, 24] on button "Publish" at bounding box center [1457, 17] width 50 height 24
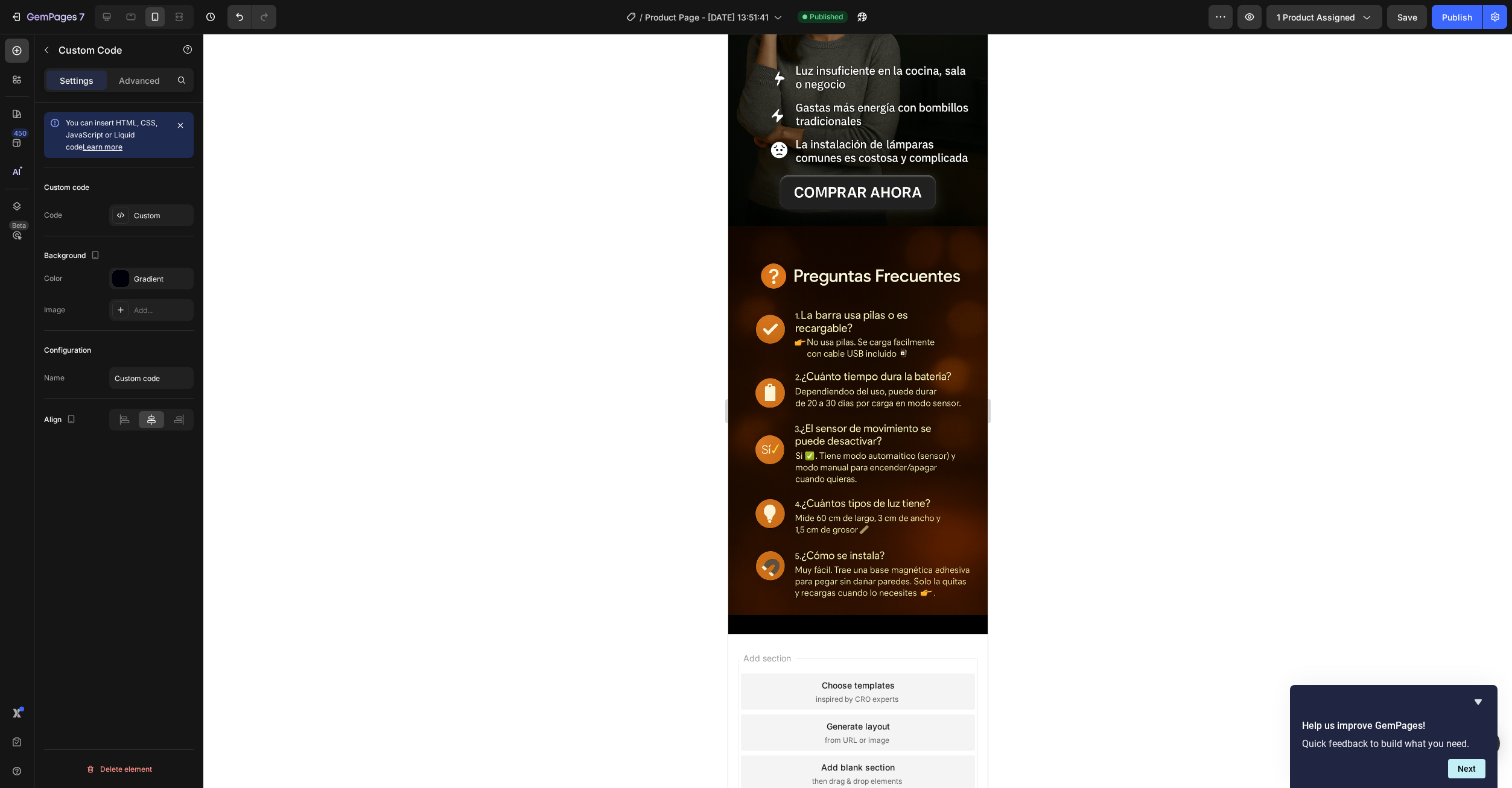
scroll to position [1508, 0]
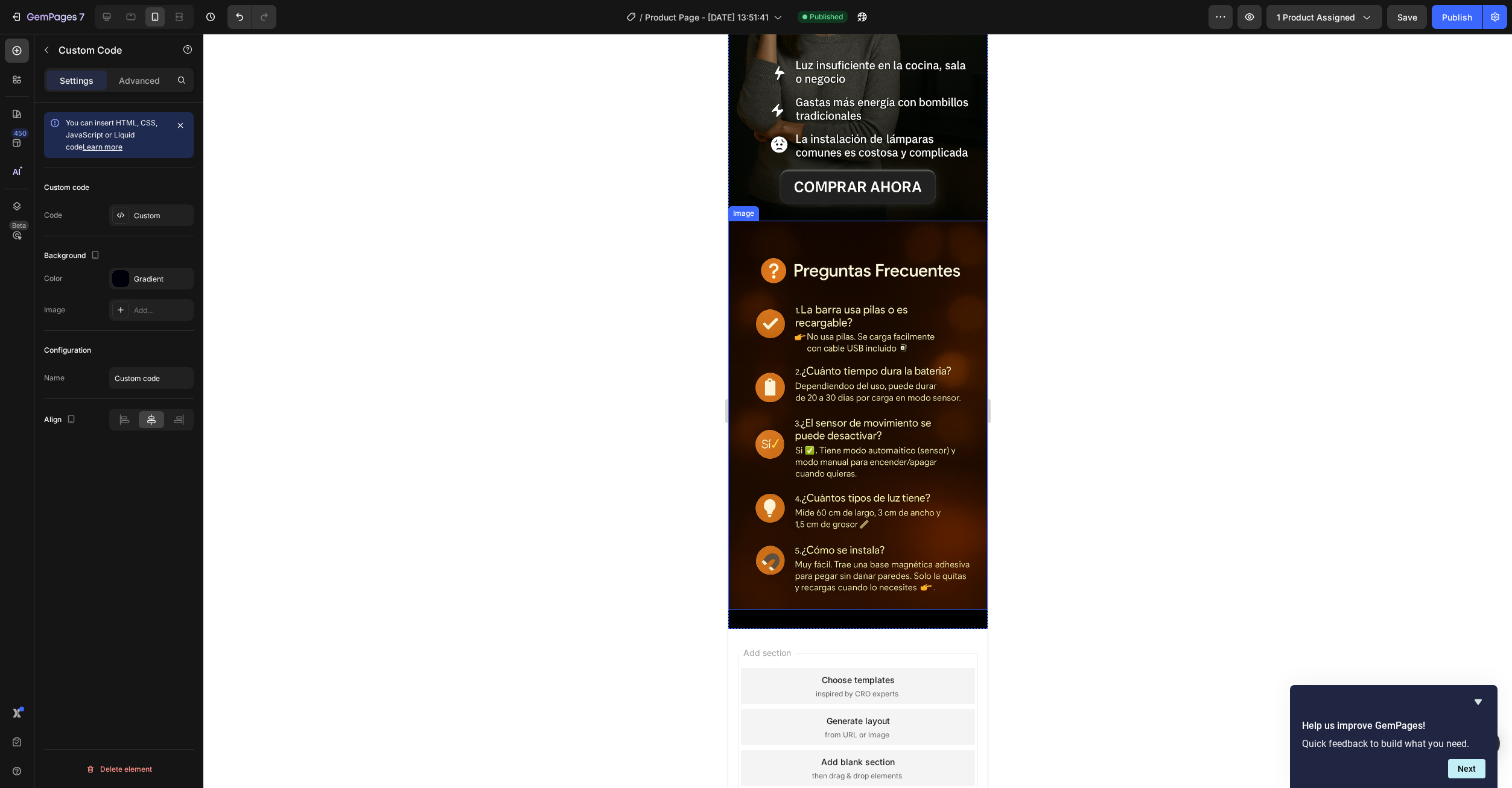
click at [848, 436] on img at bounding box center [857, 415] width 260 height 389
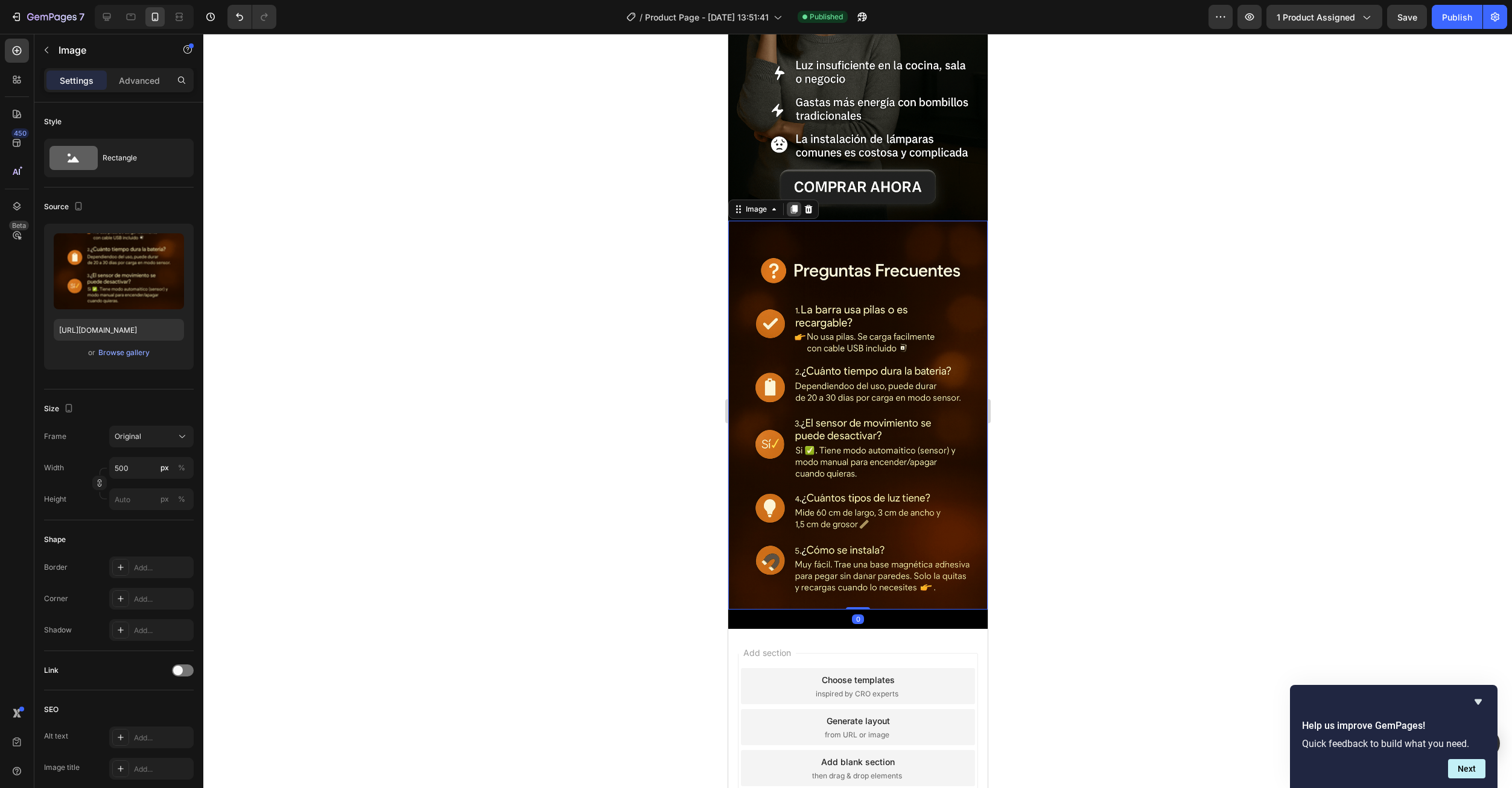
click at [792, 205] on icon at bounding box center [793, 209] width 6 height 9
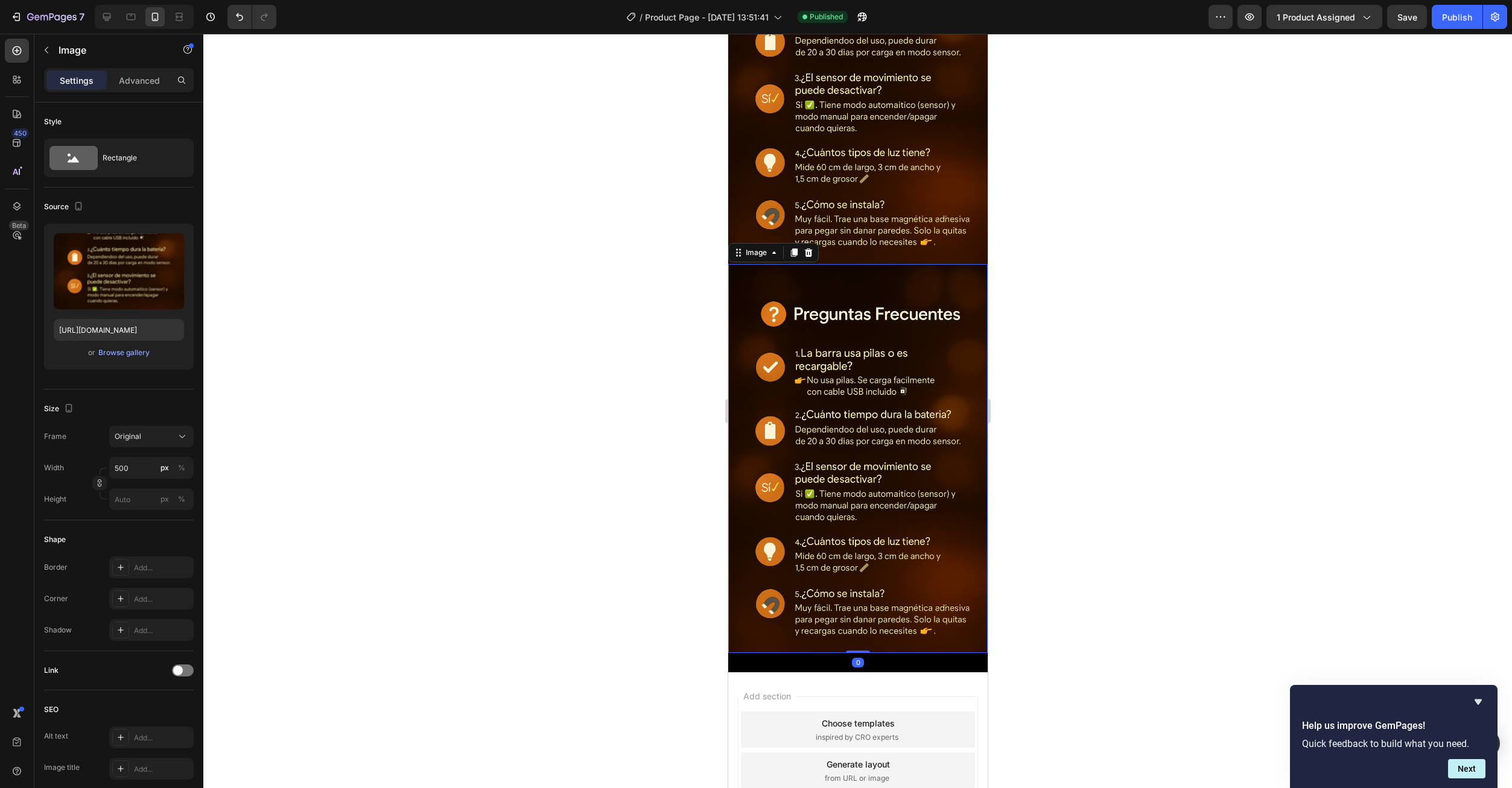
scroll to position [1884, 0]
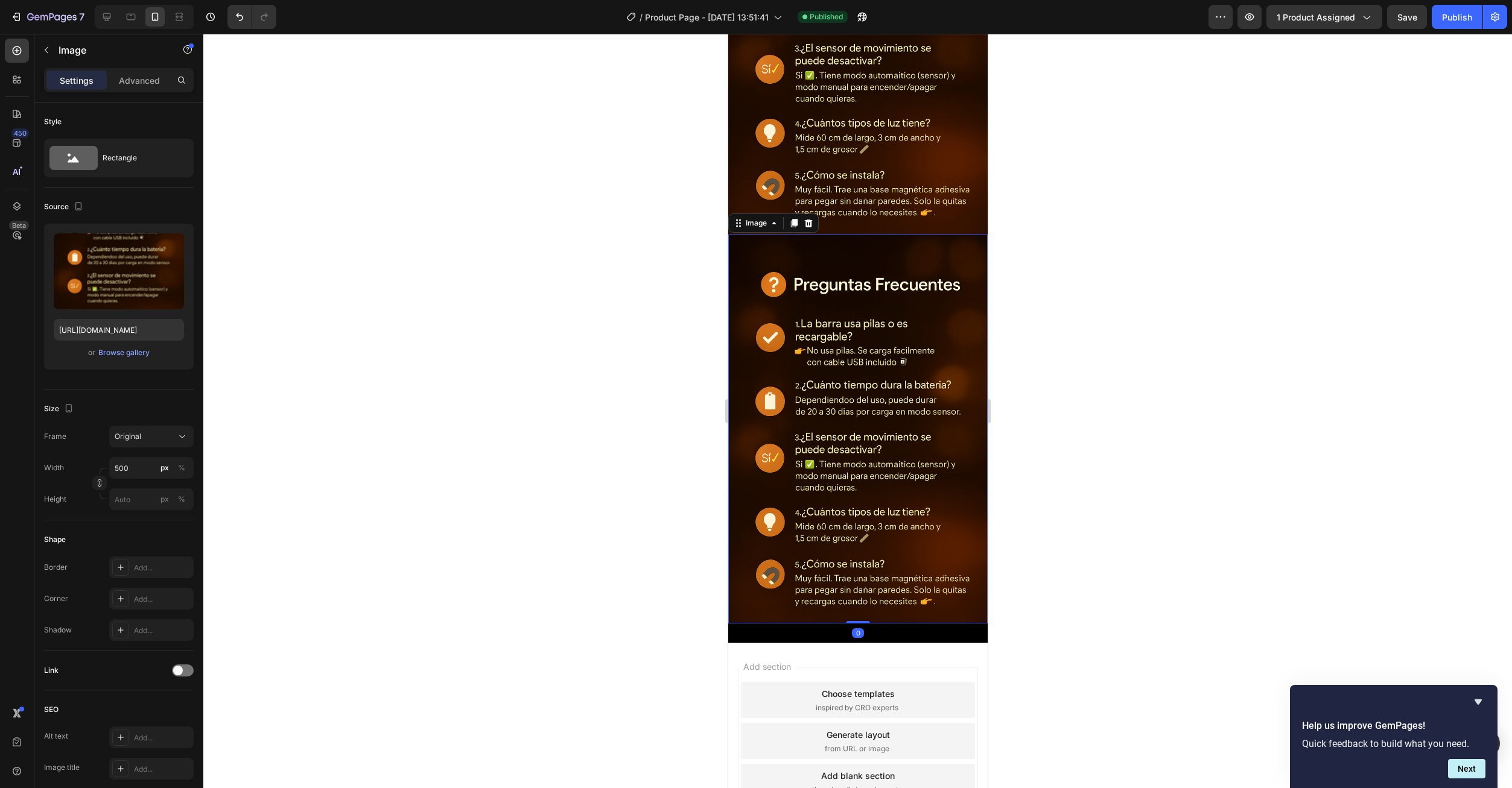
click at [852, 411] on img at bounding box center [857, 429] width 260 height 389
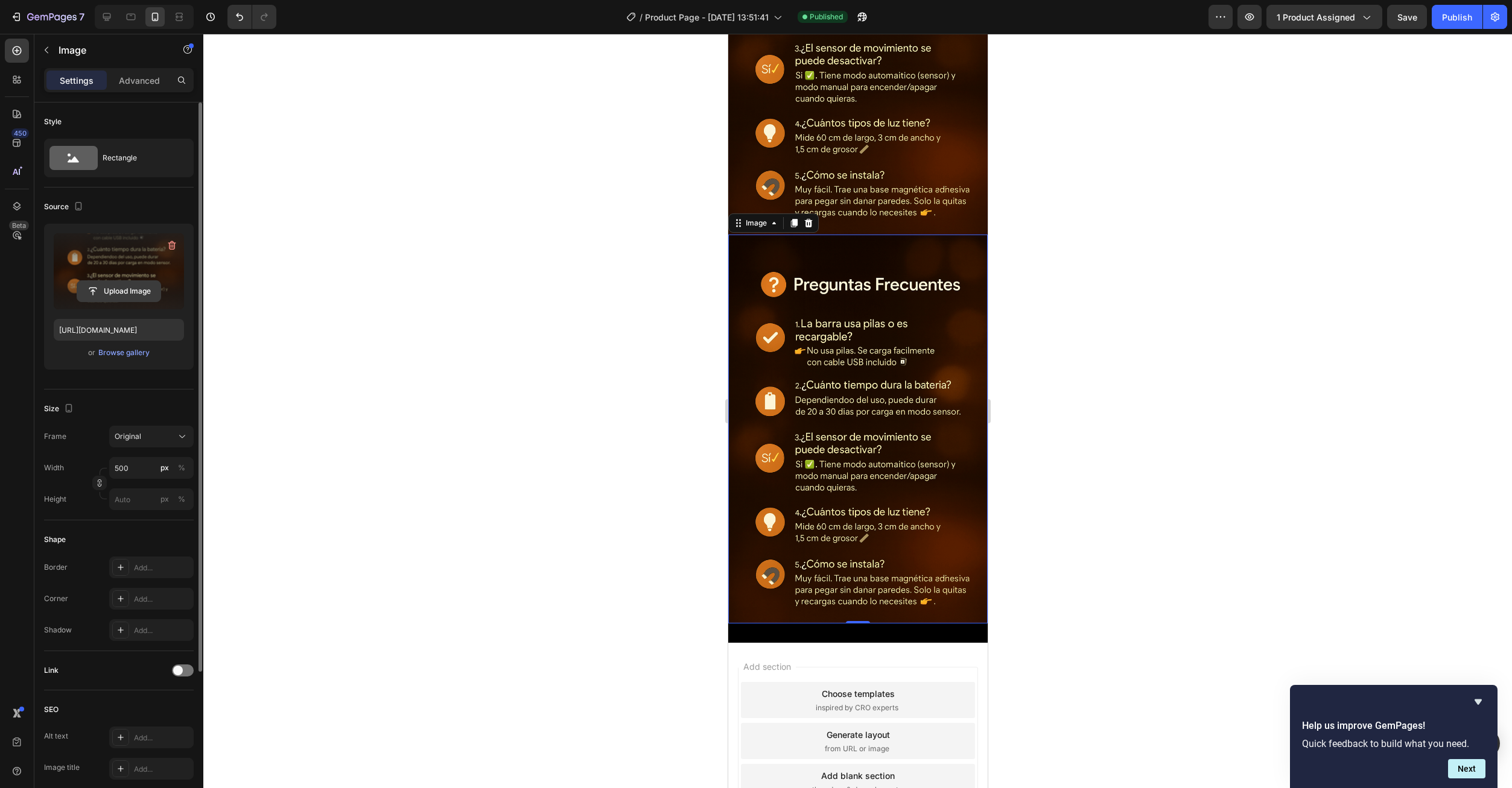
click at [121, 293] on input "file" at bounding box center [119, 291] width 83 height 21
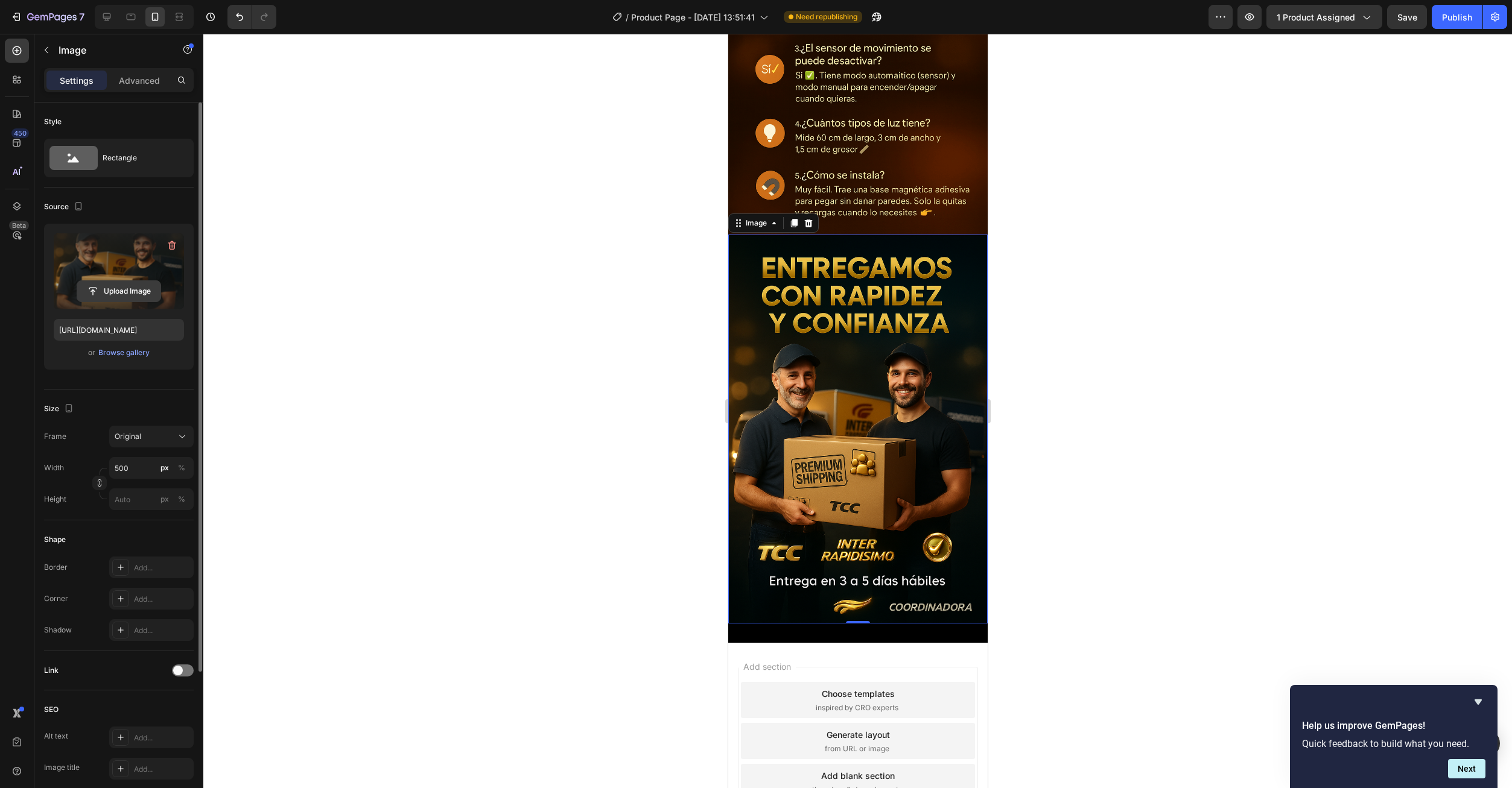
click at [118, 291] on input "file" at bounding box center [119, 291] width 83 height 21
type input "https://cdn.shopify.com/s/files/1/0673/6973/0136/files/gempages_585608160446776…"
drag, startPoint x: 1407, startPoint y: 19, endPoint x: 1405, endPoint y: 35, distance: 16.1
click at [1407, 21] on span "Save" at bounding box center [1407, 17] width 20 height 10
click at [1453, 28] on button "Publish" at bounding box center [1457, 17] width 50 height 24
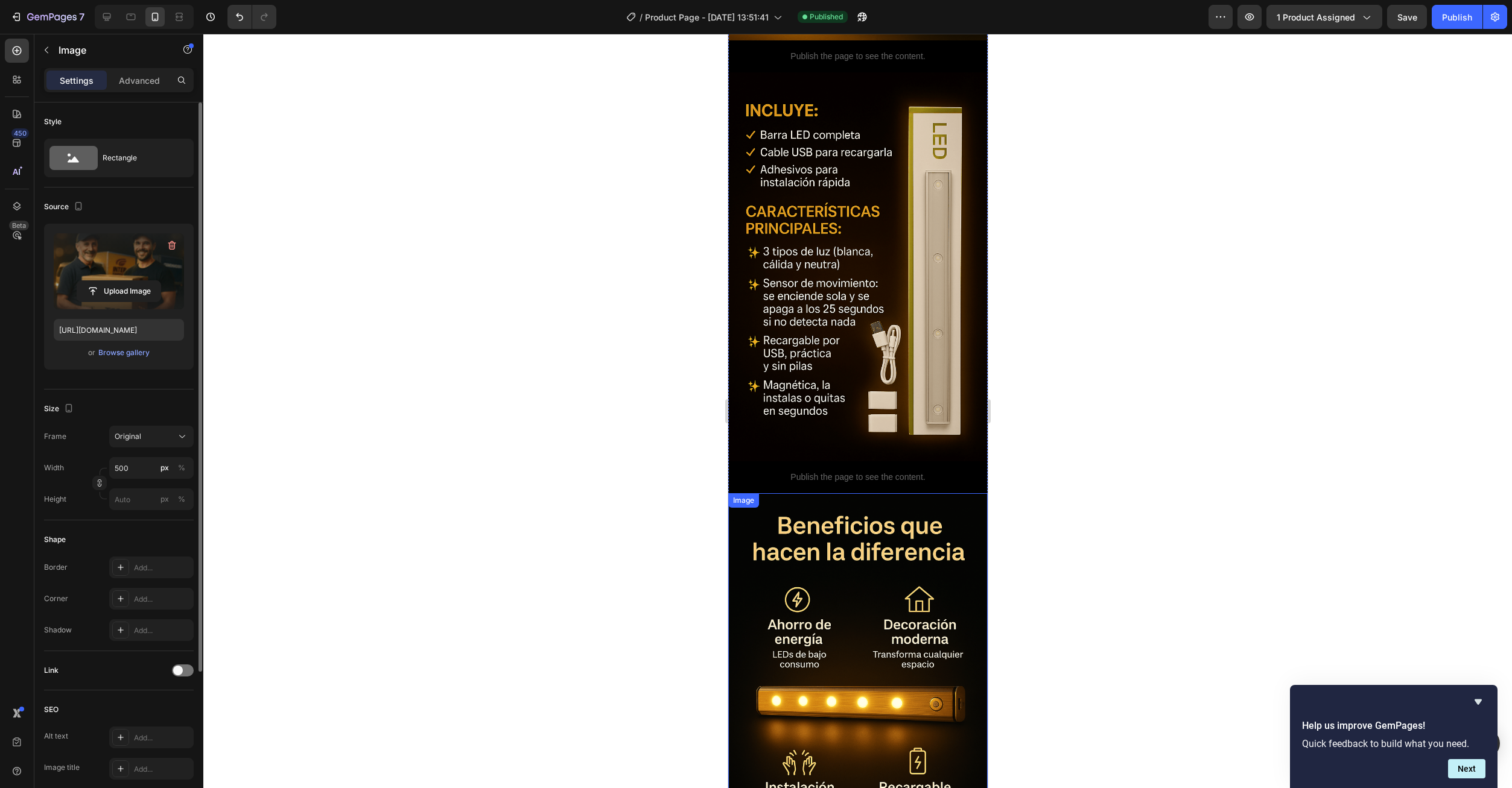
scroll to position [436, 0]
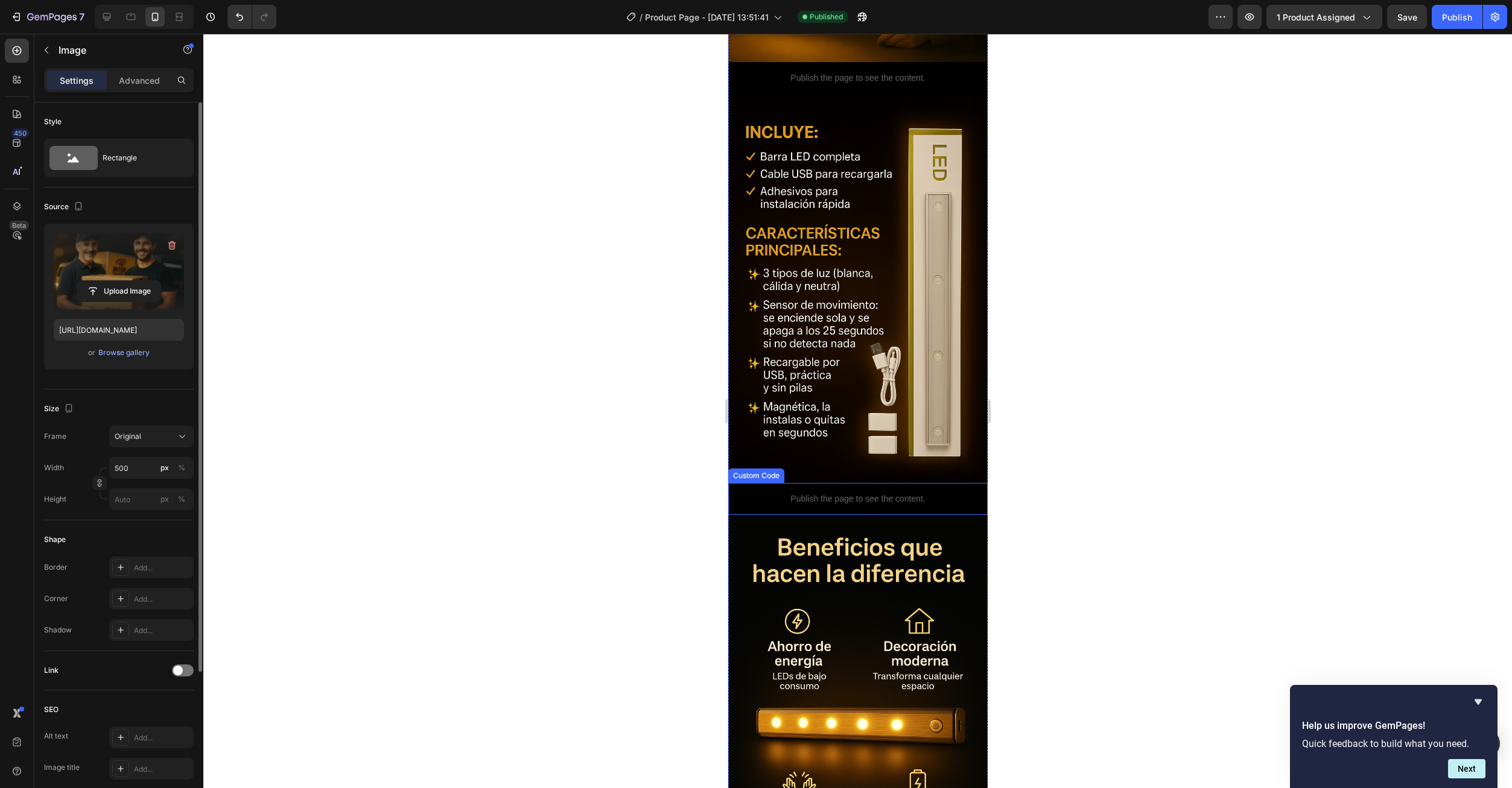
click at [836, 483] on div "Publish the page to see the content." at bounding box center [857, 499] width 260 height 32
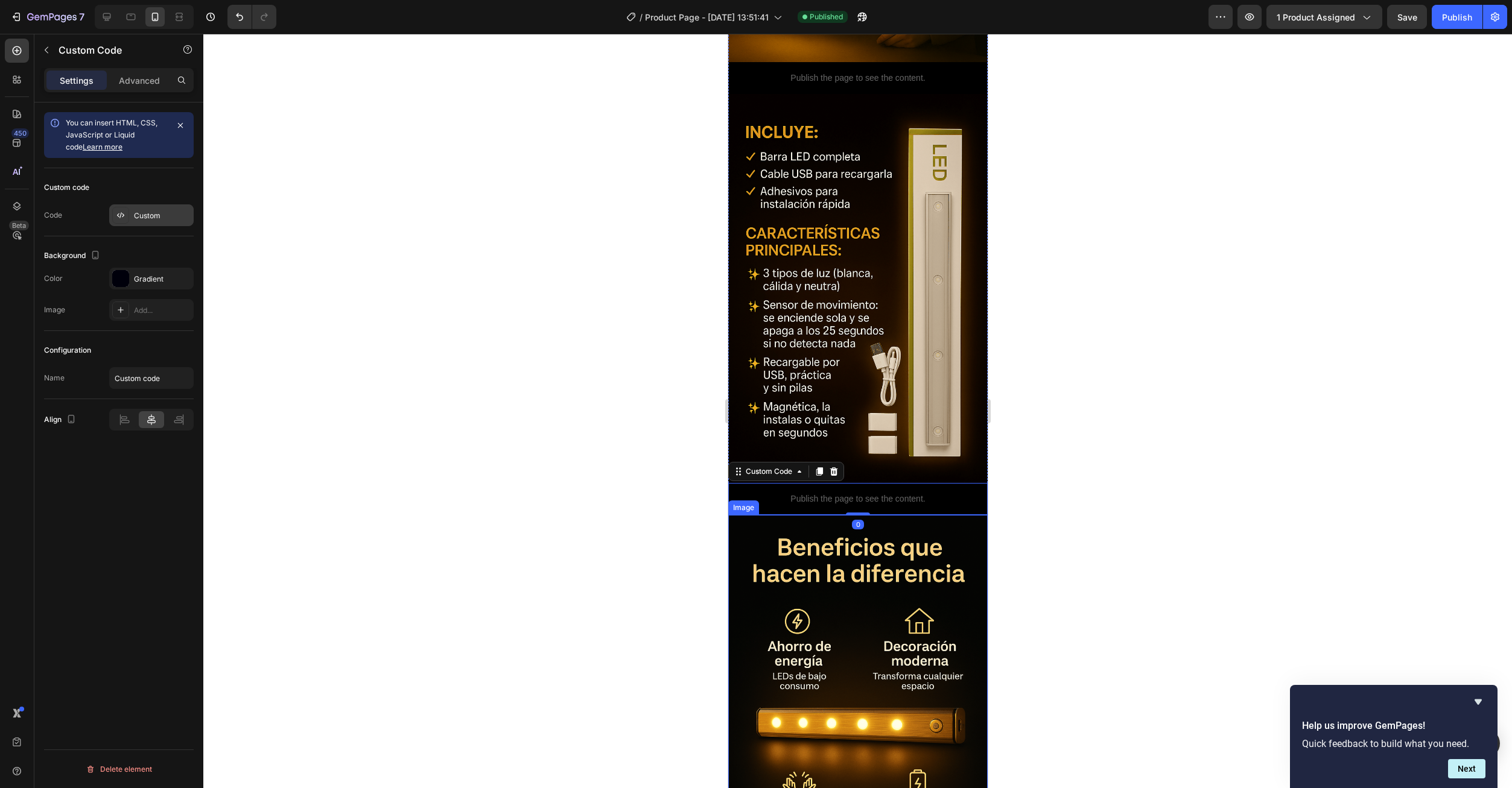
click at [136, 222] on div "Custom" at bounding box center [151, 215] width 84 height 22
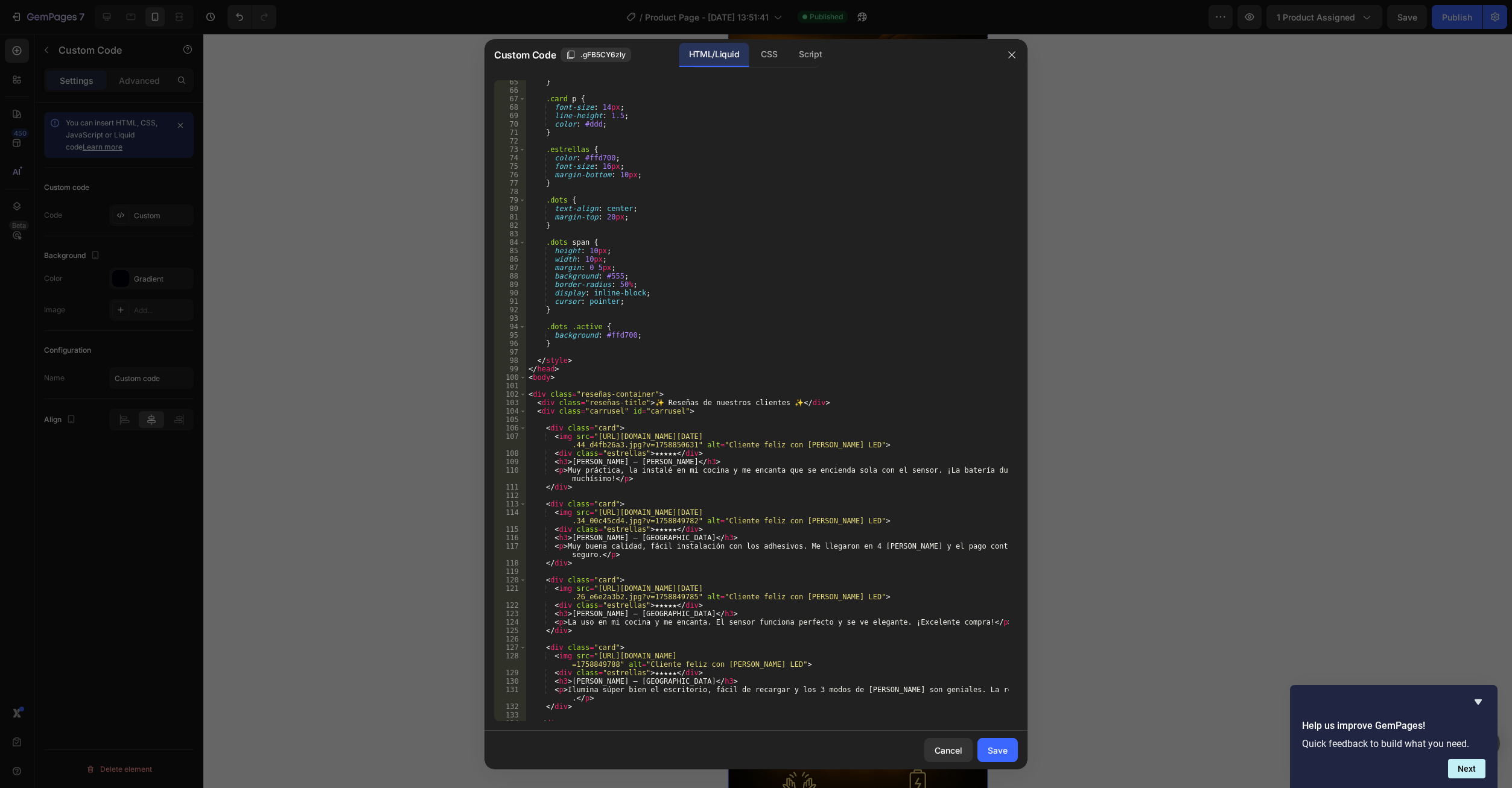
scroll to position [579, 0]
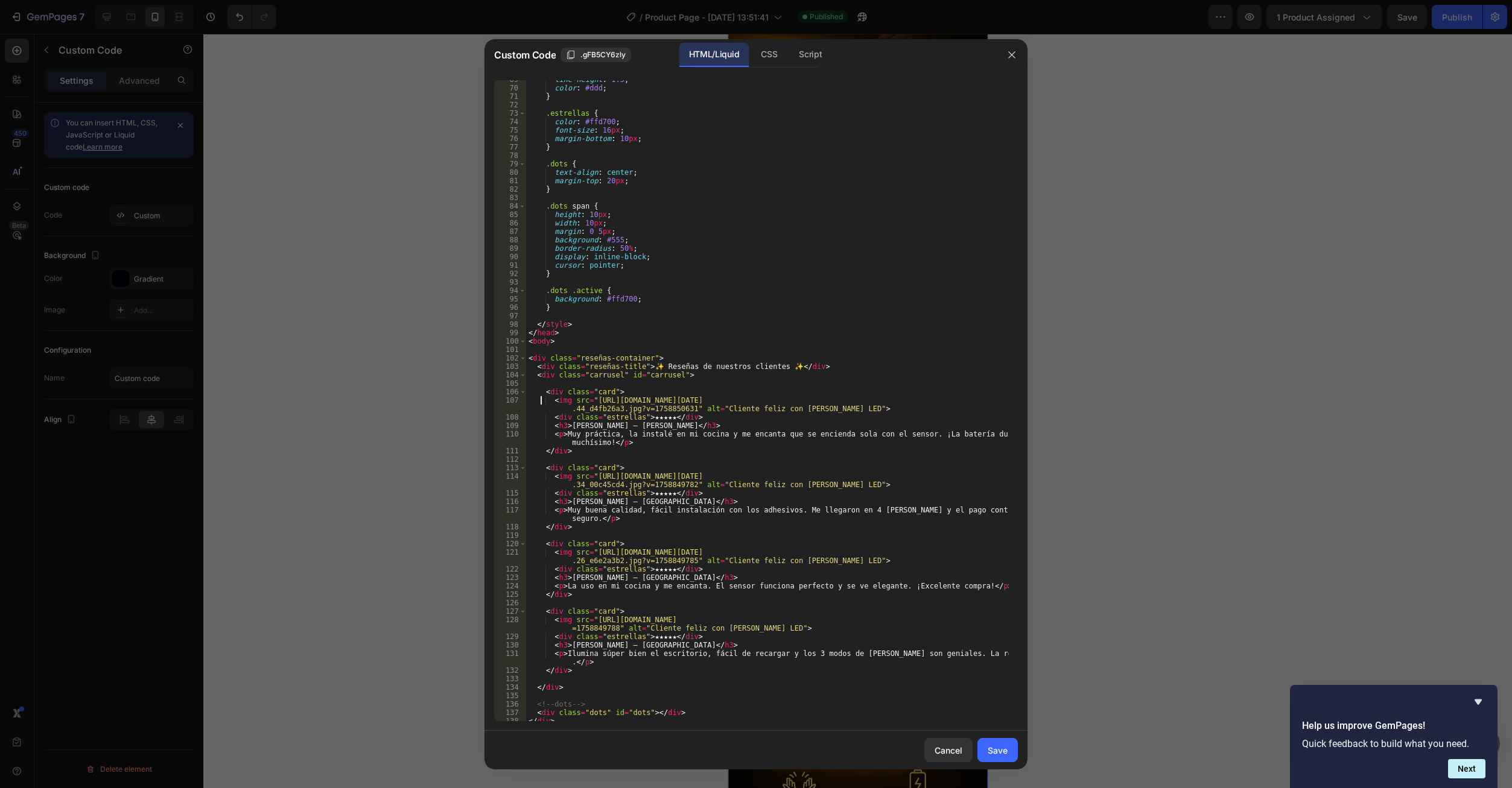
click at [542, 397] on div "line-height : 1.5 ; color : #ddd ; } .estrellas { color : #ffd700 ; font-size :…" at bounding box center [767, 404] width 483 height 658
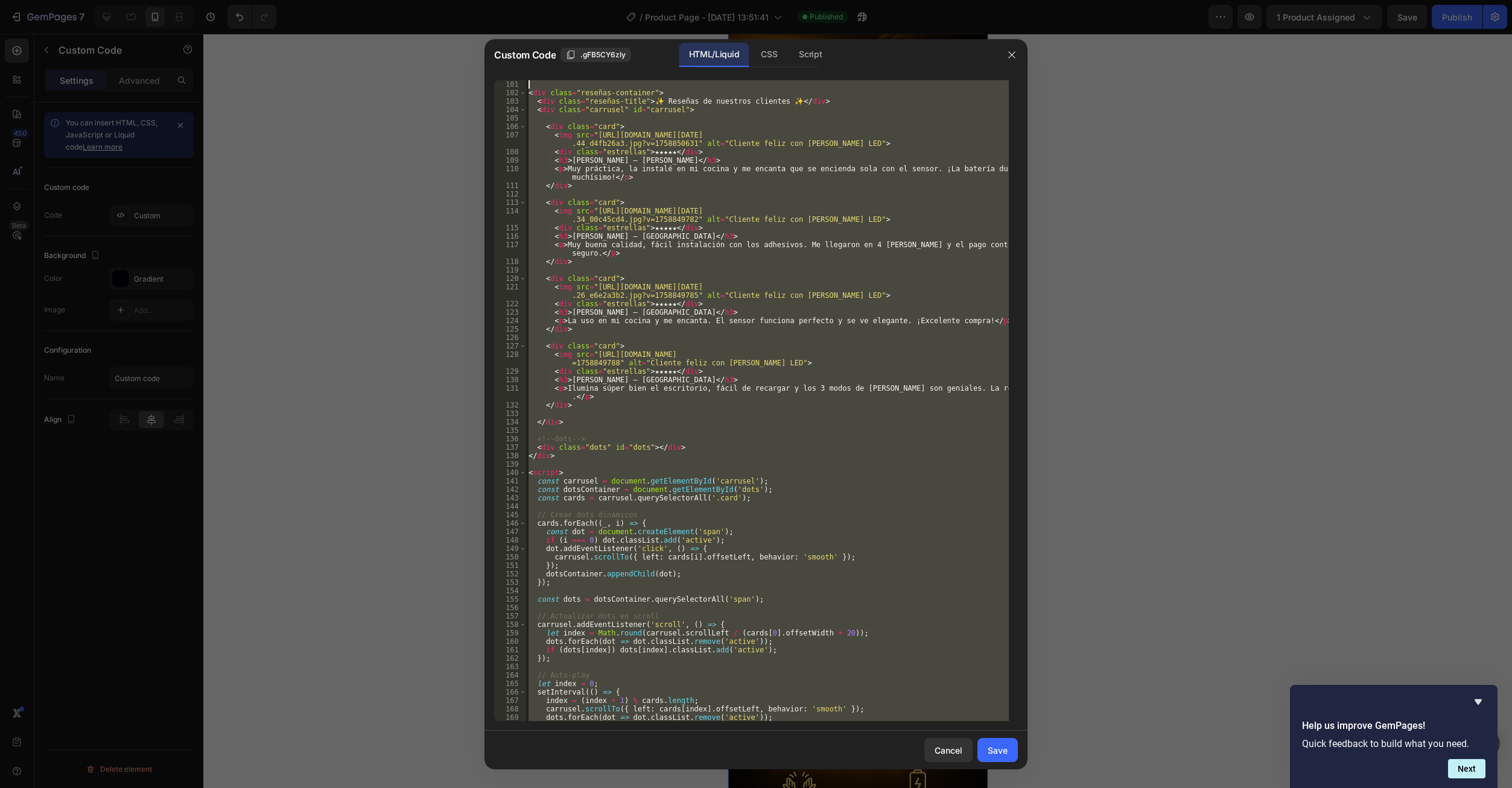
scroll to position [0, 0]
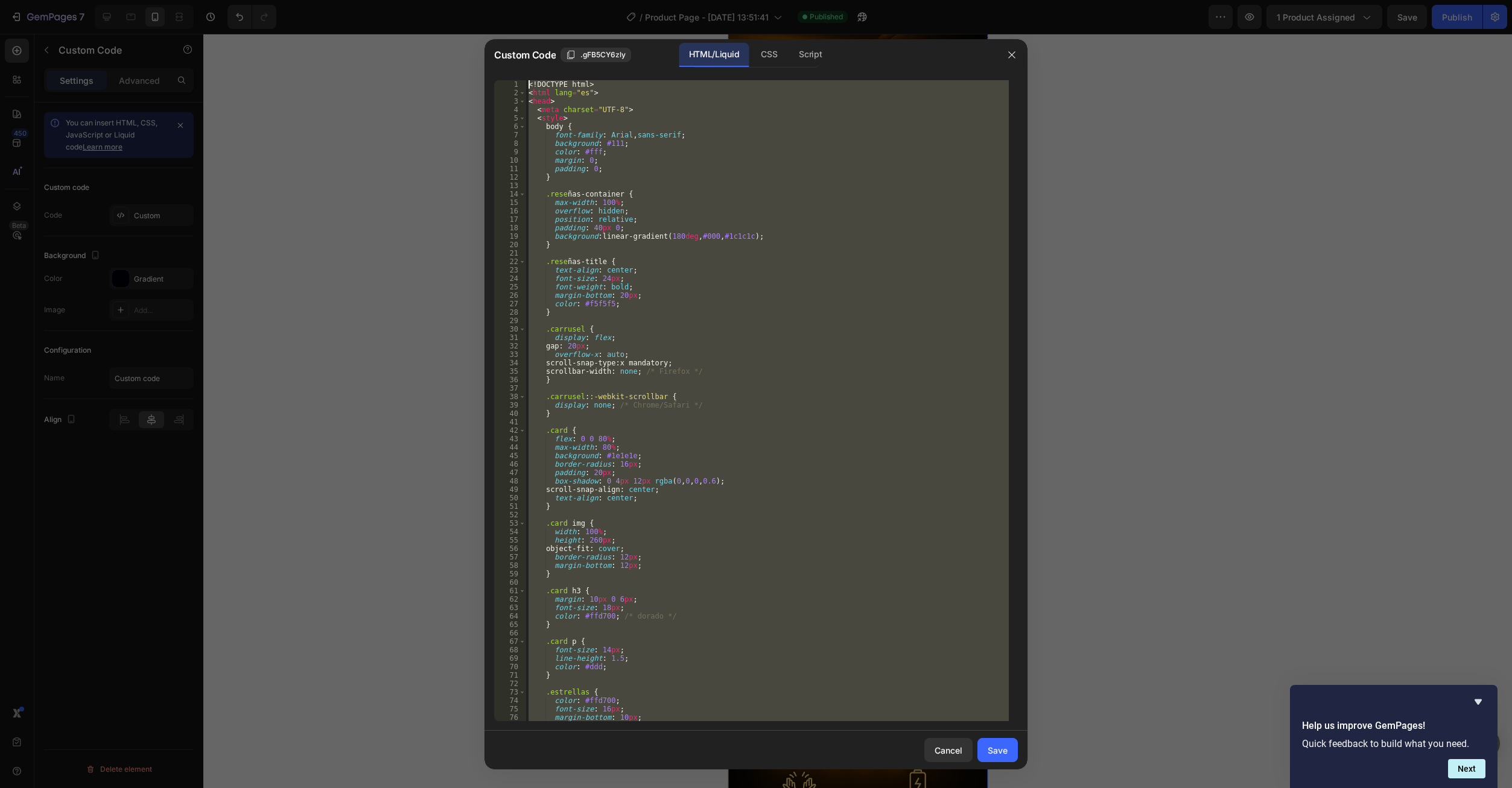
drag, startPoint x: 568, startPoint y: 710, endPoint x: 521, endPoint y: 83, distance: 628.8
click at [521, 83] on div "<img src="https://cdn.shopify.com/s/files/1/0673/6973/0136/files/Imagen_de_What…" at bounding box center [756, 401] width 524 height 641
drag, startPoint x: 552, startPoint y: 617, endPoint x: 518, endPoint y: 63, distance: 555.0
click at [518, 63] on div "Custom Code .gFB5CY6zly HTML/Liquid CSS Script </body> 1 2 3 4 5 6 7 8 9 10 11 …" at bounding box center [755, 405] width 543 height 730
paste textarea "/html"
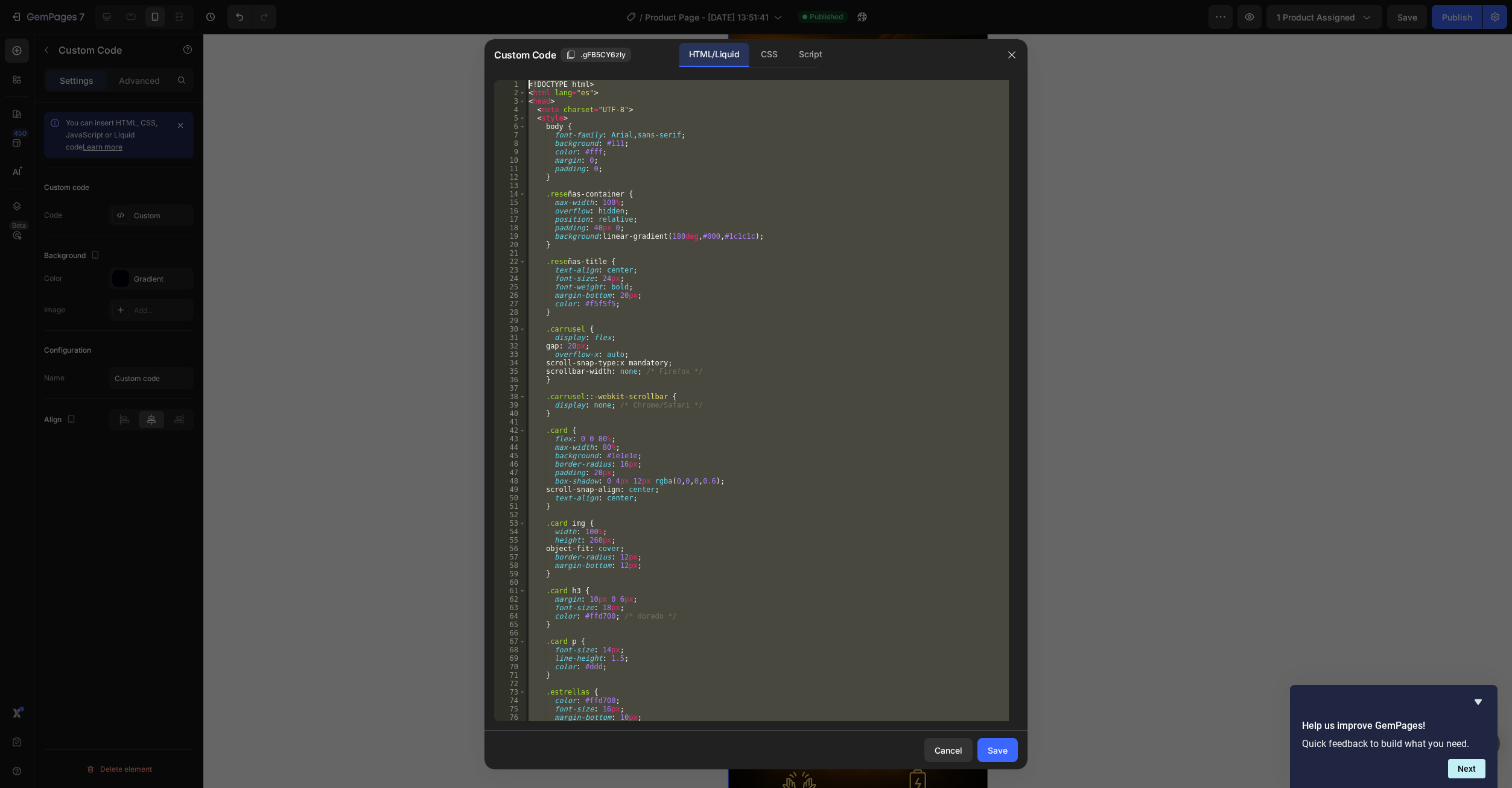
type textarea "</html>"
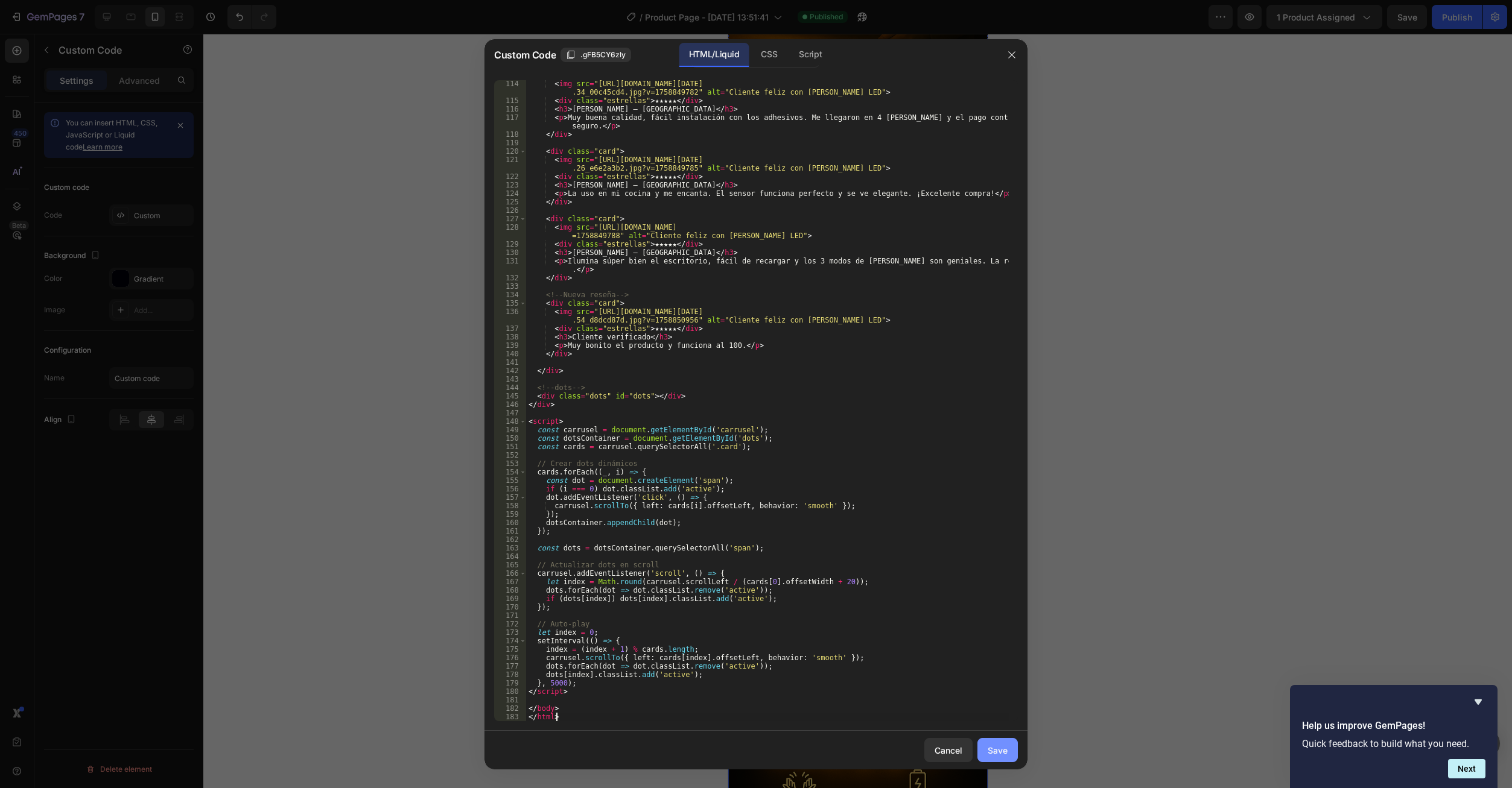
click at [998, 762] on button "Save" at bounding box center [998, 751] width 40 height 24
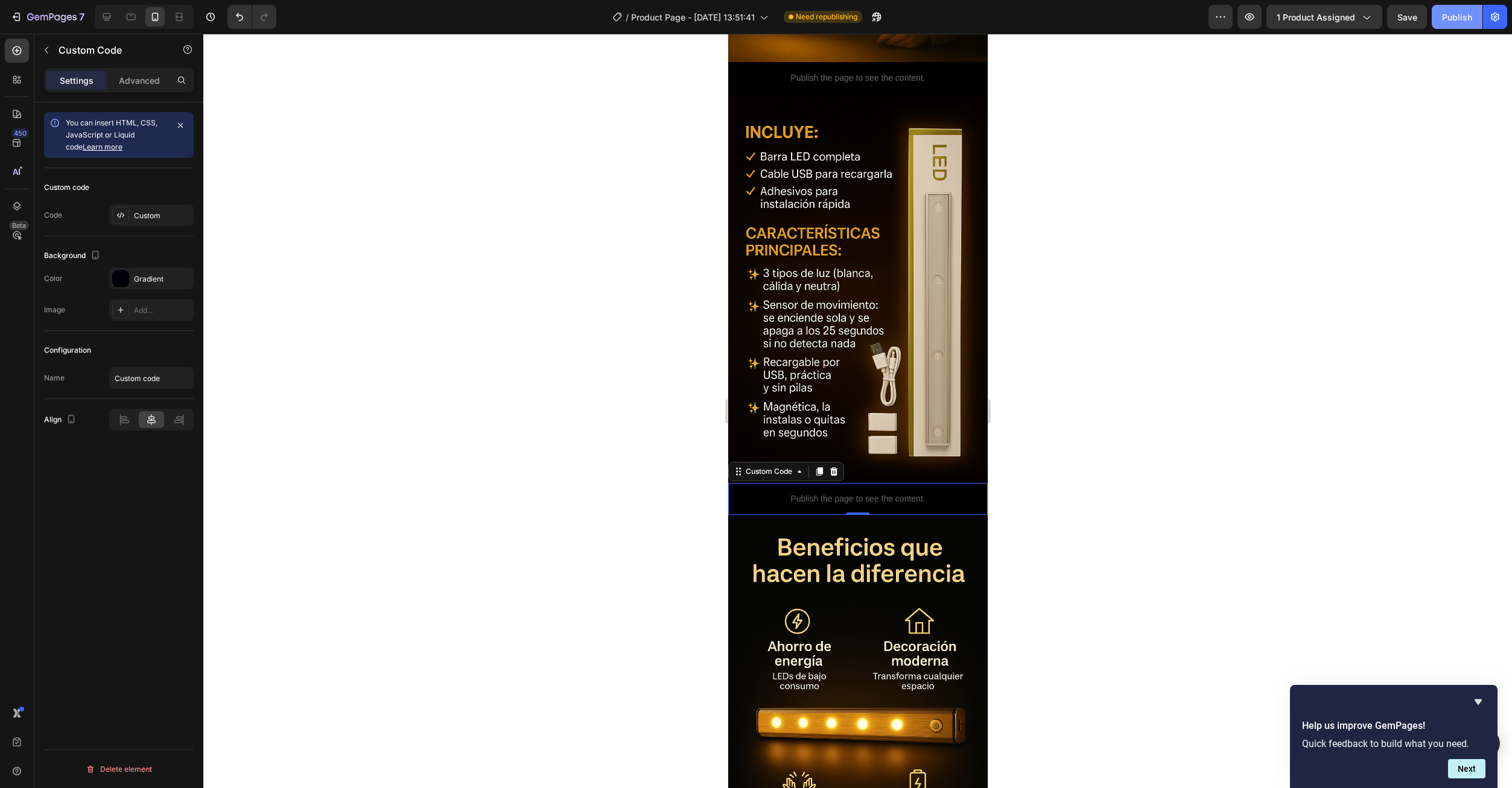
click at [1449, 12] on button "Publish" at bounding box center [1457, 17] width 50 height 24
click at [810, 492] on p "Publish the page to see the content." at bounding box center [857, 499] width 260 height 13
click at [137, 219] on div "Custom" at bounding box center [162, 216] width 57 height 11
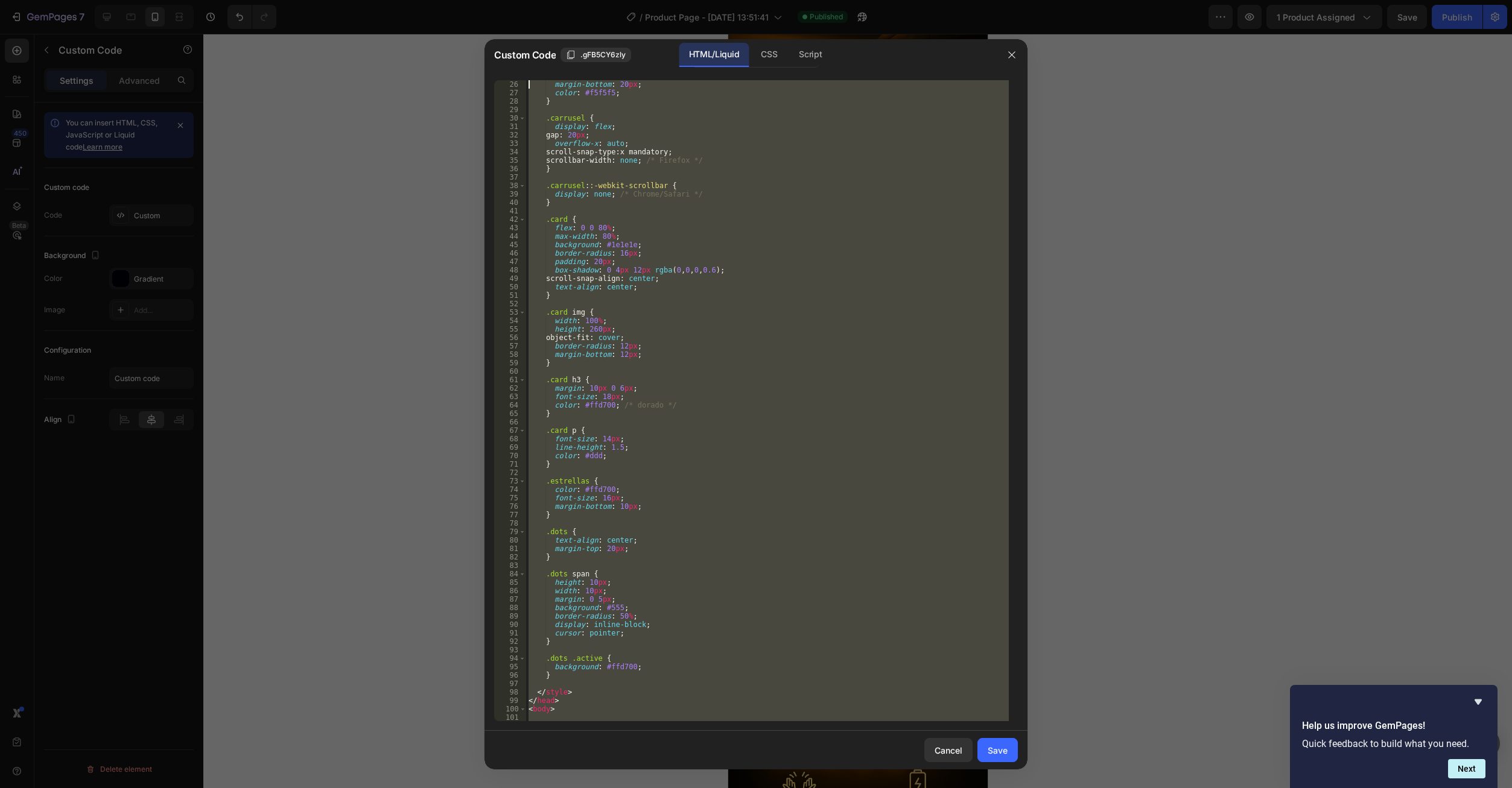
scroll to position [0, 0]
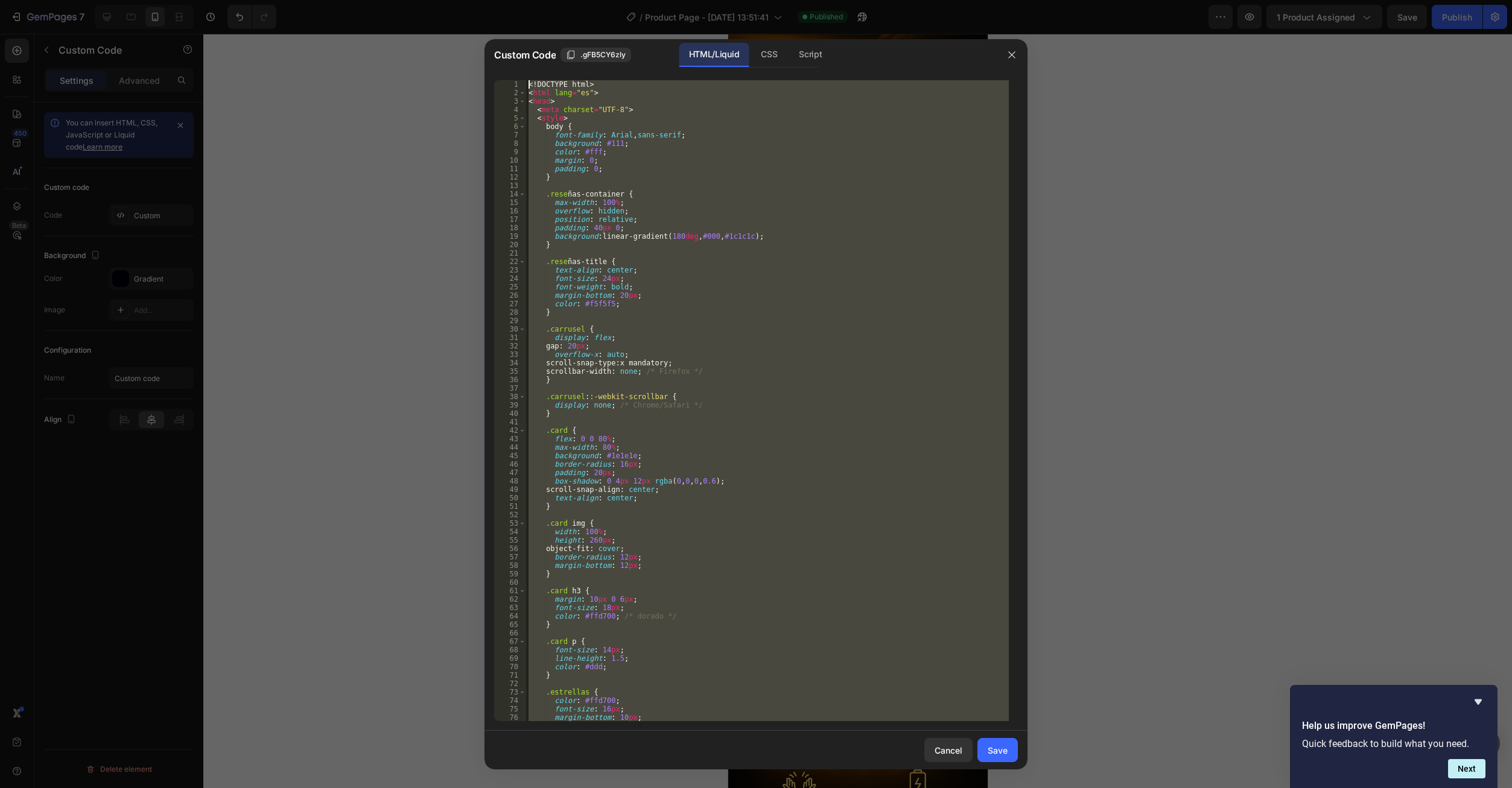
drag, startPoint x: 569, startPoint y: 706, endPoint x: 517, endPoint y: 83, distance: 625.2
click at [517, 83] on div "</html> 1 2 3 4 5 6 7 8 9 10 11 12 13 14 15 16 17 18 19 20 21 22 23 24 25 26 27…" at bounding box center [756, 401] width 524 height 641
type textarea "<!DOCTYPE html> <html lang="es">"
paste textarea
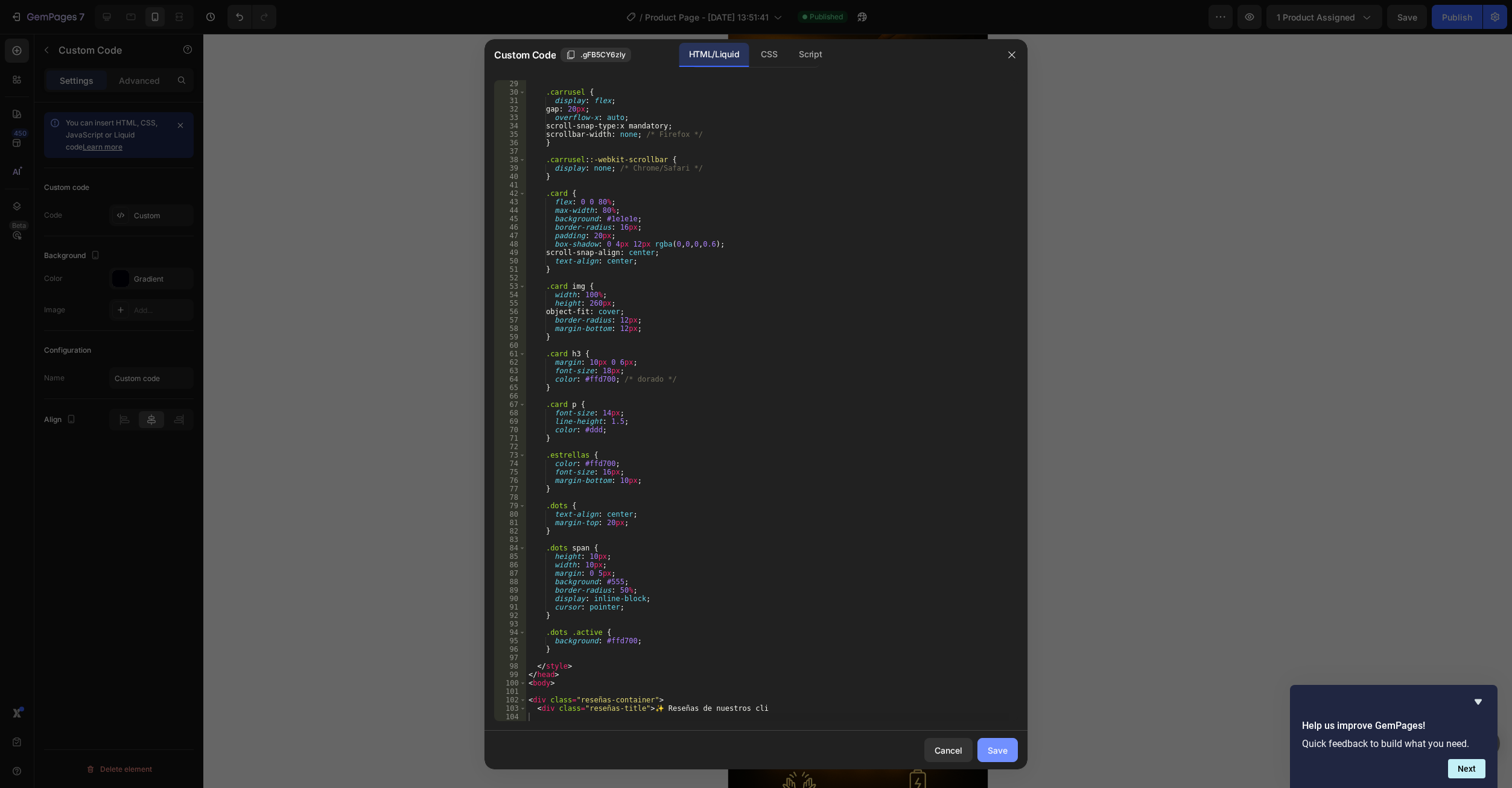
click at [1008, 759] on button "Save" at bounding box center [998, 751] width 40 height 24
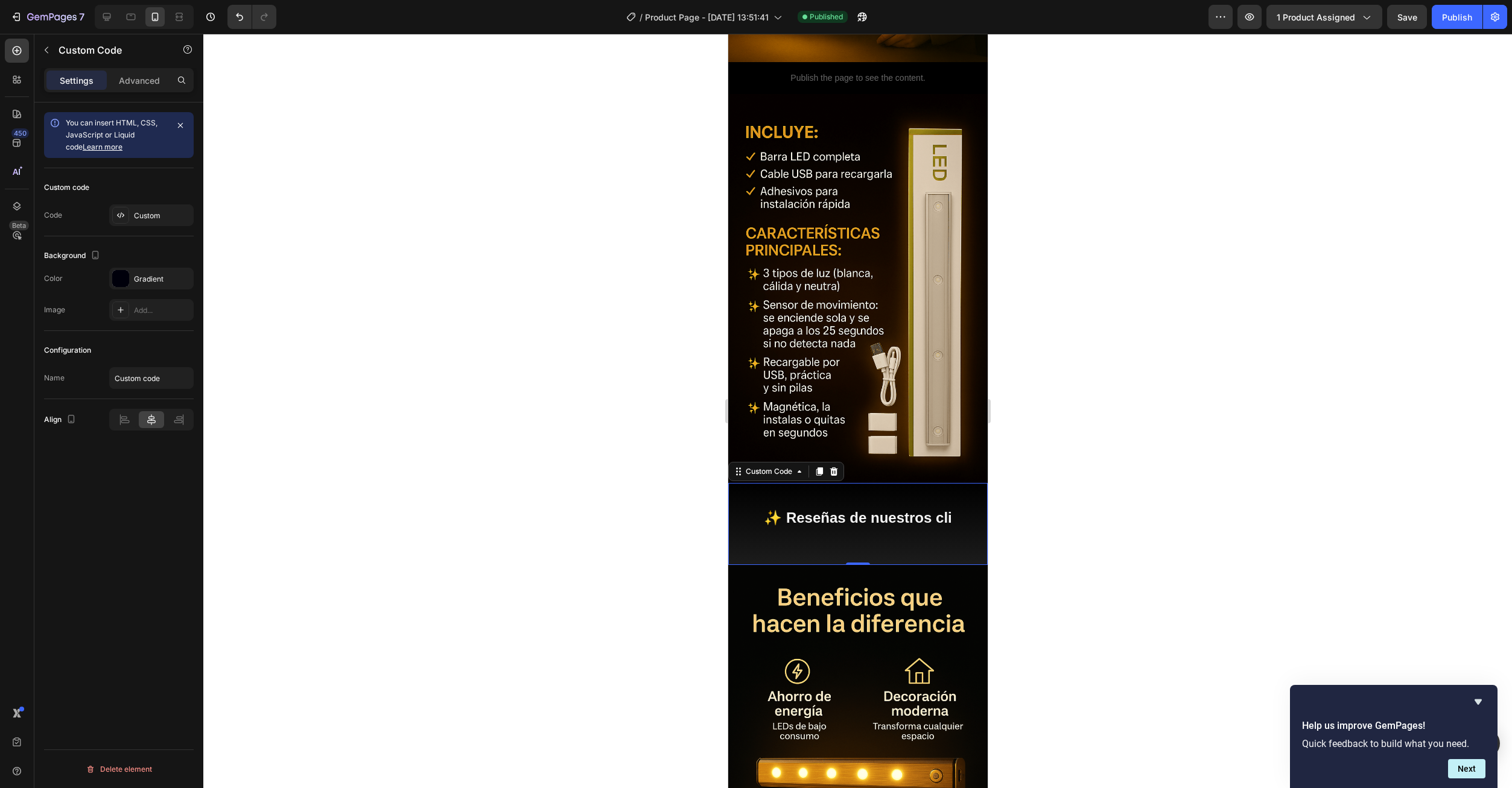
drag, startPoint x: 1409, startPoint y: 22, endPoint x: 1430, endPoint y: 81, distance: 62.6
click at [1409, 24] on button "Save" at bounding box center [1406, 17] width 40 height 24
click at [1449, 33] on div "7 Version history / Product Page - Sep 25, 13:51:41 Need republishing Preview 1…" at bounding box center [756, 17] width 1512 height 35
drag, startPoint x: 1456, startPoint y: 20, endPoint x: 1438, endPoint y: 67, distance: 50.3
click at [1456, 23] on div "Publish" at bounding box center [1457, 17] width 30 height 13
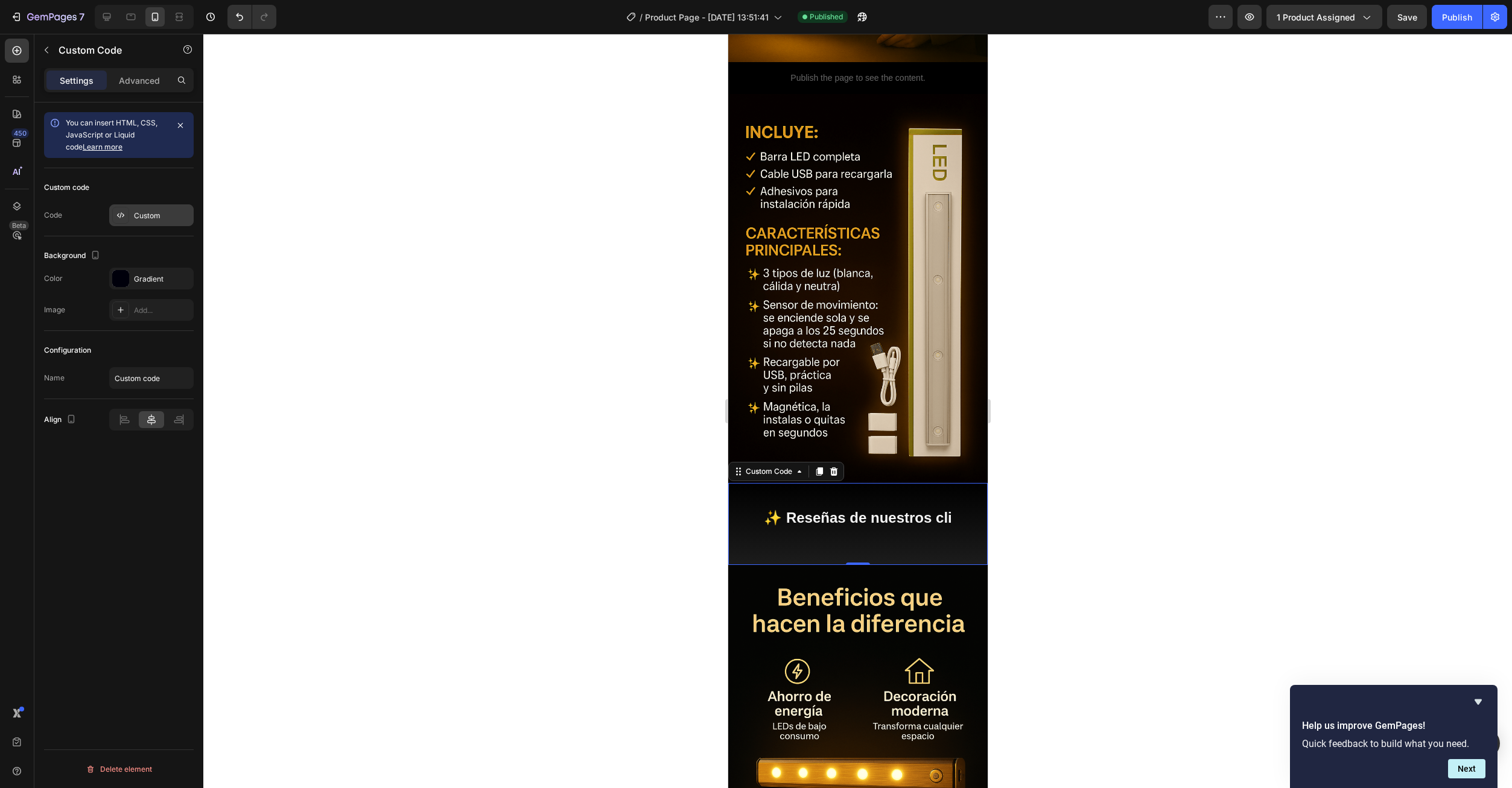
click at [130, 213] on div "Custom" at bounding box center [151, 215] width 84 height 22
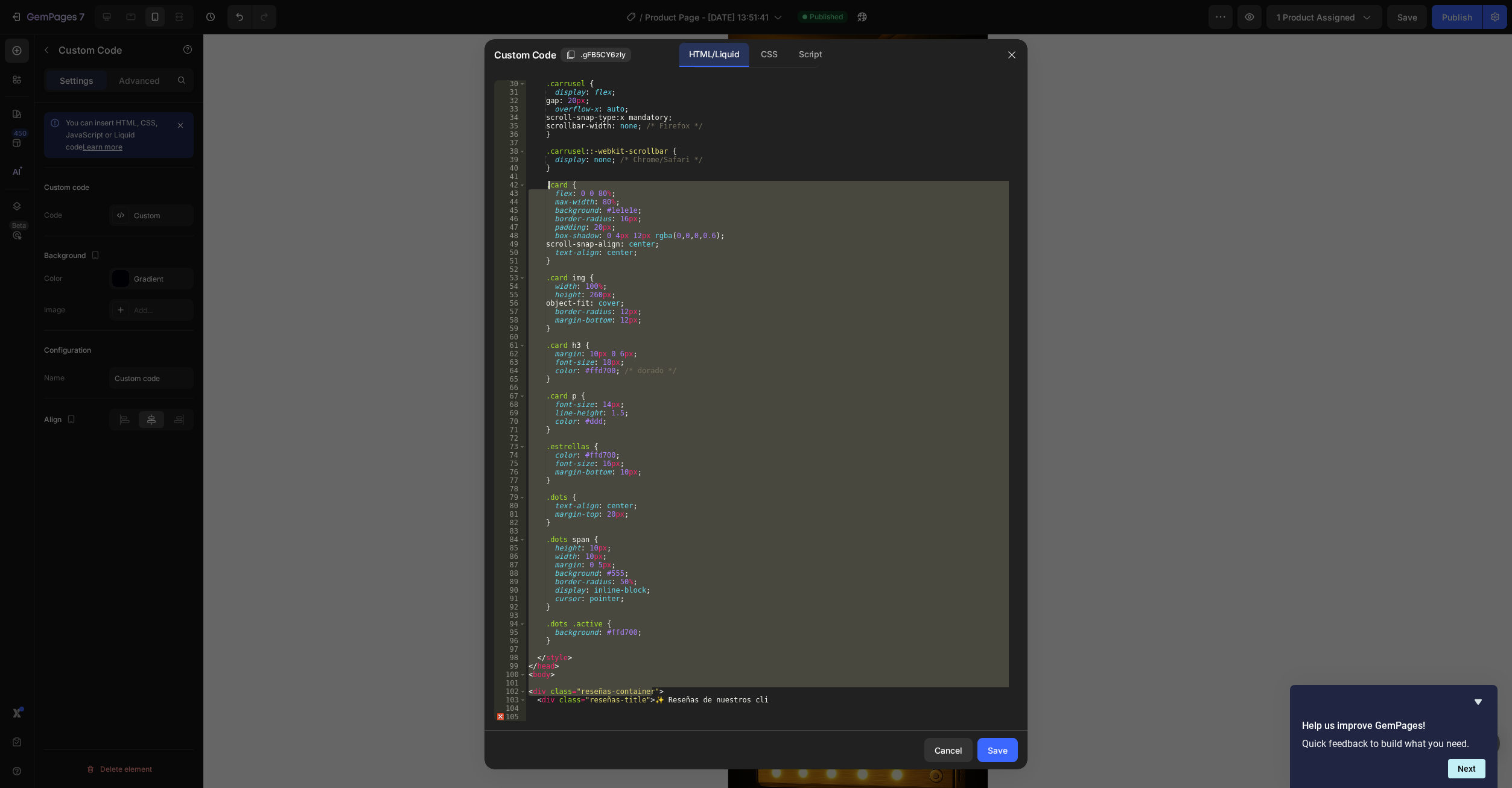
scroll to position [0, 0]
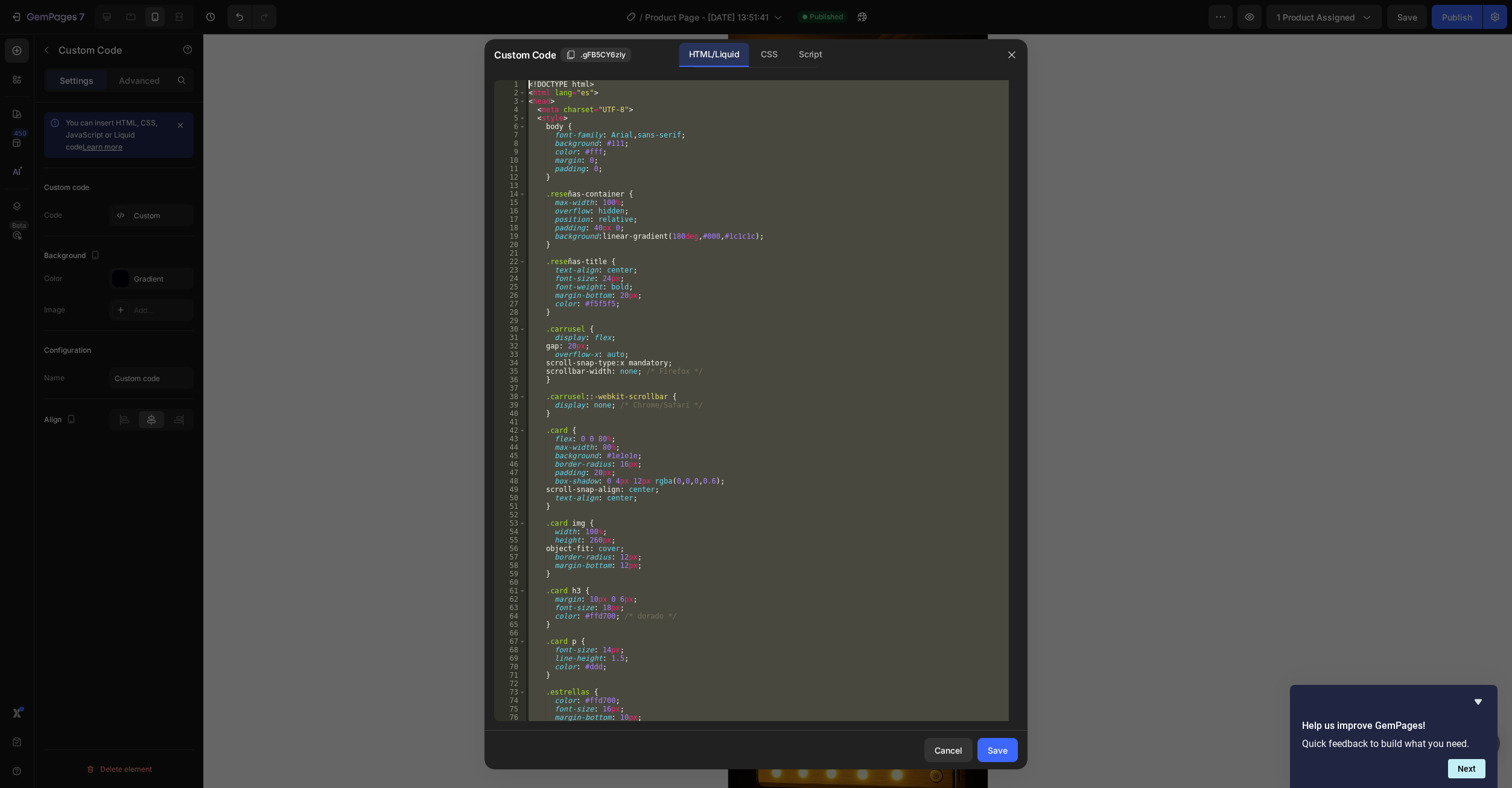
drag, startPoint x: 778, startPoint y: 696, endPoint x: 540, endPoint y: 183, distance: 565.5
click at [509, 8] on div "Custom Code .gFB5CY6zly HTML/Liquid CSS Script <div class="reseñas-container"> …" at bounding box center [756, 394] width 1512 height 788
type textarea "<!DOCTYPE html> <html lang="es">"
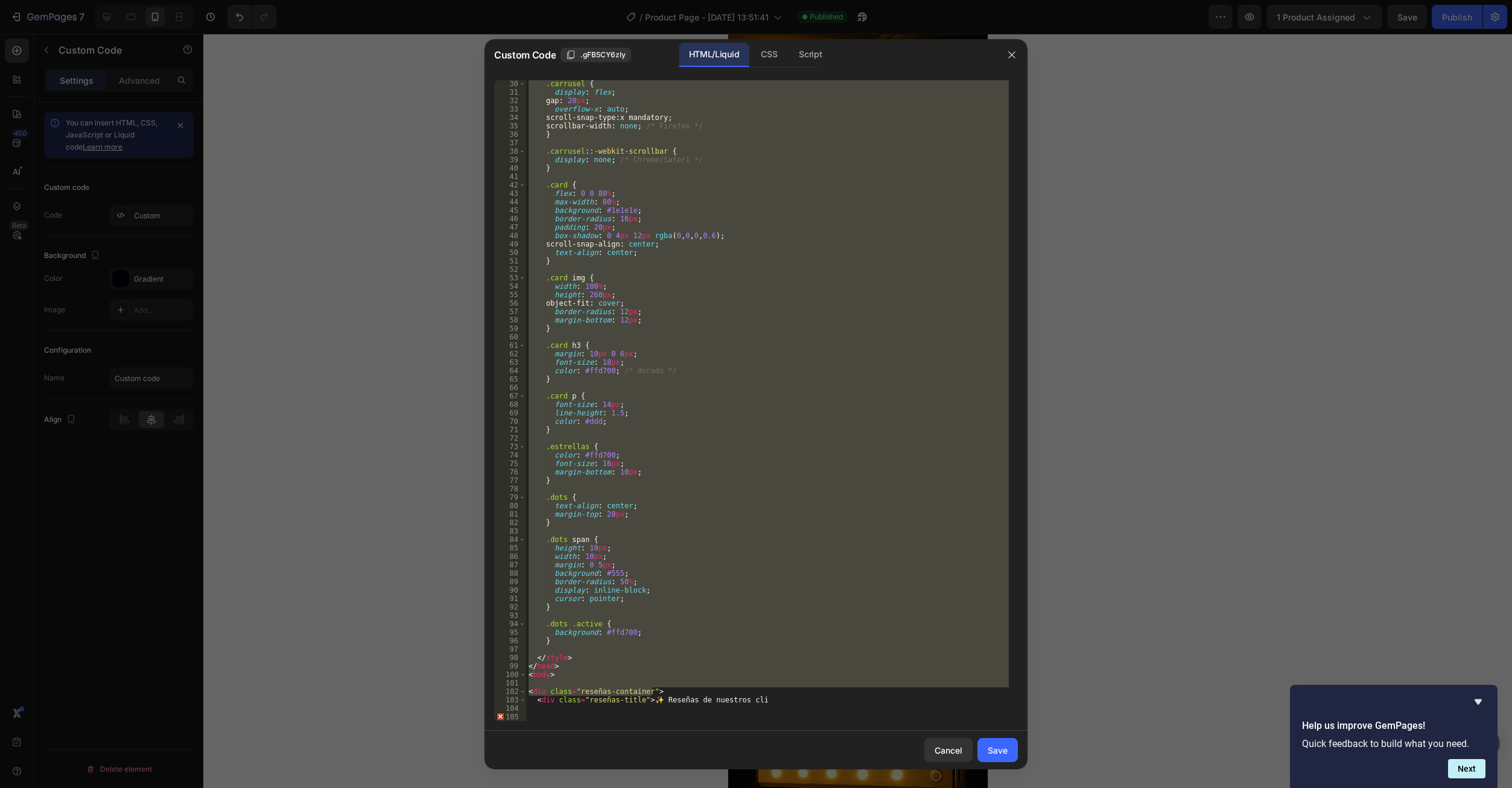
scroll to position [245, 0]
drag, startPoint x: 742, startPoint y: 716, endPoint x: 747, endPoint y: 710, distance: 7.8
click at [742, 717] on div ".carrusel { display : flex ; gap : 20 px ; overflow-x : auto ; scroll-snap-type…" at bounding box center [767, 408] width 483 height 658
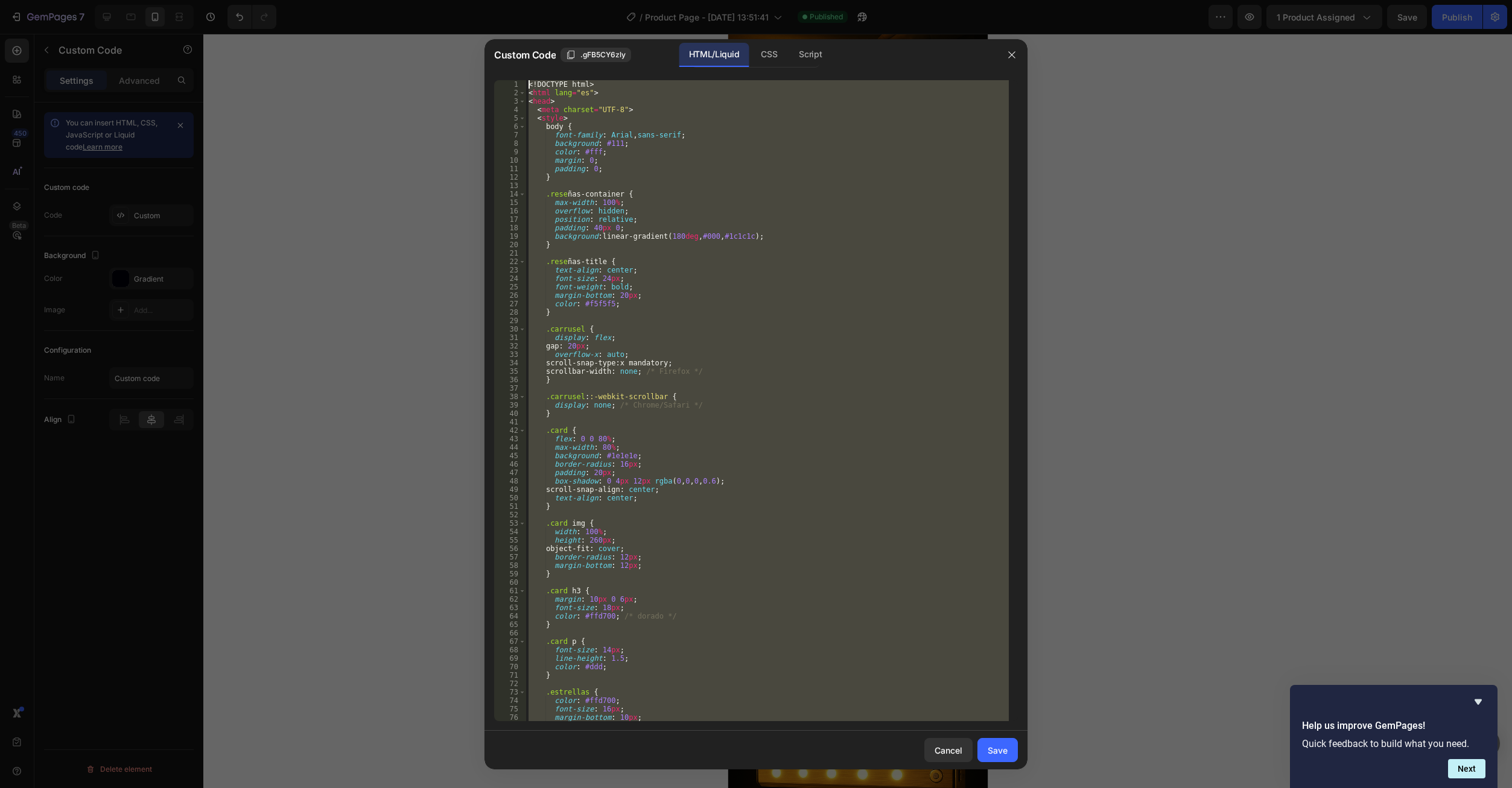
scroll to position [0, 0]
drag, startPoint x: 529, startPoint y: 618, endPoint x: 421, endPoint y: -47, distance: 673.7
click at [421, 0] on html "7 Version history / Product Page - Sep 25, 13:51:41 Published Preview 1 product…" at bounding box center [756, 0] width 1512 height 0
type textarea "<!DOCTYPE html> <html lang="es">"
paste textarea
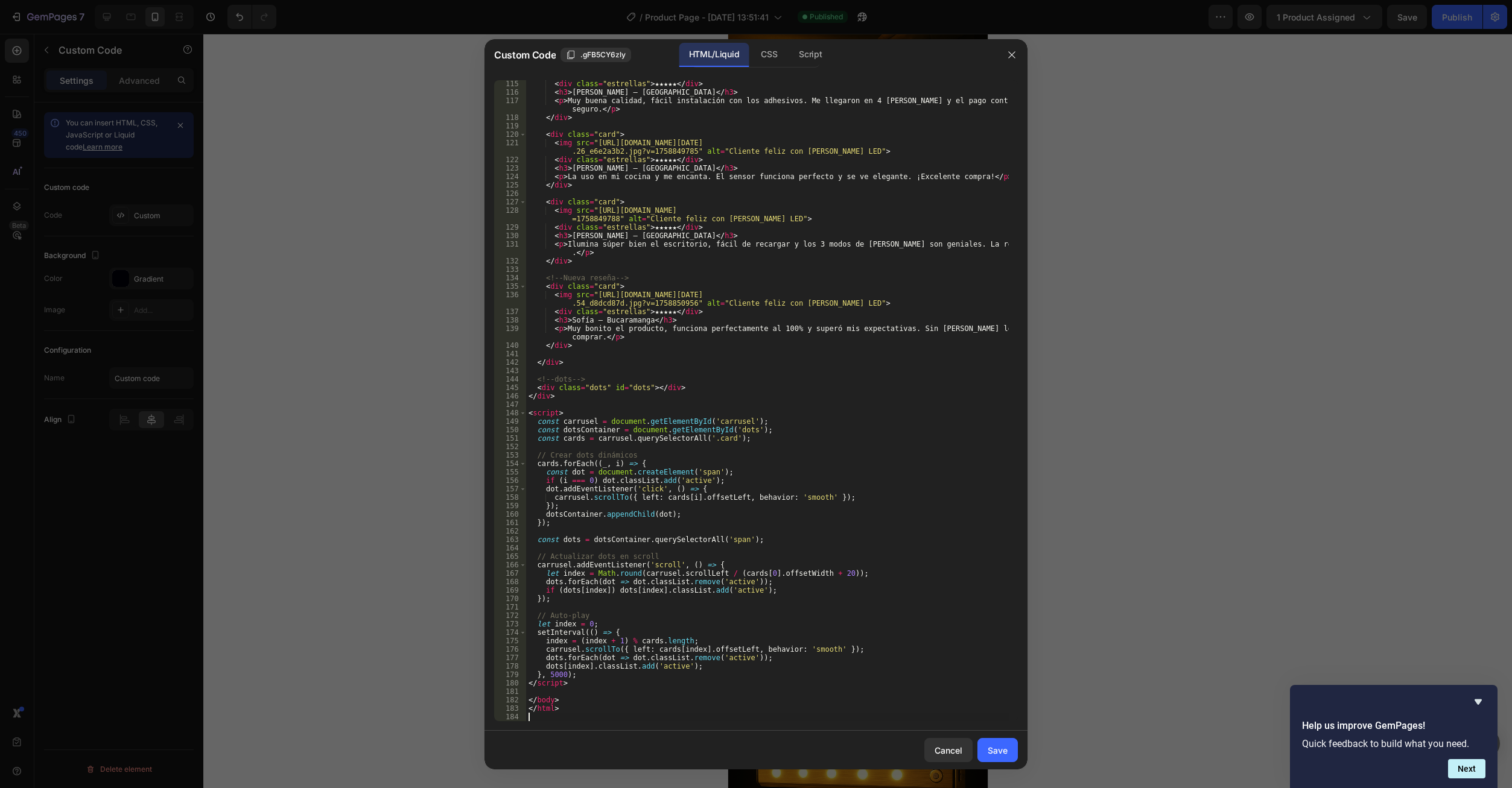
scroll to position [989, 0]
click at [985, 755] on button "Save" at bounding box center [998, 751] width 40 height 24
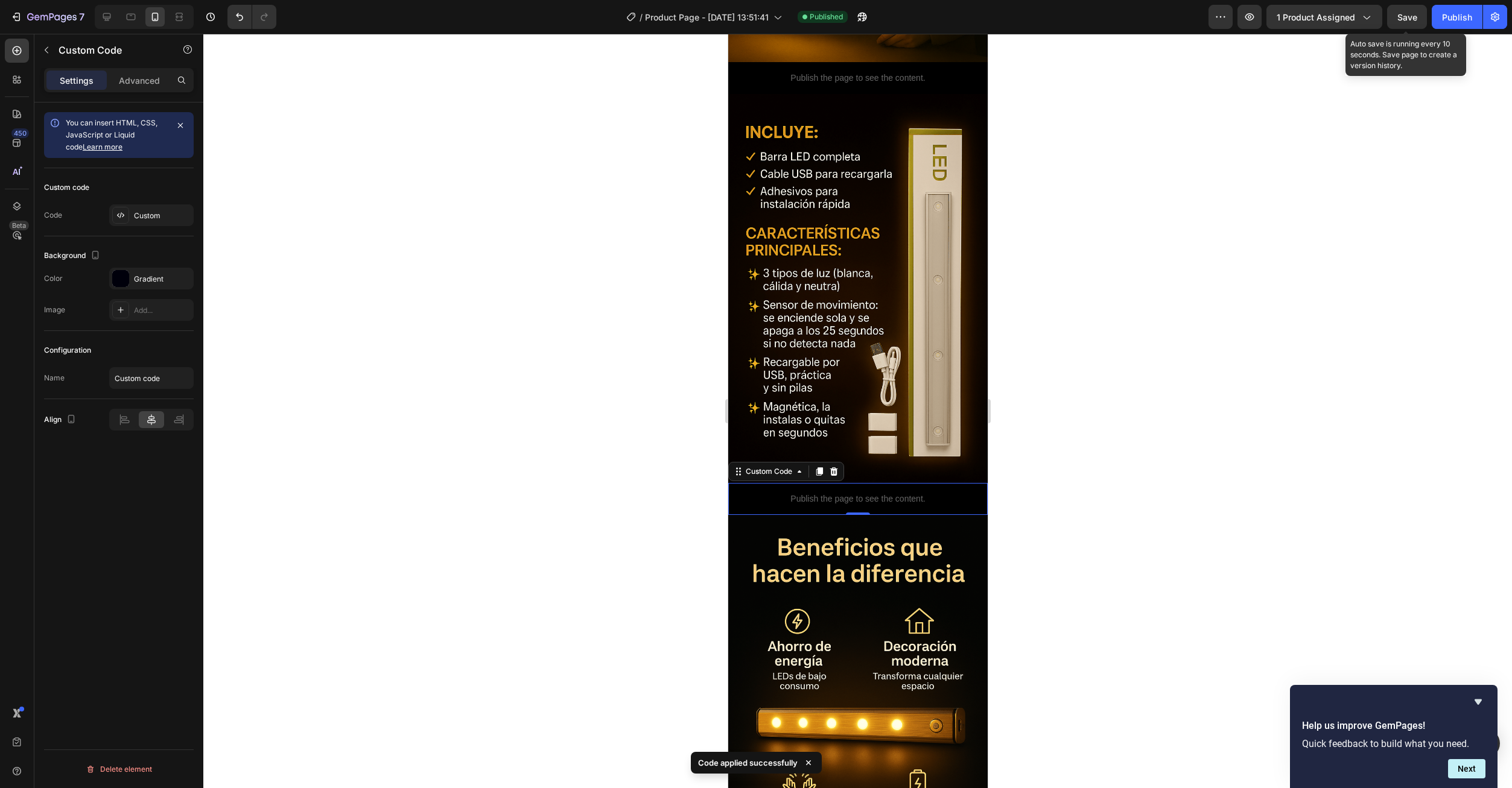
drag, startPoint x: 1411, startPoint y: 13, endPoint x: 1420, endPoint y: 54, distance: 42.0
click at [1411, 15] on span "Save" at bounding box center [1407, 17] width 20 height 10
drag, startPoint x: 1460, startPoint y: 27, endPoint x: 1458, endPoint y: 38, distance: 11.2
click at [1460, 27] on button "Publish" at bounding box center [1457, 17] width 50 height 24
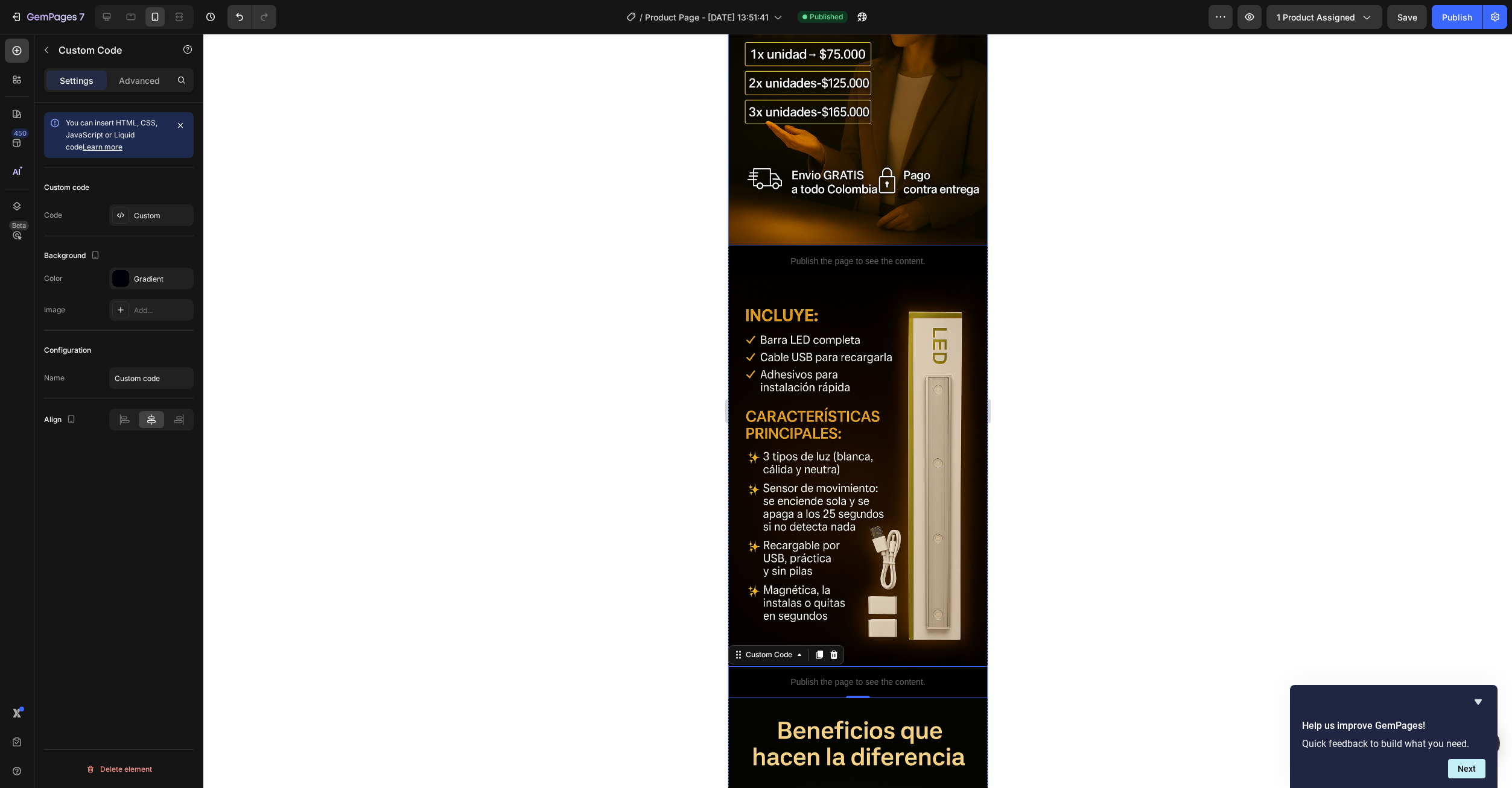
scroll to position [0, 0]
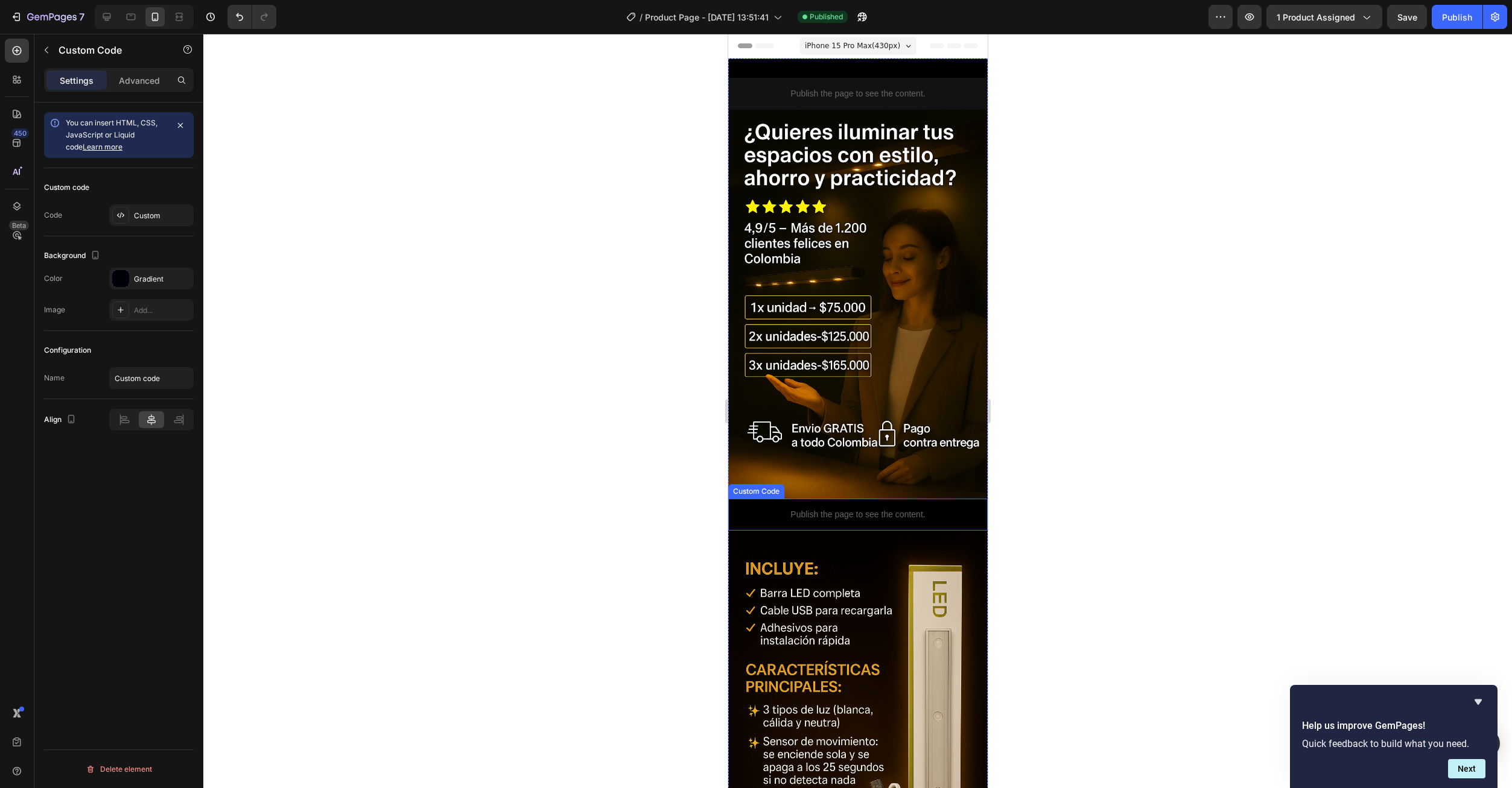
click at [840, 499] on div "Publish the page to see the content." at bounding box center [857, 515] width 260 height 32
click at [867, 454] on img at bounding box center [857, 304] width 260 height 389
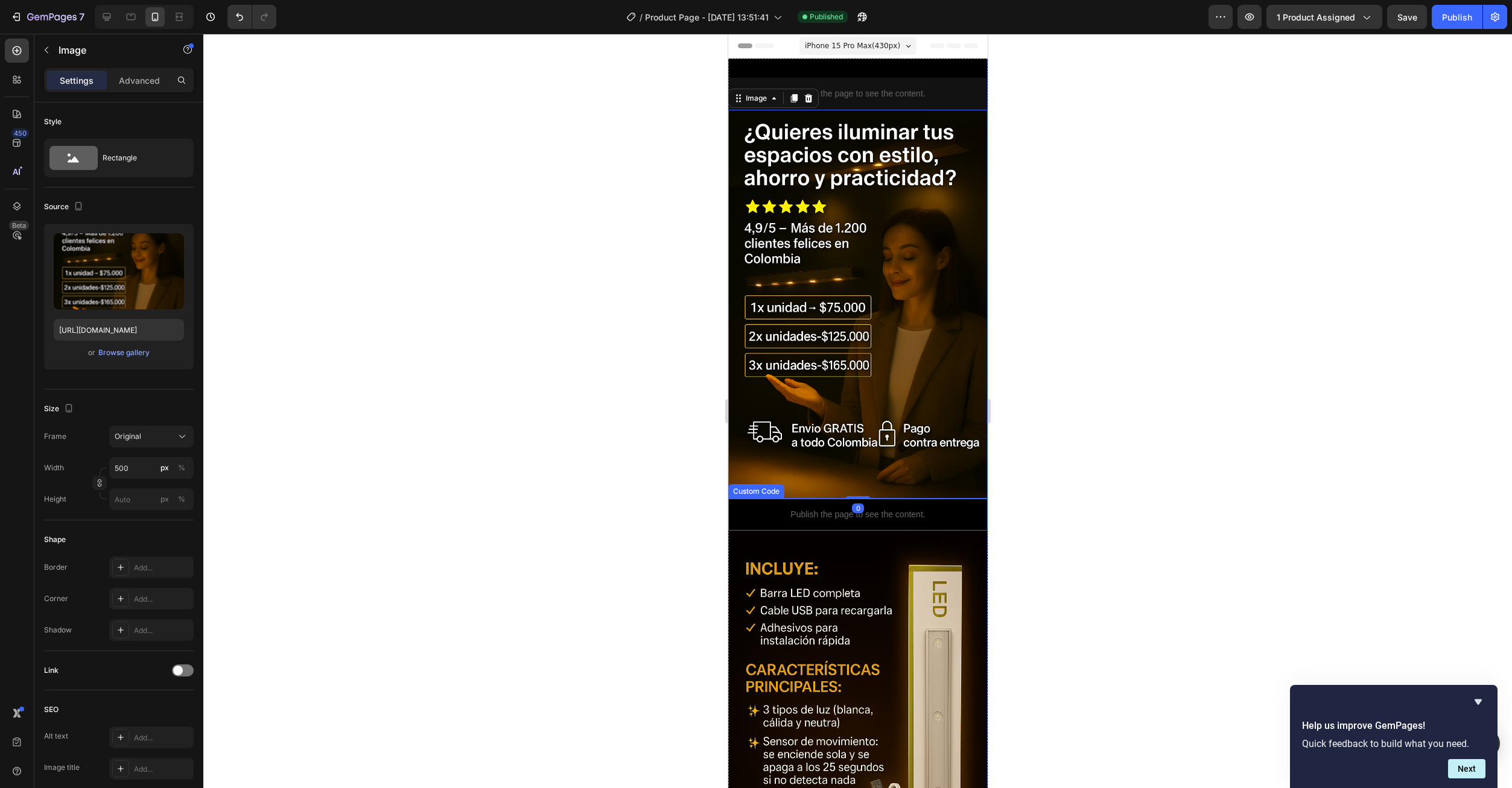
click at [876, 508] on p "Publish the page to see the content." at bounding box center [857, 515] width 260 height 13
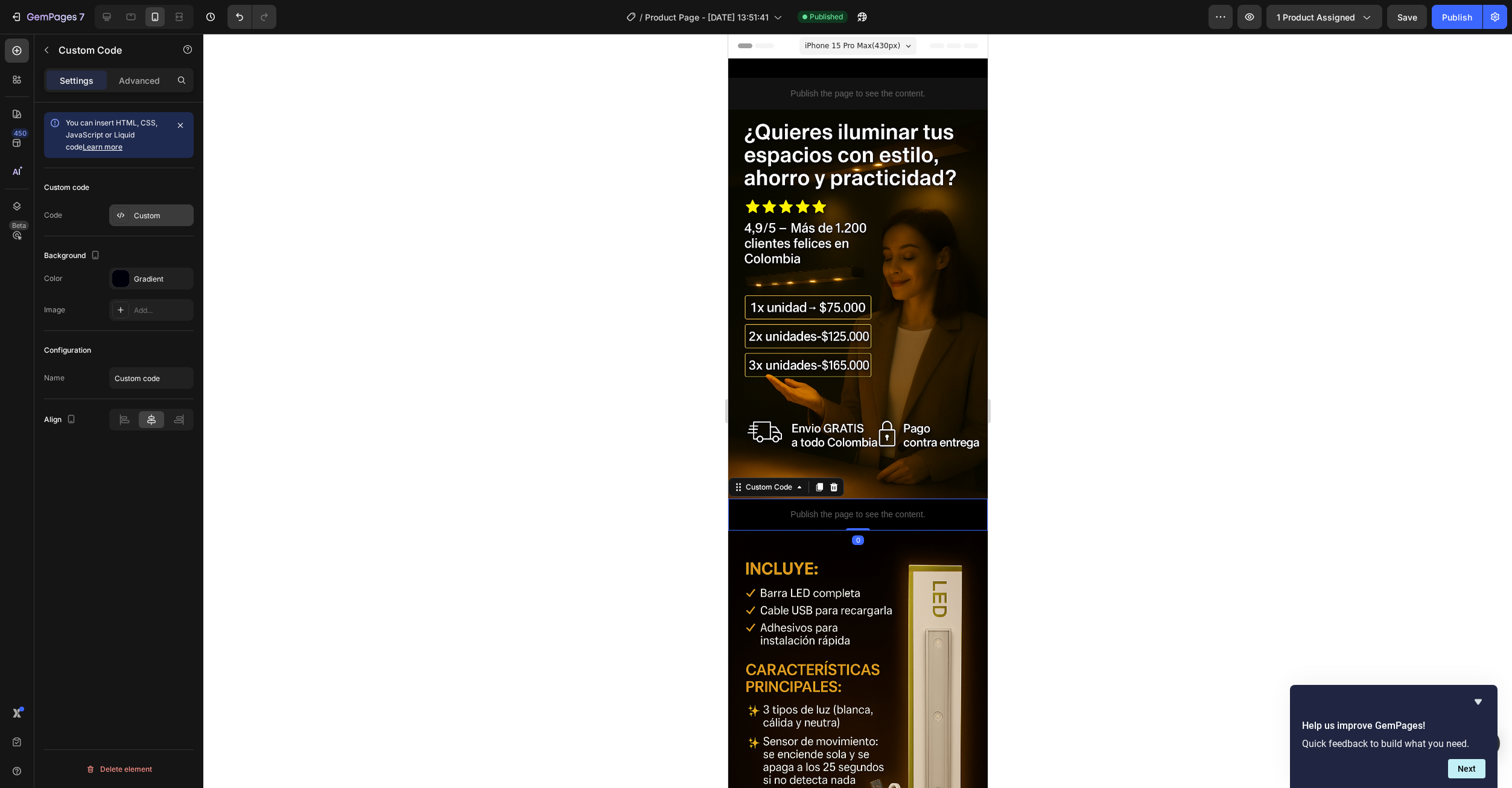
click at [140, 222] on div "Custom" at bounding box center [151, 215] width 84 height 22
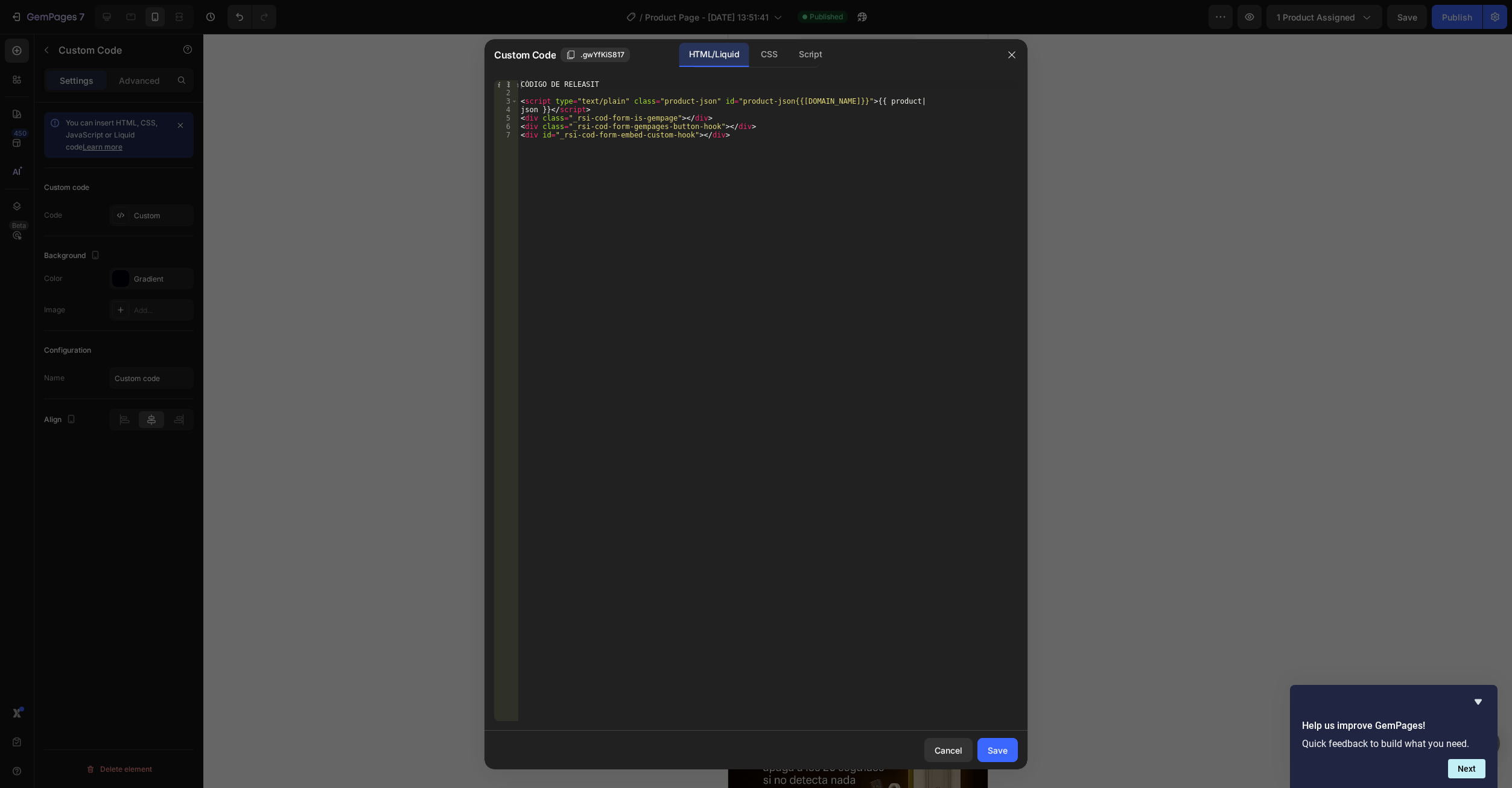
type textarea "CÓDIGO DE RELEASIT"
drag, startPoint x: 561, startPoint y: 84, endPoint x: 486, endPoint y: 75, distance: 75.5
click at [486, 75] on div "CÓDIGO DE RELEASIT 1 2 3 4 5 6 7 CÓDIGO DE RELEASIT < script type = "text/plain…" at bounding box center [755, 400] width 543 height 660
click at [521, 103] on div "< script type = "text/plain" class = "product-json" id = "product-json{{product…" at bounding box center [768, 409] width 499 height 658
type textarea "<script type="text/plain" class="product-json" id="product-json{{product.id}}">…"
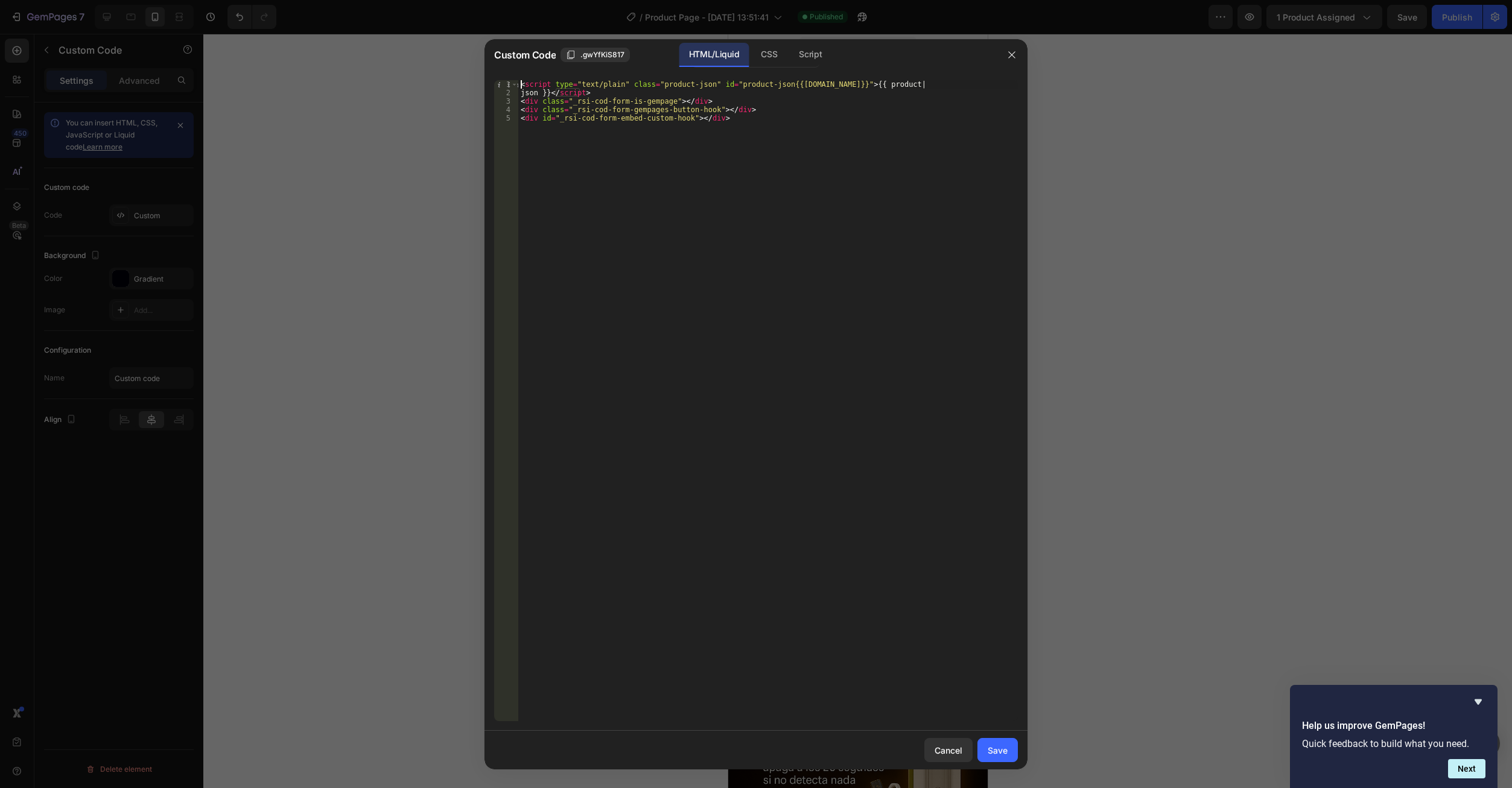
click at [1002, 742] on button "Save" at bounding box center [998, 751] width 40 height 24
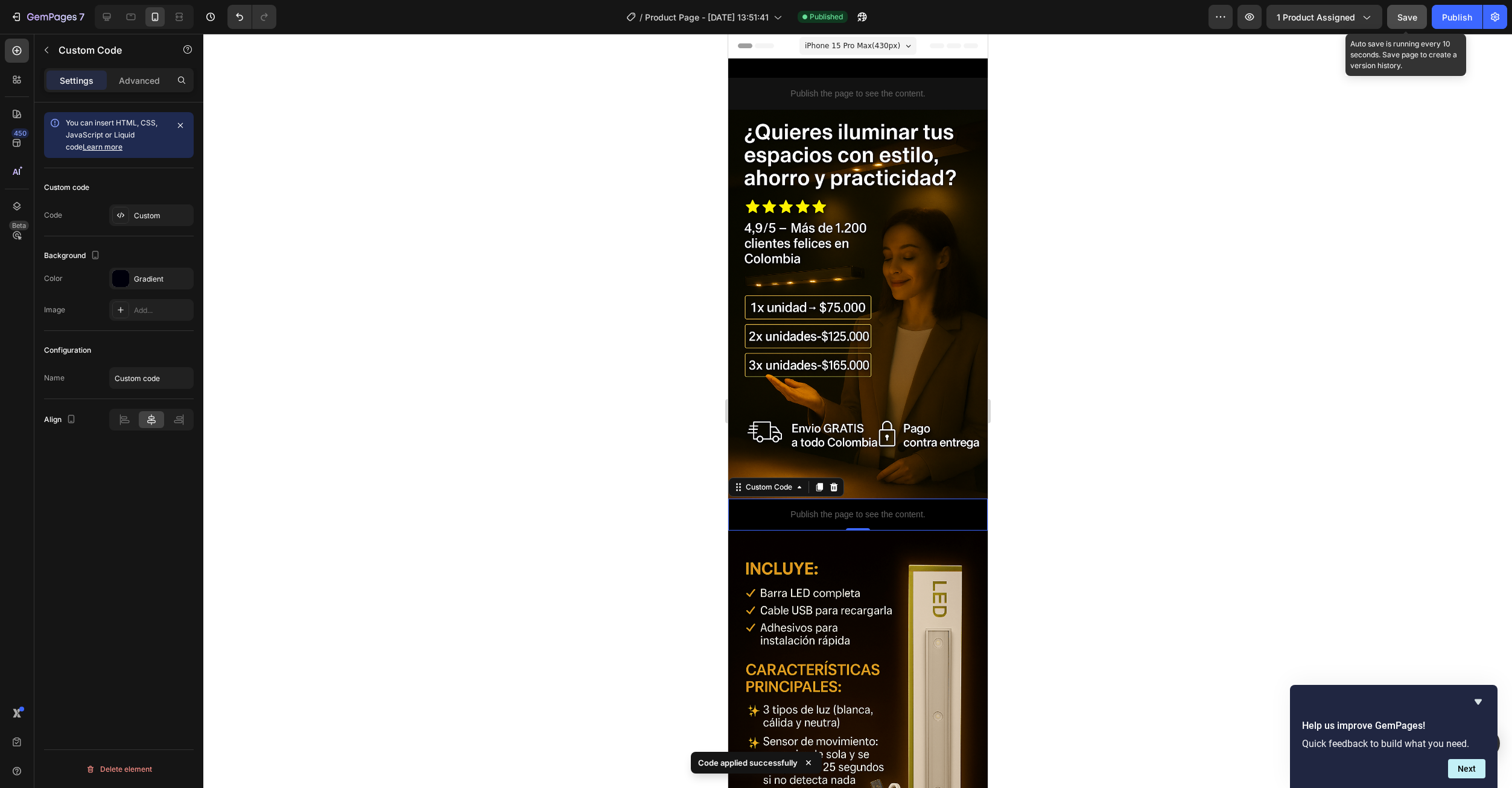
click at [1409, 10] on button "Save" at bounding box center [1406, 17] width 40 height 24
drag, startPoint x: 1454, startPoint y: 16, endPoint x: 1431, endPoint y: 121, distance: 107.5
click at [1454, 17] on div "Publish" at bounding box center [1457, 17] width 30 height 13
click at [808, 508] on p "Publish the page to see the content." at bounding box center [857, 515] width 260 height 13
click at [820, 482] on icon at bounding box center [818, 487] width 9 height 9
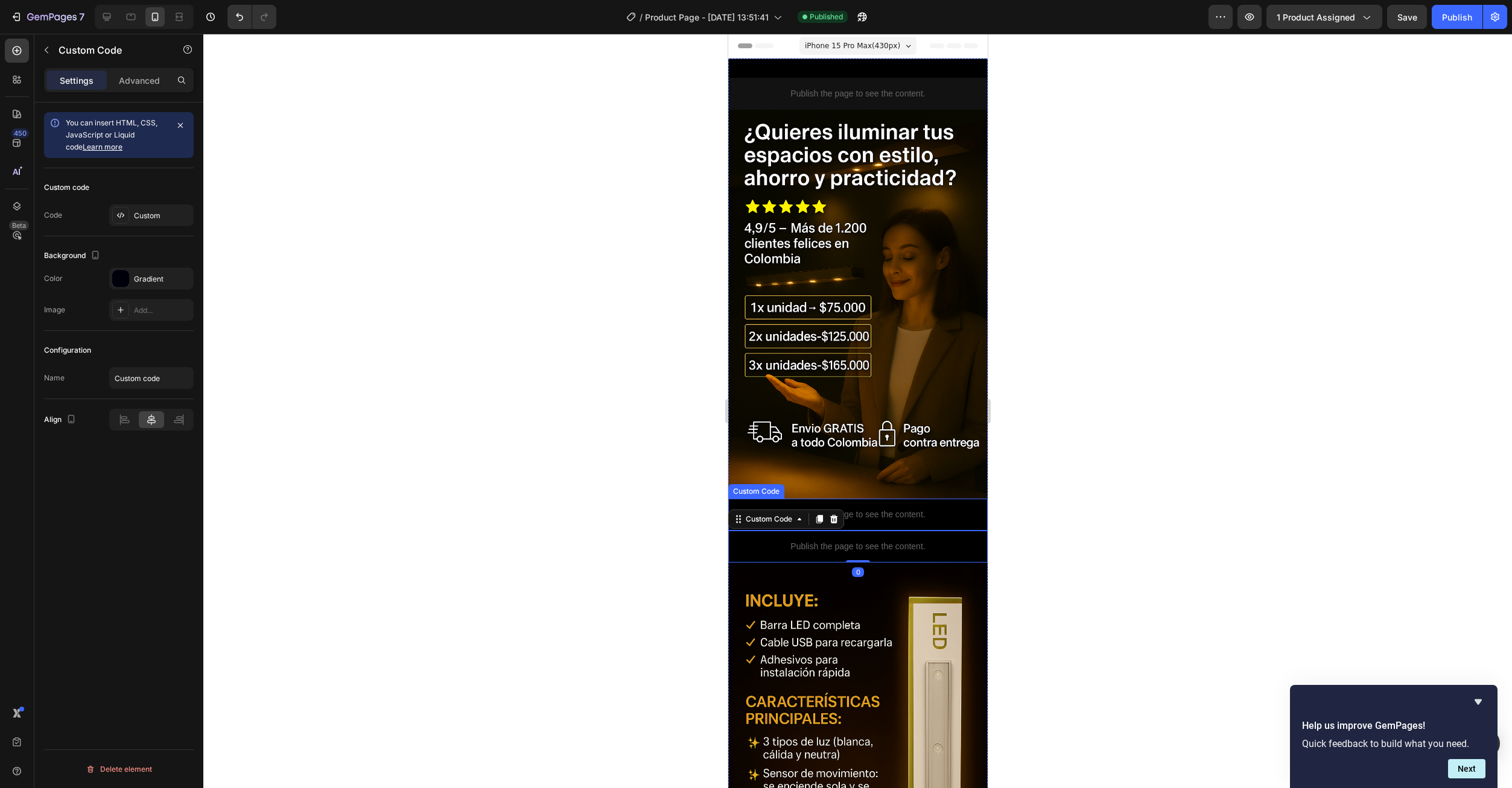
click at [861, 508] on p "Publish the page to see the content." at bounding box center [857, 515] width 260 height 13
click at [153, 211] on div "Custom" at bounding box center [162, 216] width 57 height 11
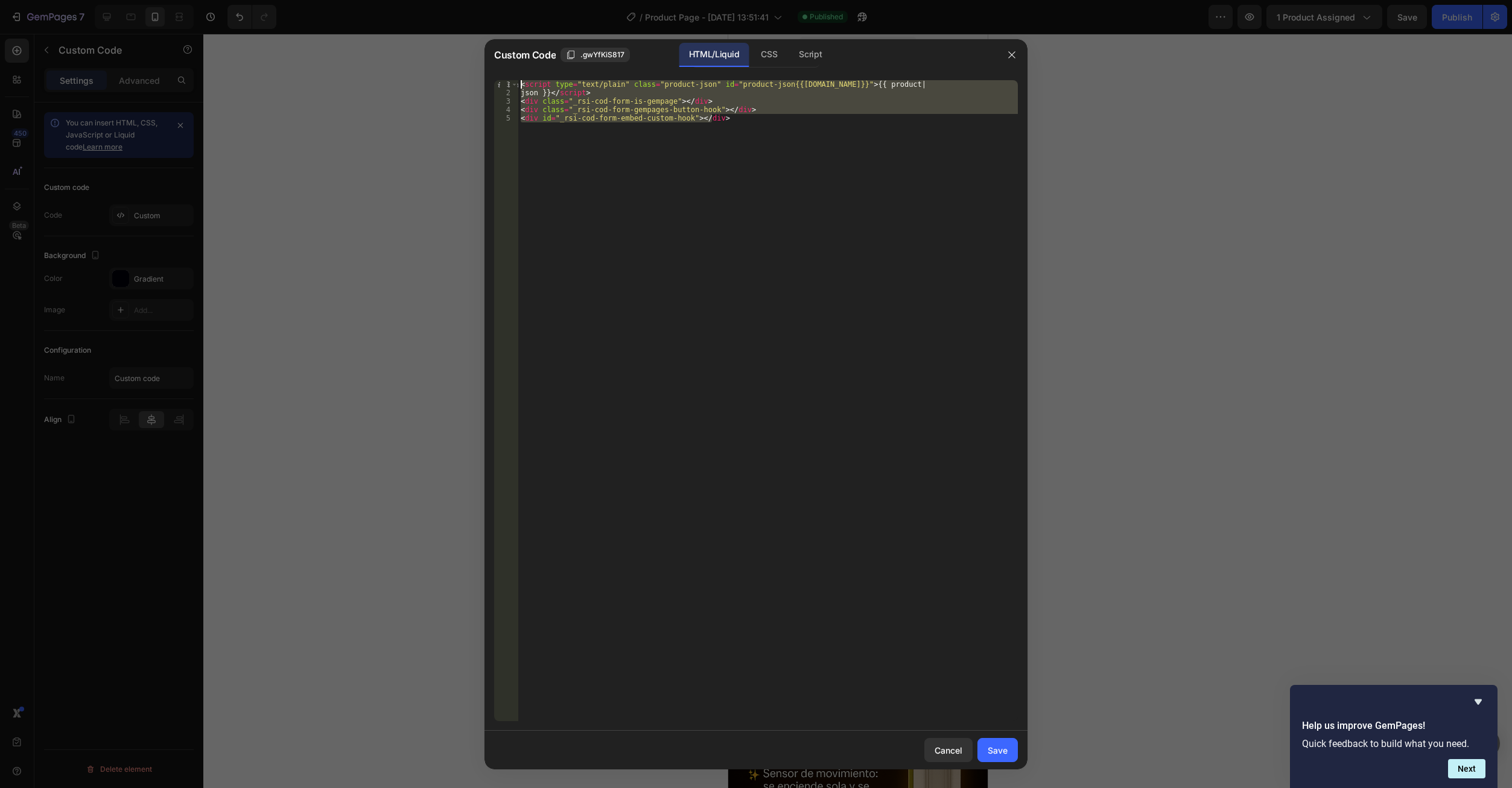
drag, startPoint x: 645, startPoint y: 125, endPoint x: 441, endPoint y: 68, distance: 211.8
click at [441, 68] on div "Custom Code .gwYfKiS817 HTML/Liquid CSS Script <div id="_rsi-cod-form-embed-cus…" at bounding box center [756, 394] width 1512 height 788
type textarea "<script type="text/plain" class="product-json" id="product-json{{product.id}}">…"
paste textarea
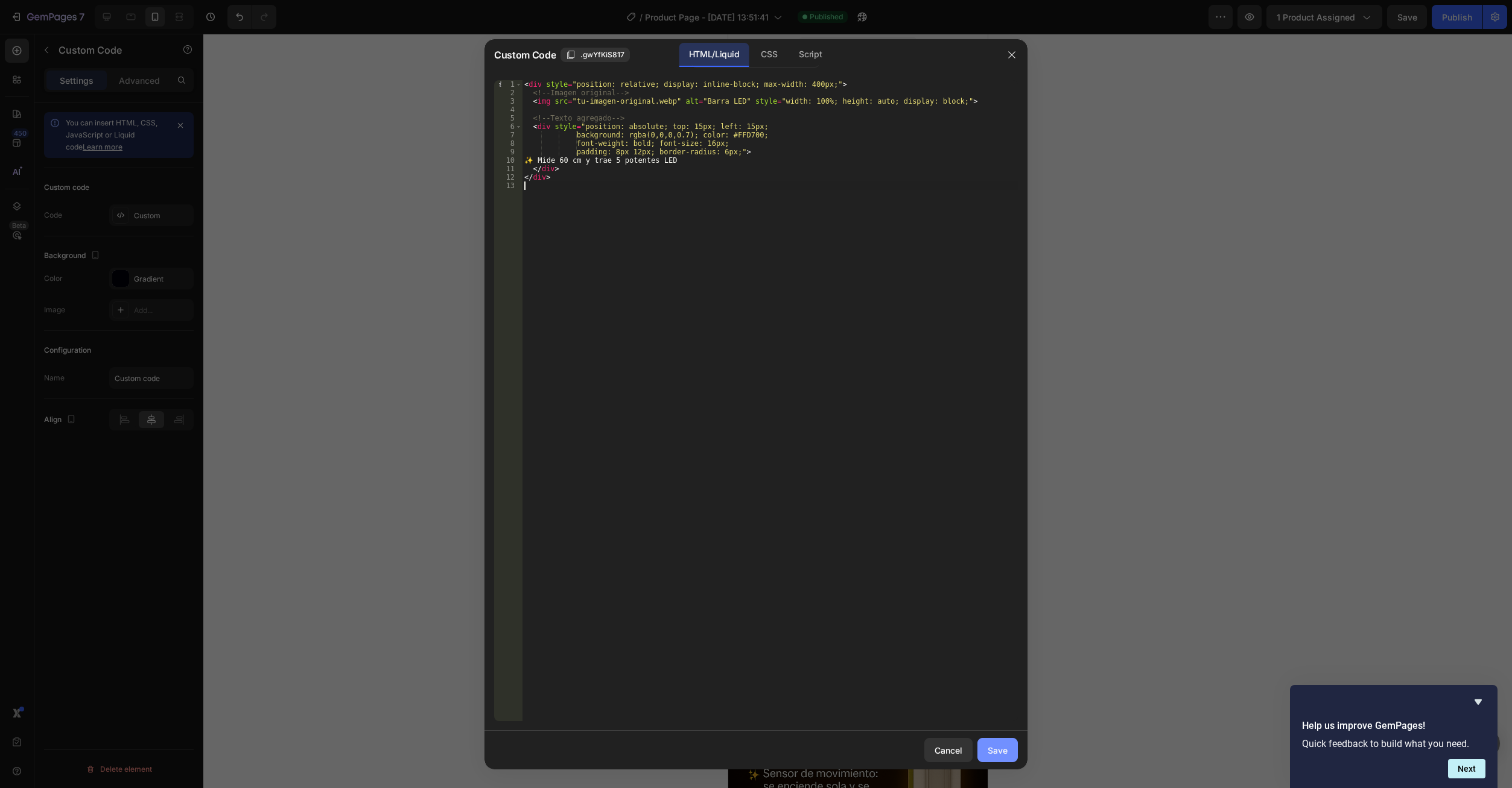
click at [1011, 750] on button "Save" at bounding box center [998, 751] width 40 height 24
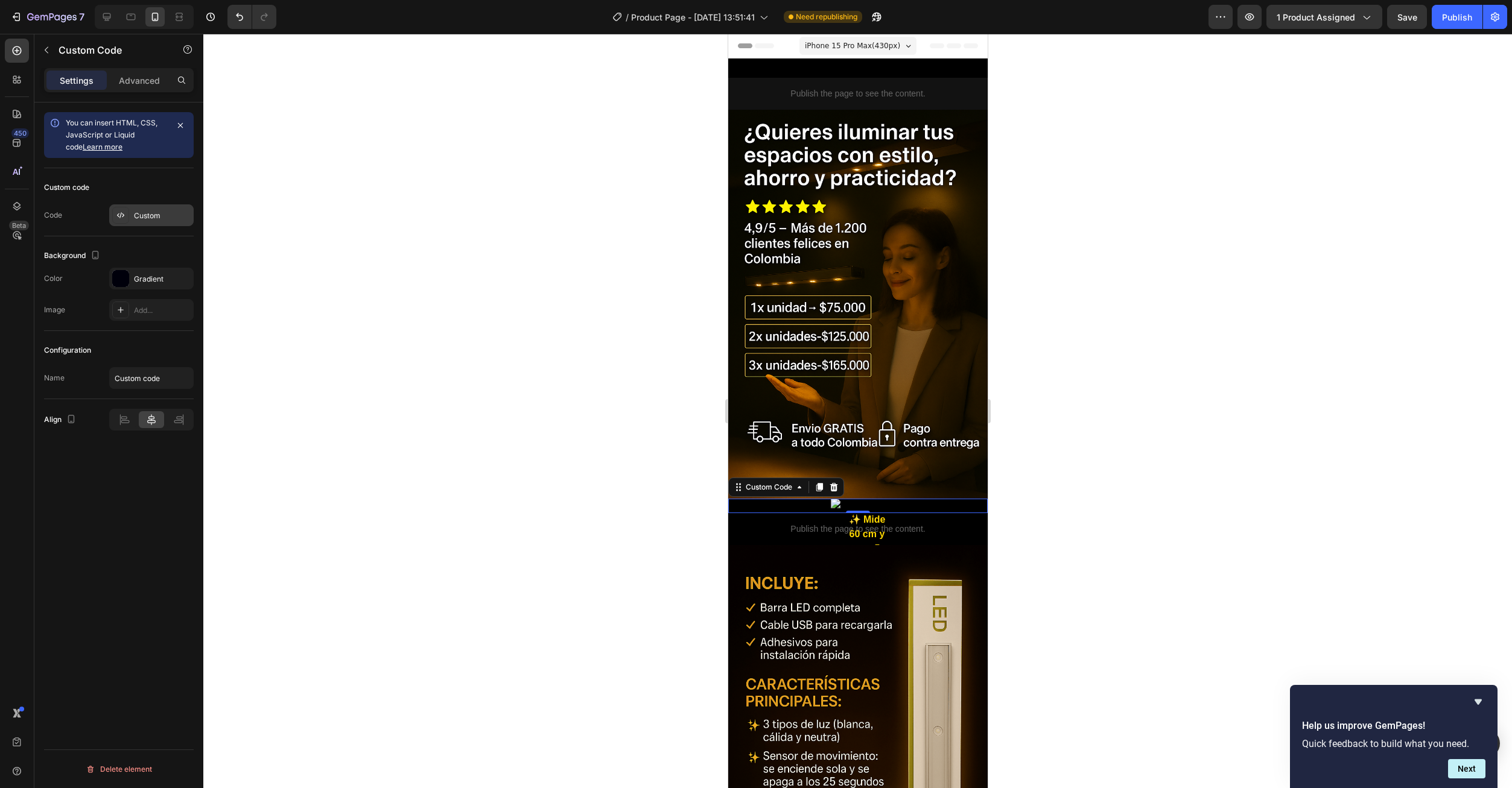
click at [147, 215] on div "Custom" at bounding box center [162, 216] width 57 height 11
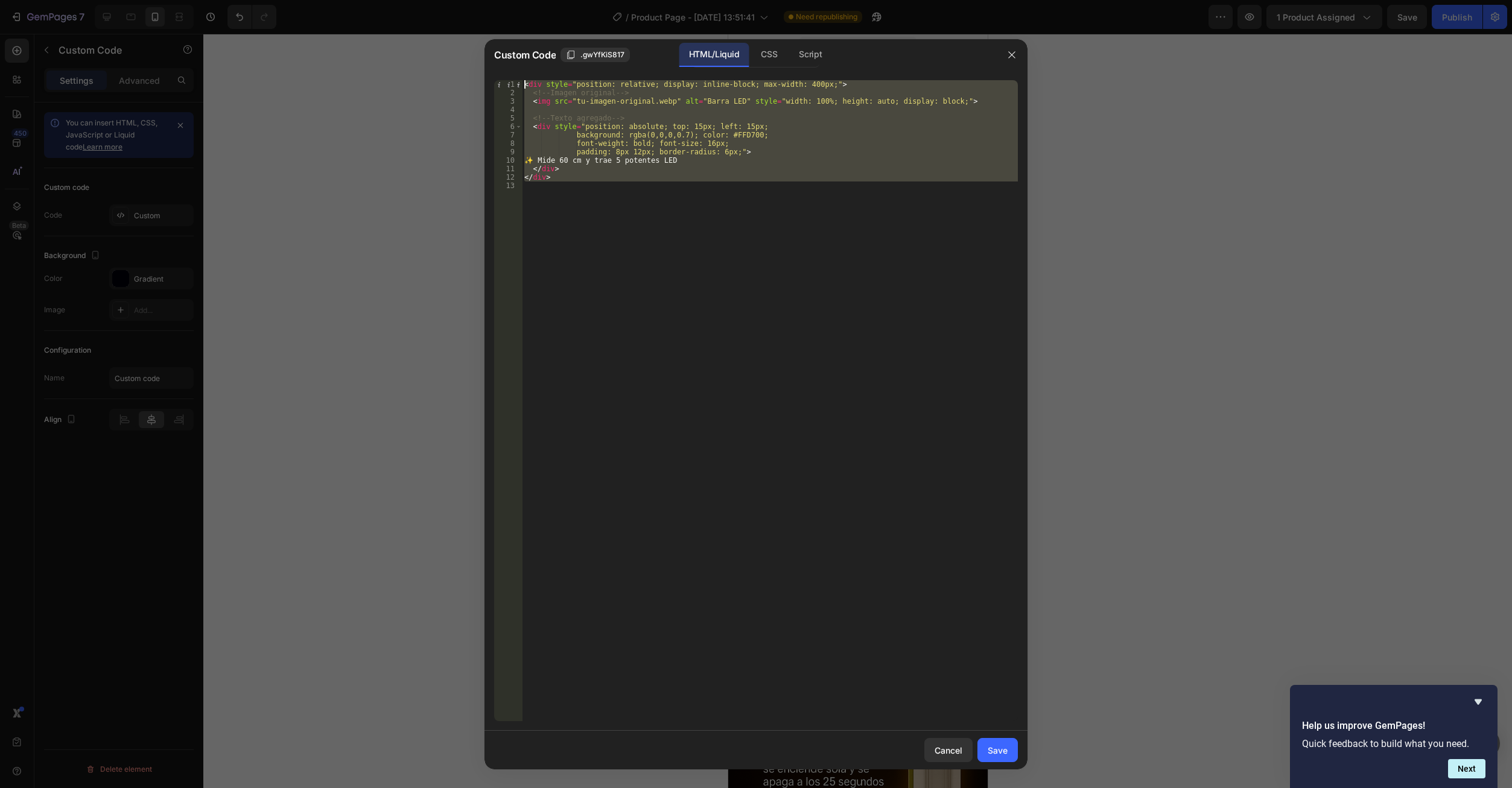
drag, startPoint x: 607, startPoint y: 193, endPoint x: 492, endPoint y: 104, distance: 145.4
click at [478, 67] on div "Custom Code .gwYfKiS817 HTML/Liquid CSS Script 1 2 3 4 5 6 7 8 9 10 11 12 13 < …" at bounding box center [756, 394] width 1512 height 788
type textarea "<div style="position: relative; display: inline-block; max-width: 400px;"> <!--…"
paste textarea
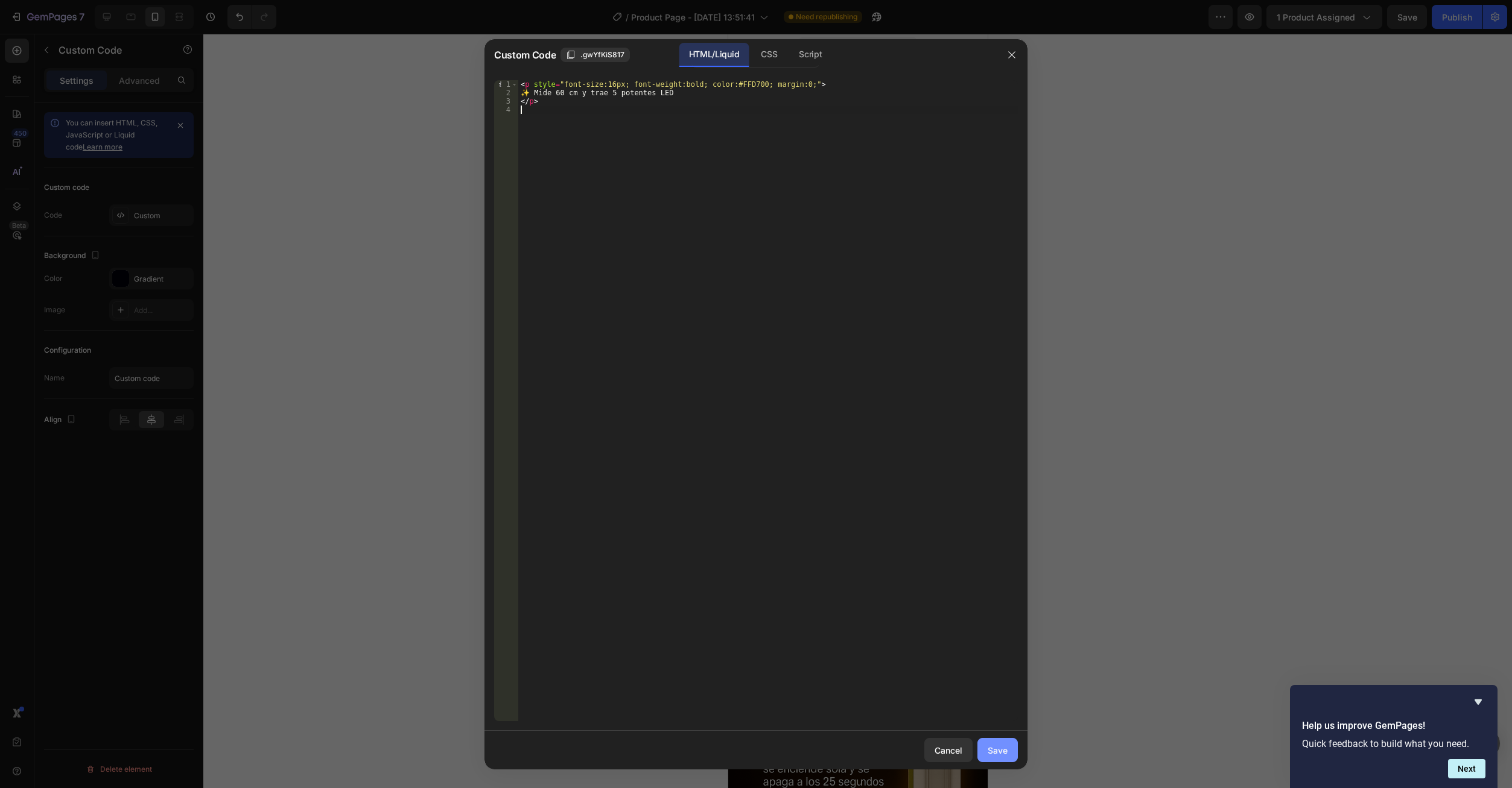
click at [993, 751] on div "Save" at bounding box center [998, 751] width 20 height 13
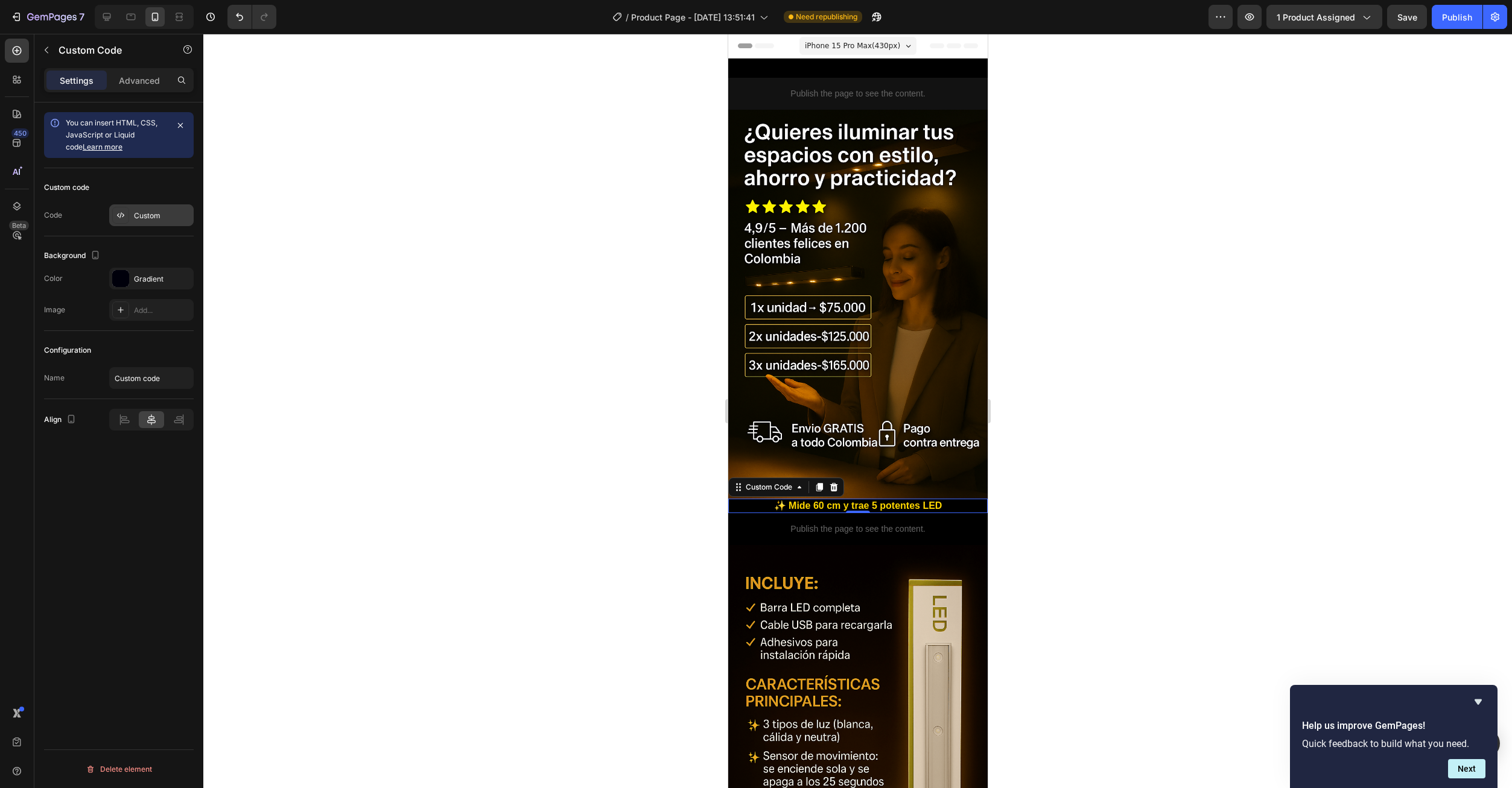
click at [151, 214] on div "Custom" at bounding box center [162, 216] width 57 height 11
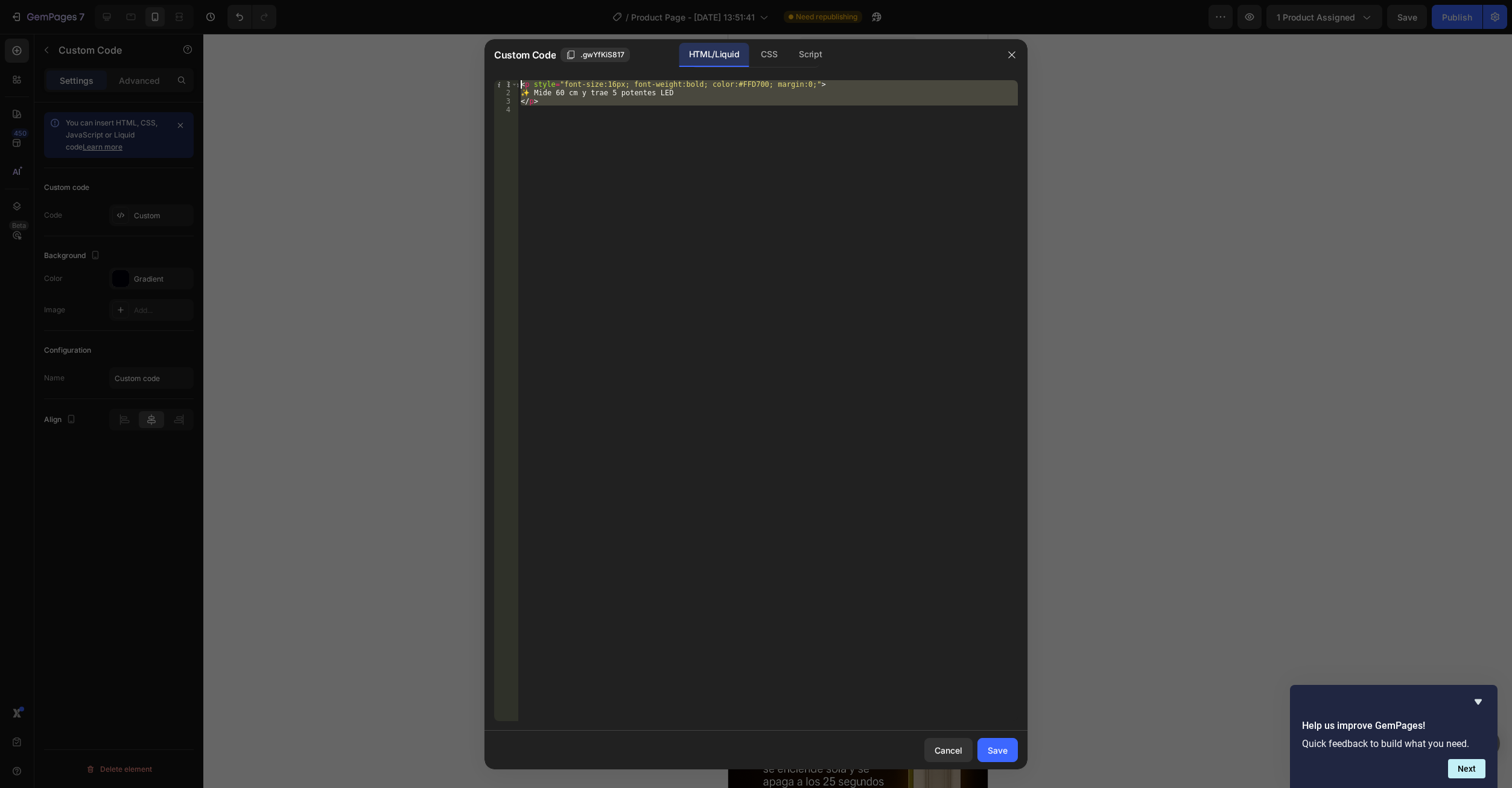
drag, startPoint x: 666, startPoint y: 135, endPoint x: 488, endPoint y: 83, distance: 185.4
click at [488, 83] on div "1 2 3 4 < p style = "font-size:16px; font-weight:bold; color:#FFD700; margin:0;…" at bounding box center [755, 400] width 543 height 660
paste textarea "/p>"
type textarea "</p>"
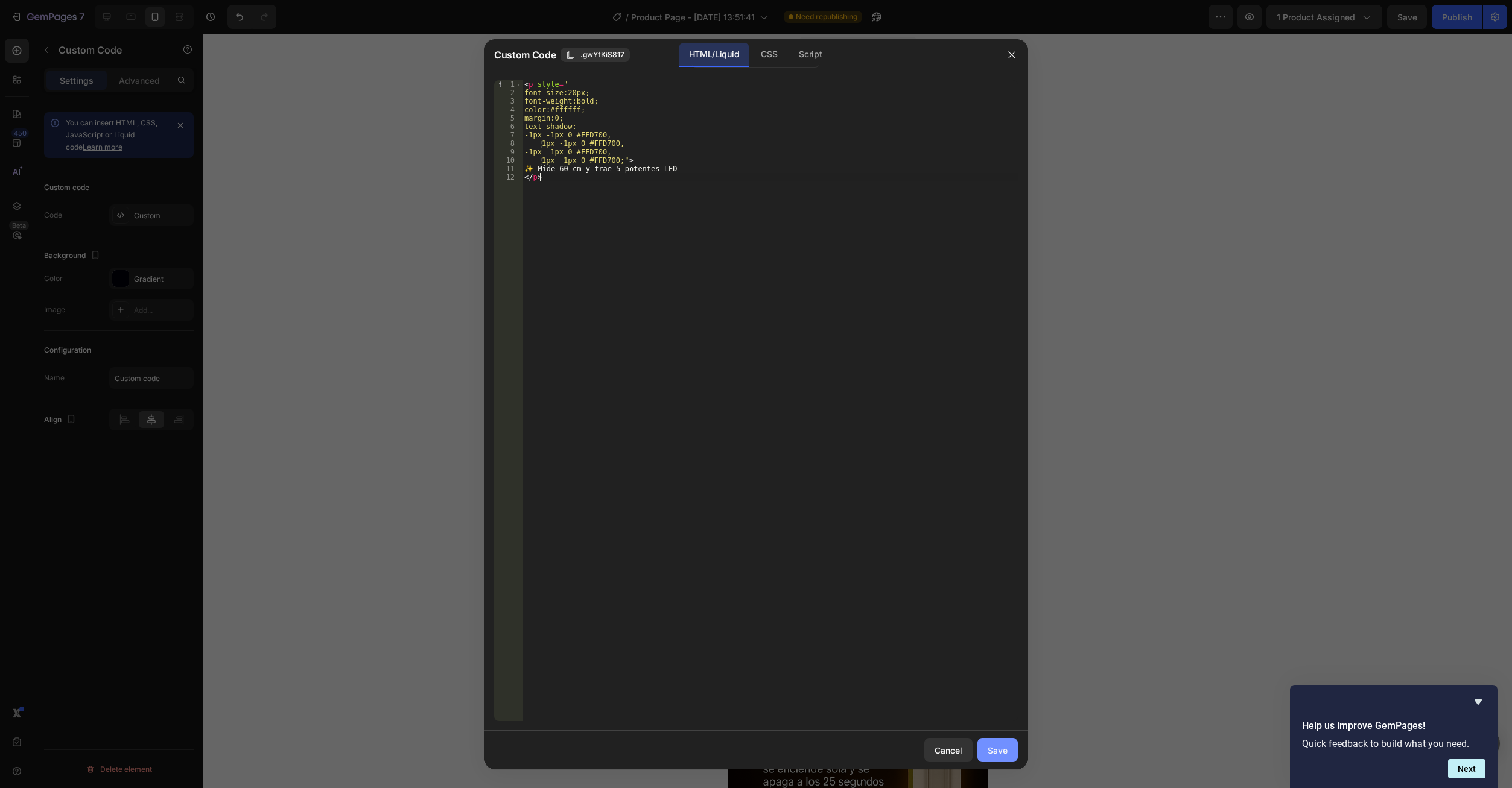
click at [1017, 753] on button "Save" at bounding box center [998, 751] width 40 height 24
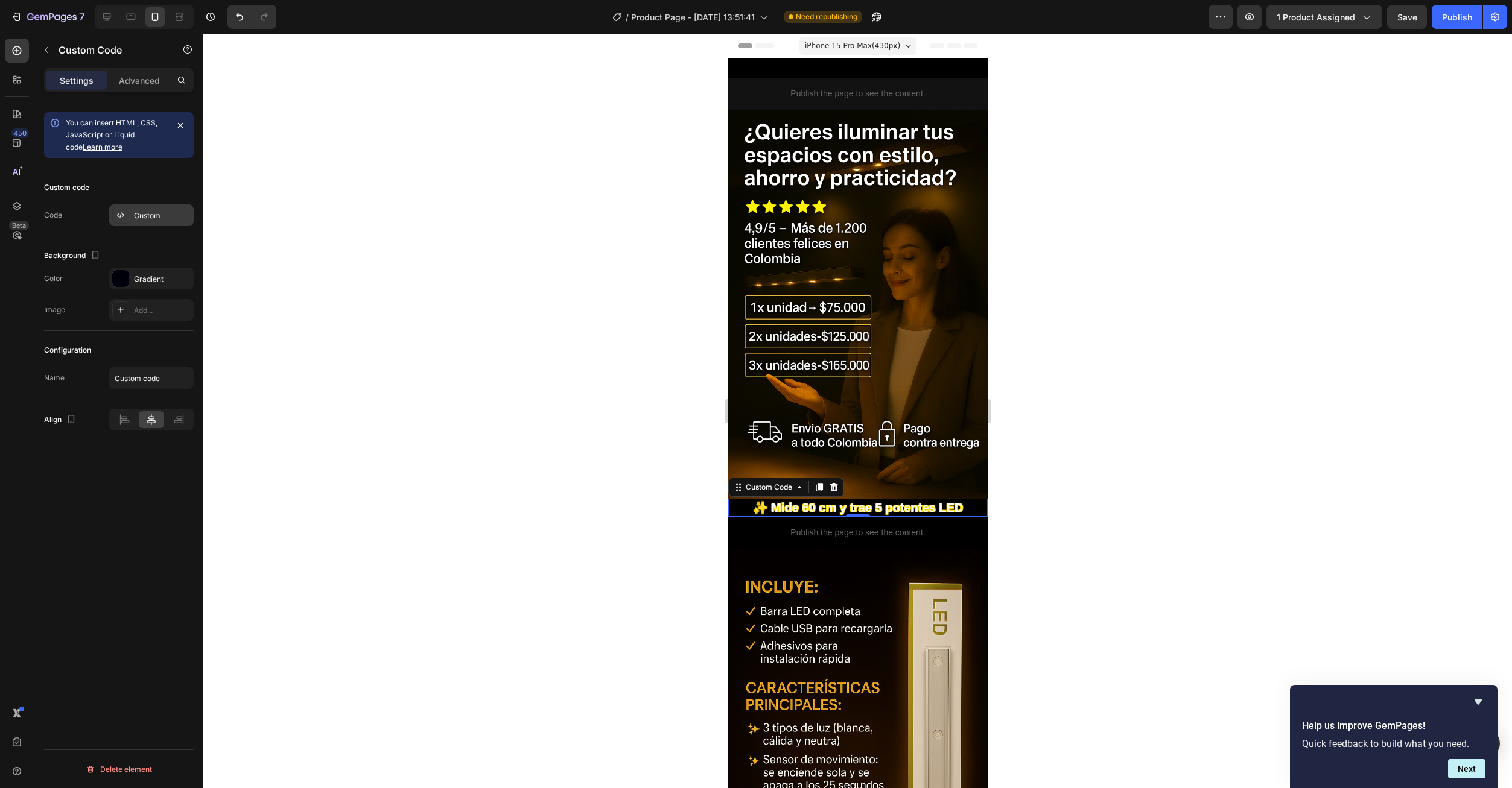
click at [135, 218] on div "Custom" at bounding box center [162, 216] width 57 height 11
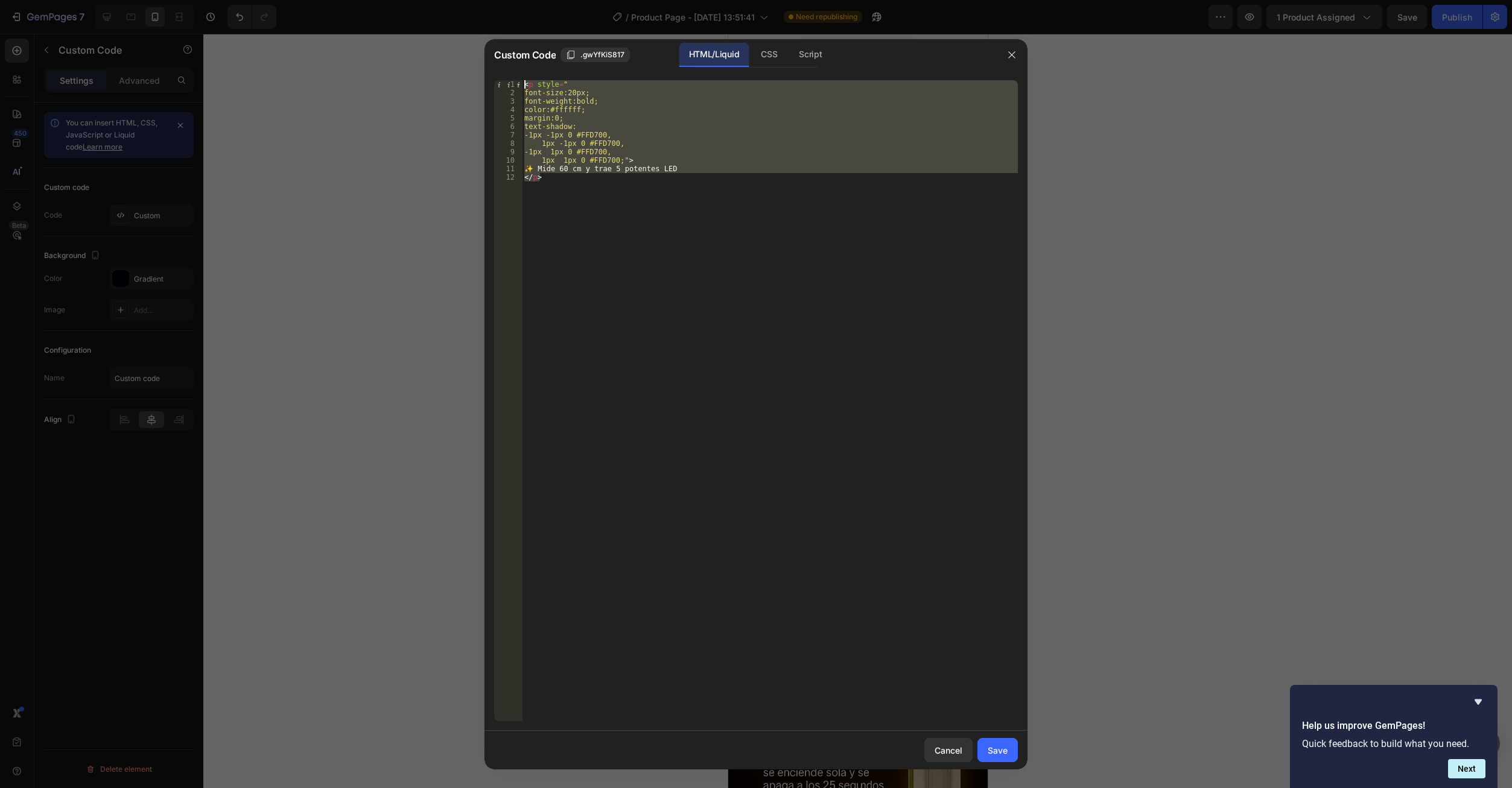
drag, startPoint x: 601, startPoint y: 179, endPoint x: 509, endPoint y: 73, distance: 140.4
click at [510, 73] on div "</p> 1 2 3 4 5 6 7 8 9 10 11 12 < p style = " font-size:20px; font-weight:bold;…" at bounding box center [755, 400] width 543 height 660
paste textarea "/p>"
type textarea "</p>"
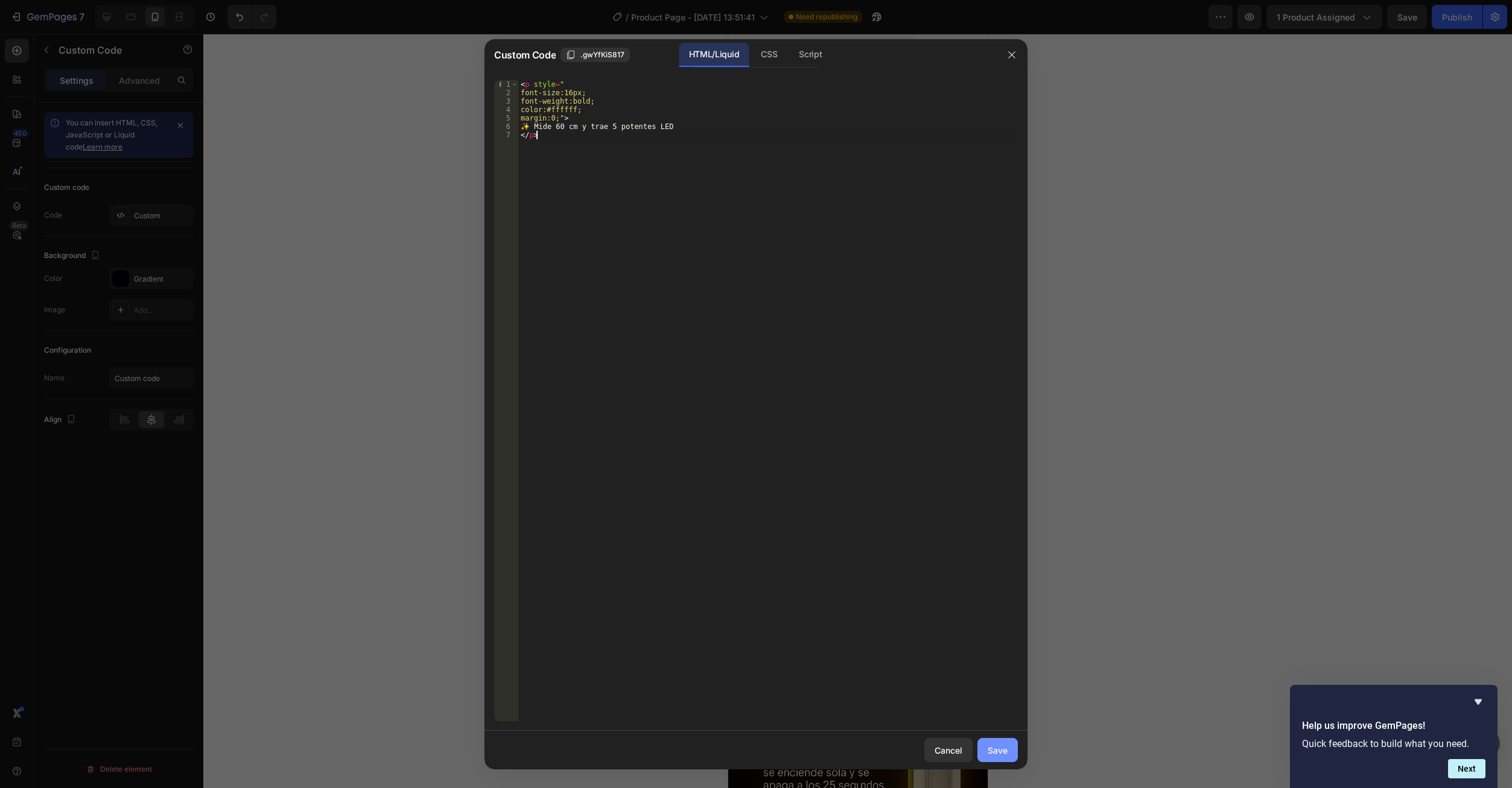
click at [999, 759] on button "Save" at bounding box center [998, 751] width 40 height 24
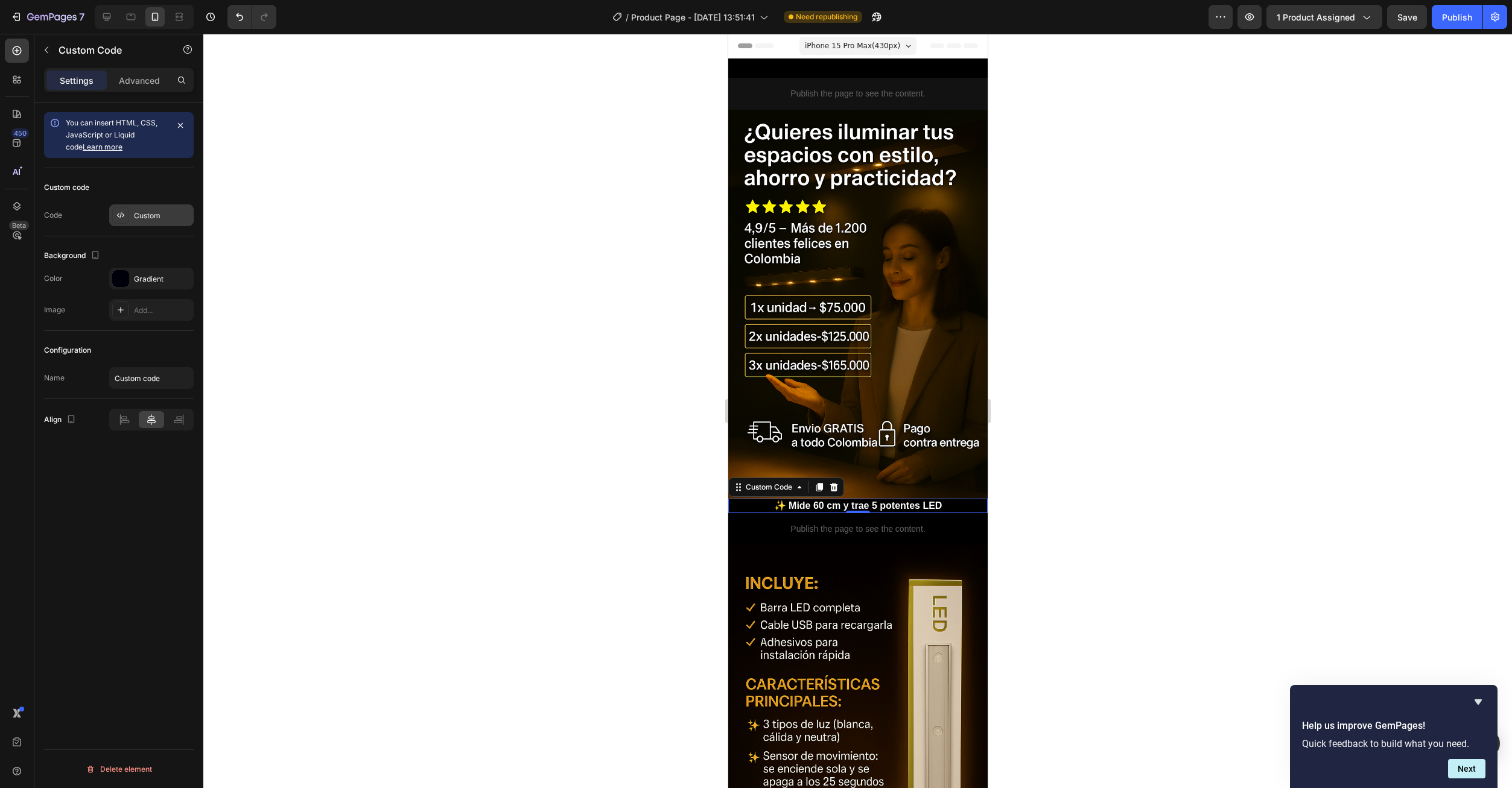
click at [133, 214] on div "Custom" at bounding box center [151, 215] width 84 height 22
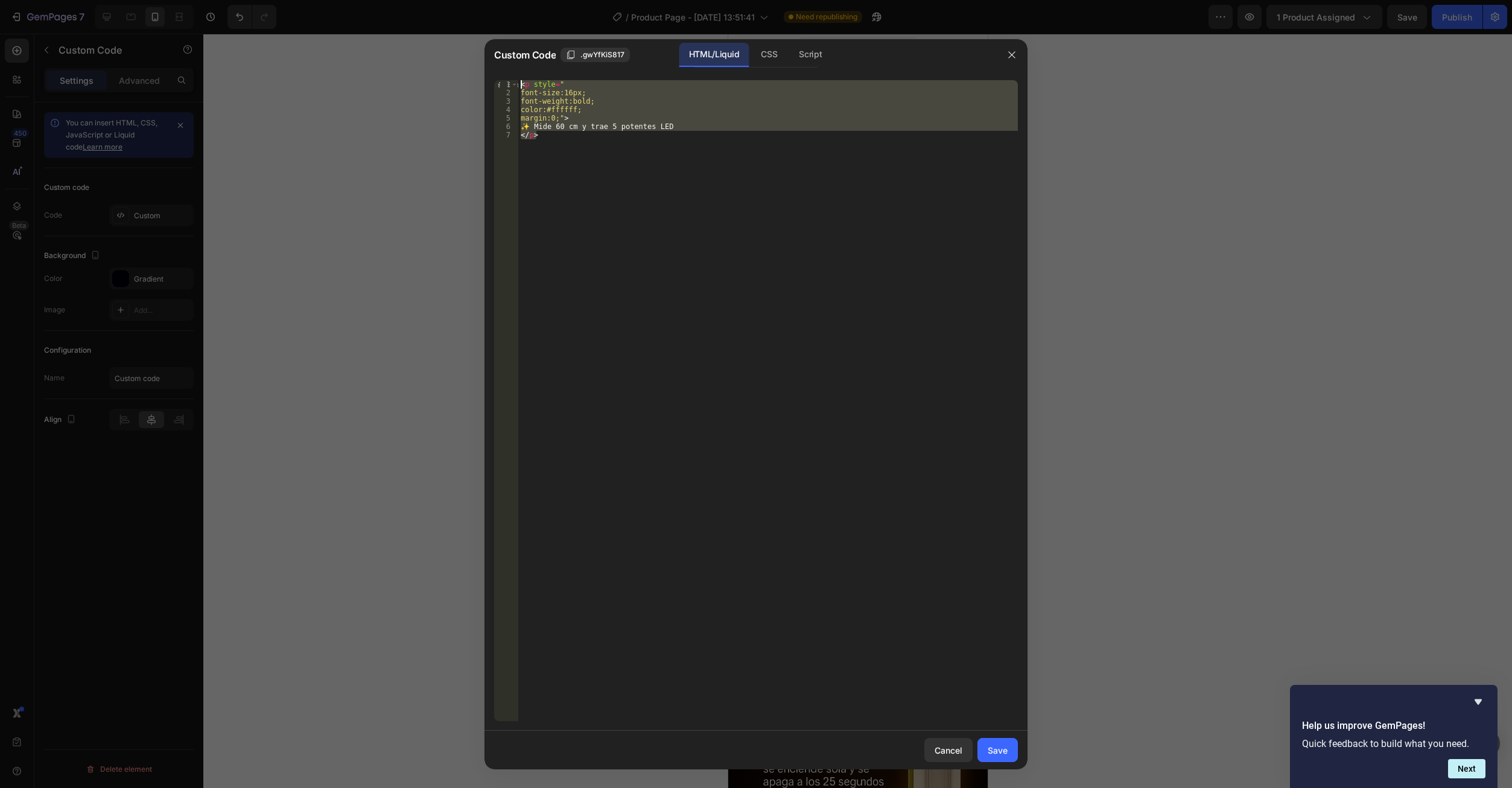
drag, startPoint x: 578, startPoint y: 163, endPoint x: 508, endPoint y: 87, distance: 103.3
click at [508, 87] on div "</p> 1 2 3 4 5 6 7 < p style = " font-size:16px; font-weight:bold; color:#fffff…" at bounding box center [756, 401] width 524 height 641
paste textarea "/p>"
type textarea "</p>"
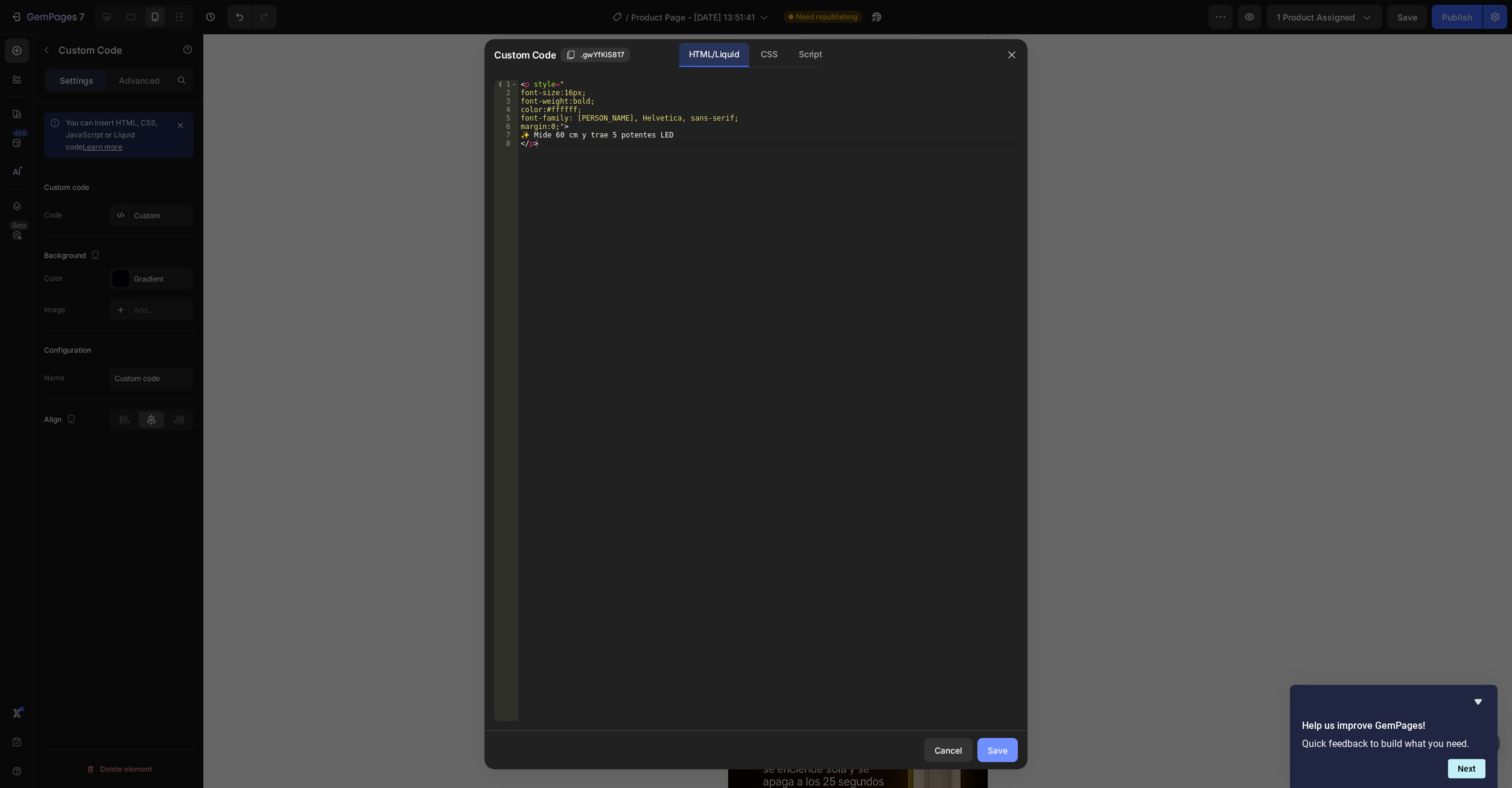
click at [985, 744] on button "Save" at bounding box center [998, 751] width 40 height 24
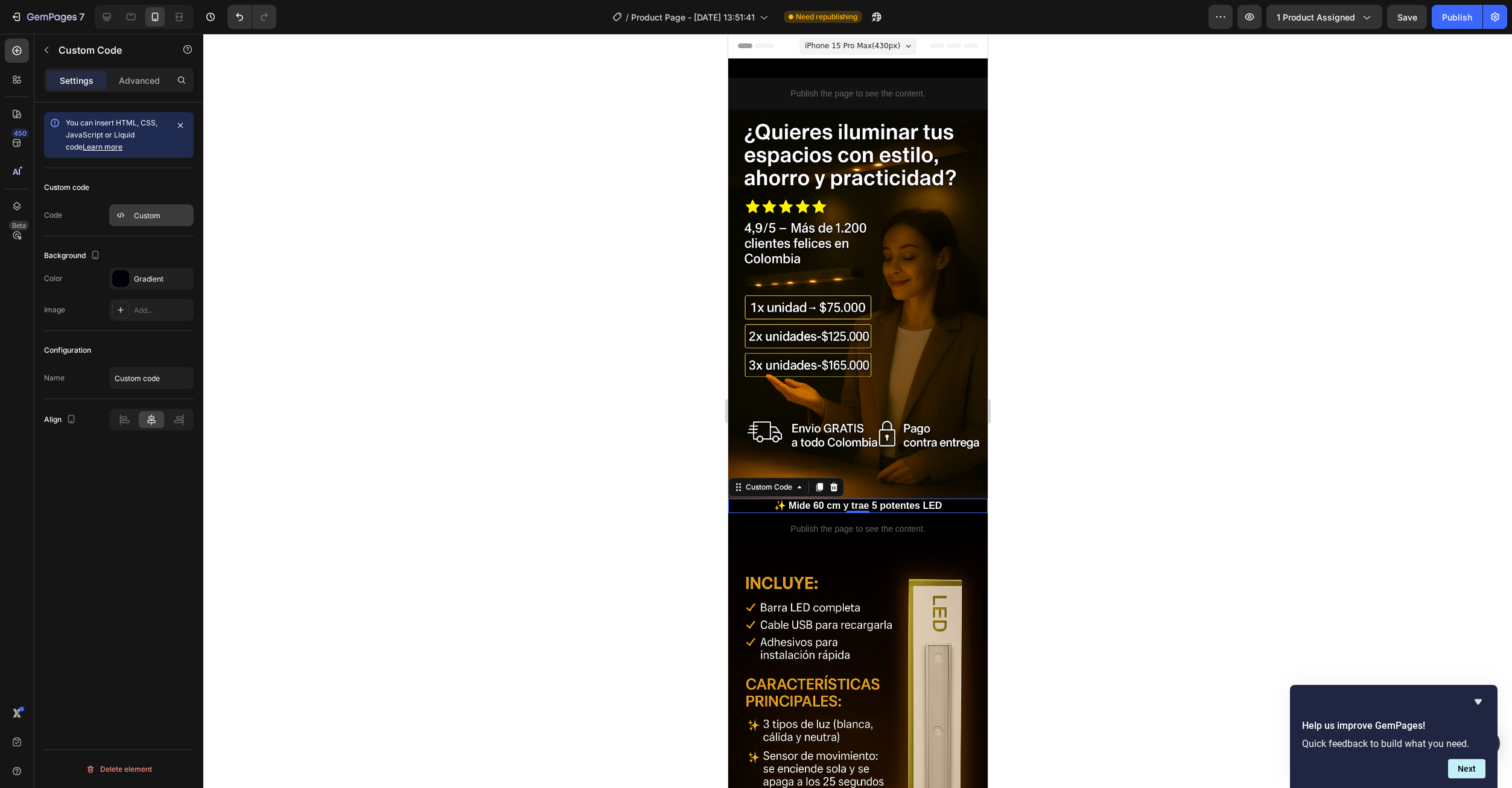
click at [139, 206] on div "Custom" at bounding box center [151, 215] width 84 height 22
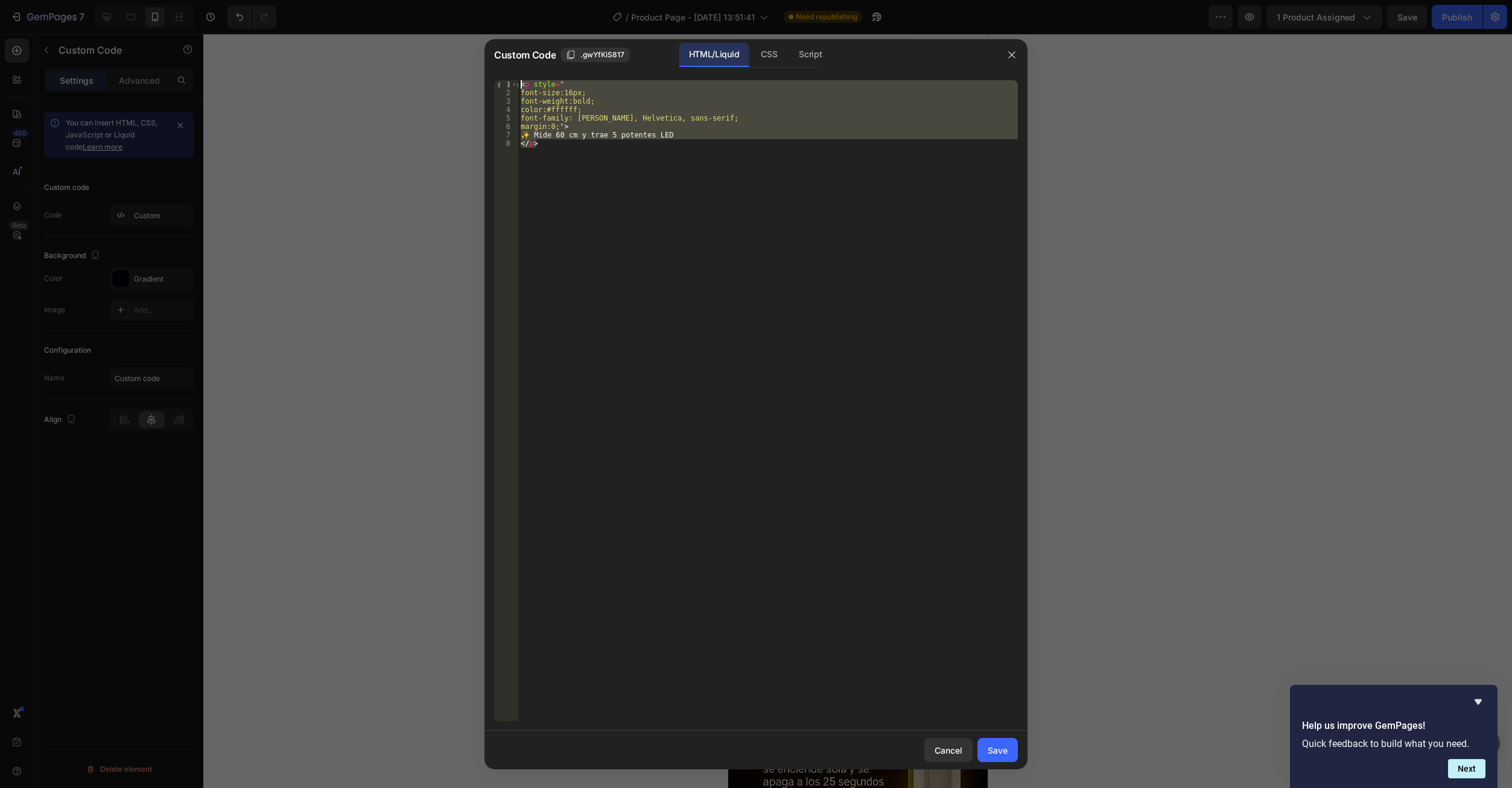
drag, startPoint x: 563, startPoint y: 159, endPoint x: 504, endPoint y: 87, distance: 93.1
click at [504, 87] on div "</p> 1 2 3 4 5 6 7 8 < p style = " font-size:16px; font-weight:bold; color:#fff…" at bounding box center [756, 401] width 524 height 641
paste textarea "/p>"
drag, startPoint x: 574, startPoint y: 163, endPoint x: 503, endPoint y: 54, distance: 130.1
click at [503, 54] on div "Custom Code .gwYfKiS817 HTML/Liquid CSS Script </p> 1 2 3 4 5 6 7 8 < p style =…" at bounding box center [755, 405] width 543 height 730
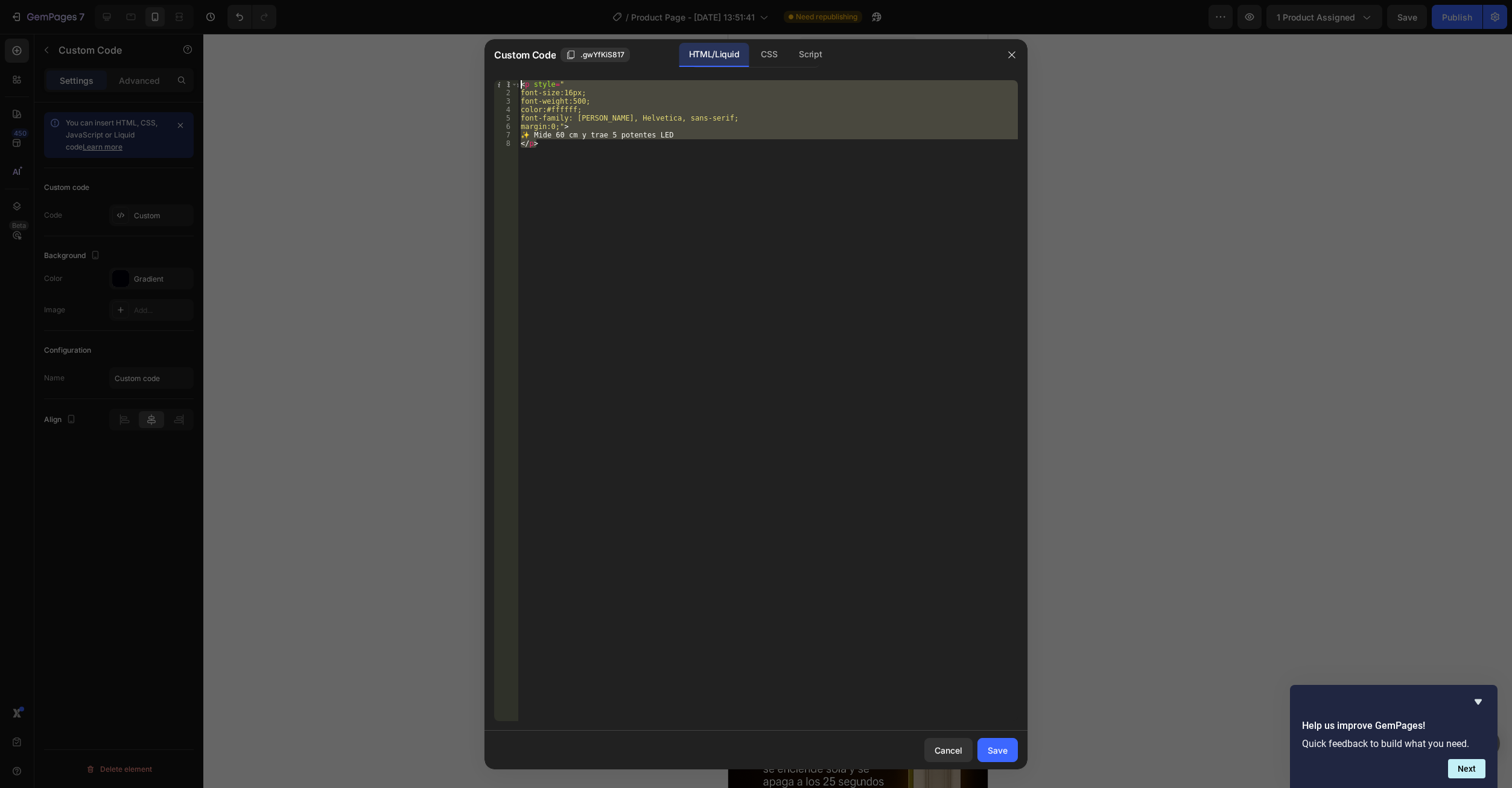
paste textarea "/p>"
type textarea "</p>"
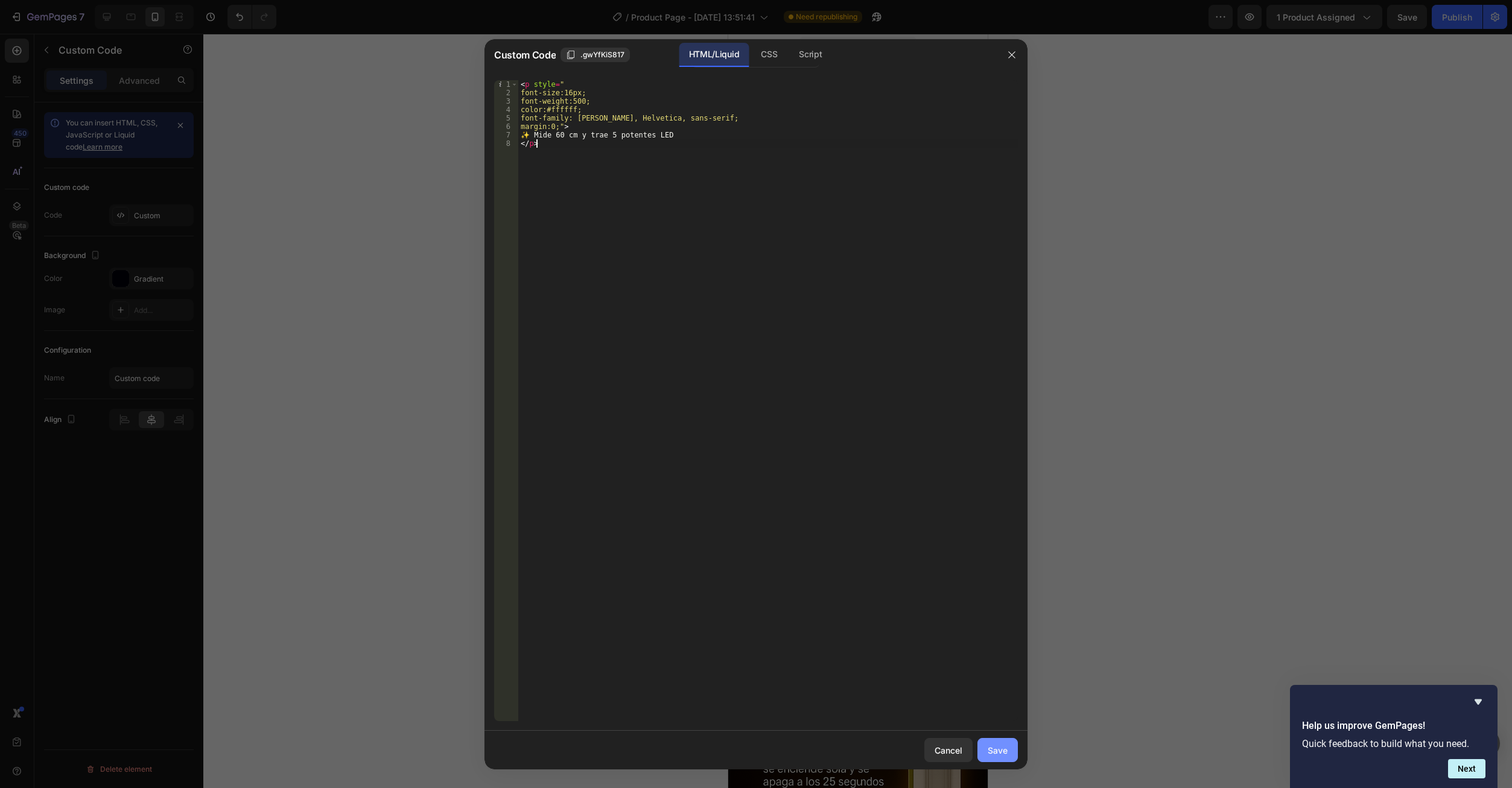
click at [993, 759] on button "Save" at bounding box center [998, 751] width 40 height 24
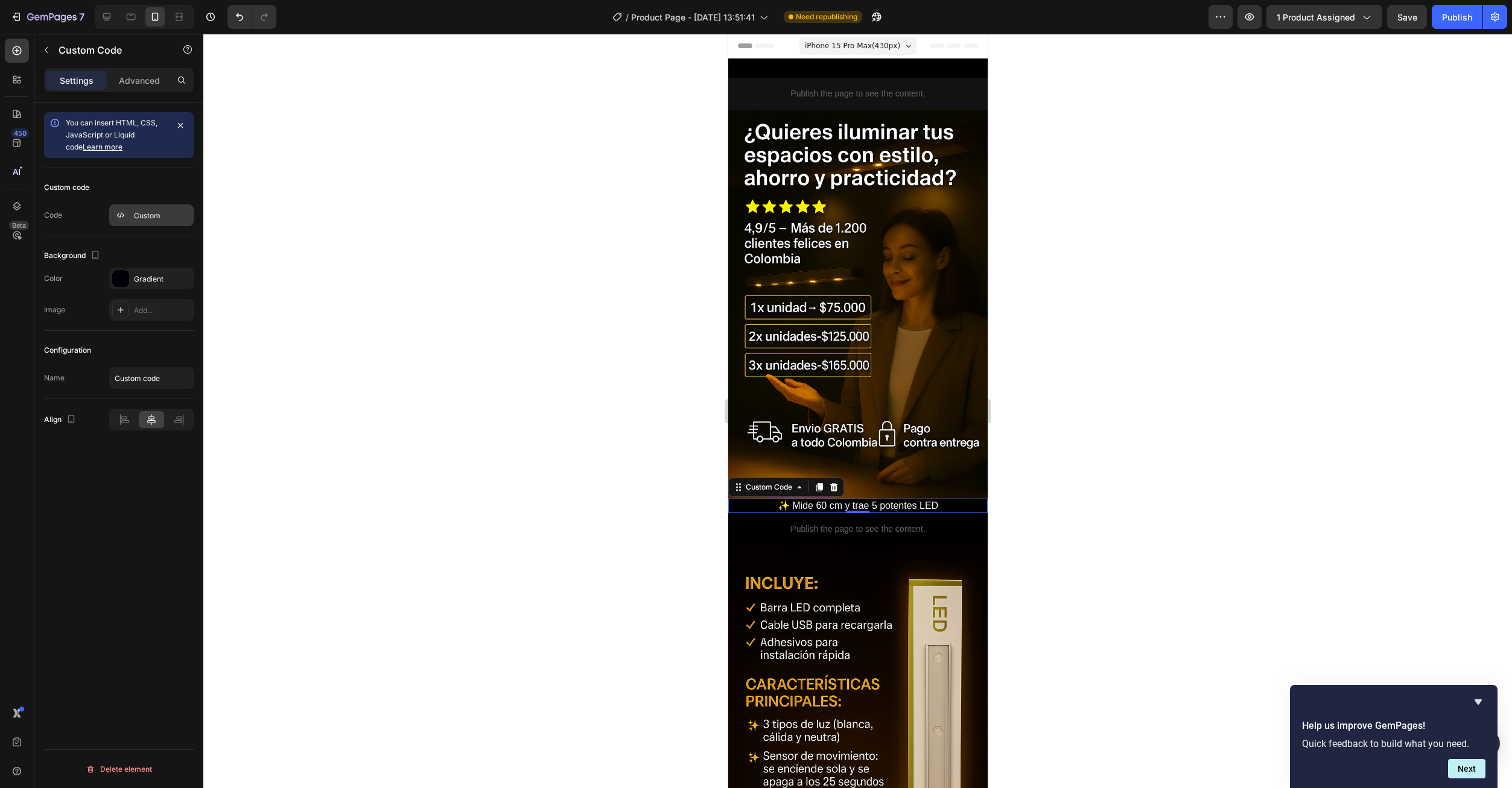
click at [147, 222] on div "Custom" at bounding box center [151, 215] width 84 height 22
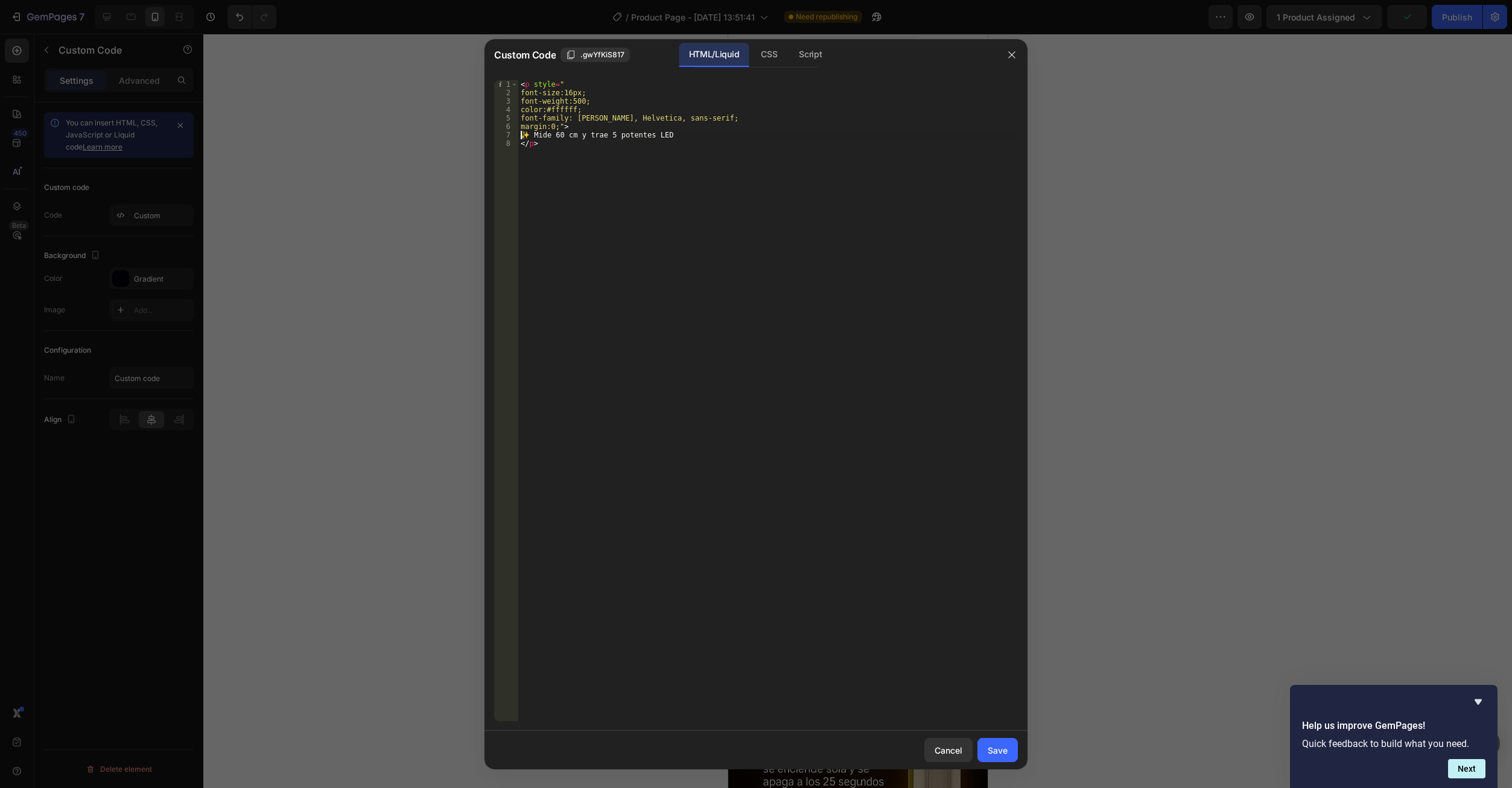
drag, startPoint x: 524, startPoint y: 139, endPoint x: 520, endPoint y: 133, distance: 7.2
click at [520, 133] on div "< p style = " font-size:16px; font-weight:500; color:#ffffff; font-family: Aria…" at bounding box center [768, 409] width 499 height 658
click at [544, 192] on div "< p style = " font-size:16px; font-weight:500; color:#ffffff; font-family: Aria…" at bounding box center [768, 409] width 499 height 658
drag, startPoint x: 529, startPoint y: 137, endPoint x: 522, endPoint y: 134, distance: 7.6
click at [522, 134] on div "< p style = " font-size:16px; font-weight:500; color:#ffffff; font-family: Aria…" at bounding box center [768, 409] width 499 height 658
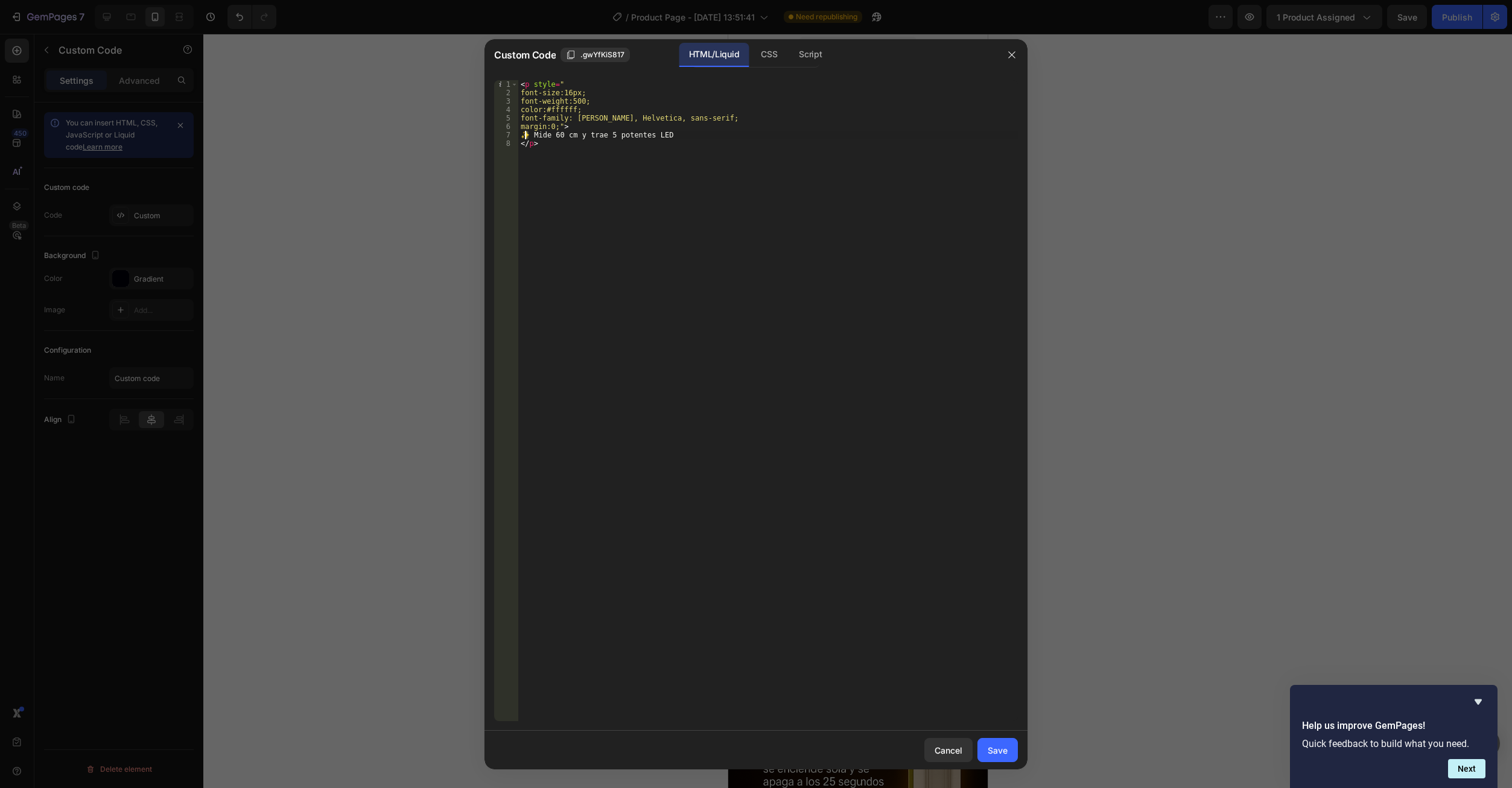
click at [694, 131] on div "< p style = " font-size:16px; font-weight:500; color:#ffffff; font-family: Aria…" at bounding box center [768, 409] width 499 height 658
click at [678, 143] on div "< p style = " font-size:16px; font-weight:500; color:#ffffff; font-family: Aria…" at bounding box center [768, 409] width 499 height 658
click at [678, 139] on div "< p style = " font-size:16px; font-weight:500; color:#ffffff; font-family: Aria…" at bounding box center [768, 409] width 499 height 658
click at [666, 140] on div "< p style = " font-size:16px; font-weight:500; color:#ffffff; font-family: Aria…" at bounding box center [768, 409] width 499 height 658
click at [665, 136] on div "< p style = " font-size:16px; font-weight:500; color:#ffffff; font-family: Aria…" at bounding box center [768, 401] width 499 height 641
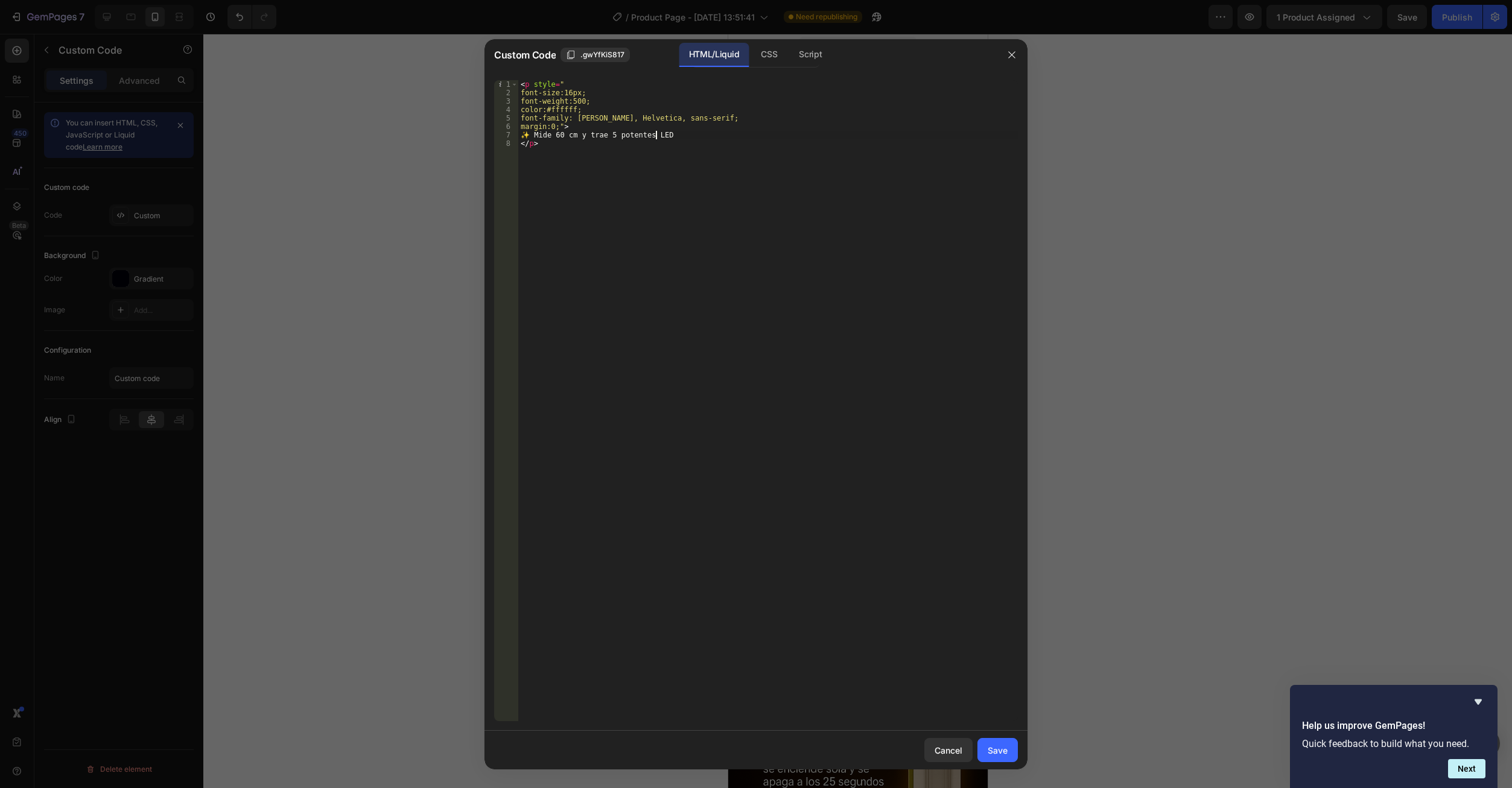
click at [665, 136] on div "< p style = " font-size:16px; font-weight:500; color:#ffffff; font-family: Aria…" at bounding box center [768, 409] width 499 height 658
click at [659, 136] on div "< p style = " font-size:16px; font-weight:500; color:#ffffff; font-family: Aria…" at bounding box center [768, 409] width 499 height 658
click at [660, 138] on div "< p style = " font-size:16px; font-weight:500; color:#ffffff; font-family: Aria…" at bounding box center [768, 409] width 499 height 658
click at [661, 137] on div "< p style = " font-size:16px; font-weight:500; color:#ffffff; font-family: Aria…" at bounding box center [768, 401] width 499 height 641
click at [661, 137] on div "< p style = " font-size:16px; font-weight:500; color:#ffffff; font-family: Aria…" at bounding box center [768, 409] width 499 height 658
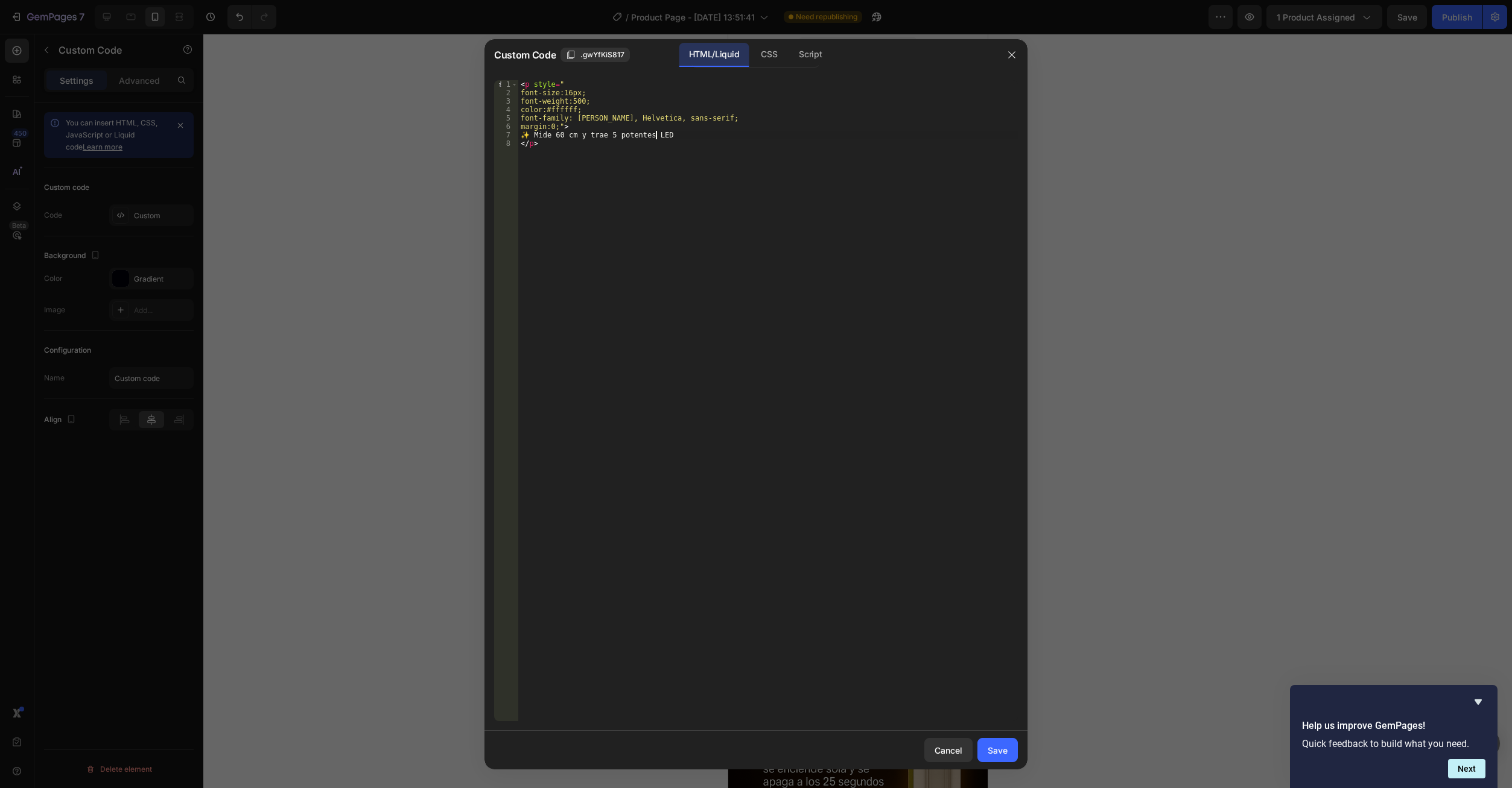
click at [662, 137] on div "< p style = " font-size:16px; font-weight:500; color:#ffffff; font-family: Aria…" at bounding box center [768, 409] width 499 height 658
click at [669, 137] on div "< p style = " font-size:16px; font-weight:500; color:#ffffff; font-family: Aria…" at bounding box center [768, 409] width 499 height 658
click at [669, 138] on div "< p style = " font-size:16px; font-weight:500; color:#ffffff; font-family: Aria…" at bounding box center [768, 409] width 499 height 658
click at [669, 139] on div "< p style = " font-size:16px; font-weight:500; color:#ffffff; font-family: Aria…" at bounding box center [768, 409] width 499 height 658
click at [671, 134] on div "< p style = " font-size:16px; font-weight:500; color:#ffffff; font-family: Aria…" at bounding box center [768, 401] width 499 height 641
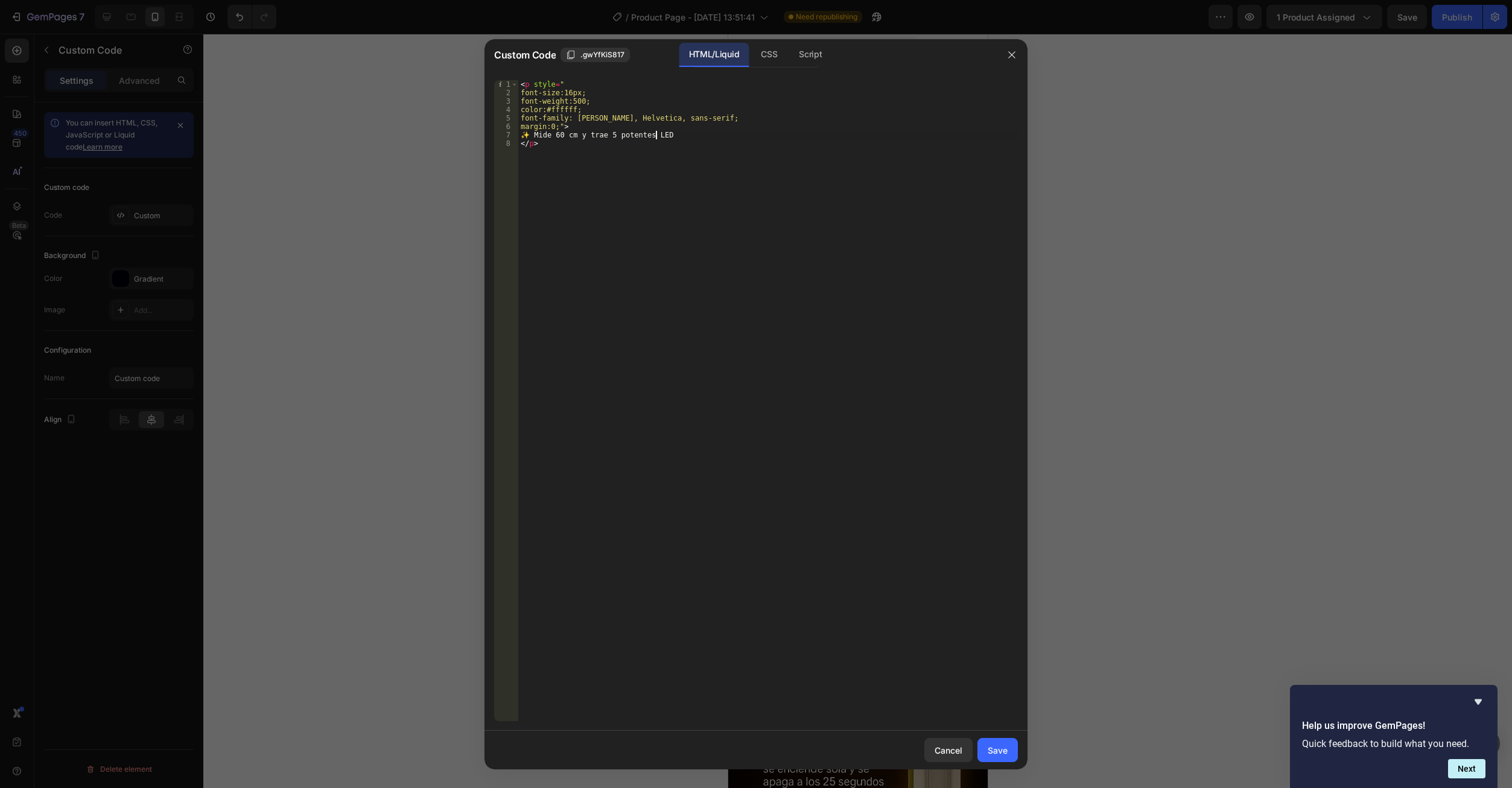
click at [683, 139] on div "< p style = " font-size:16px; font-weight:500; color:#ffffff; font-family: Aria…" at bounding box center [768, 409] width 499 height 658
click at [519, 145] on div "< p style = " font-size:16px; font-weight:500; color:#ffffff; font-family: Aria…" at bounding box center [768, 409] width 499 height 658
paste textarea
click at [523, 137] on div "< p style = " font-size:16px; font-weight:500; color:#ffffff; font-family: Aria…" at bounding box center [768, 409] width 499 height 658
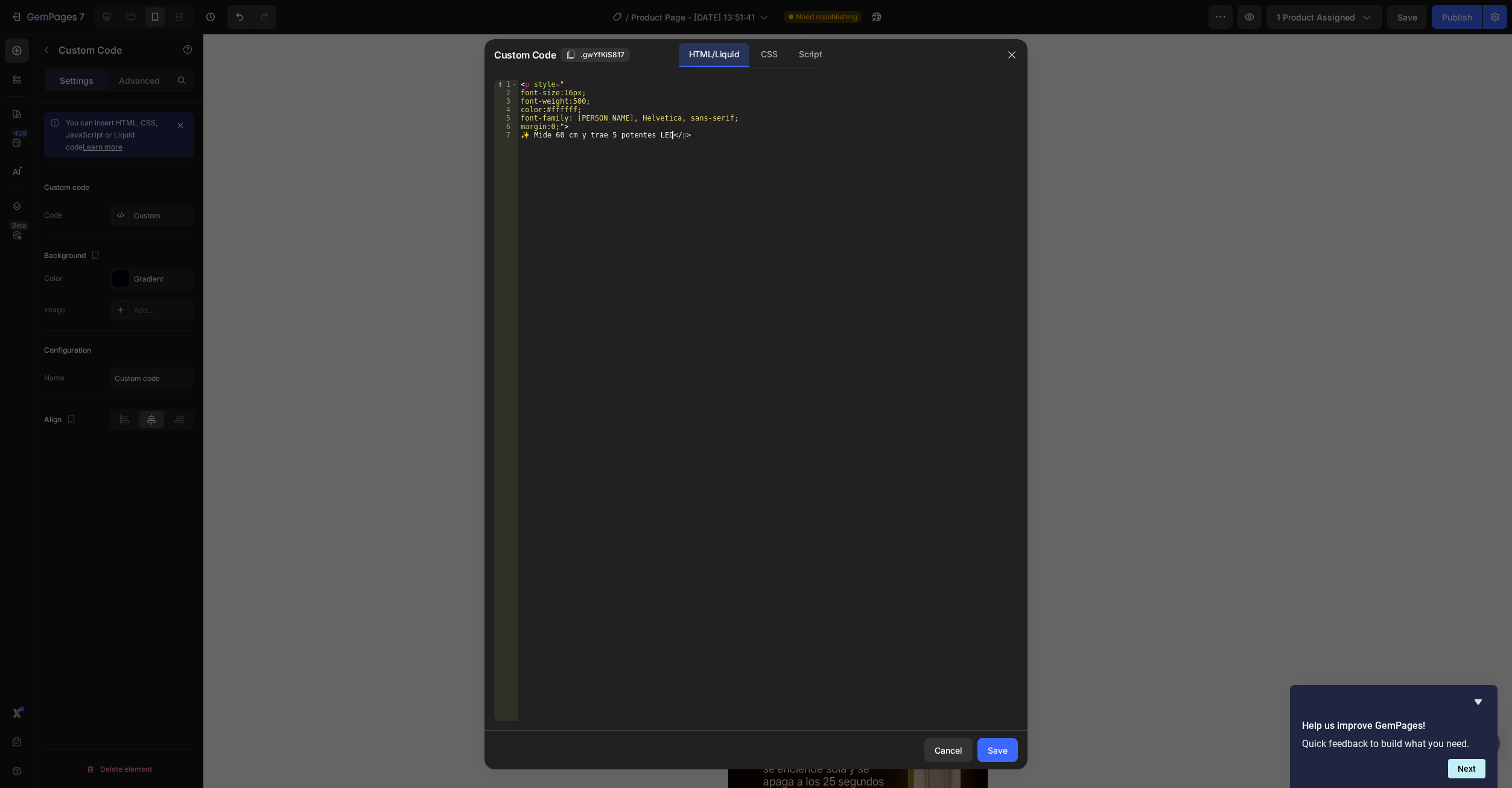
click at [662, 140] on div "< p style = " font-size:16px; font-weight:500; color:#ffffff; font-family: Aria…" at bounding box center [768, 409] width 499 height 658
click at [660, 140] on div "< p style = " font-size:16px; font-weight:500; color:#ffffff; font-family: Aria…" at bounding box center [768, 409] width 499 height 658
click at [662, 133] on div "< p style = " font-size:16px; font-weight:500; color:#ffffff; font-family: Aria…" at bounding box center [768, 401] width 499 height 641
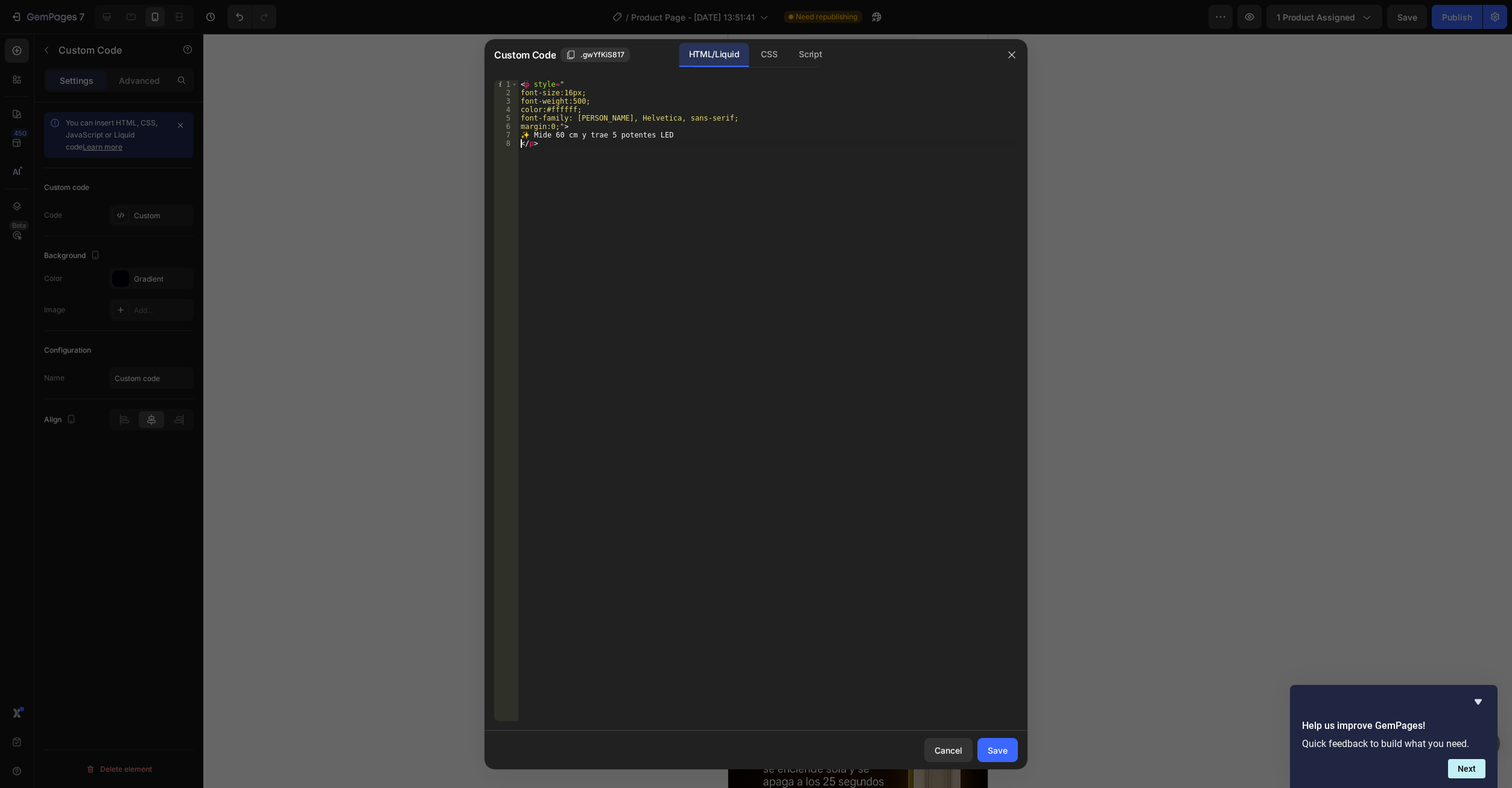
click at [683, 133] on div "< p style = " font-size:16px; font-weight:500; color:#ffffff; font-family: Aria…" at bounding box center [768, 409] width 499 height 658
click at [683, 133] on div "< p style = " font-size:16px; font-weight:500; color:#ffffff; font-family: Aria…" at bounding box center [768, 409] width 499 height 658
paste textarea
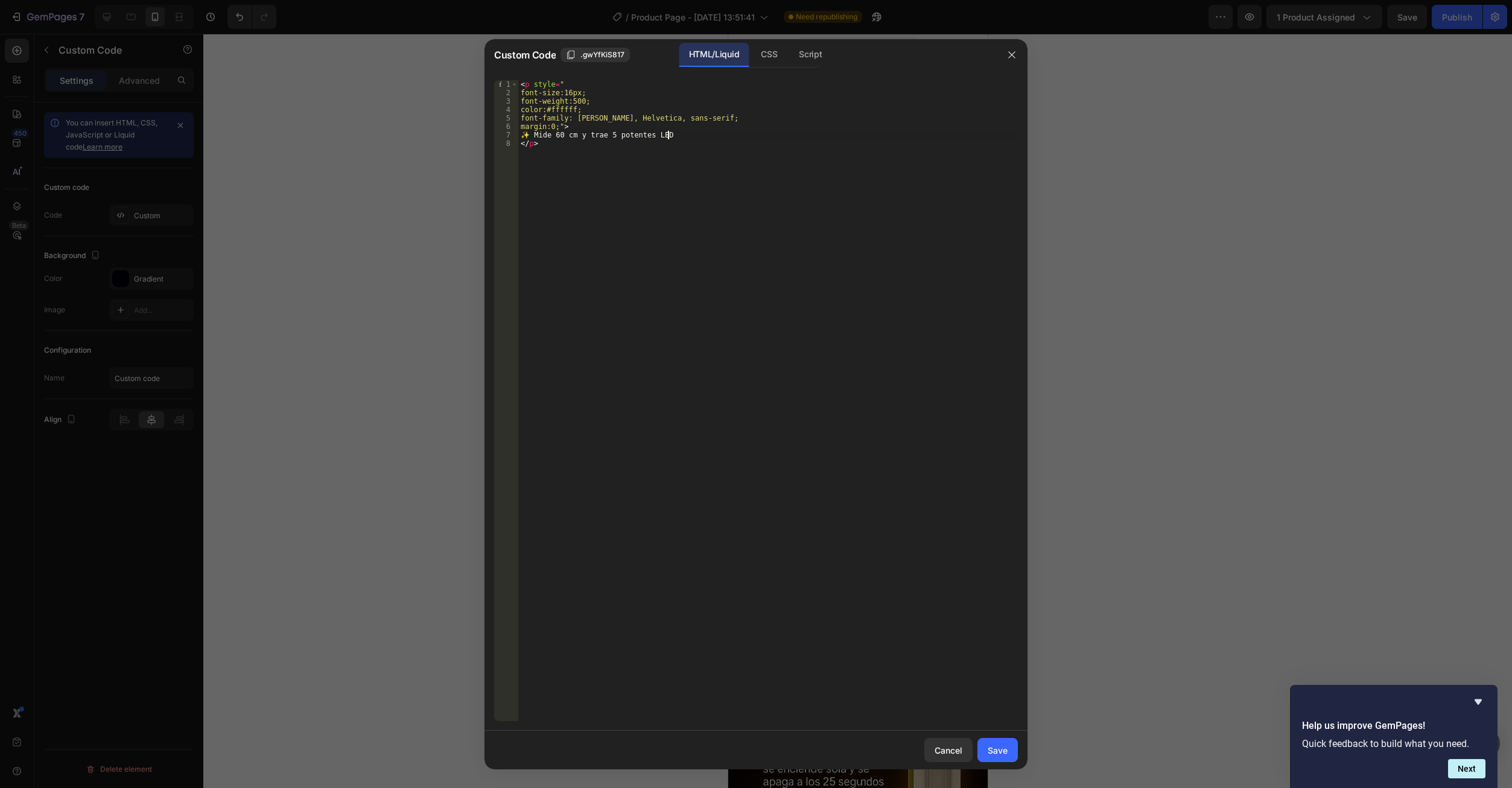
paste textarea
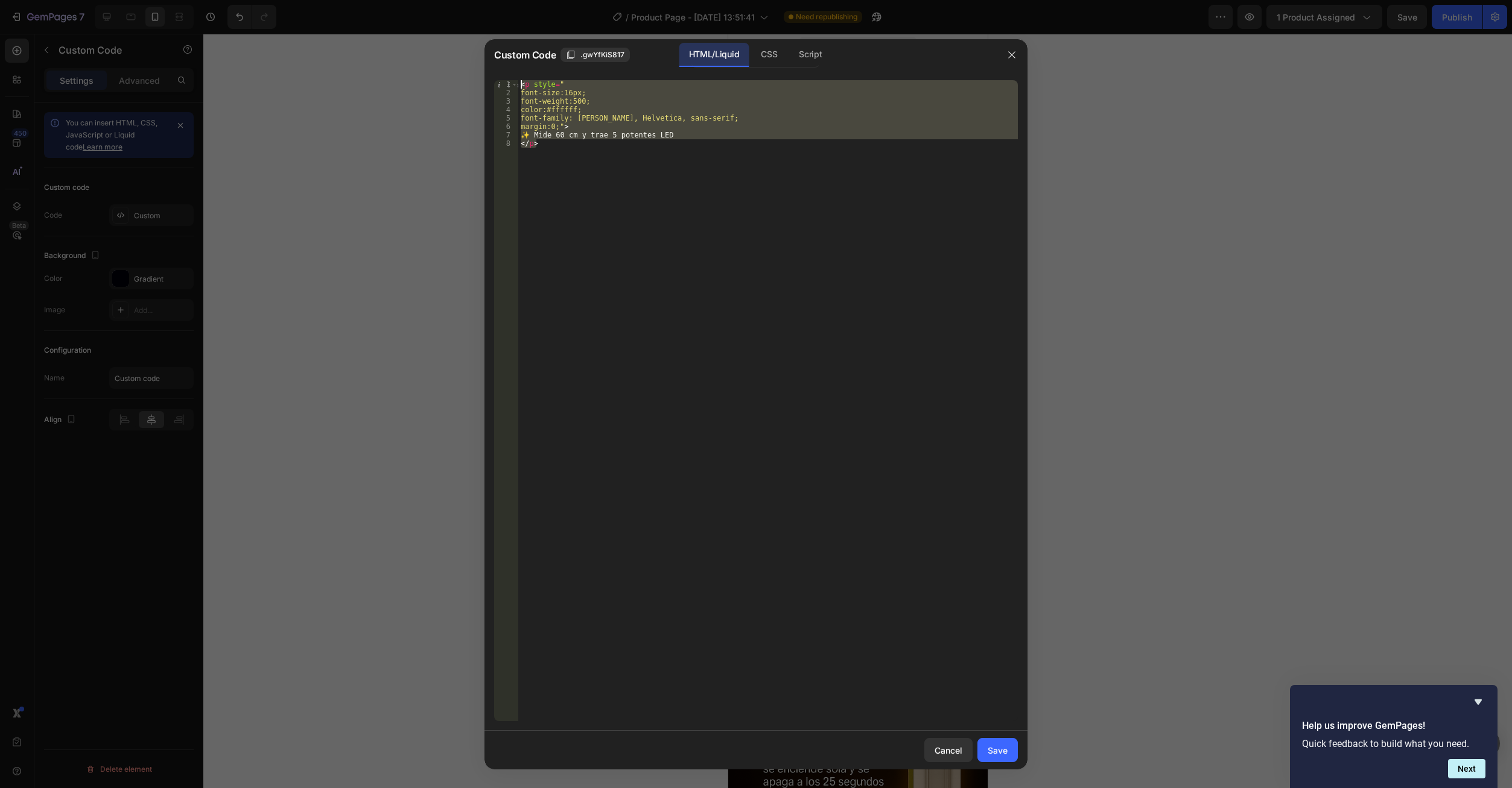
drag, startPoint x: 582, startPoint y: 156, endPoint x: 498, endPoint y: 87, distance: 108.7
click at [498, 87] on div "✨ Mide 60 cm y trae 5 potentes LED 1 2 3 4 5 6 7 8 < p style = " font-size:16px…" at bounding box center [756, 401] width 524 height 641
paste textarea "/p>"
type textarea "</p>"
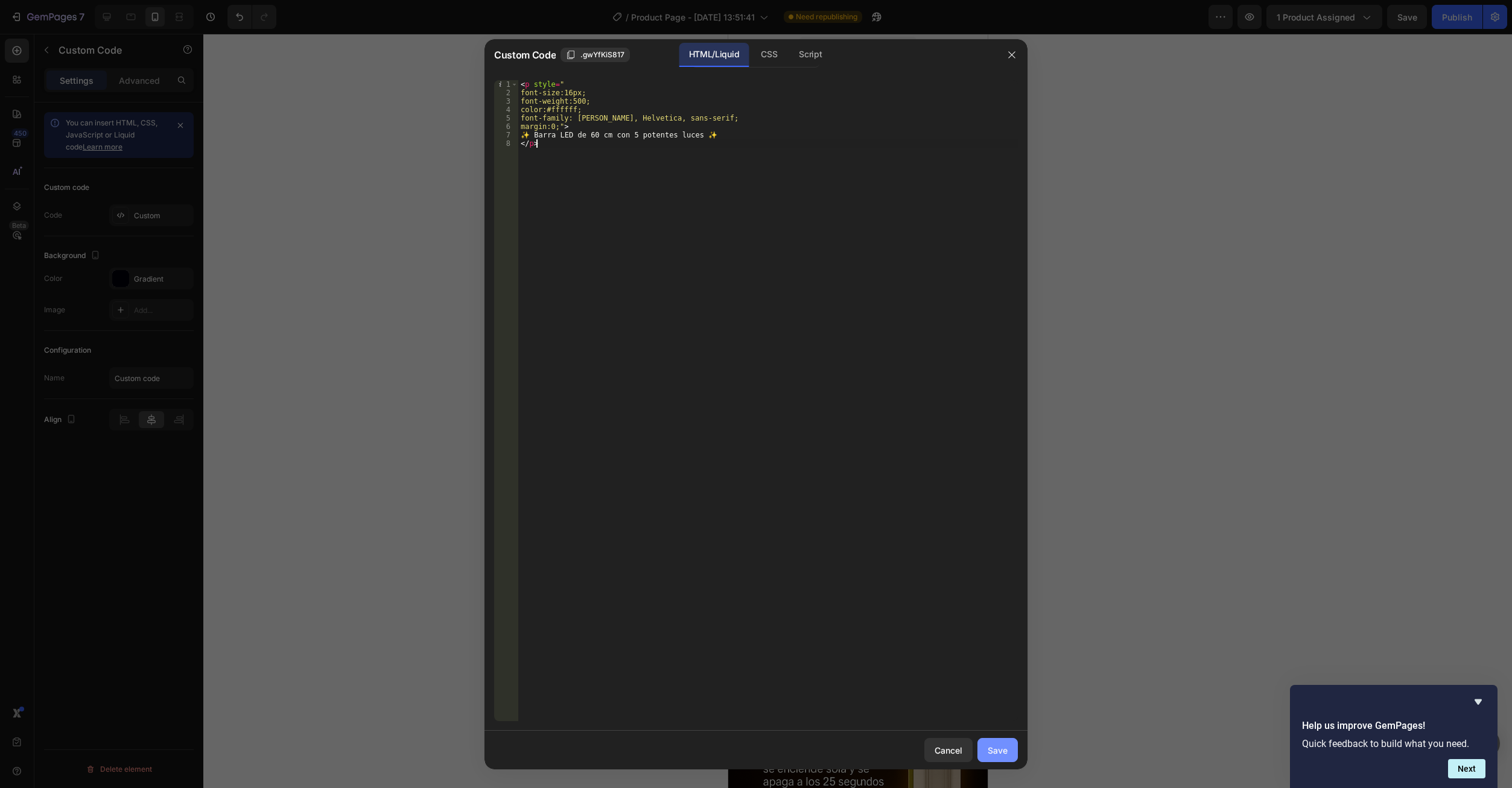
drag, startPoint x: 989, startPoint y: 751, endPoint x: 996, endPoint y: 751, distance: 7.0
click at [989, 753] on div "Save" at bounding box center [998, 751] width 20 height 13
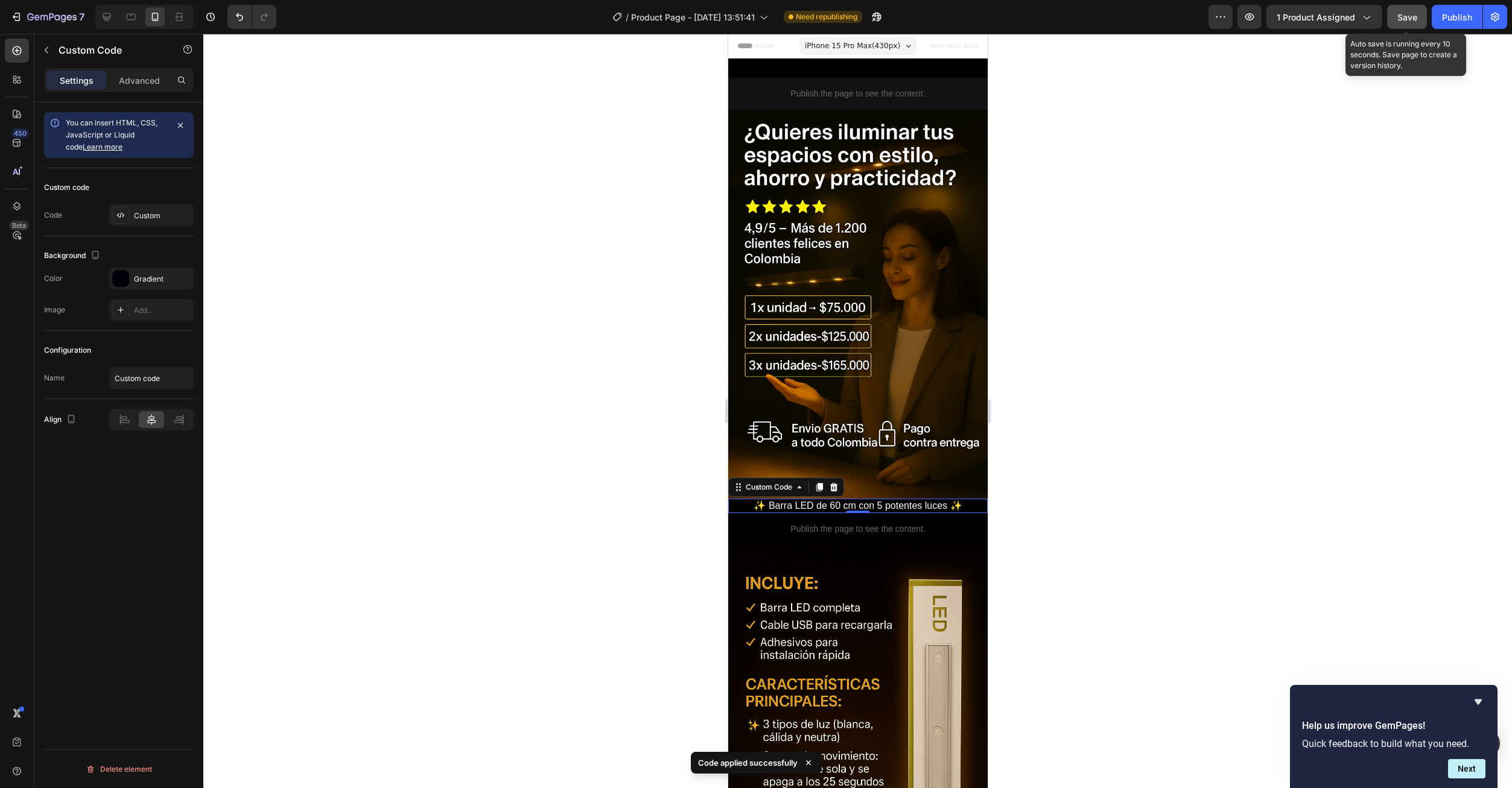
click at [1411, 16] on span "Save" at bounding box center [1407, 17] width 20 height 10
click at [1475, 23] on button "Publish" at bounding box center [1457, 17] width 50 height 24
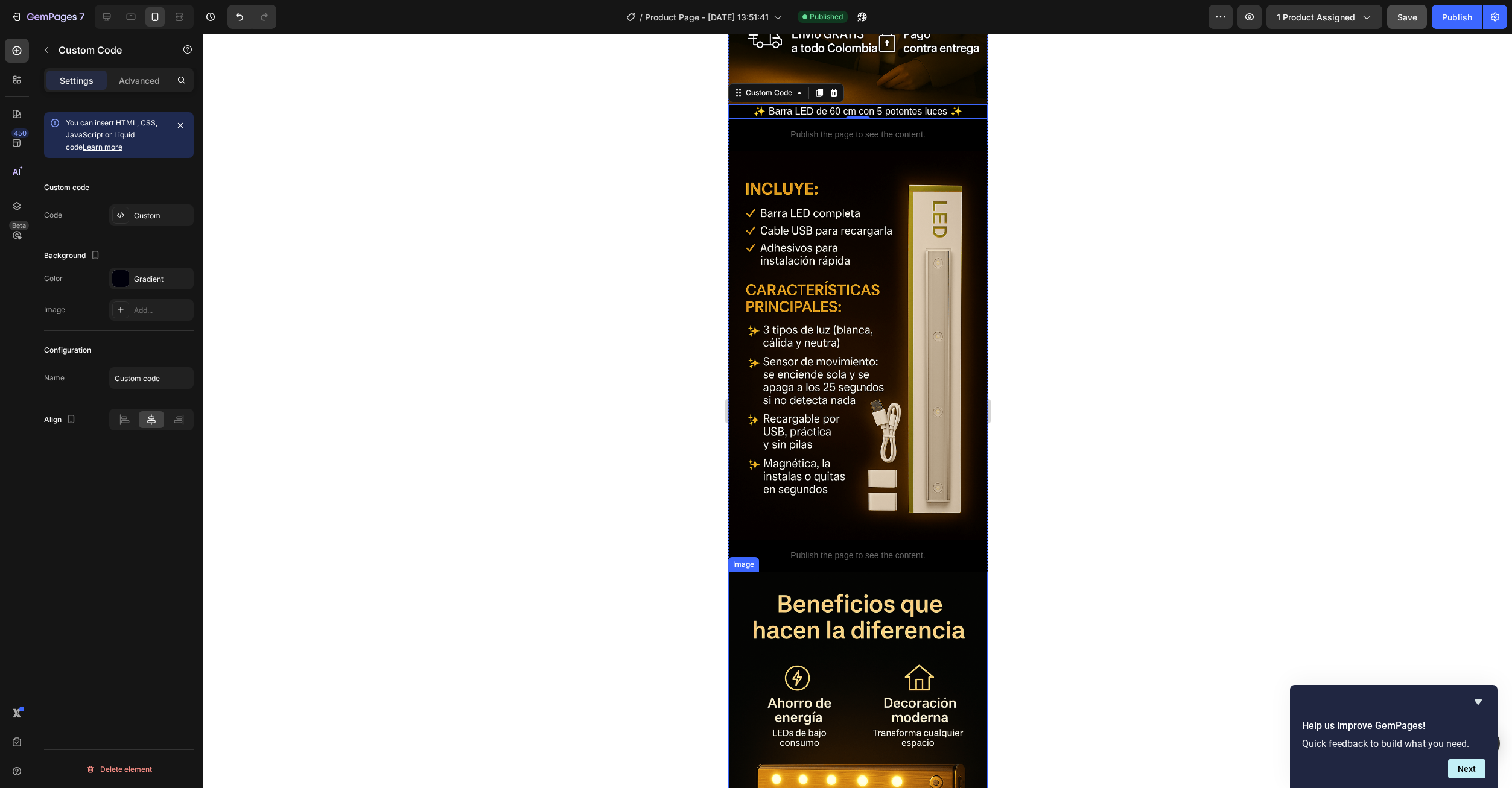
scroll to position [241, 0]
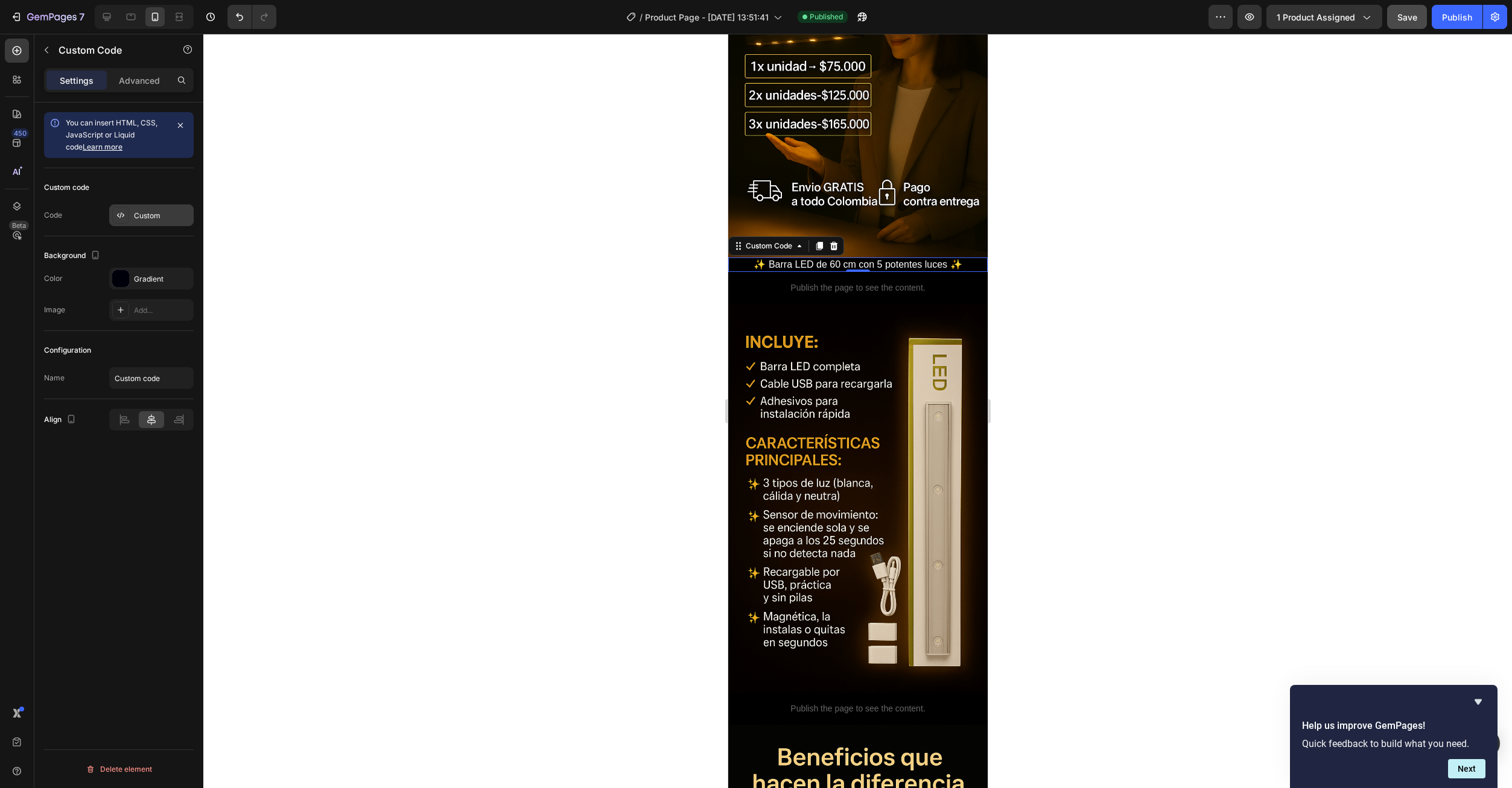
click at [149, 214] on div "Custom" at bounding box center [162, 216] width 57 height 11
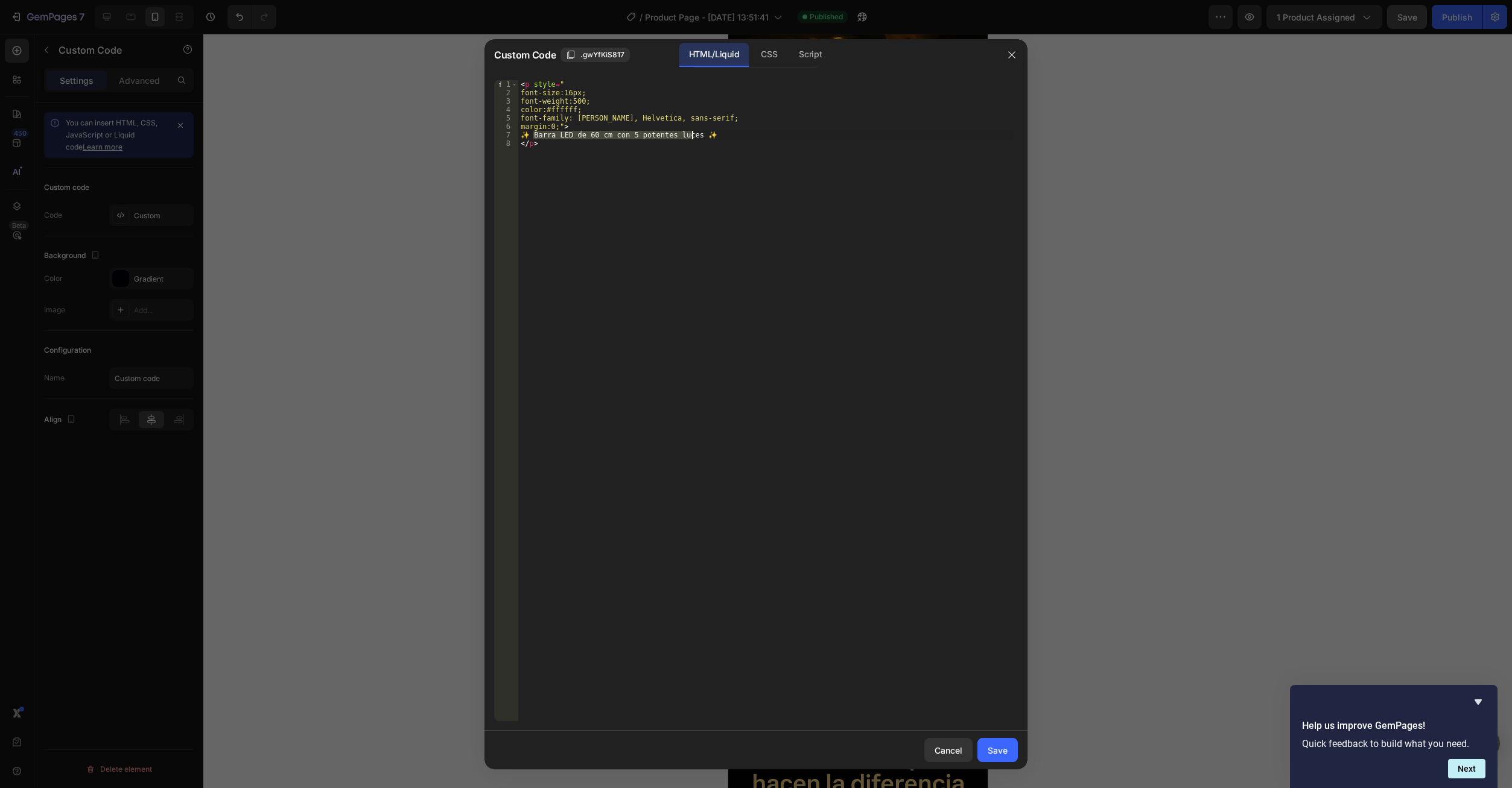
drag, startPoint x: 533, startPoint y: 137, endPoint x: 691, endPoint y: 137, distance: 158.0
click at [691, 137] on div "< p style = " font-size:16px; font-weight:500; color:#ffffff; font-family: Aria…" at bounding box center [768, 409] width 499 height 658
click at [584, 137] on div "< p style = " font-size:16px; font-weight:500; color:#ffffff; font-family: Aria…" at bounding box center [768, 409] width 499 height 658
click at [548, 140] on div "< p style = " font-size:16px; font-weight:500; color:#ffffff; font-family: Aria…" at bounding box center [768, 409] width 499 height 658
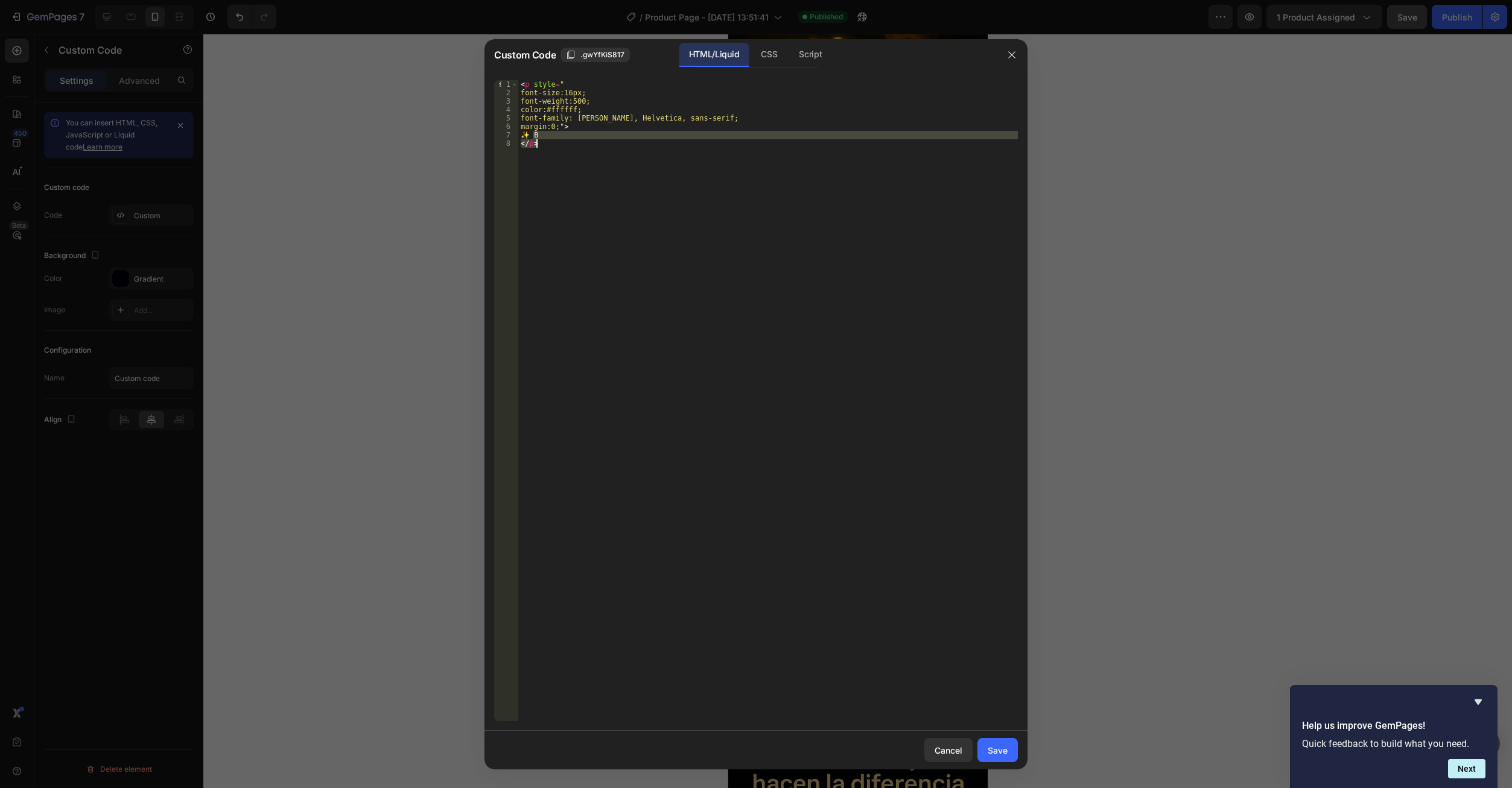
click at [547, 137] on div "< p style = " font-size:16px; font-weight:500; color:#ffffff; font-family: Aria…" at bounding box center [768, 401] width 499 height 641
type textarea "✨ B"
click at [941, 750] on div "Cancel" at bounding box center [948, 751] width 28 height 13
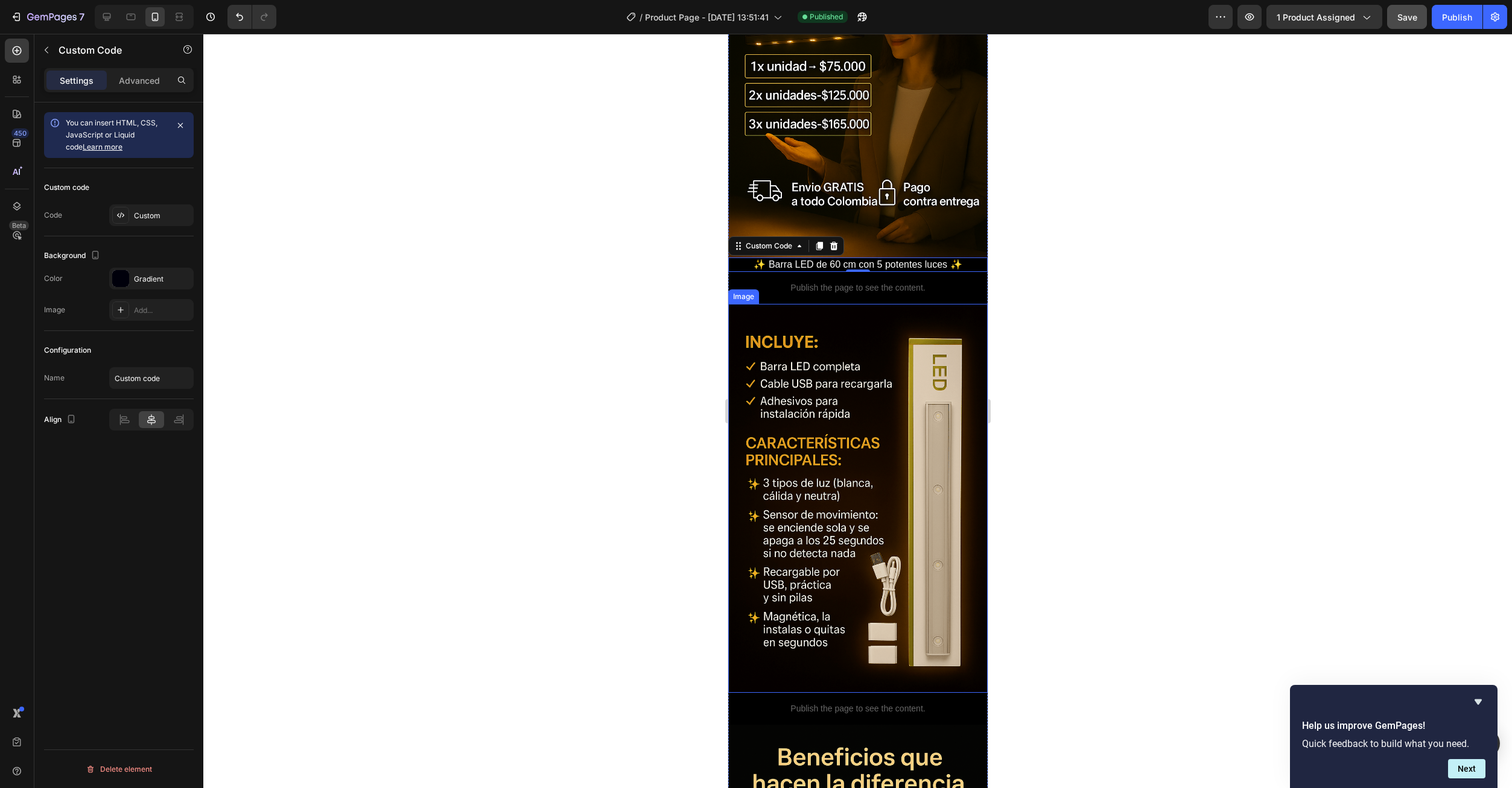
click at [863, 476] on img at bounding box center [857, 498] width 260 height 389
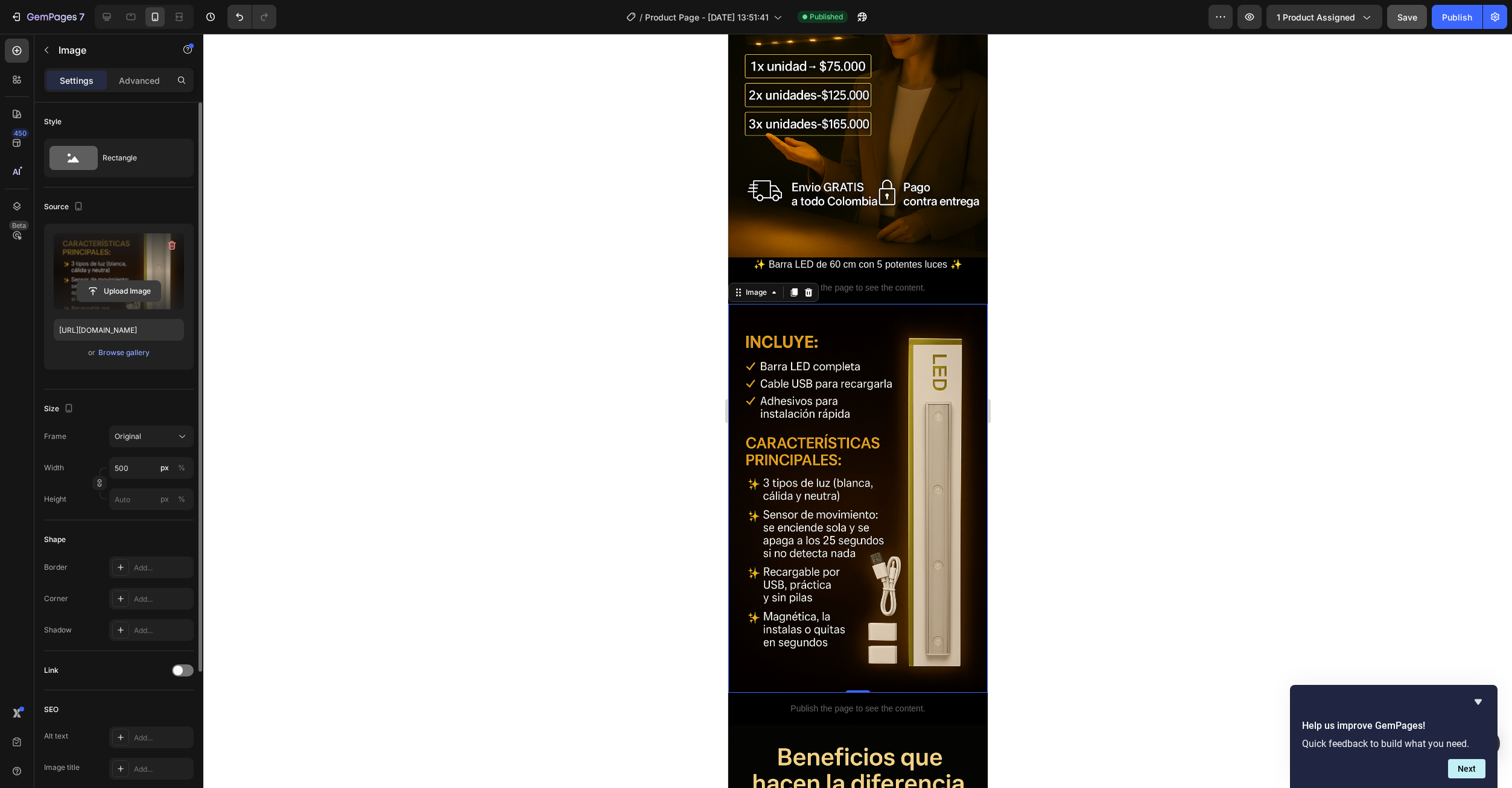
click at [106, 296] on input "file" at bounding box center [119, 291] width 83 height 21
type input "https://cdn.shopify.com/s/files/1/0673/6973/0136/files/gempages_585608160446776…"
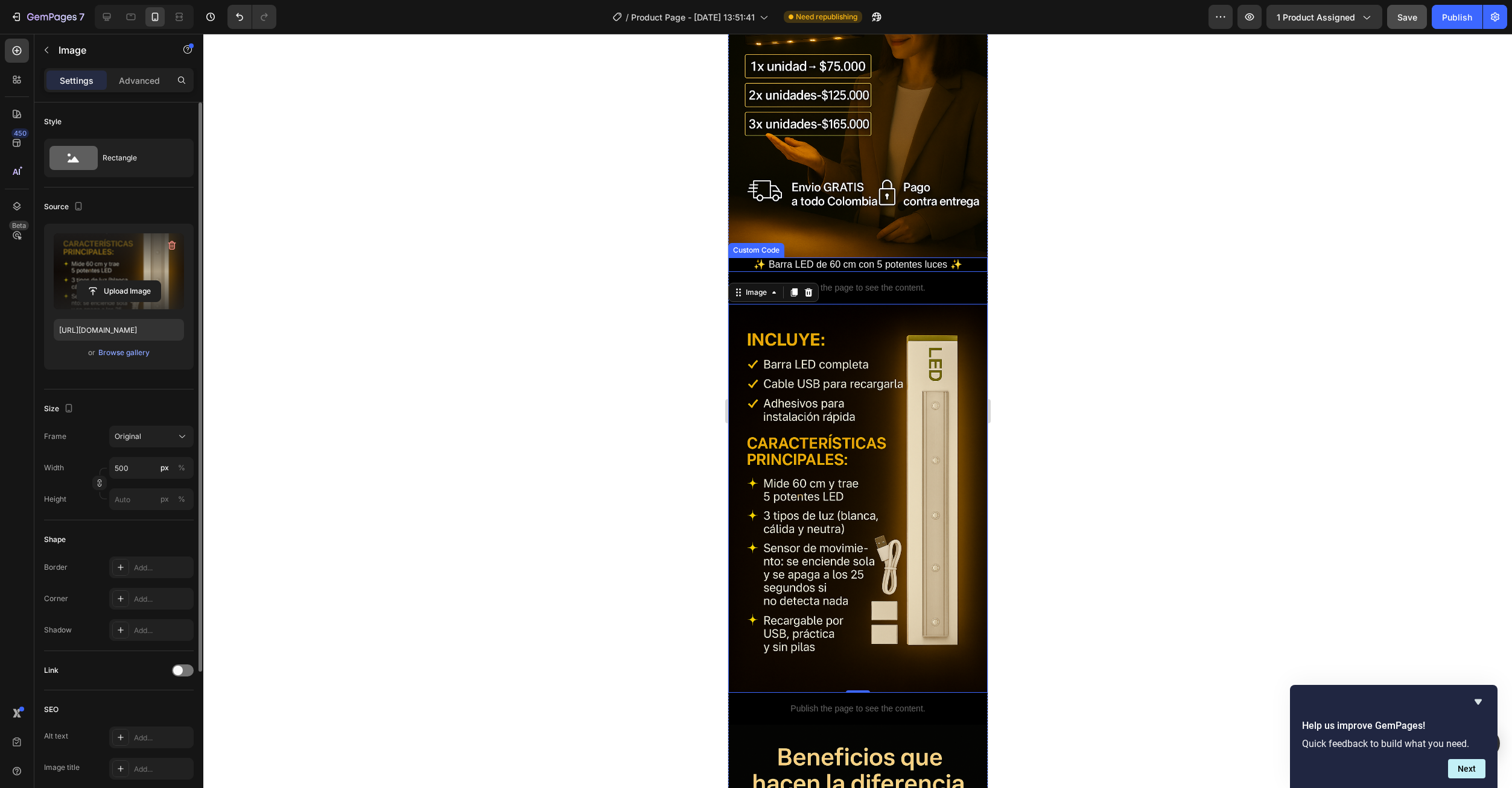
click at [856, 257] on p "✨ Barra LED de 60 cm con 5 potentes luces ✨" at bounding box center [857, 265] width 260 height 14
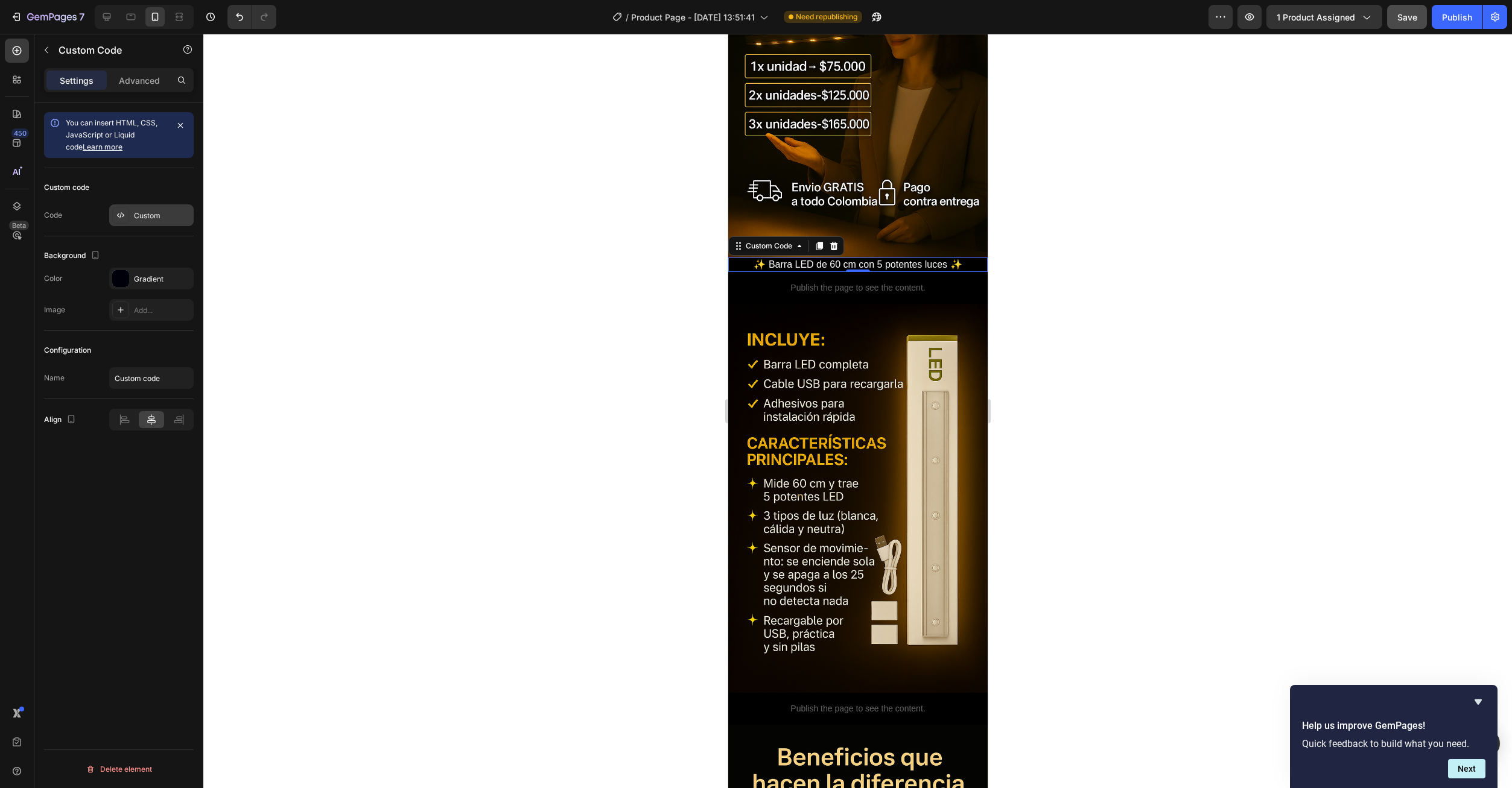
click at [132, 215] on div "Custom" at bounding box center [151, 215] width 84 height 22
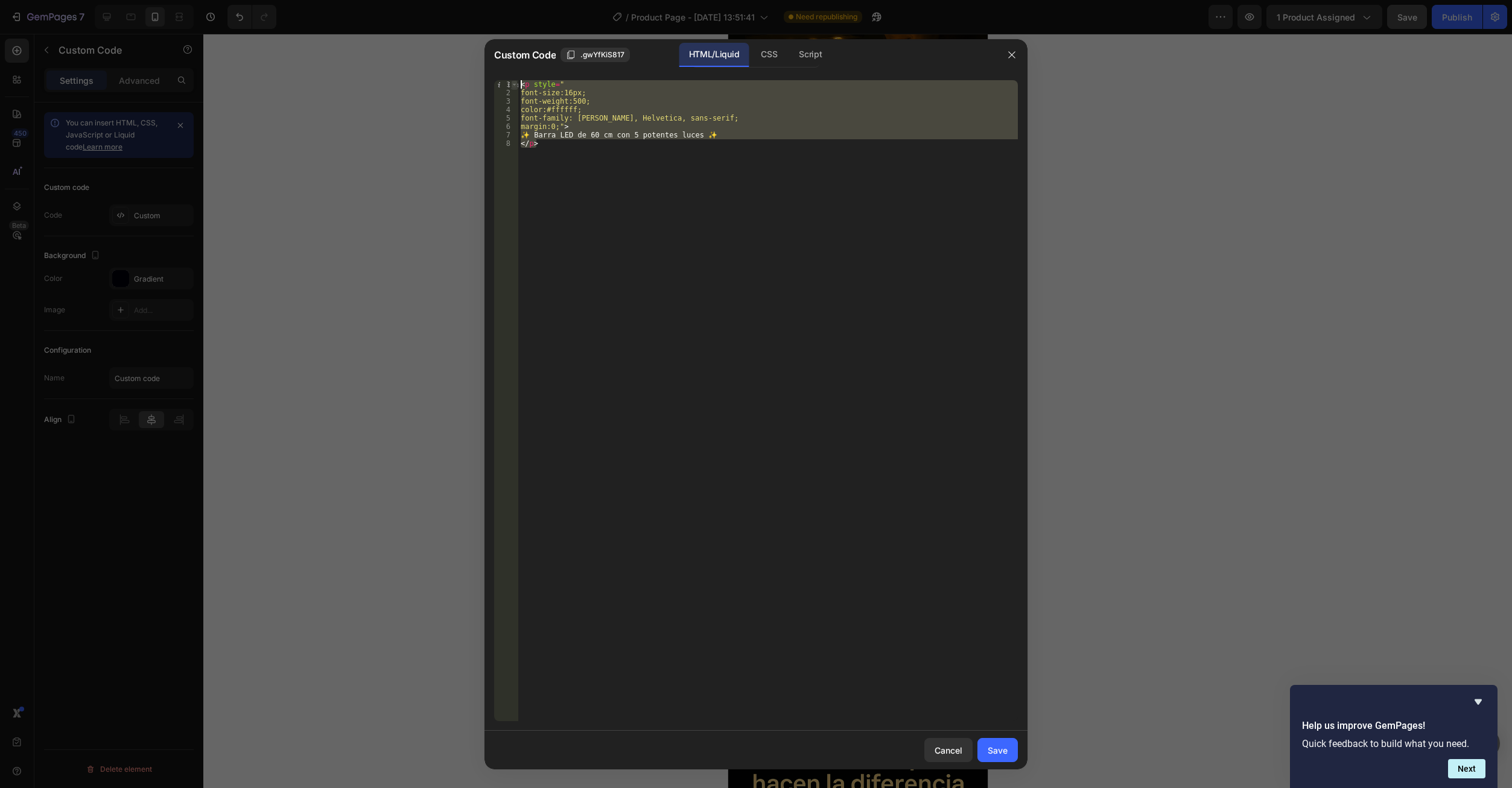
drag, startPoint x: 542, startPoint y: 159, endPoint x: 516, endPoint y: 84, distance: 79.4
click at [516, 86] on div "</p> 1 2 3 4 5 6 7 8 < p style = " font-size:16px; font-weight:500; color:#ffff…" at bounding box center [756, 401] width 524 height 641
click at [591, 174] on div "< p style = " font-size:16px; font-weight:500; color:#ffffff; font-family: Aria…" at bounding box center [768, 401] width 499 height 641
drag, startPoint x: 557, startPoint y: 153, endPoint x: 516, endPoint y: 87, distance: 77.7
click at [516, 87] on div "</p> 1 2 3 4 5 6 7 8 < p style = " font-size:16px; font-weight:500; color:#ffff…" at bounding box center [756, 401] width 524 height 641
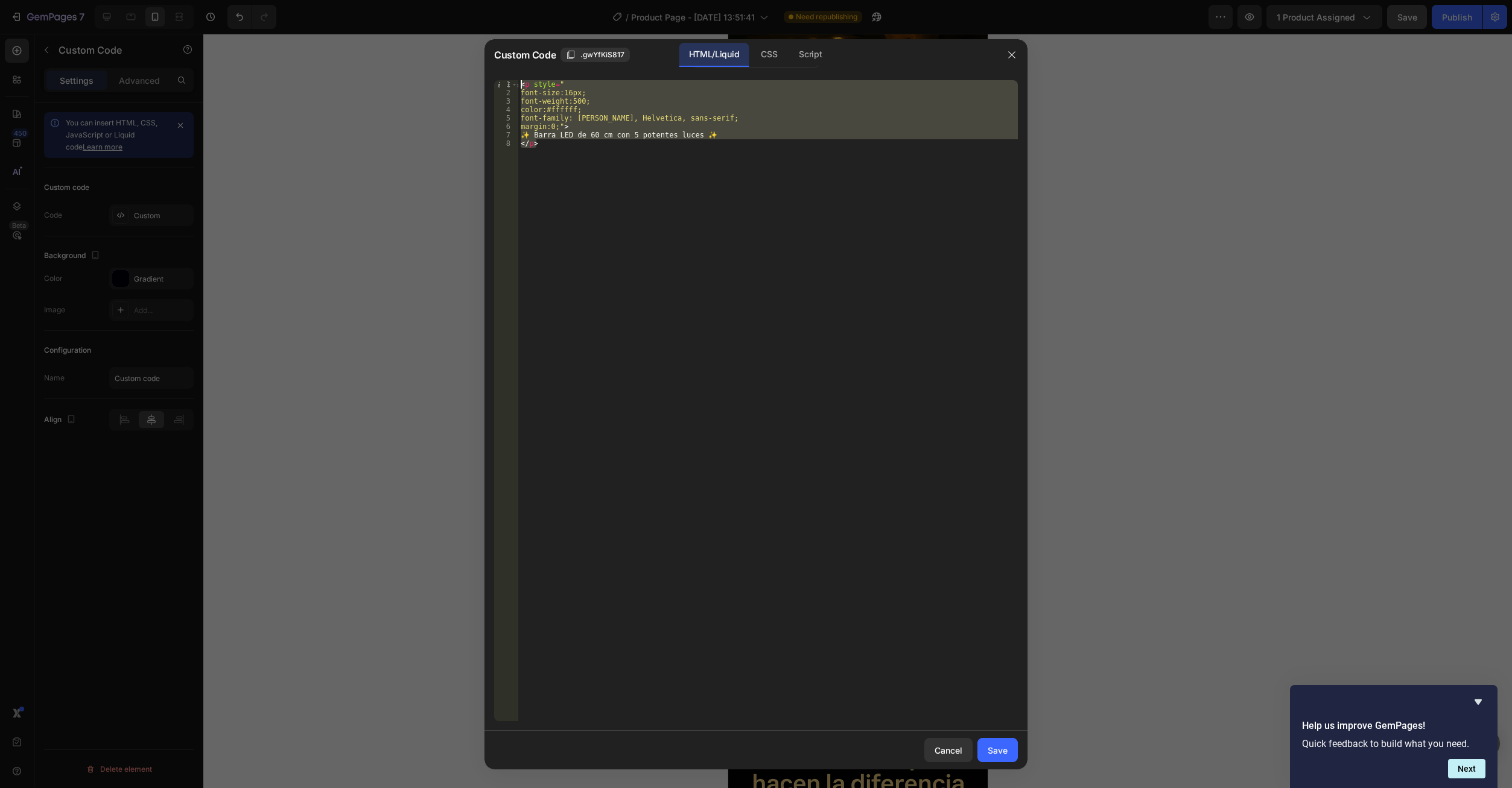
paste textarea "/p>"
type textarea "</p>"
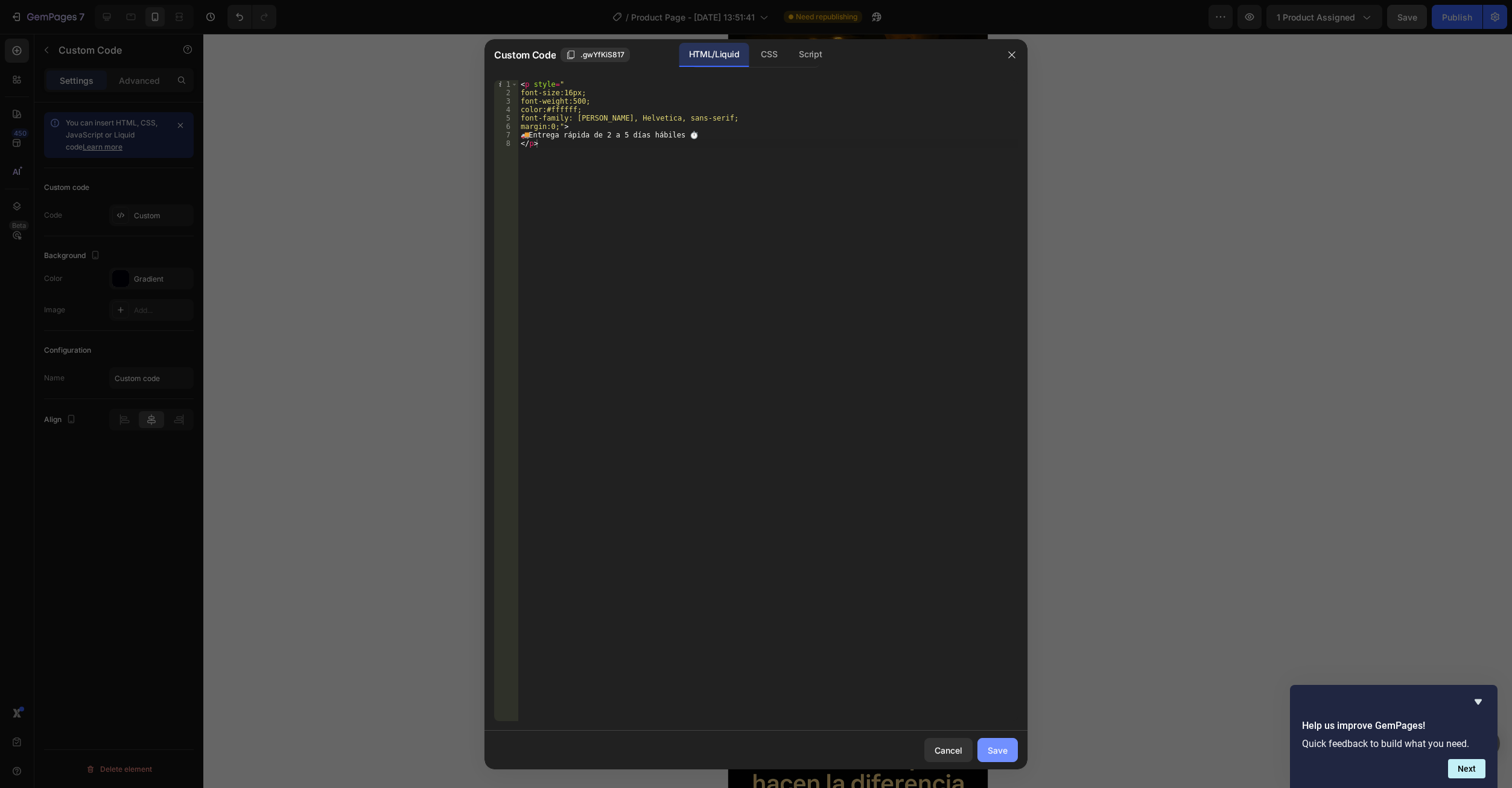
click at [986, 742] on button "Save" at bounding box center [998, 751] width 40 height 24
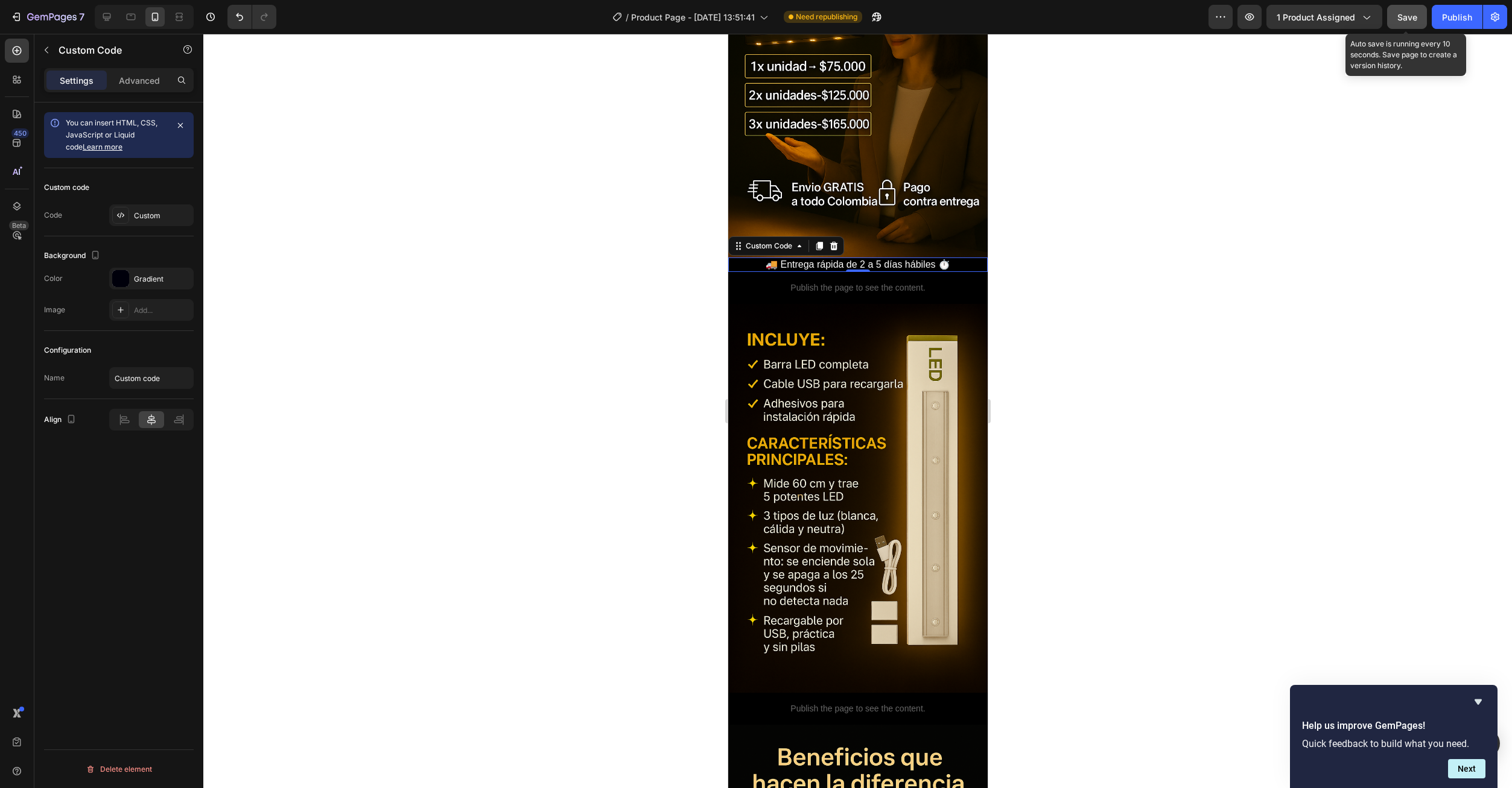
click at [1401, 22] on span "Save" at bounding box center [1407, 17] width 20 height 10
click at [1463, 14] on div "Publish" at bounding box center [1457, 17] width 30 height 13
click at [1447, 13] on div "Publish" at bounding box center [1457, 17] width 30 height 13
click at [1461, 9] on button "Publish" at bounding box center [1457, 17] width 50 height 24
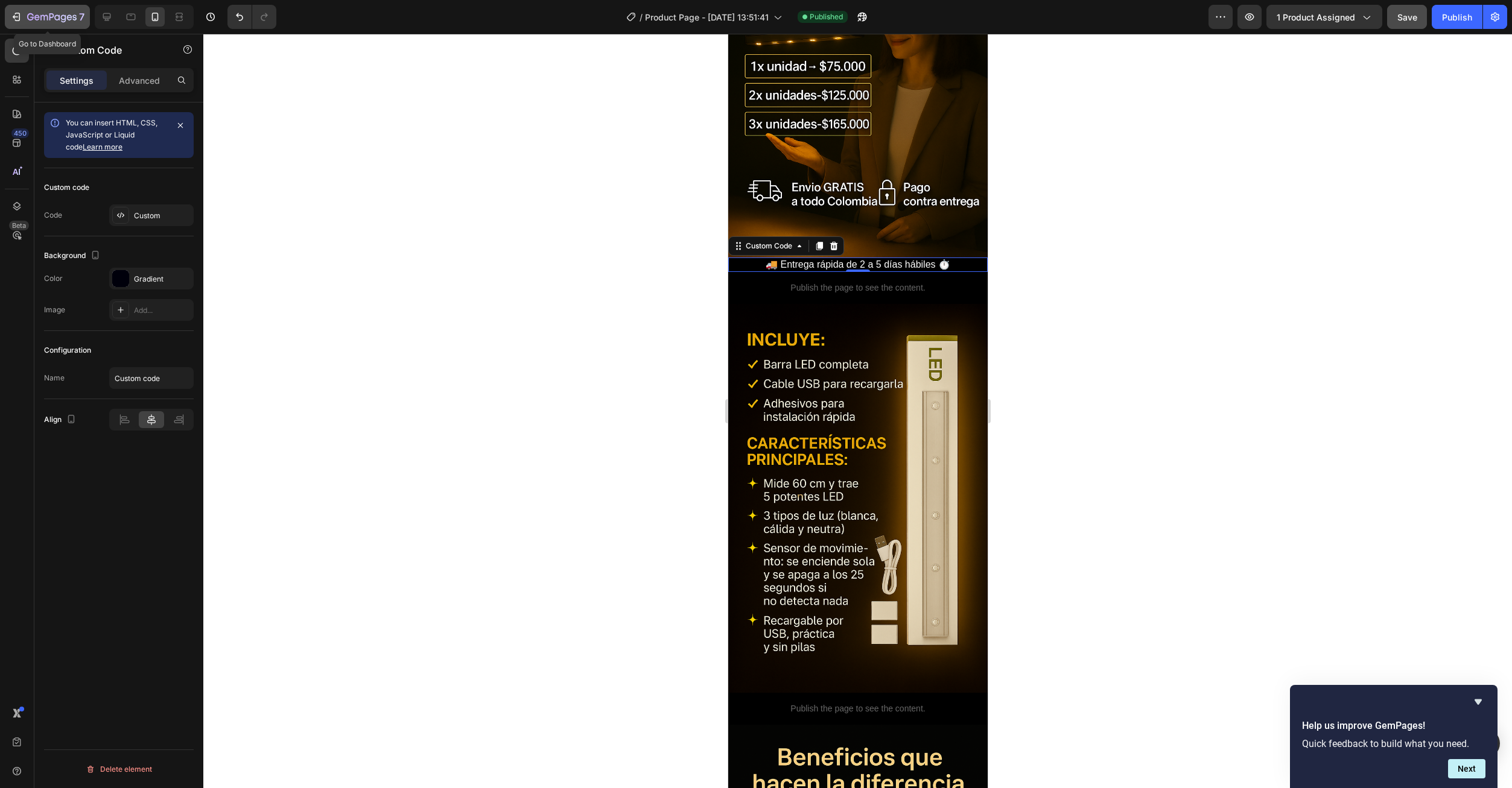
click at [18, 14] on icon "button" at bounding box center [16, 17] width 12 height 12
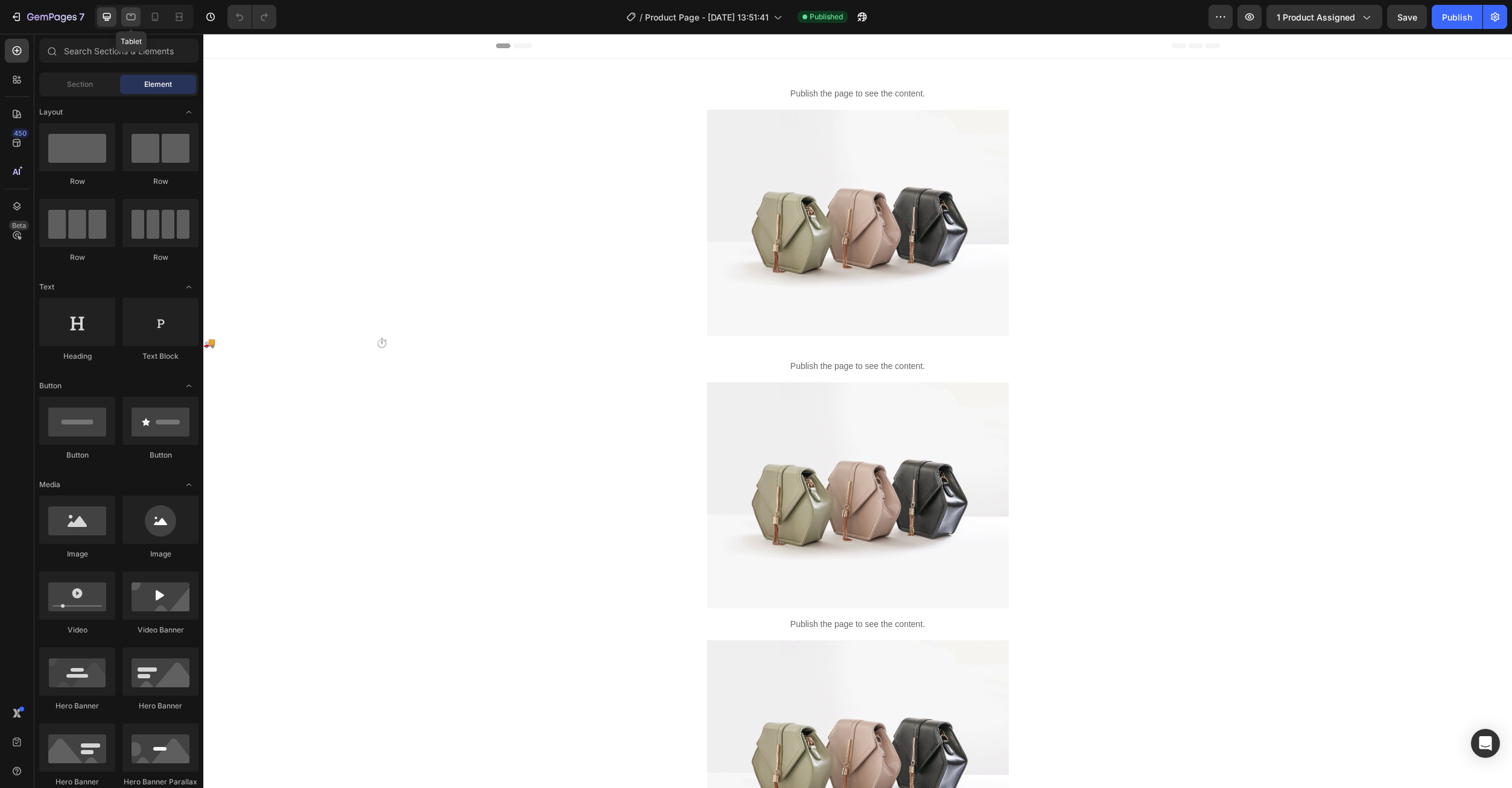
click at [135, 22] on icon at bounding box center [131, 17] width 12 height 12
click at [157, 22] on icon at bounding box center [155, 17] width 12 height 12
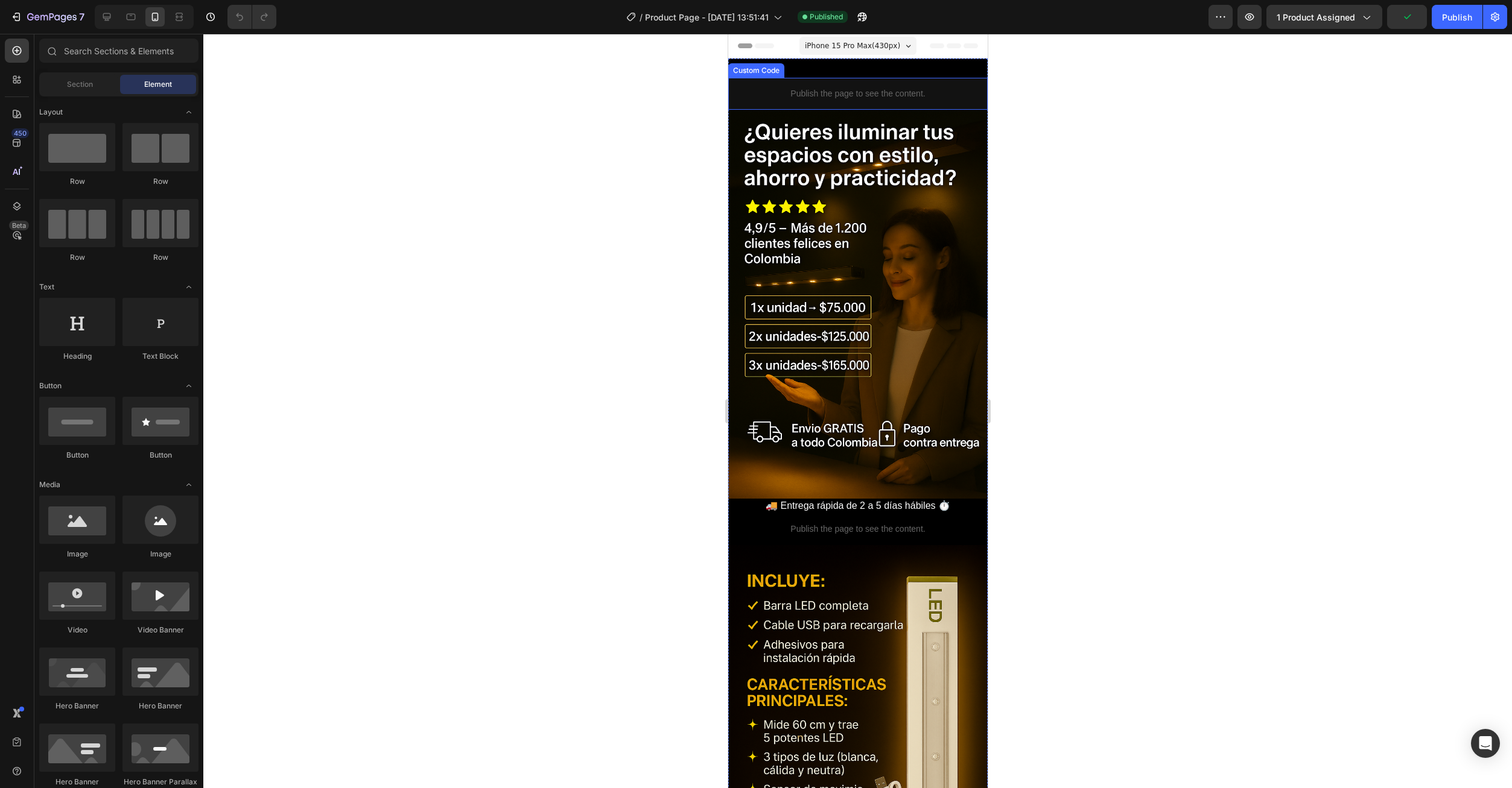
click at [823, 96] on p "Publish the page to see the content." at bounding box center [857, 94] width 260 height 13
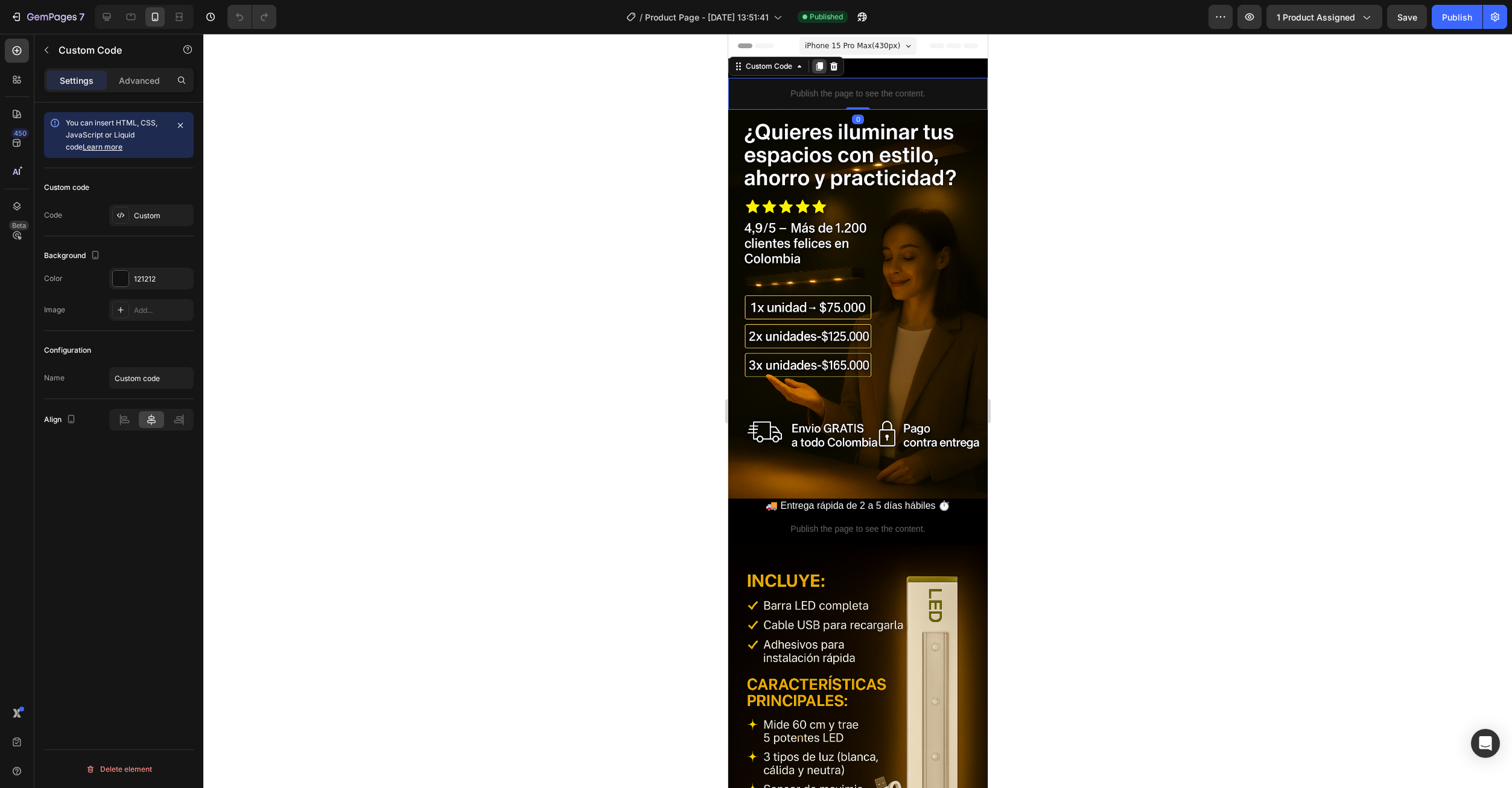
click at [819, 69] on icon at bounding box center [818, 66] width 9 height 9
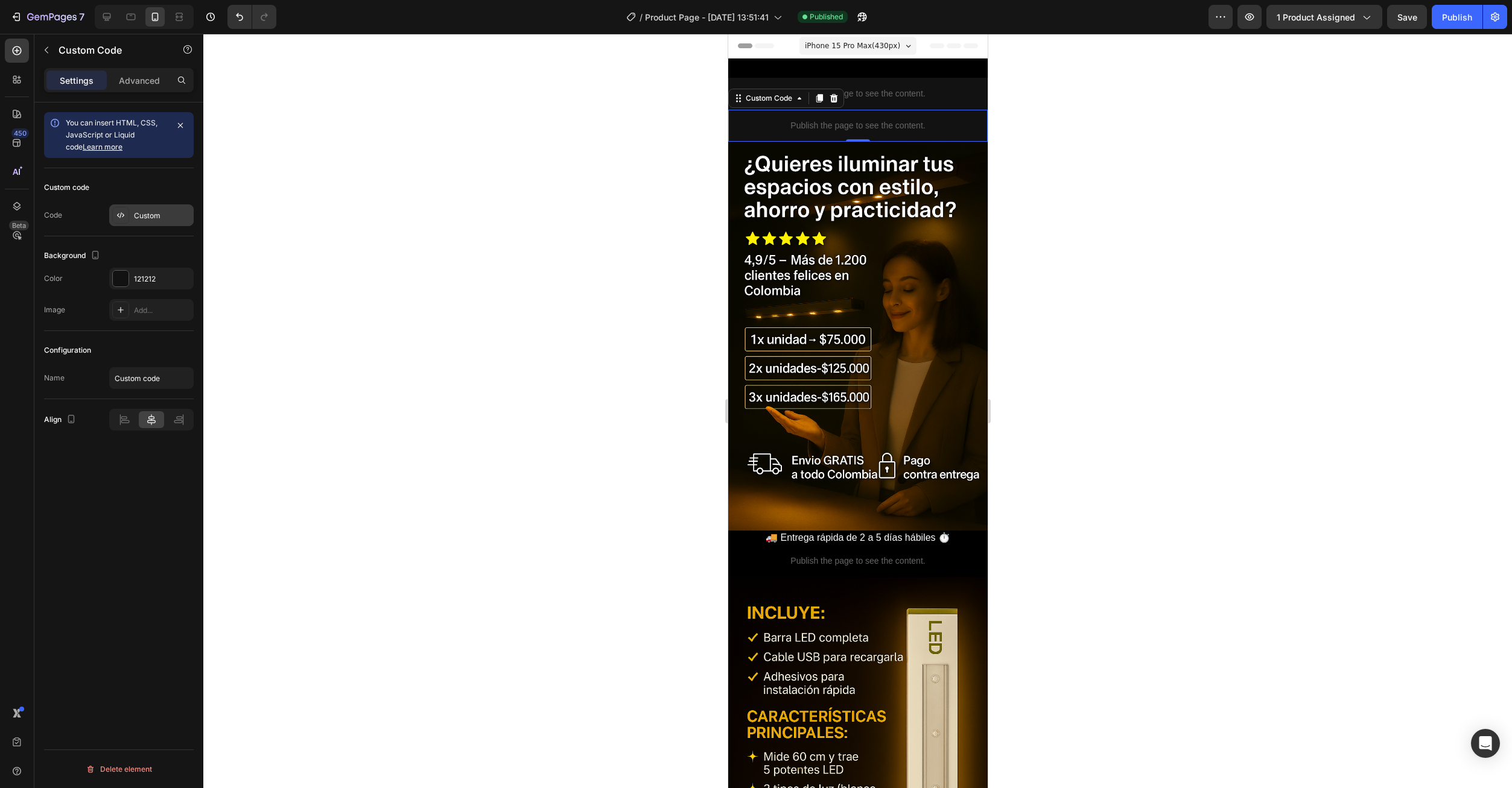
click at [139, 209] on div "Custom" at bounding box center [151, 215] width 84 height 22
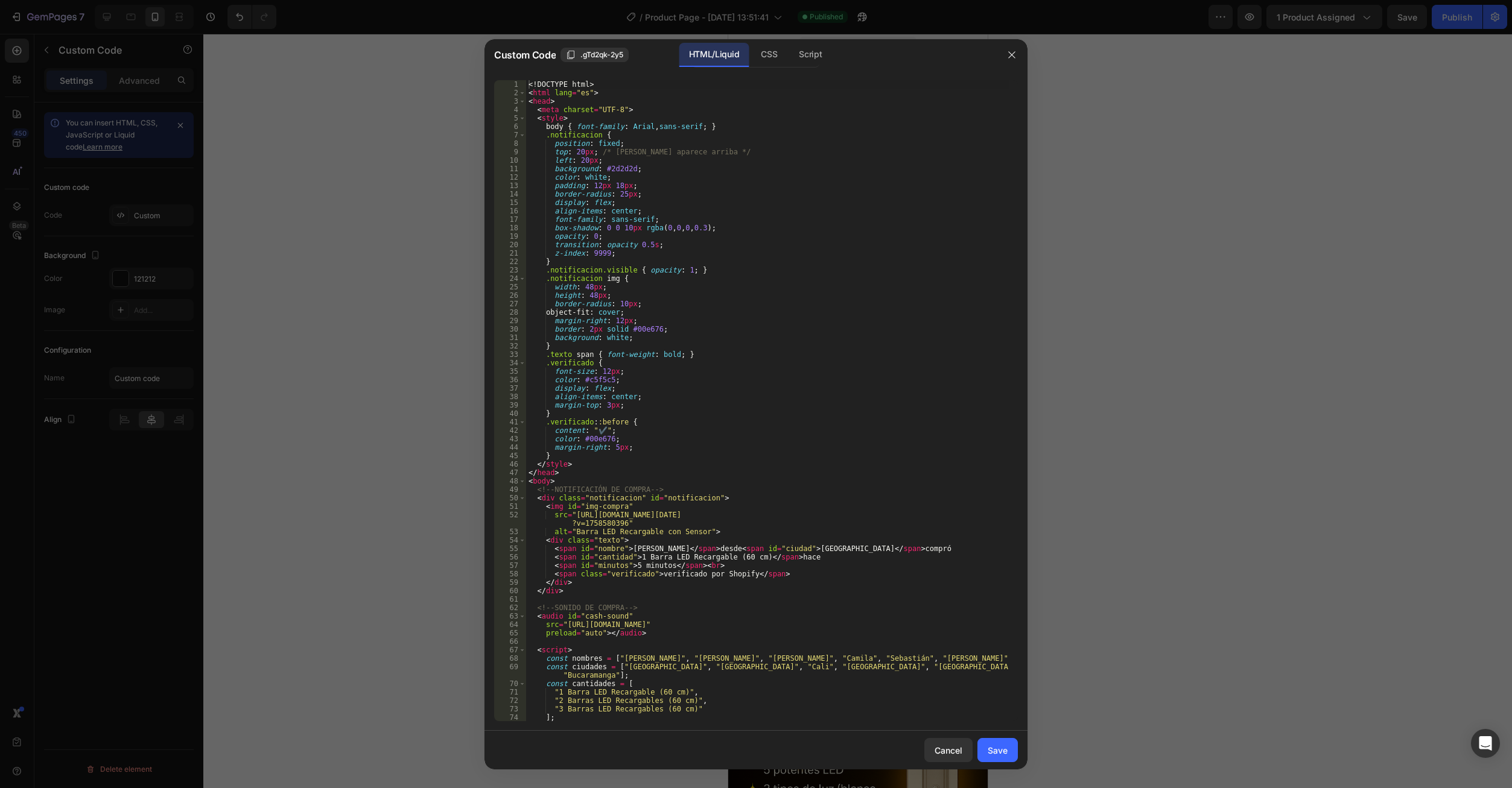
scroll to position [181, 0]
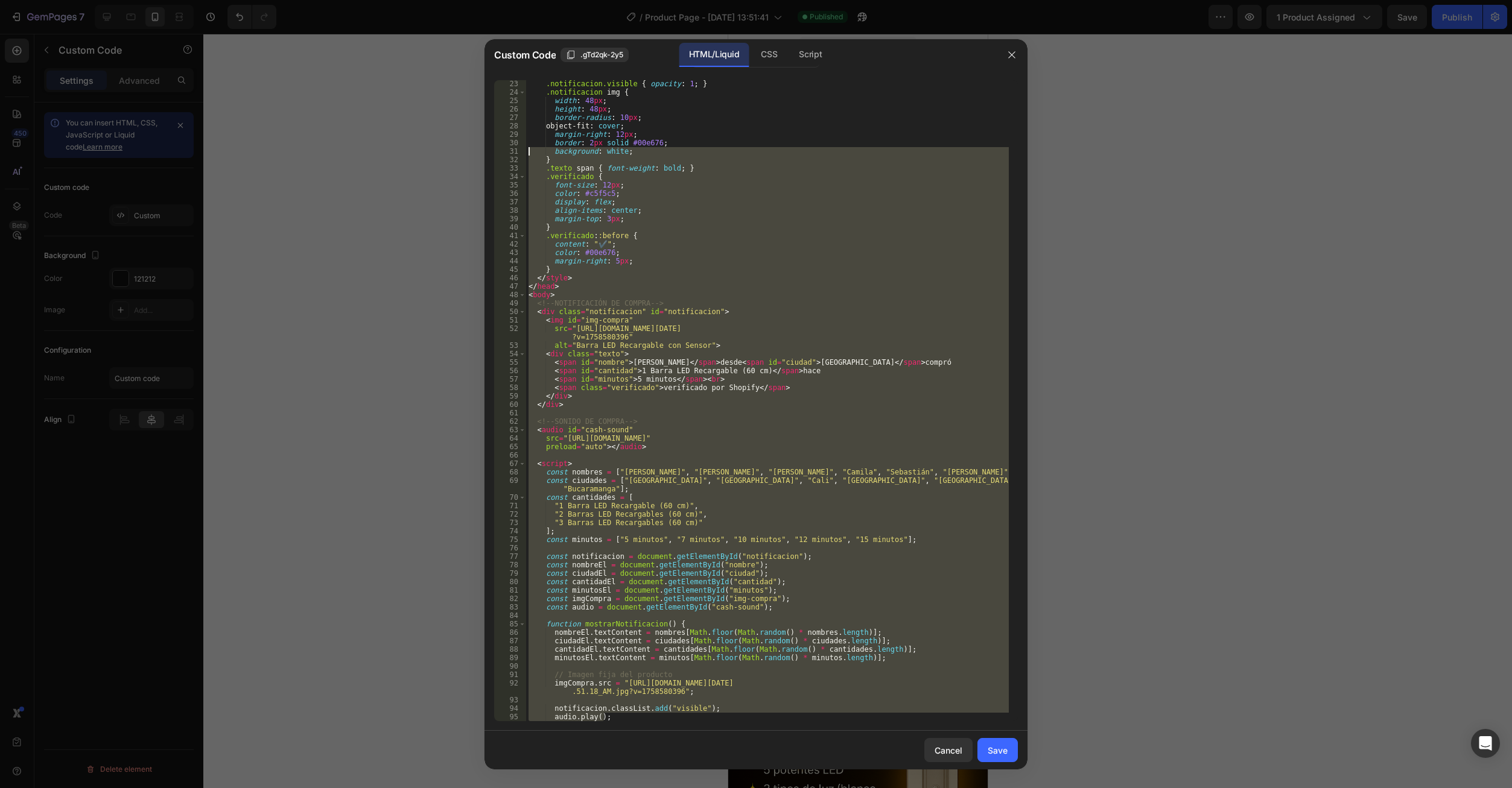
drag, startPoint x: 716, startPoint y: 721, endPoint x: 498, endPoint y: 165, distance: 597.2
click at [496, 160] on div "audio.play(); 23 24 25 26 27 28 29 30 31 32 33 34 35 36 37 38 39 40 41 42 43 44…" at bounding box center [756, 401] width 524 height 641
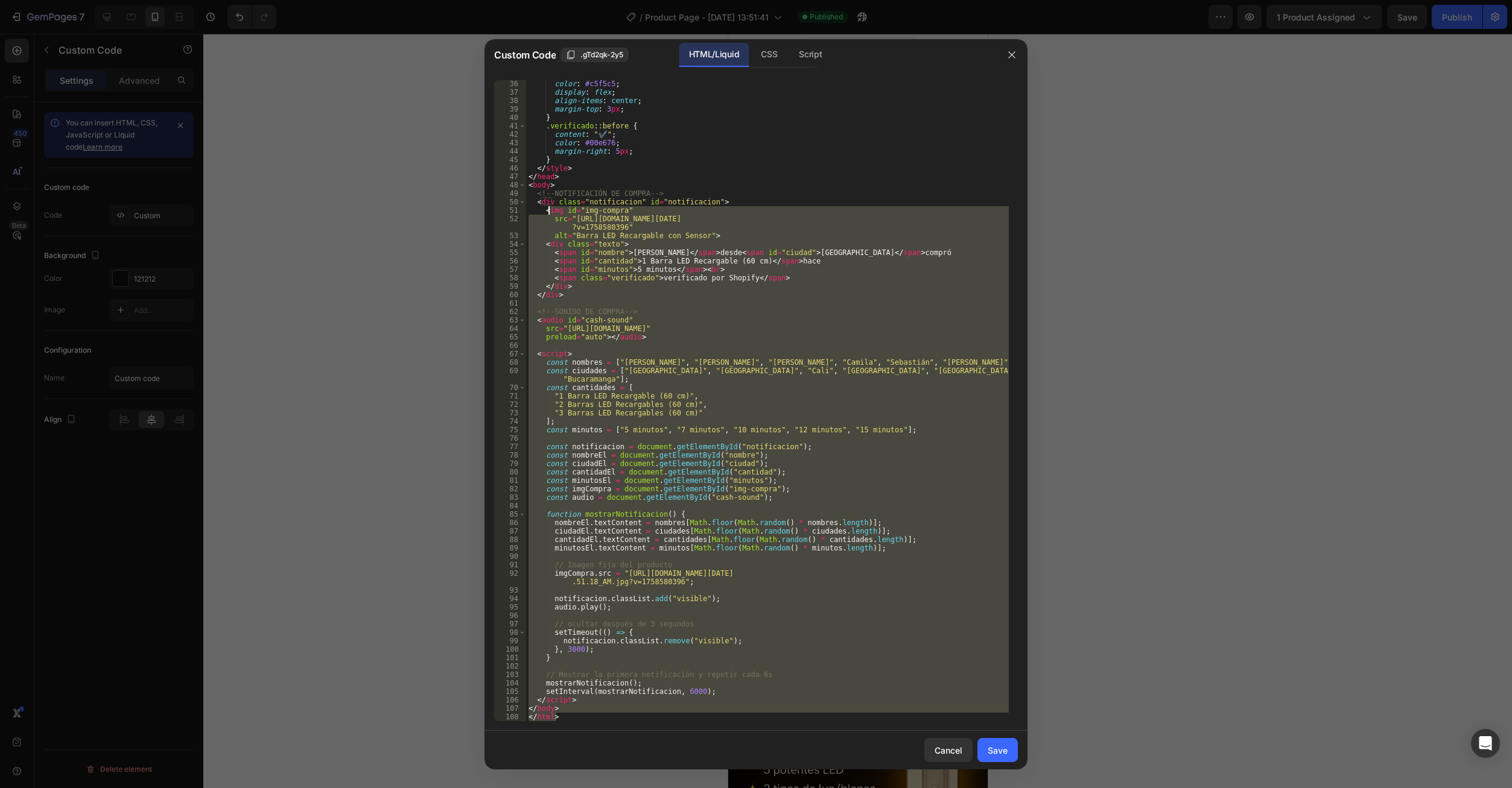
scroll to position [0, 0]
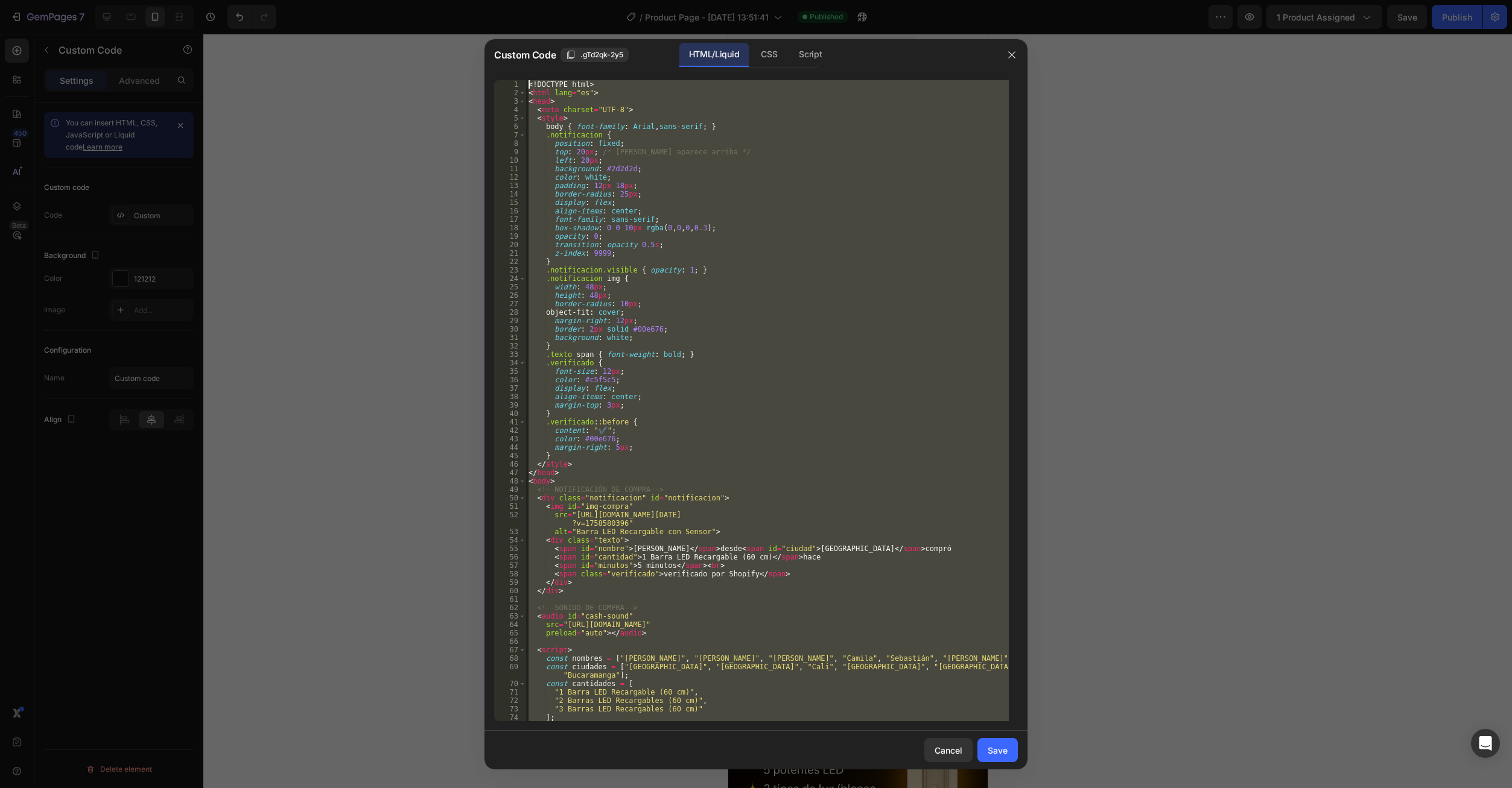
drag, startPoint x: 583, startPoint y: 720, endPoint x: 514, endPoint y: 75, distance: 648.7
click at [514, 75] on div "} .texto span { font-weight: bold; } 1 2 3 4 5 6 7 8 9 10 11 12 13 14 15 16 17 …" at bounding box center [755, 400] width 543 height 660
type textarea "<!DOCTYPE html> <html lang="es">"
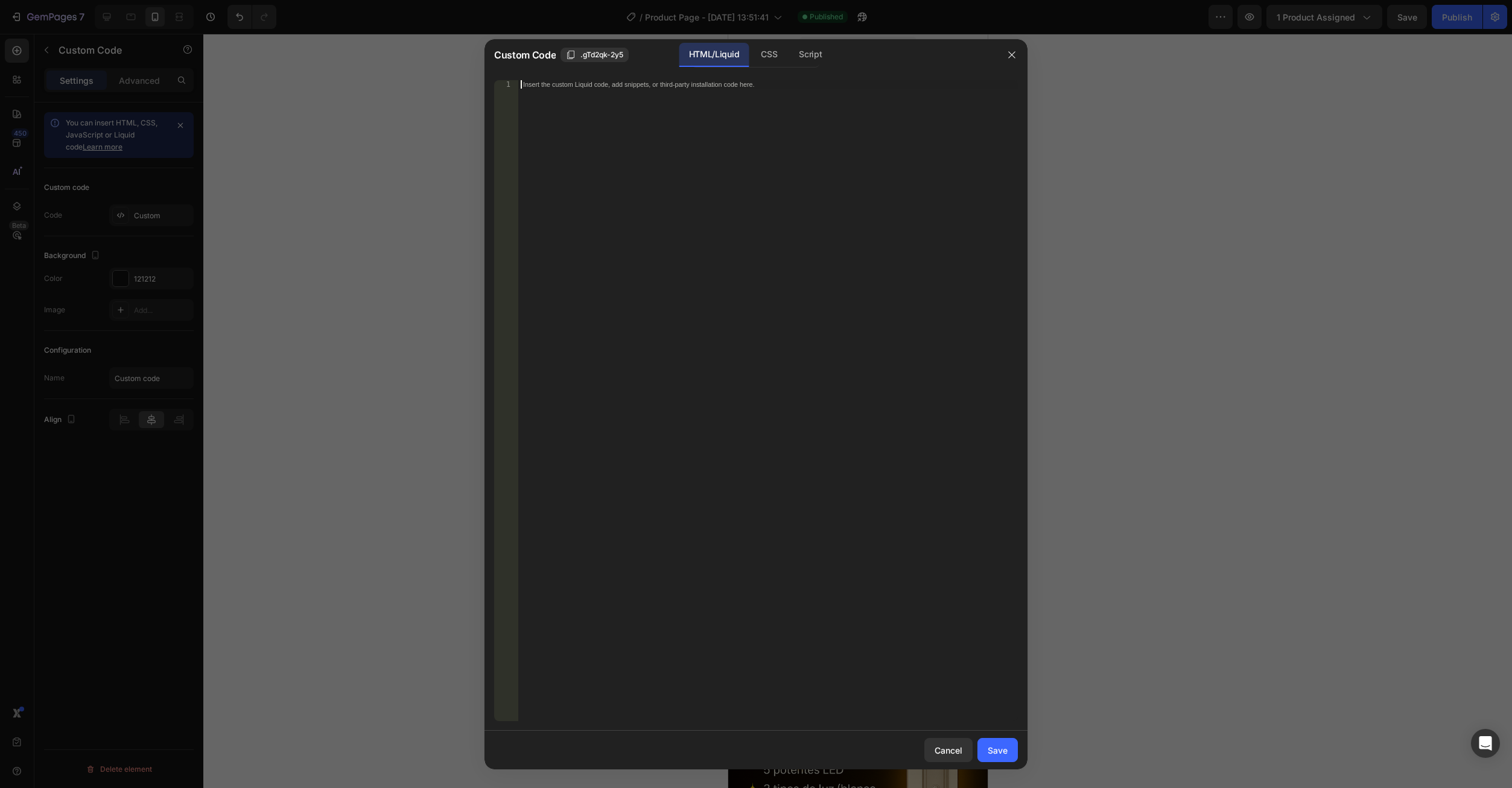
paste textarea "</script>"
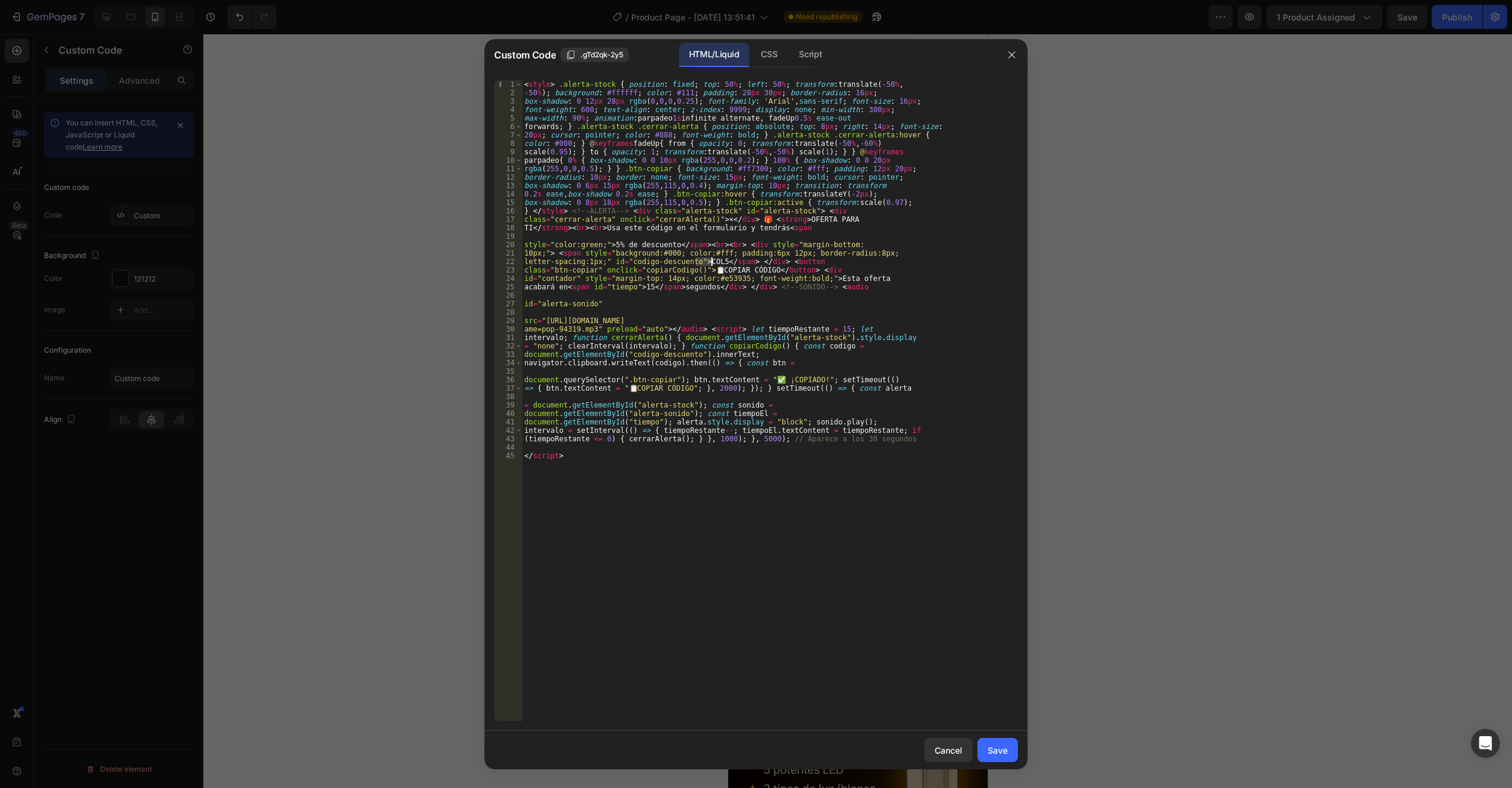
drag, startPoint x: 694, startPoint y: 262, endPoint x: 711, endPoint y: 265, distance: 17.3
click at [711, 265] on div "< style > .alerta-stock { position : fixed ; top : 50 % ; left : 50 % ; transfo…" at bounding box center [769, 409] width 496 height 658
paste textarea "BLED"
click at [778, 602] on div "< style > .alerta-stock { position : fixed ; top : 50 % ; left : 50 % ; transfo…" at bounding box center [769, 409] width 496 height 658
type textarea "</script>"
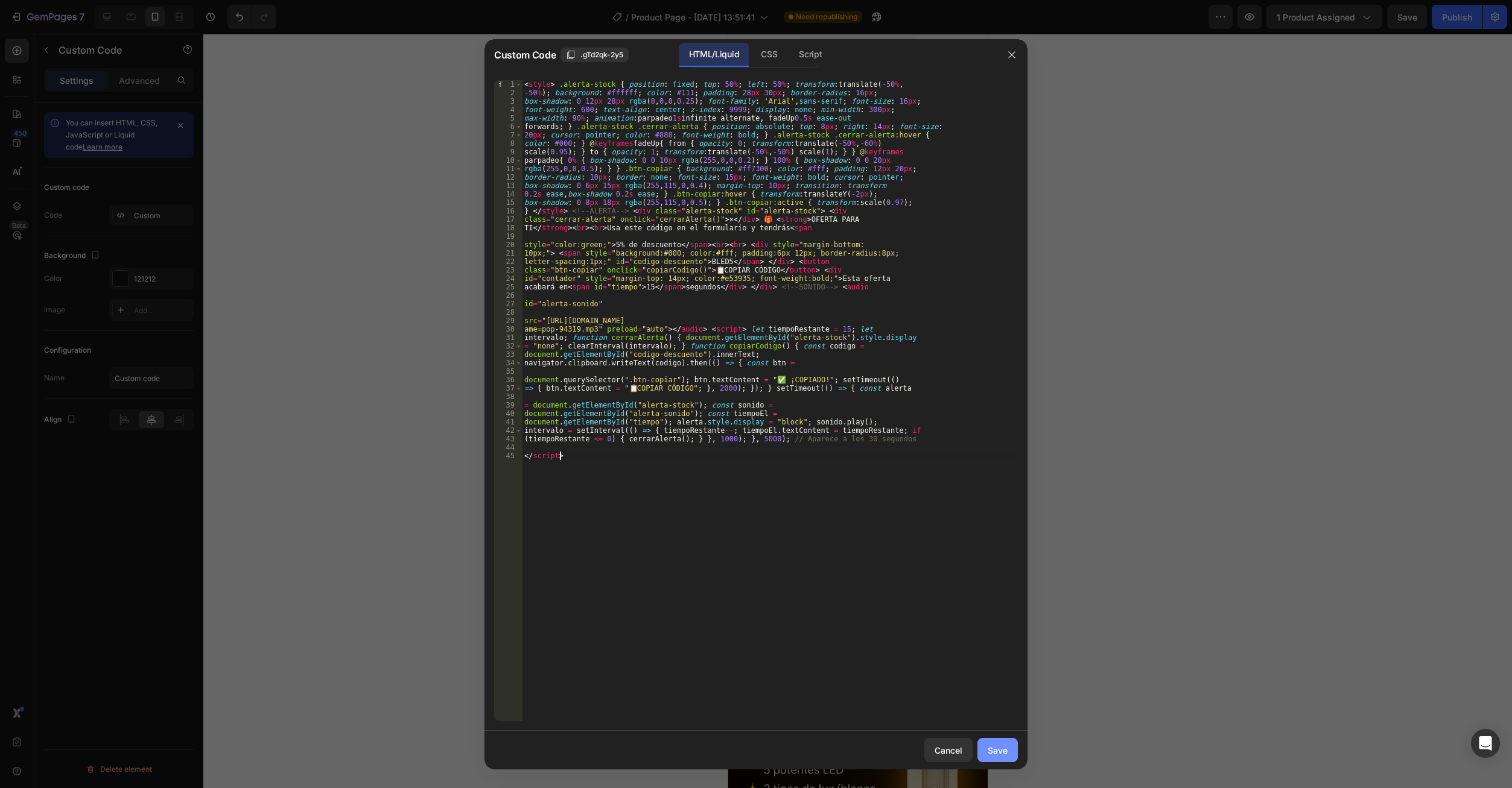
click at [996, 753] on div "Save" at bounding box center [998, 751] width 20 height 13
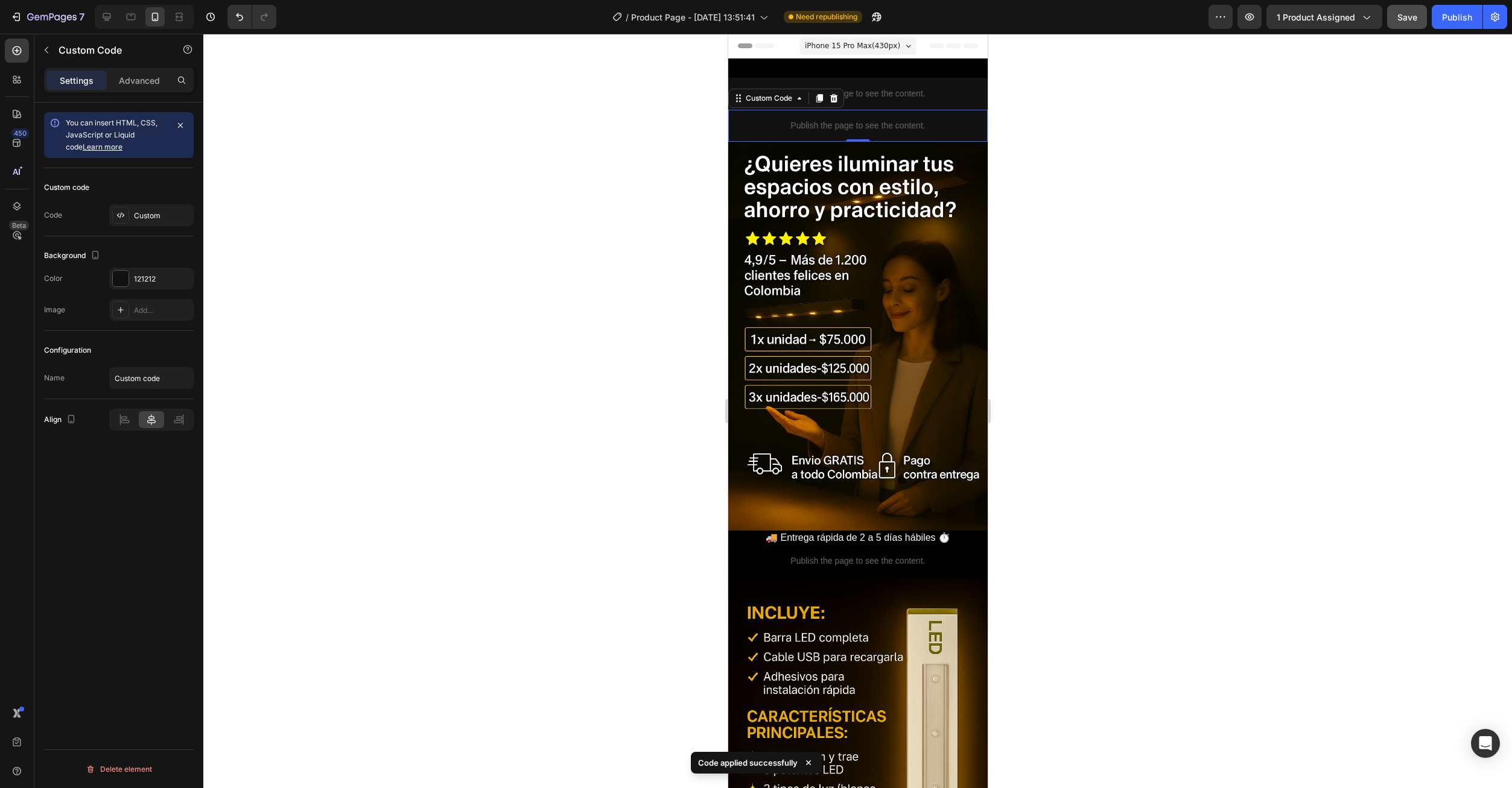
click at [1411, 24] on button "Save" at bounding box center [1406, 17] width 40 height 24
click at [1456, 11] on div "Publish" at bounding box center [1457, 17] width 30 height 13
click at [150, 218] on div "Custom" at bounding box center [162, 216] width 57 height 11
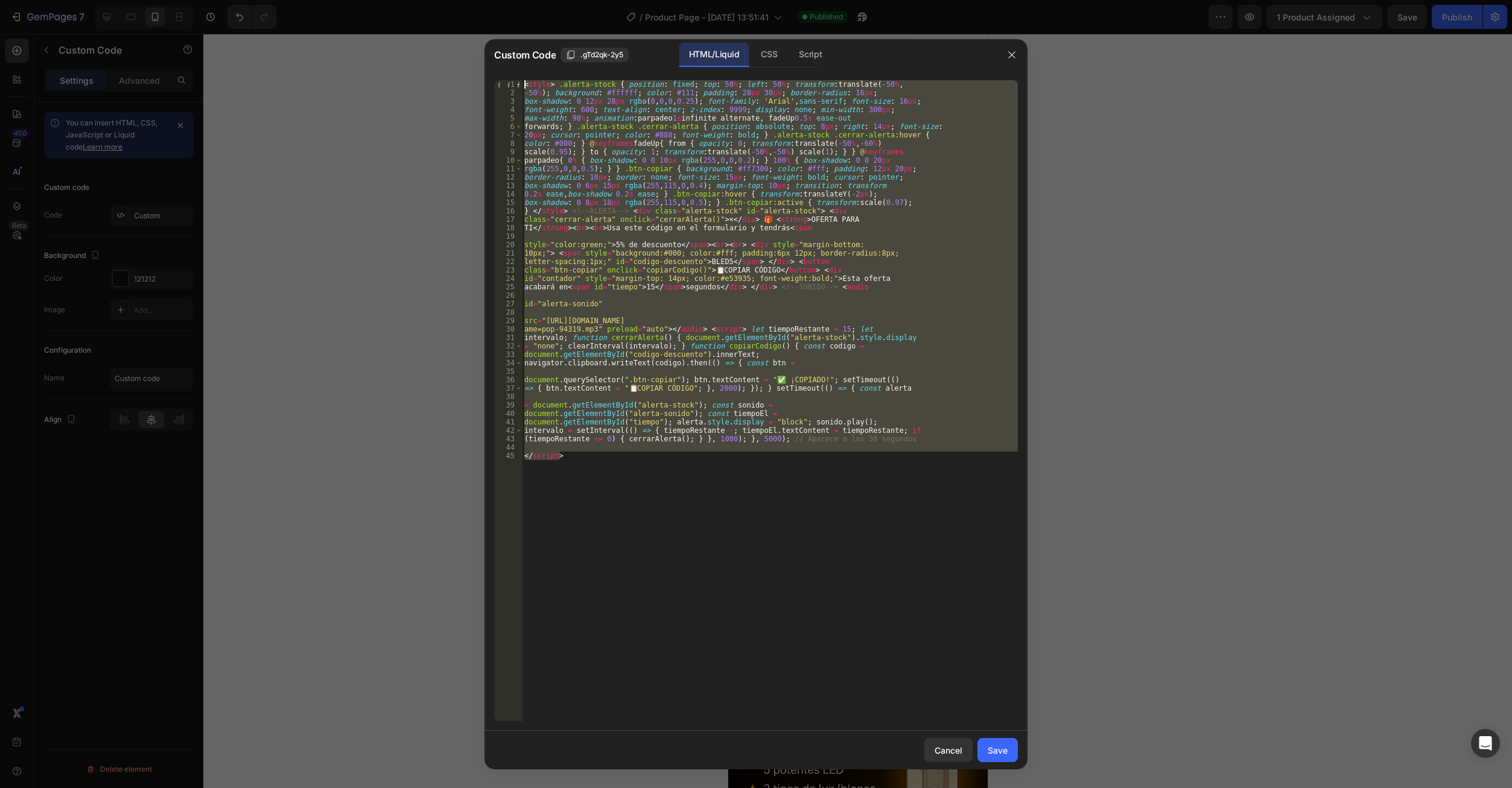
drag, startPoint x: 578, startPoint y: 467, endPoint x: 444, endPoint y: 58, distance: 430.4
click at [444, 58] on div "Custom Code .gTd2qk-2y5 HTML/Liquid CSS Script </script> 1 2 3 4 5 6 7 8 9 10 1…" at bounding box center [756, 394] width 1512 height 788
click at [581, 491] on div "< style > .alerta-stock { position : fixed ; top : 50 % ; left : 50 % ; transfo…" at bounding box center [769, 401] width 496 height 641
drag, startPoint x: 579, startPoint y: 477, endPoint x: 489, endPoint y: 37, distance: 449.1
click at [489, 37] on div "Custom Code .gTd2qk-2y5 HTML/Liquid CSS Script </script> 1 2 3 4 5 6 7 8 9 10 1…" at bounding box center [756, 394] width 1512 height 788
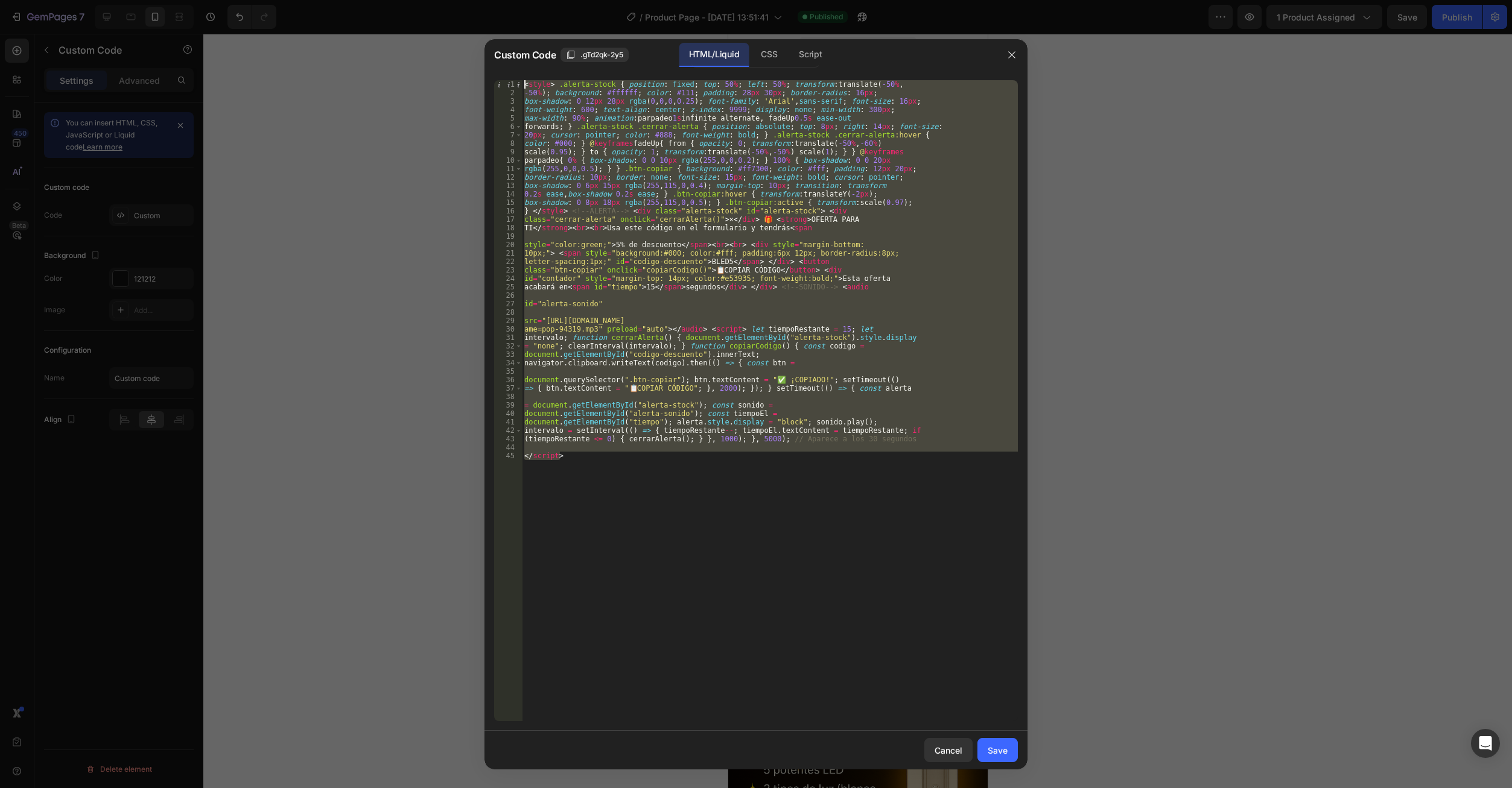
paste textarea "/script>"
type textarea "</script>"
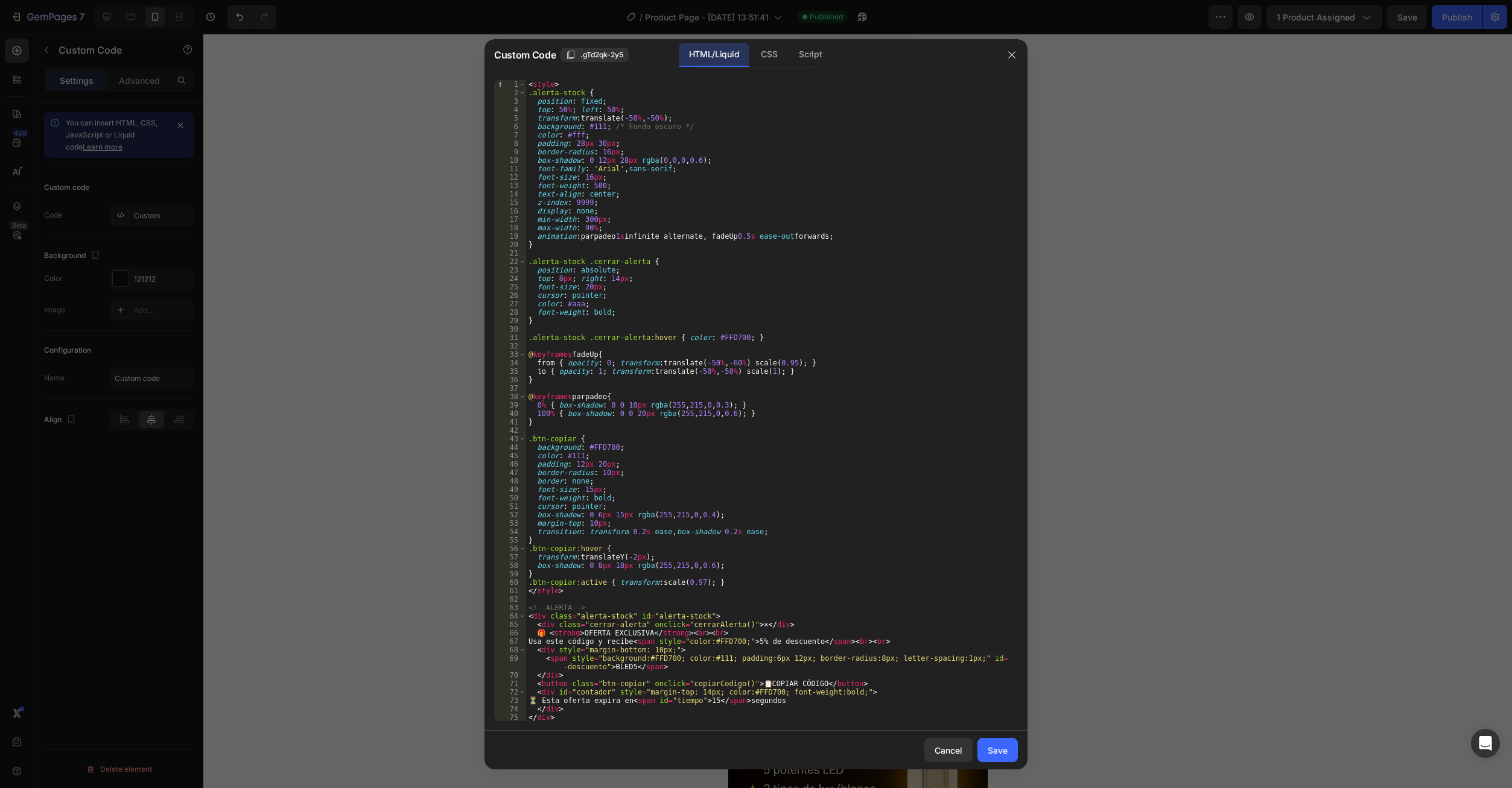
click at [998, 757] on button "Save" at bounding box center [998, 751] width 40 height 24
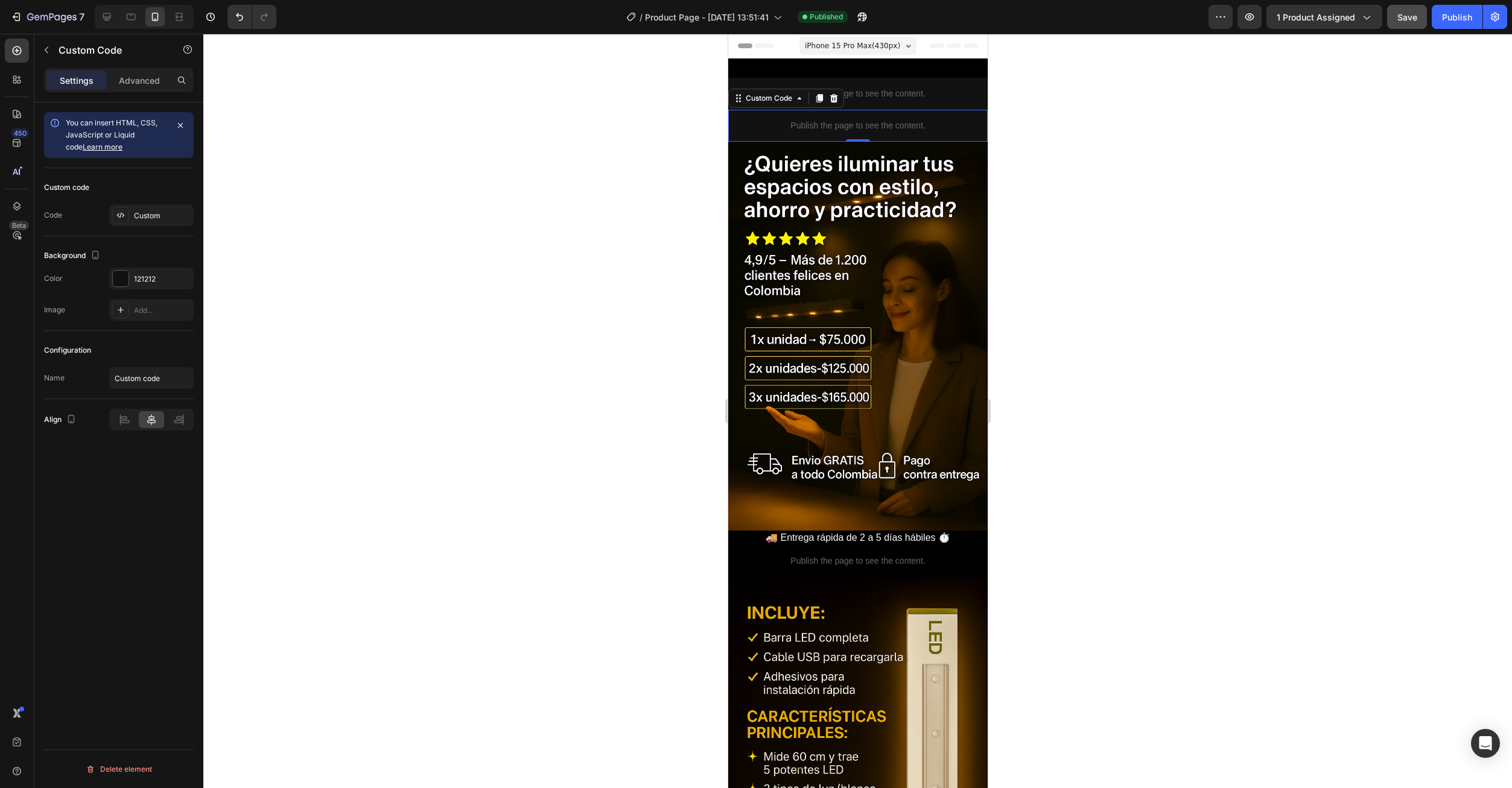
click at [1406, 18] on span "Save" at bounding box center [1407, 17] width 20 height 10
click at [1459, 24] on button "Publish" at bounding box center [1457, 17] width 50 height 24
click at [1450, 13] on div "Publish" at bounding box center [1457, 17] width 30 height 13
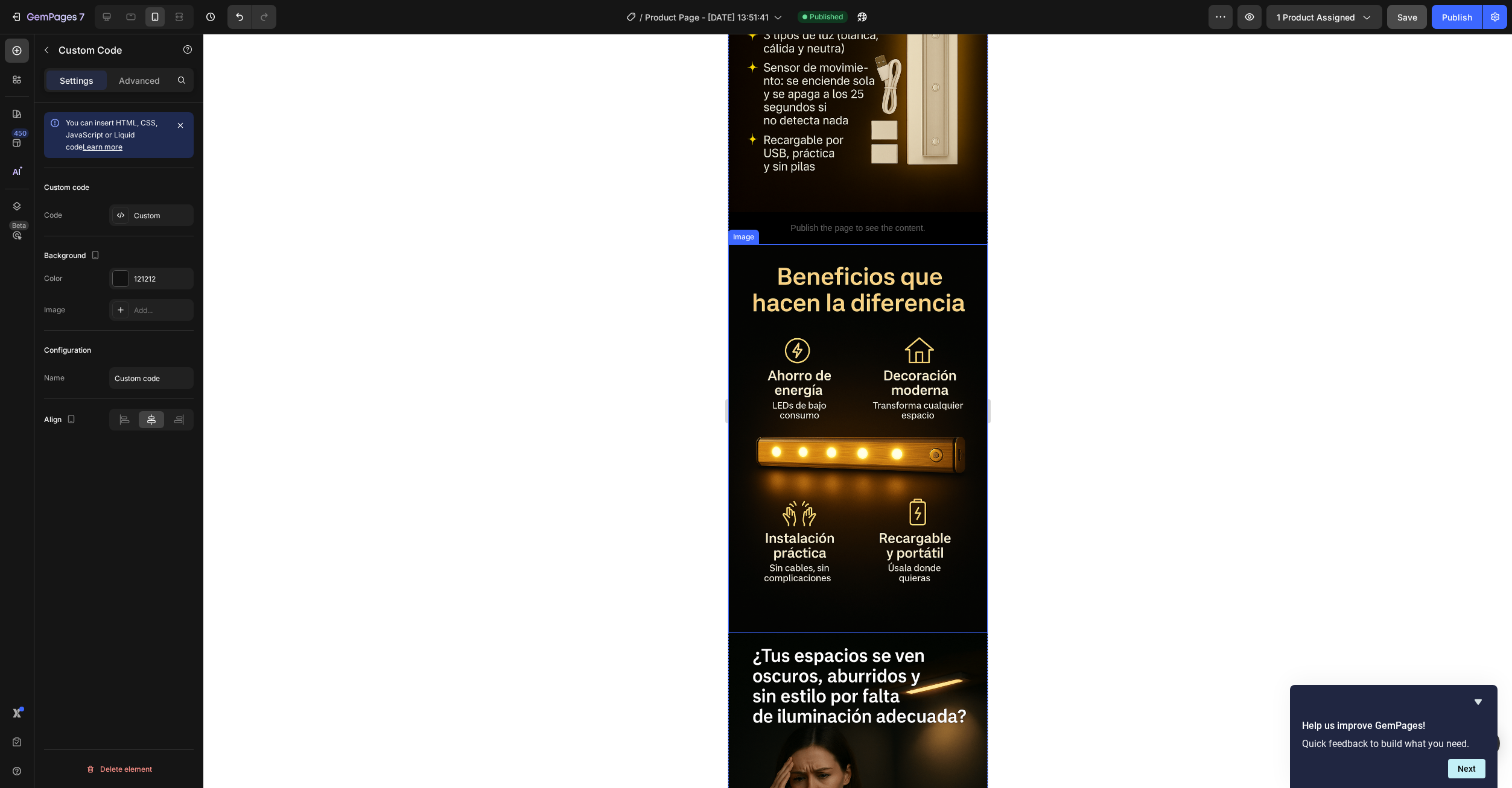
scroll to position [723, 0]
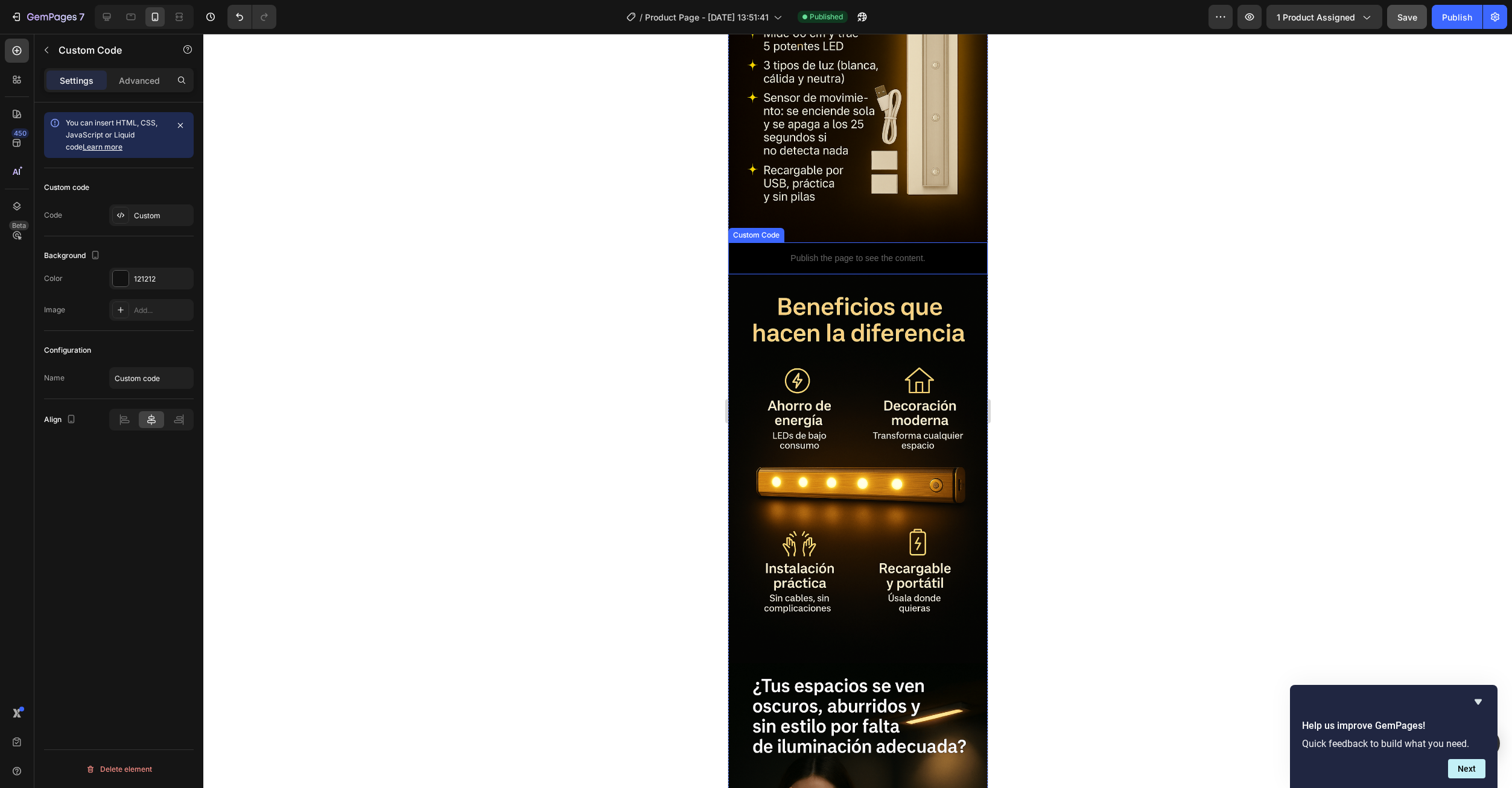
click at [829, 252] on p "Publish the page to see the content." at bounding box center [857, 259] width 260 height 13
click at [158, 222] on div "Custom" at bounding box center [151, 215] width 84 height 22
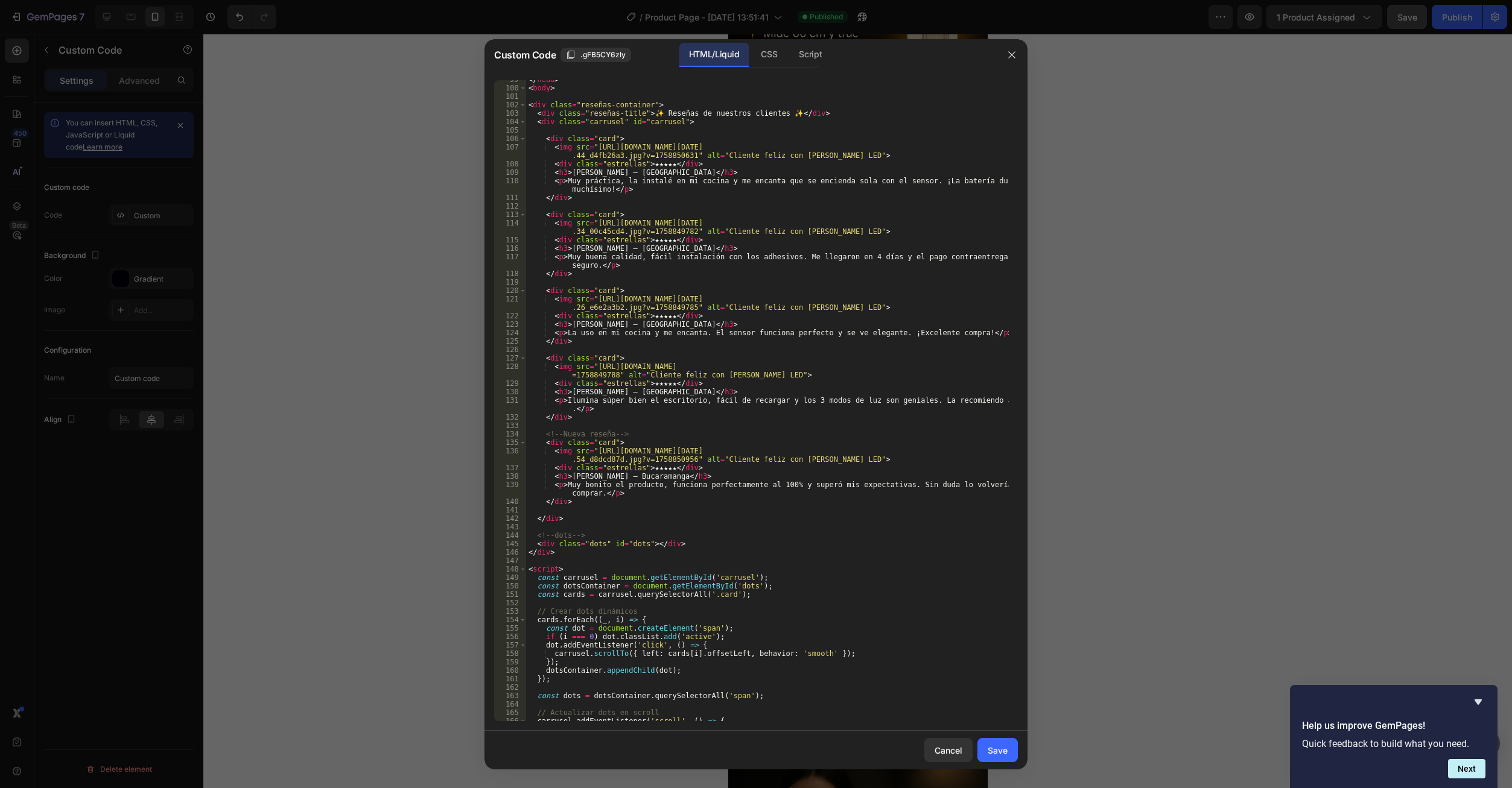
scroll to position [832, 0]
click at [1008, 52] on button "button" at bounding box center [1011, 55] width 19 height 19
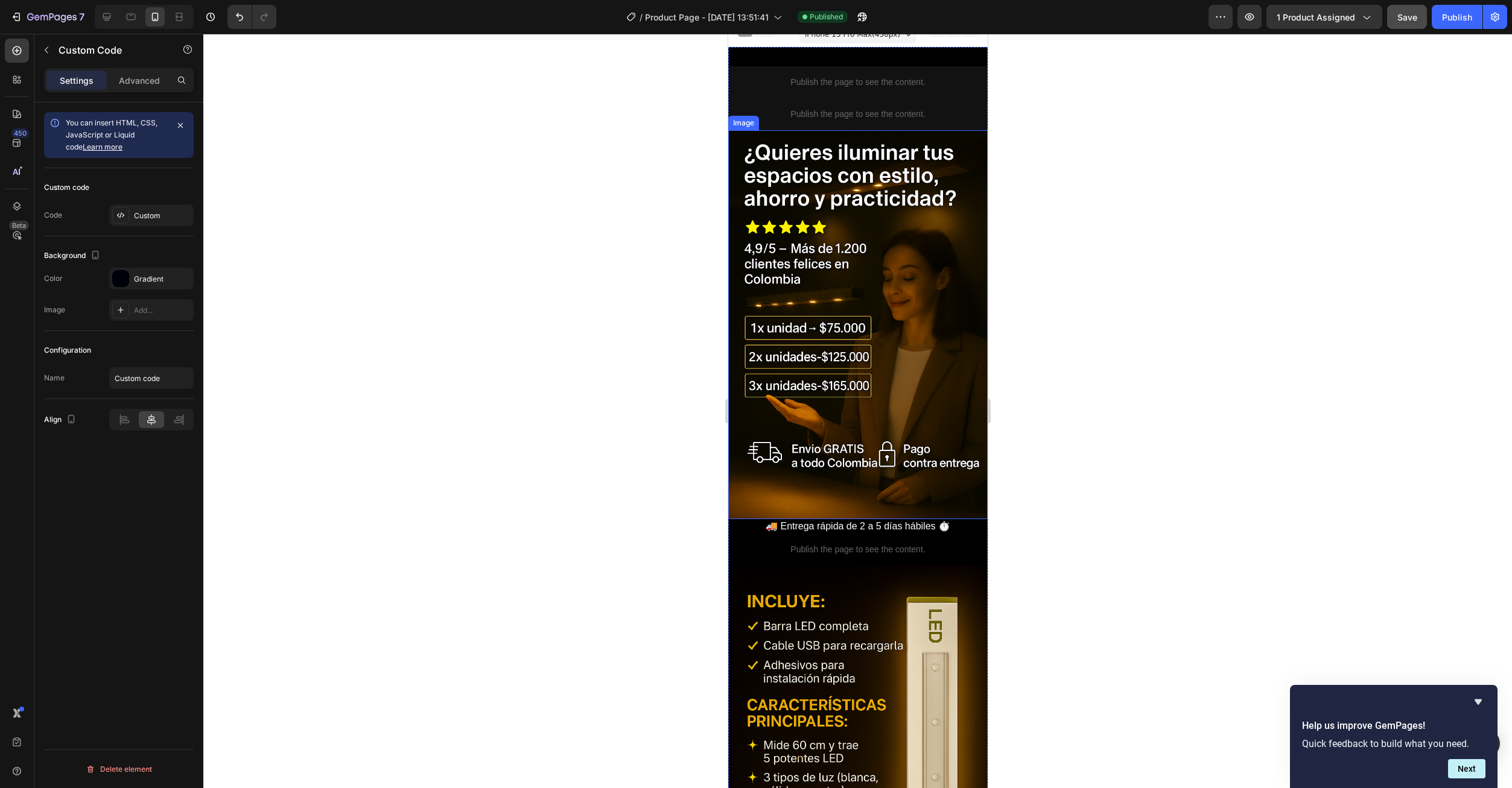
scroll to position [0, 0]
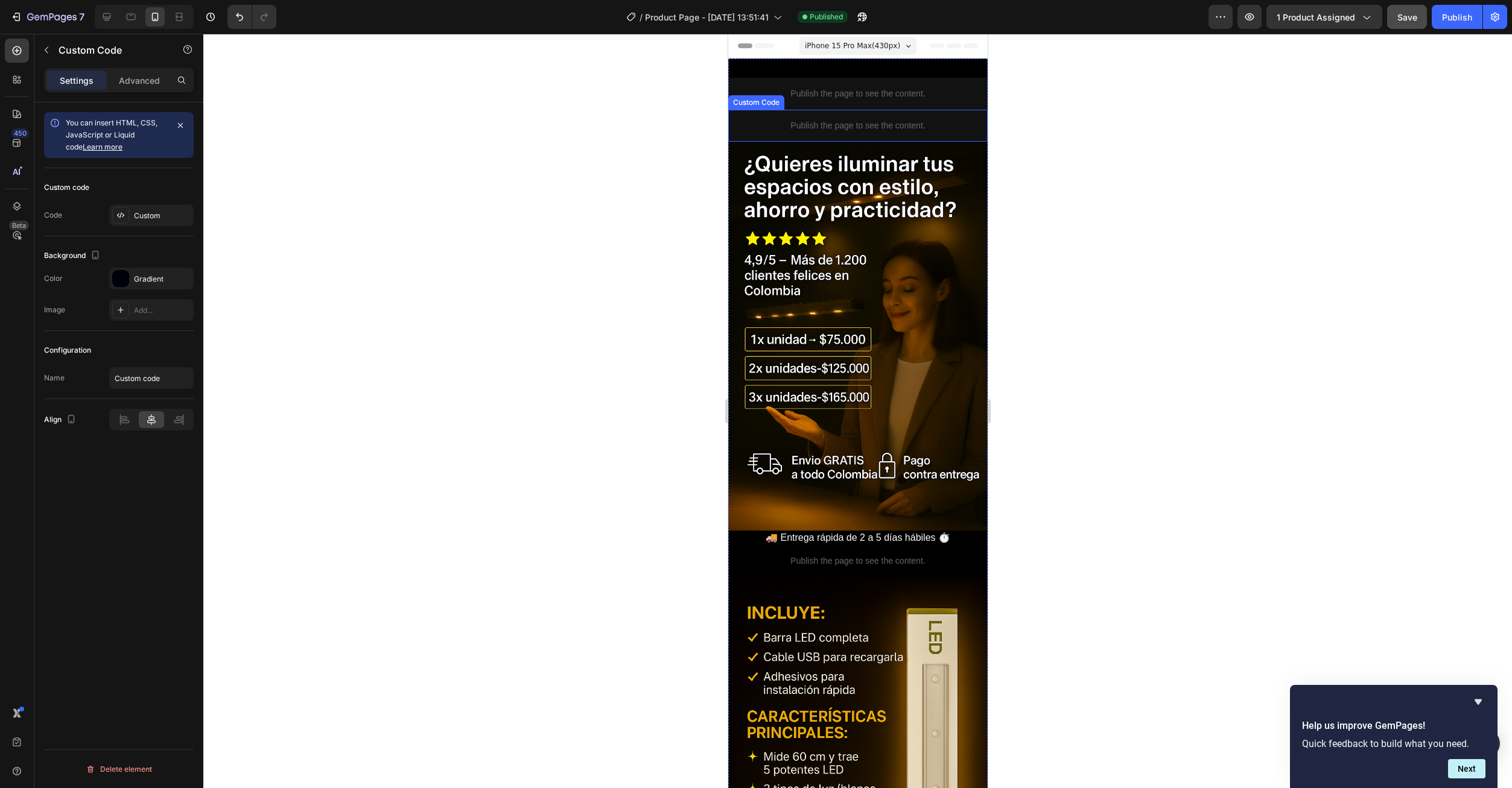
click at [851, 125] on p "Publish the page to see the content." at bounding box center [857, 126] width 260 height 13
click at [136, 212] on div "Custom" at bounding box center [162, 216] width 57 height 11
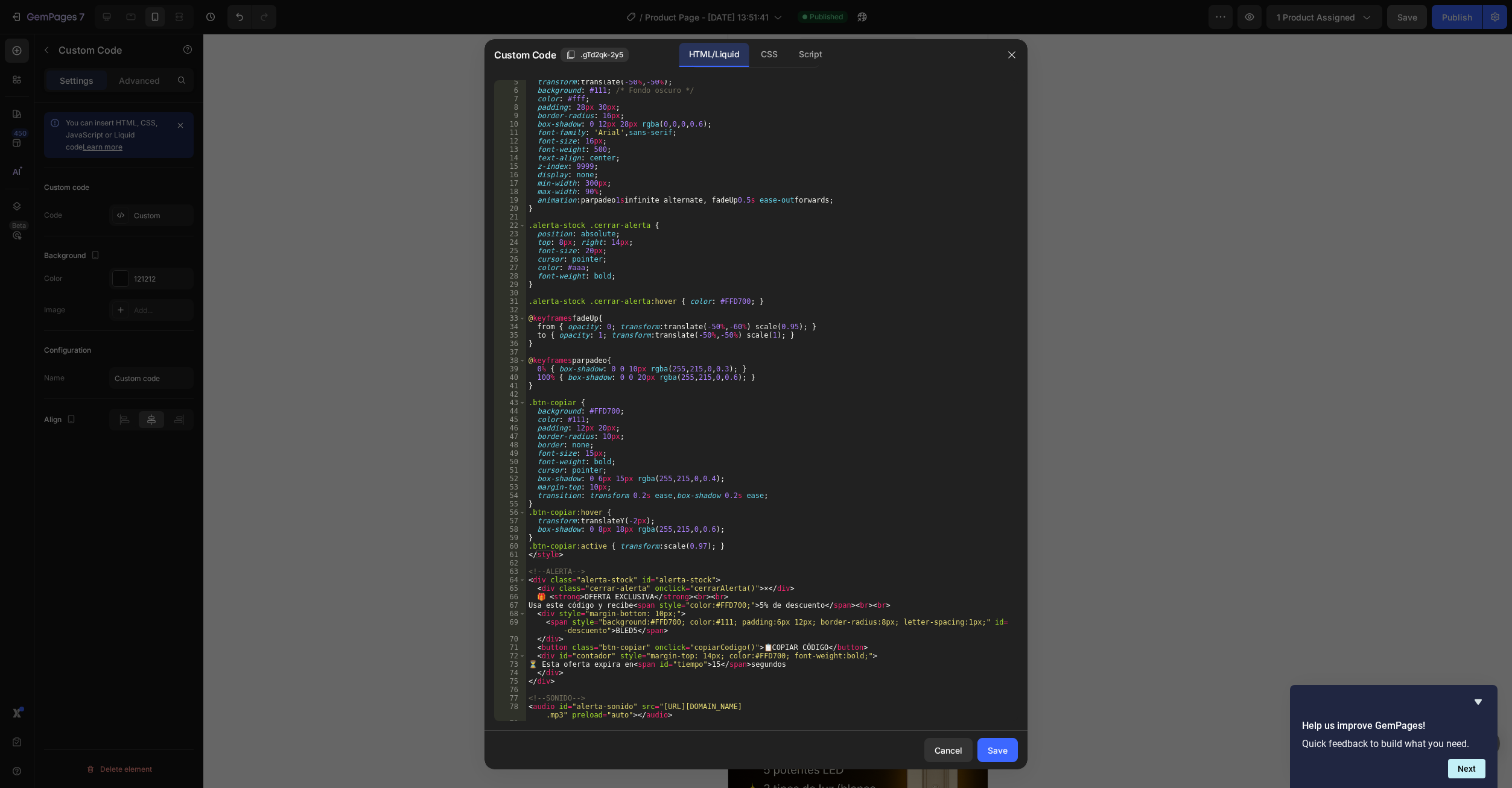
scroll to position [73, 0]
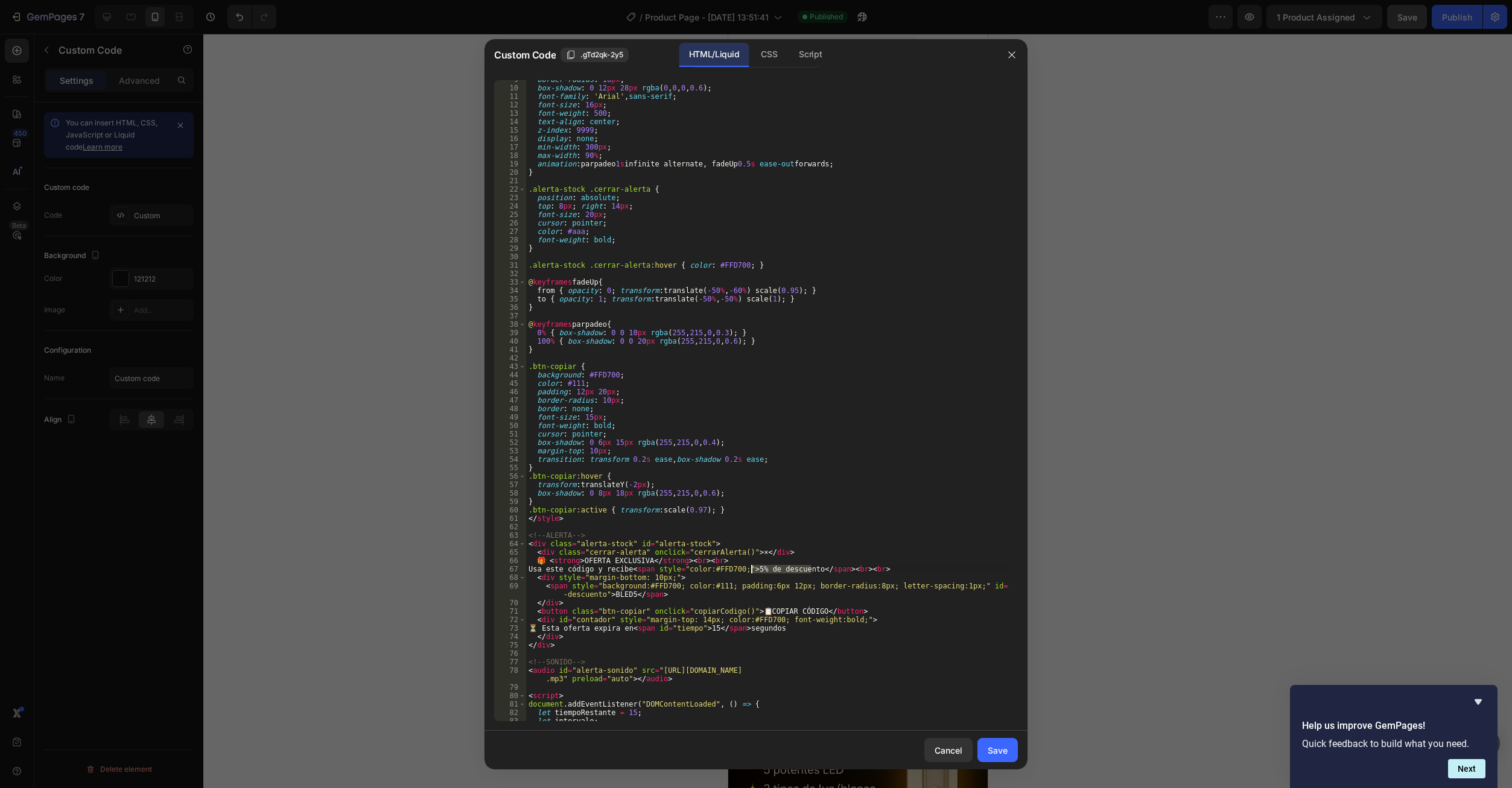
drag, startPoint x: 813, startPoint y: 571, endPoint x: 750, endPoint y: 572, distance: 63.0
click at [750, 572] on div "border-radius : 16 px ; box-shadow : 0 12 px 28 px rgba ( 0 , 0 , 0 , 0.6 ) ; f…" at bounding box center [767, 404] width 483 height 658
click at [750, 574] on div "border-radius : 16 px ; box-shadow : 0 12 px 28 px rgba ( 0 , 0 , 0 , 0.6 ) ; f…" at bounding box center [767, 404] width 483 height 658
click at [633, 572] on div "border-radius : 16 px ; box-shadow : 0 12 px 28 px rgba ( 0 , 0 , 0 , 0.6 ) ; f…" at bounding box center [767, 404] width 483 height 658
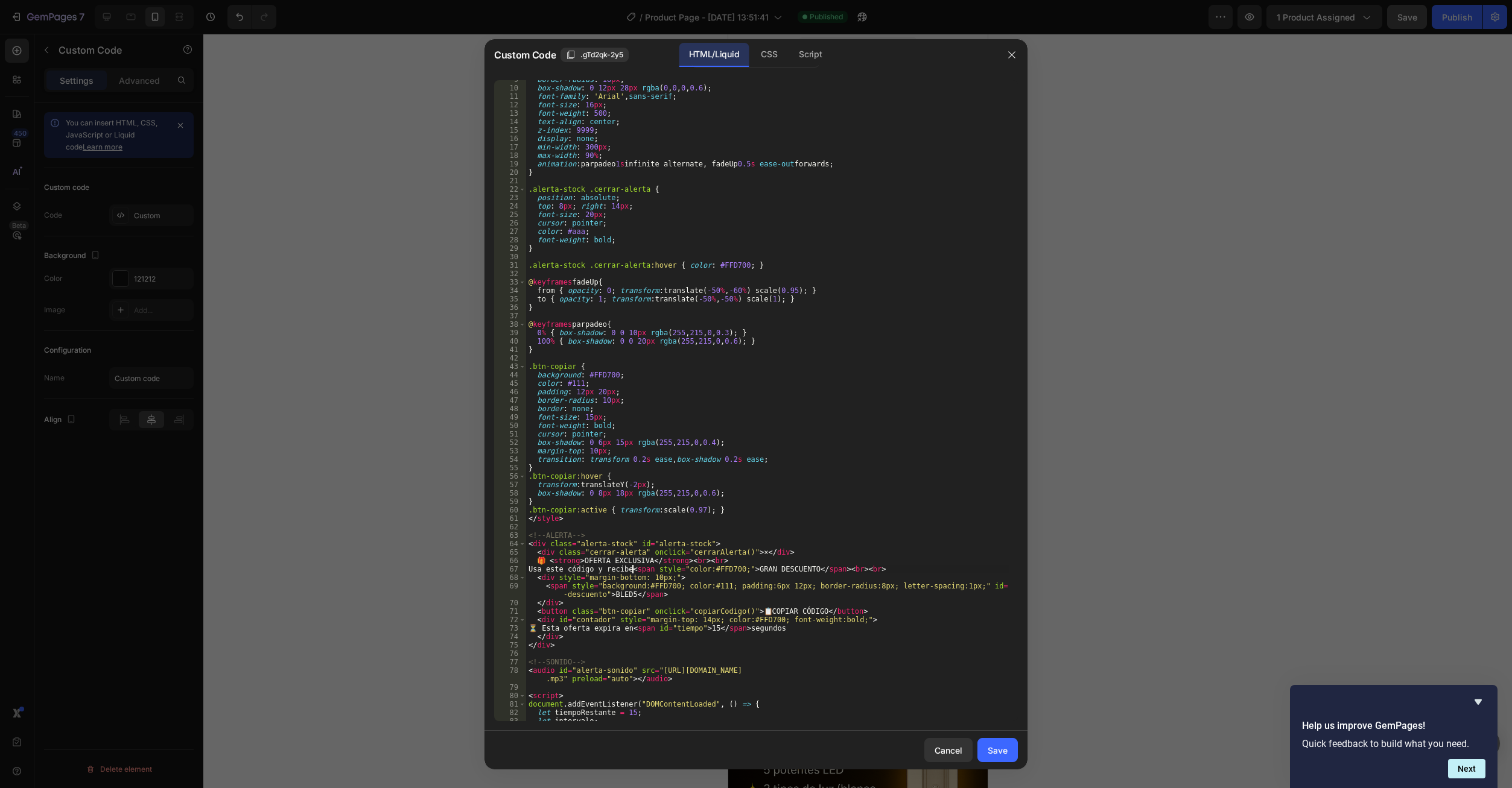
click at [634, 573] on div "border-radius : 16 px ; box-shadow : 0 12 px 28 px rgba ( 0 , 0 , 0 , 0.6 ) ; f…" at bounding box center [767, 404] width 483 height 658
click at [632, 572] on div "border-radius : 16 px ; box-shadow : 0 12 px 28 px rgba ( 0 , 0 , 0 , 0.6 ) ; f…" at bounding box center [767, 404] width 483 height 658
type textarea "Usa este código y recibe un <span style="color:#FFD700;">GRAN DESCUENTO</span><…"
click at [992, 750] on div "Save" at bounding box center [998, 751] width 20 height 13
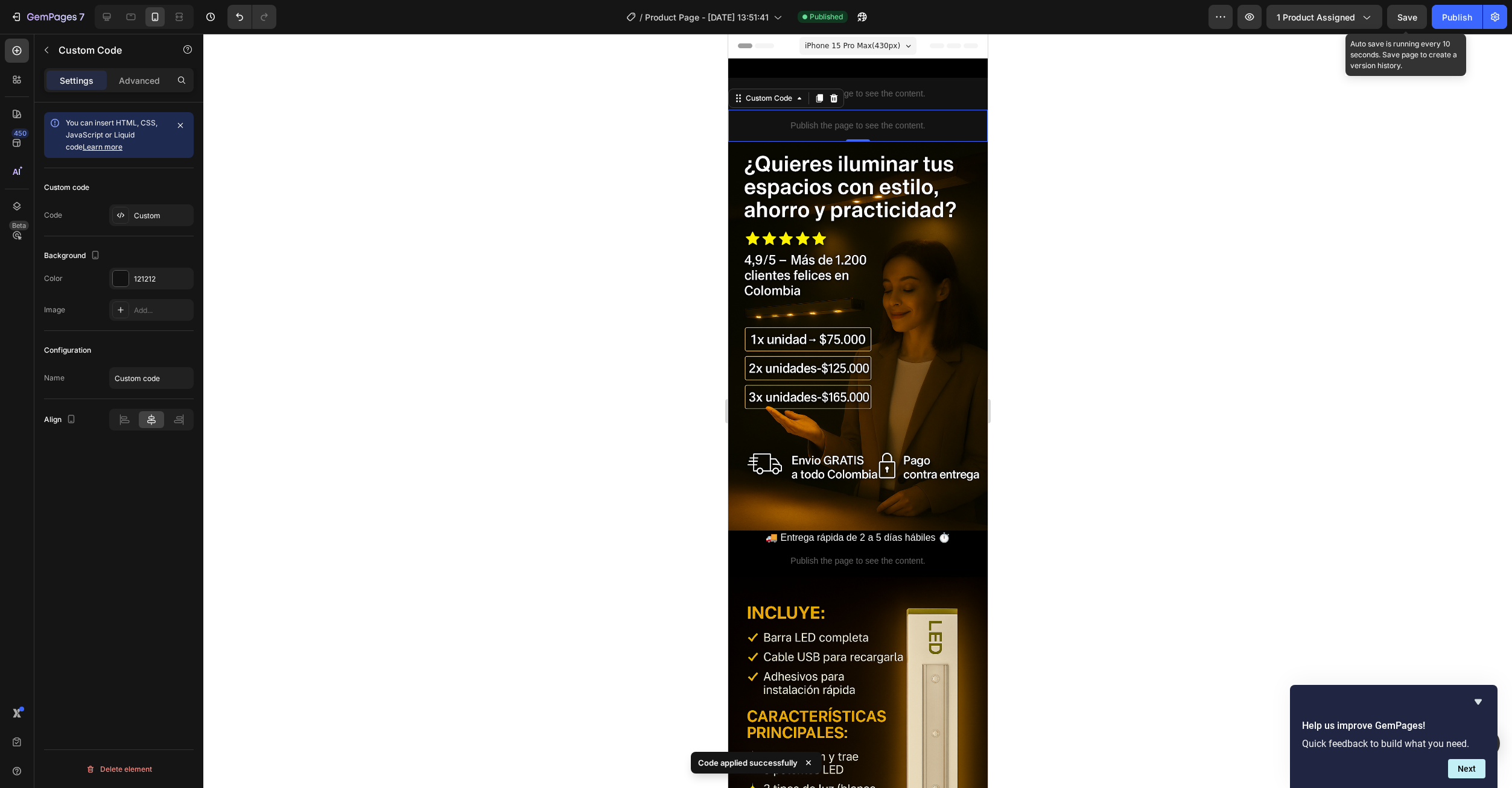
click at [1401, 27] on button "Save" at bounding box center [1406, 17] width 40 height 24
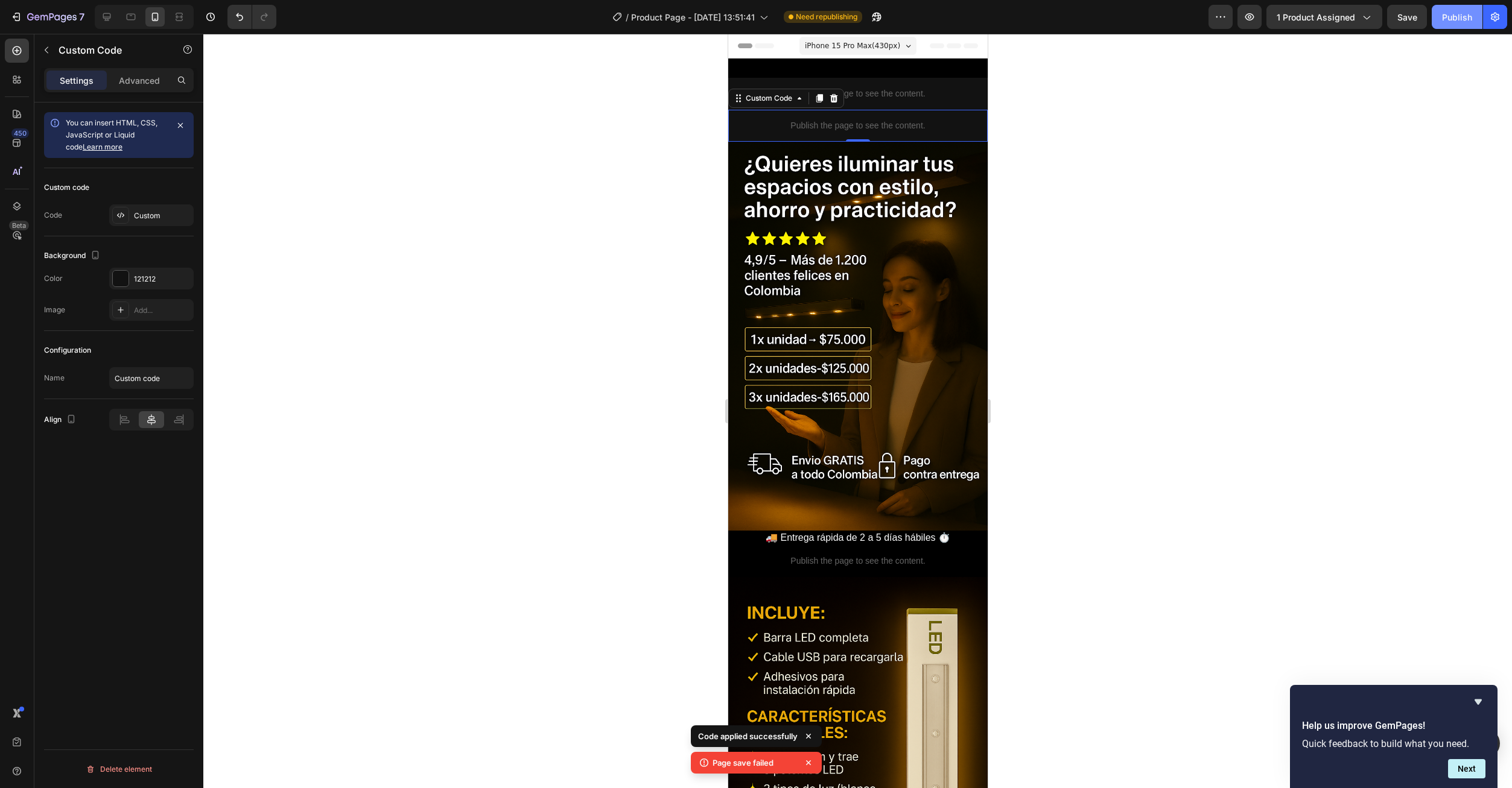
click at [1449, 28] on button "Publish" at bounding box center [1457, 17] width 50 height 24
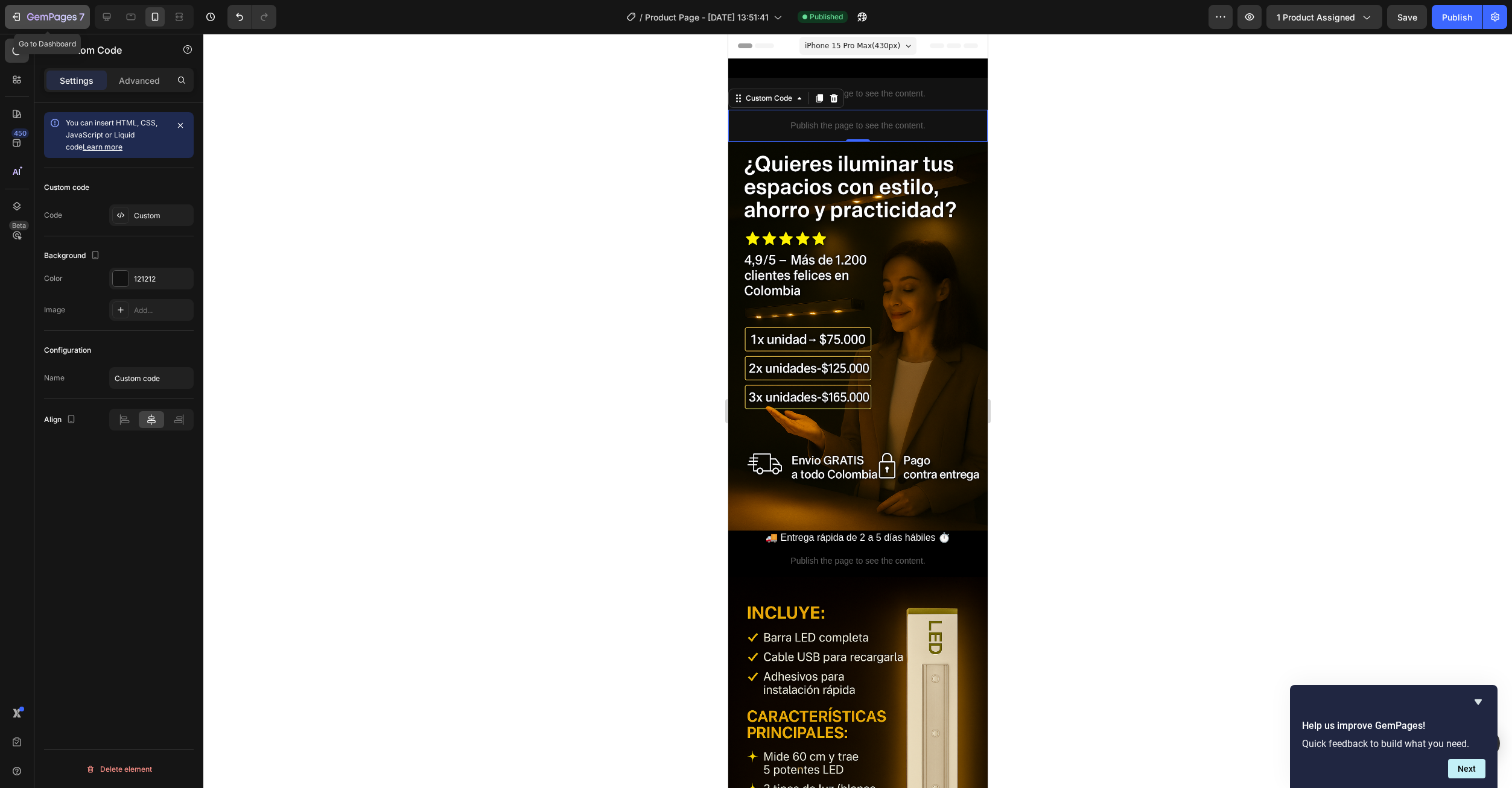
click at [6, 22] on button "7" at bounding box center [47, 17] width 85 height 24
